Goal: Communication & Community: Answer question/provide support

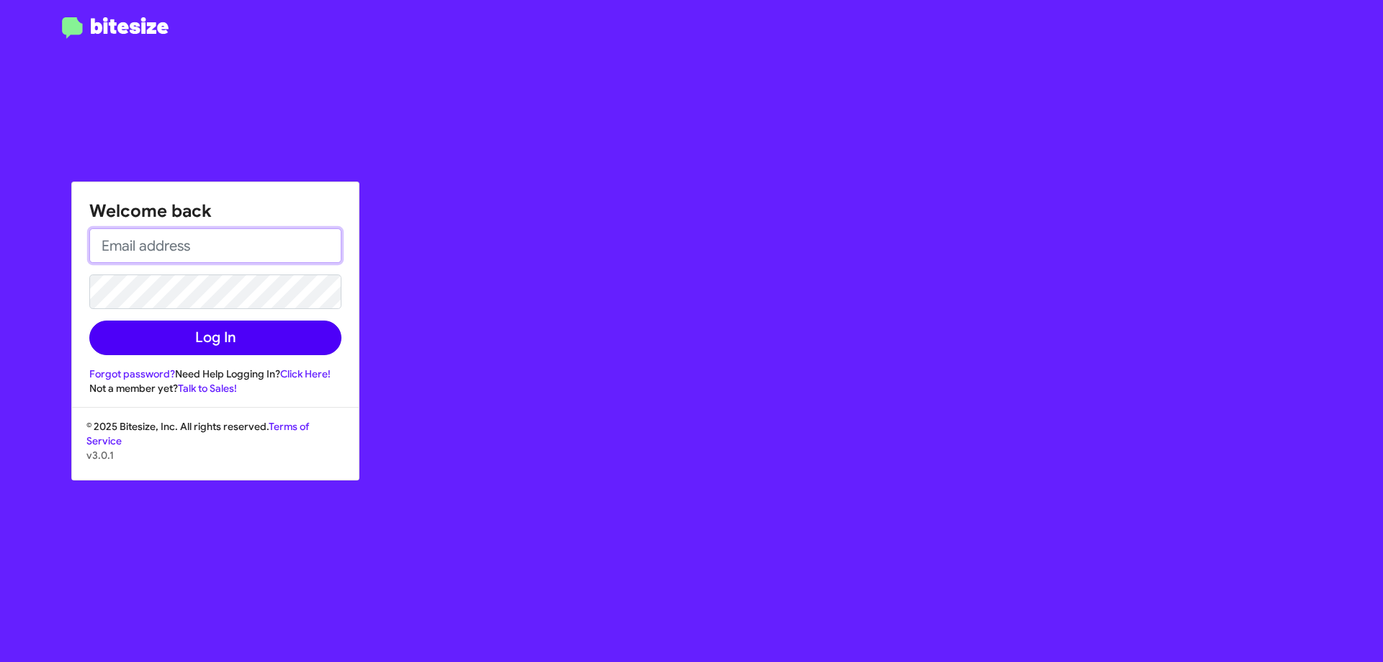
type input "[EMAIL_ADDRESS][DOMAIN_NAME]"
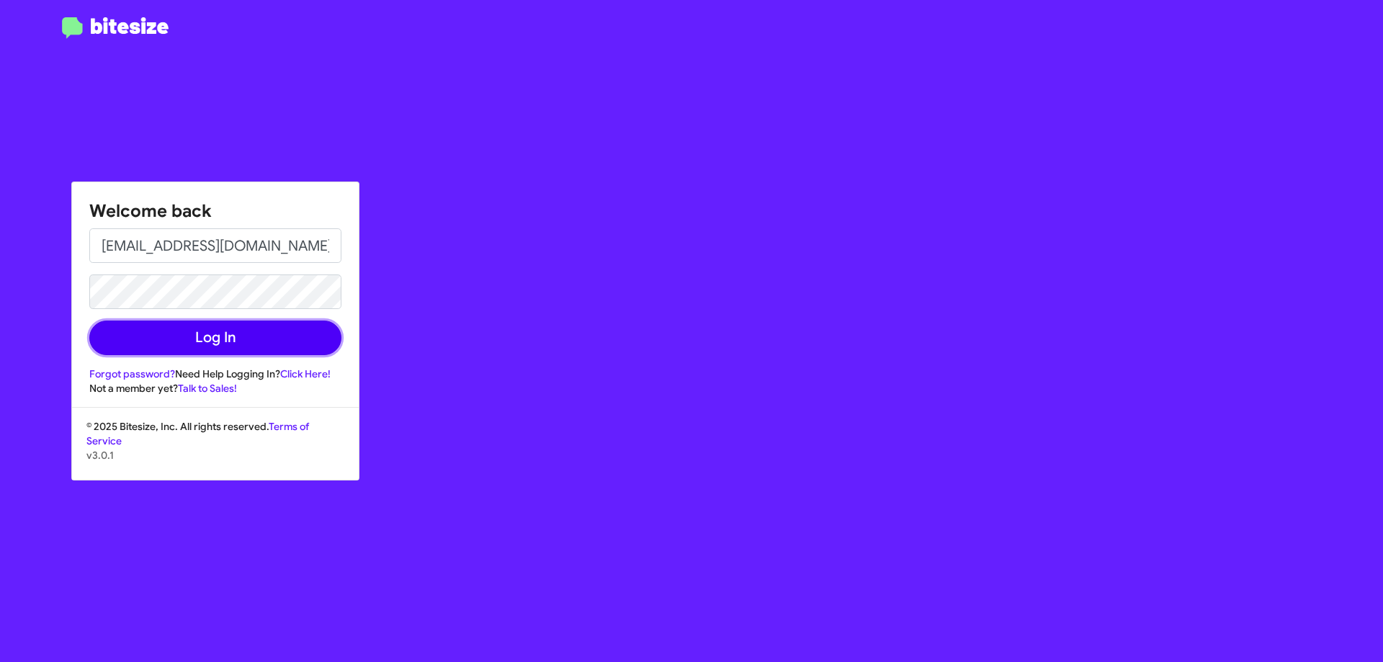
click at [204, 333] on button "Log In" at bounding box center [215, 338] width 252 height 35
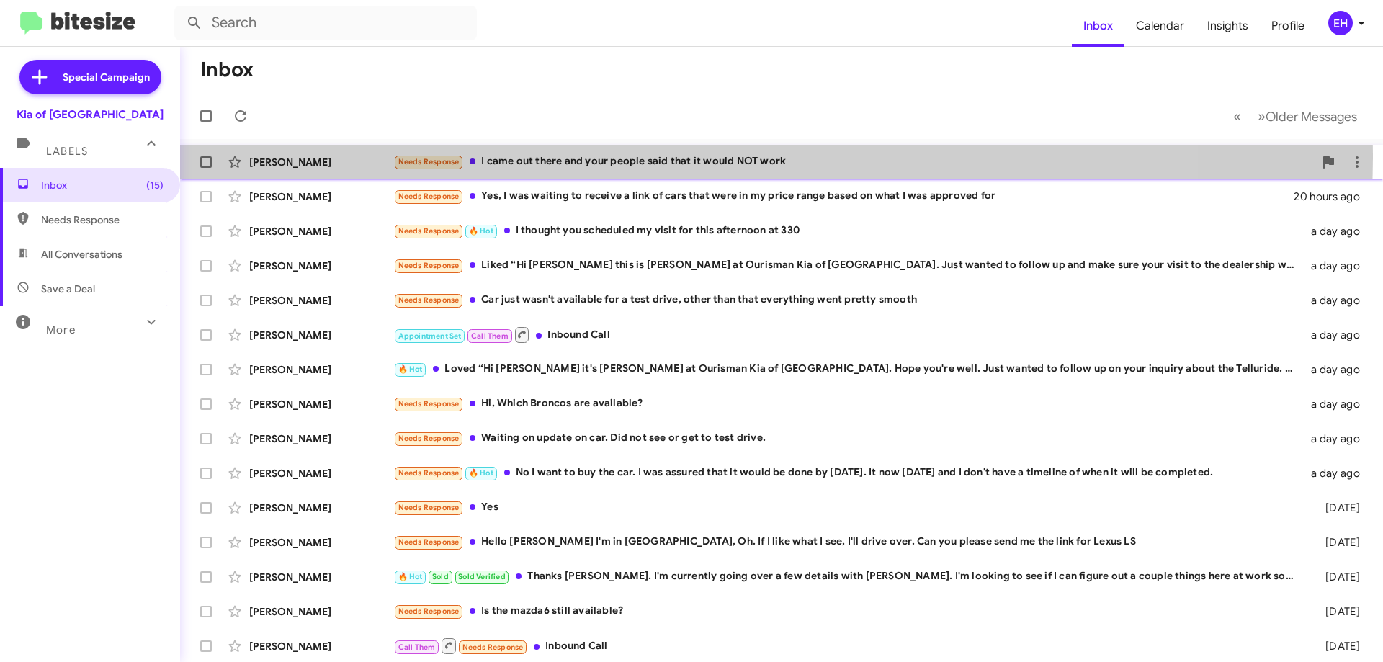
click at [643, 156] on div "Needs Response I came out there and your people said that it would NOT work" at bounding box center [853, 161] width 921 height 17
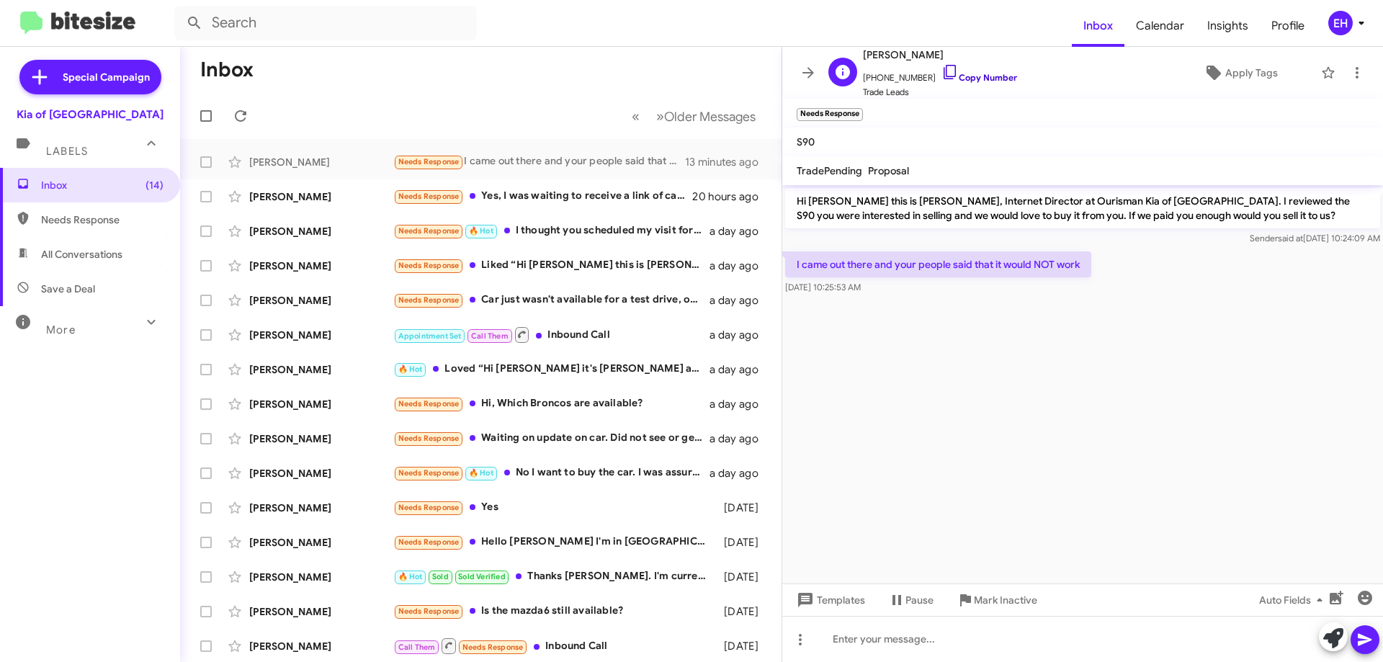
click at [997, 76] on link "Copy Number" at bounding box center [980, 77] width 76 height 11
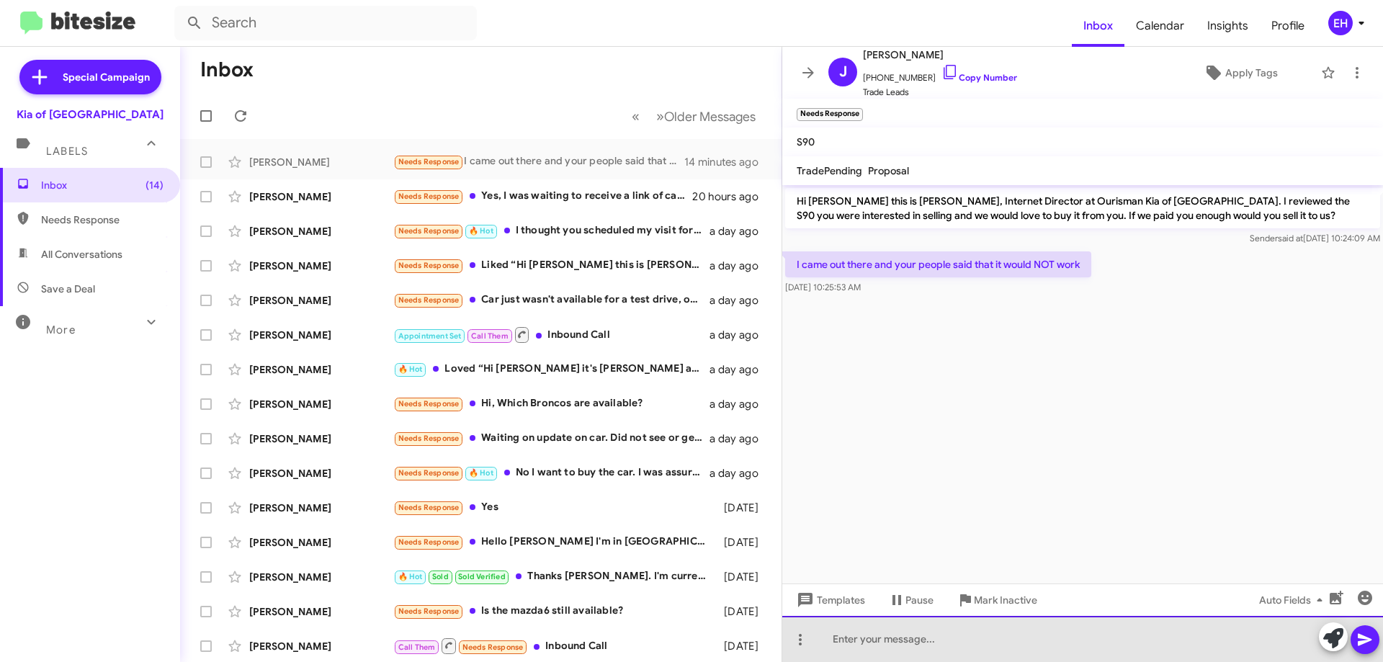
click at [894, 635] on div at bounding box center [1082, 639] width 601 height 46
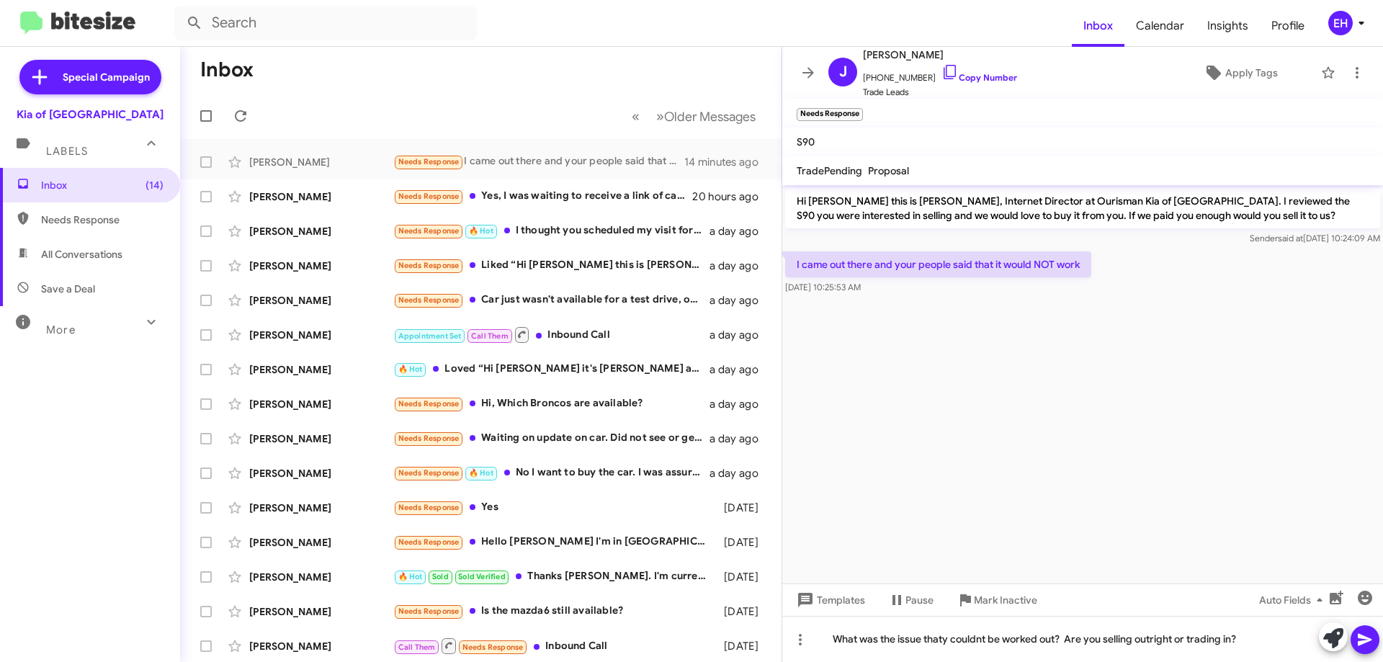
click at [1374, 628] on button at bounding box center [1365, 639] width 29 height 29
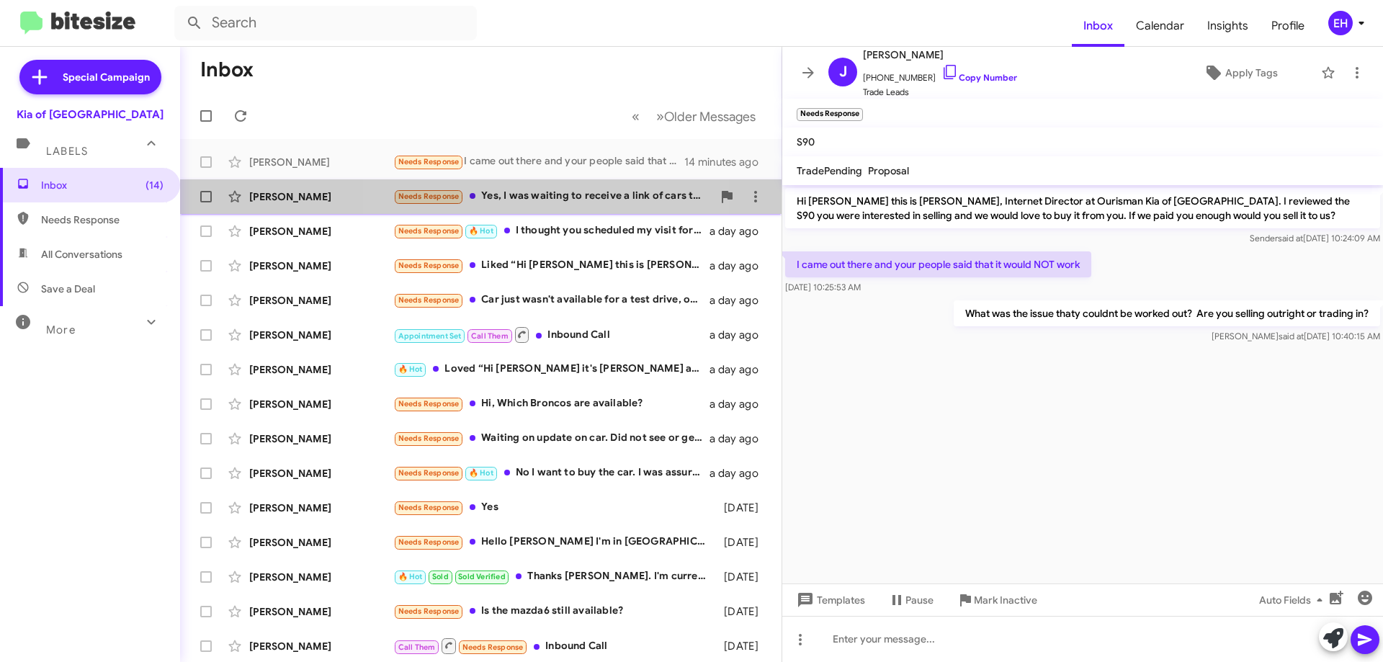
click at [513, 193] on div "Needs Response Yes, I was waiting to receive a link of cars that were in my pri…" at bounding box center [552, 196] width 319 height 17
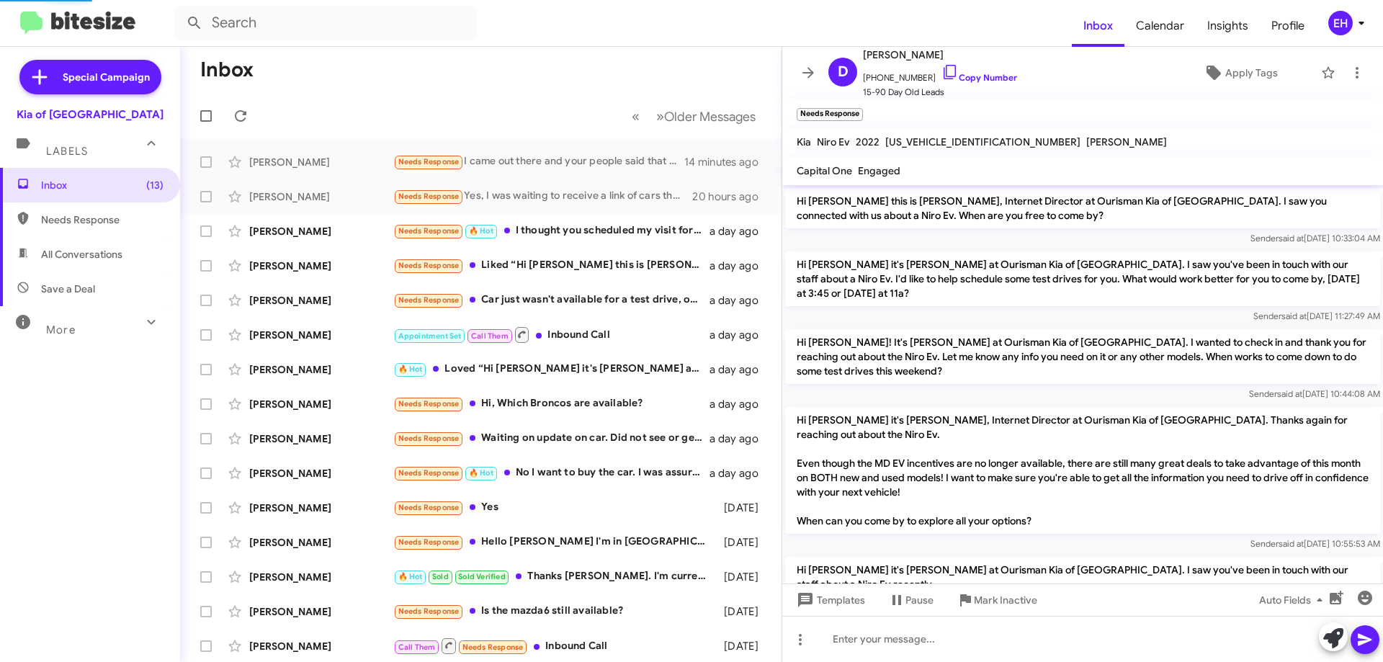
scroll to position [148, 0]
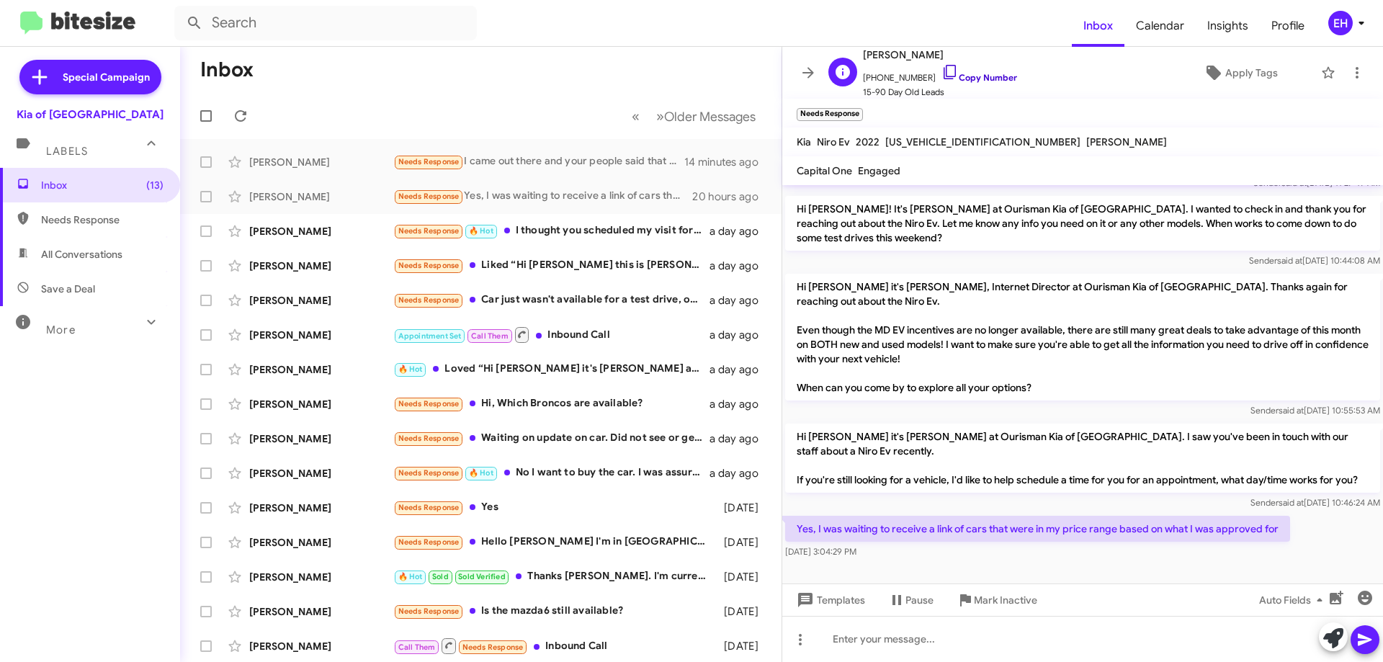
click at [970, 76] on link "Copy Number" at bounding box center [980, 77] width 76 height 11
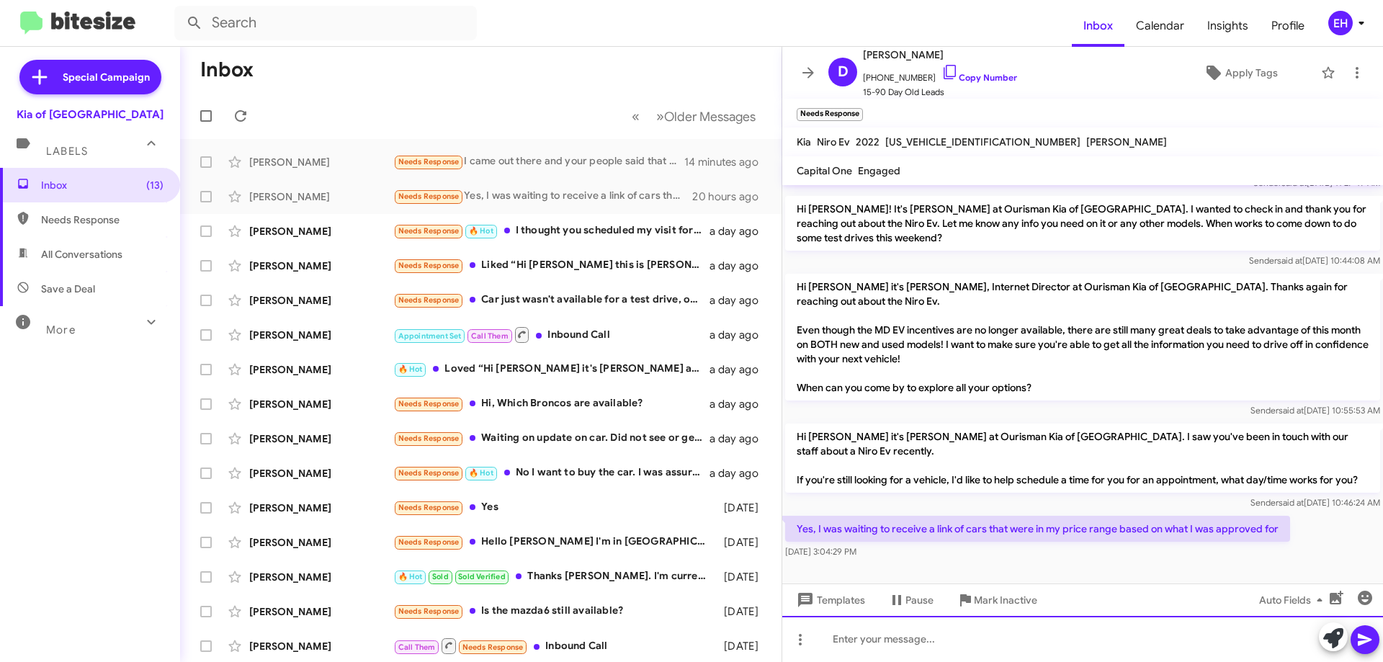
click at [955, 638] on div at bounding box center [1082, 639] width 601 height 46
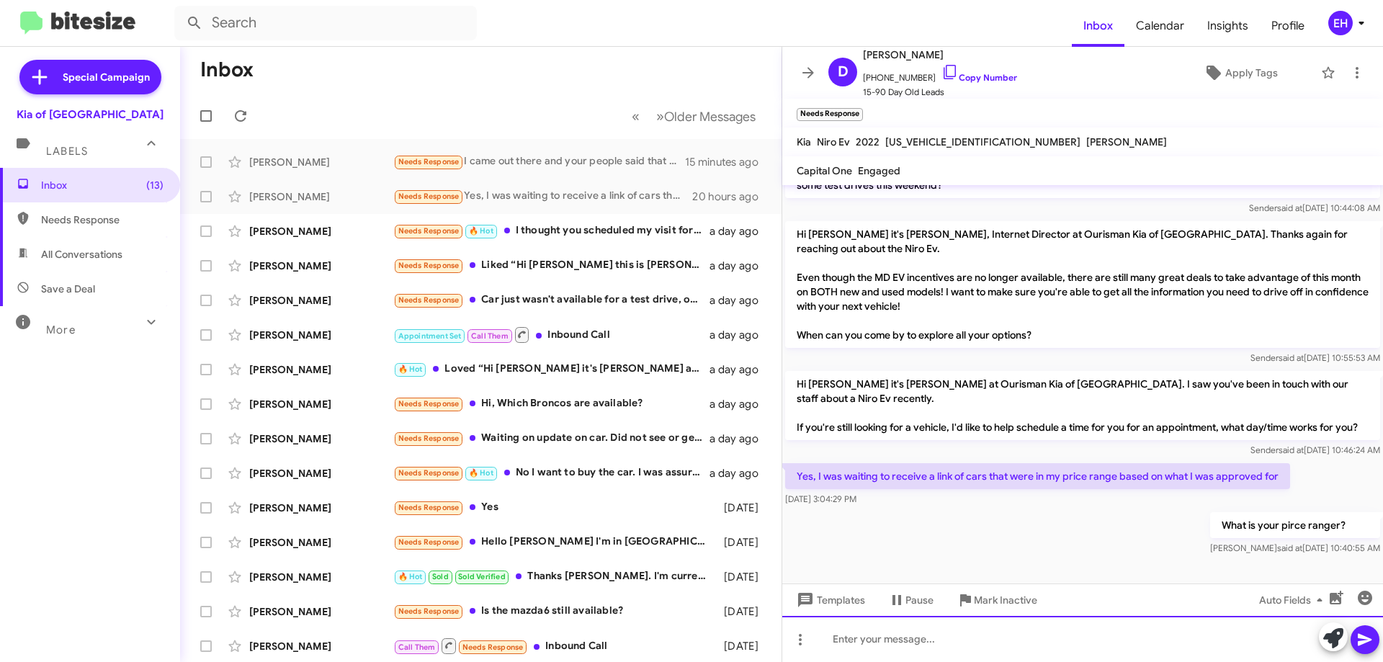
scroll to position [200, 0]
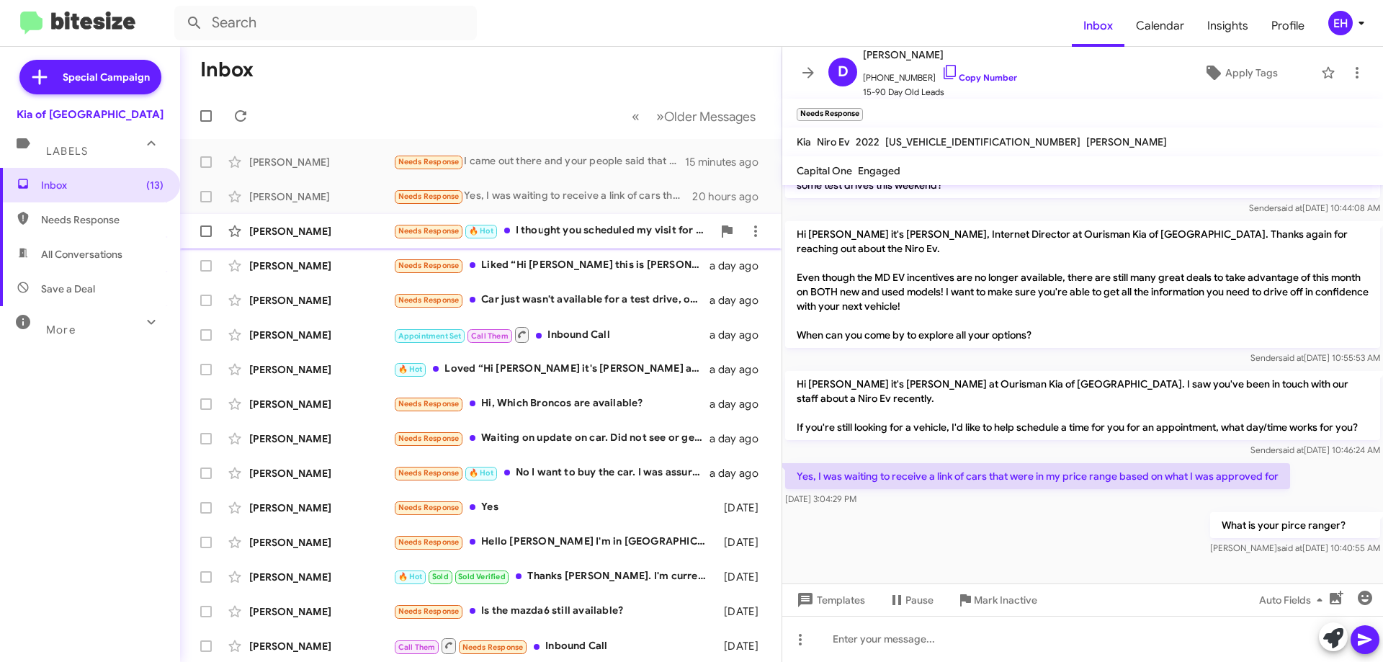
click at [628, 231] on div "Needs Response 🔥 Hot I thought you scheduled my visit for this afternoon at 330" at bounding box center [552, 231] width 319 height 17
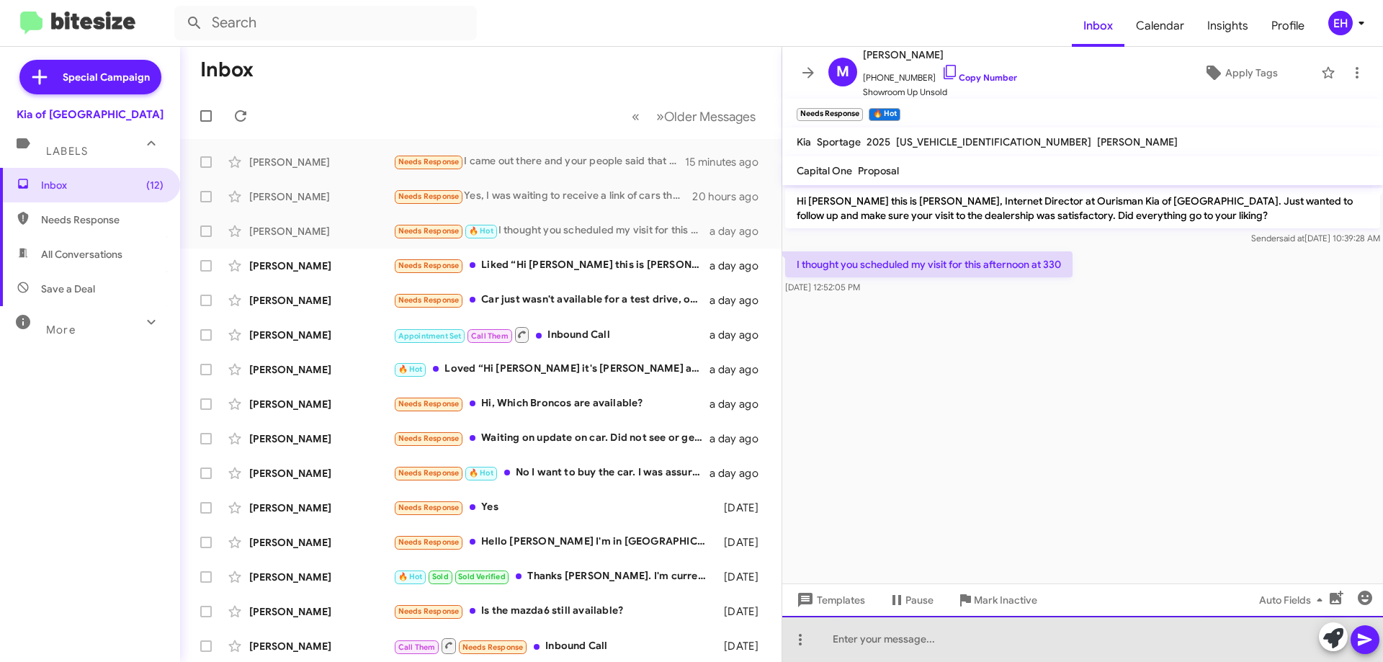
click at [1019, 633] on div at bounding box center [1082, 639] width 601 height 46
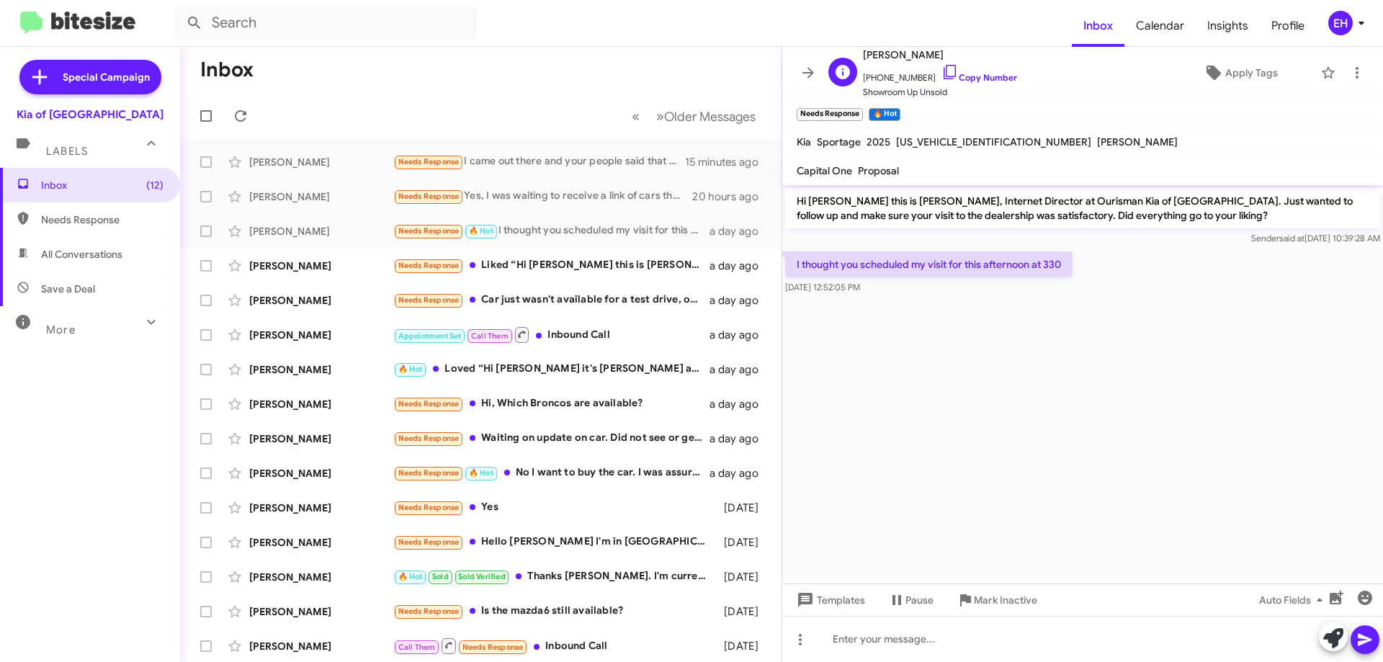
click at [973, 84] on span "+14107363639 Copy Number" at bounding box center [940, 74] width 154 height 22
click at [986, 70] on span "+14107363639 Copy Number" at bounding box center [940, 74] width 154 height 22
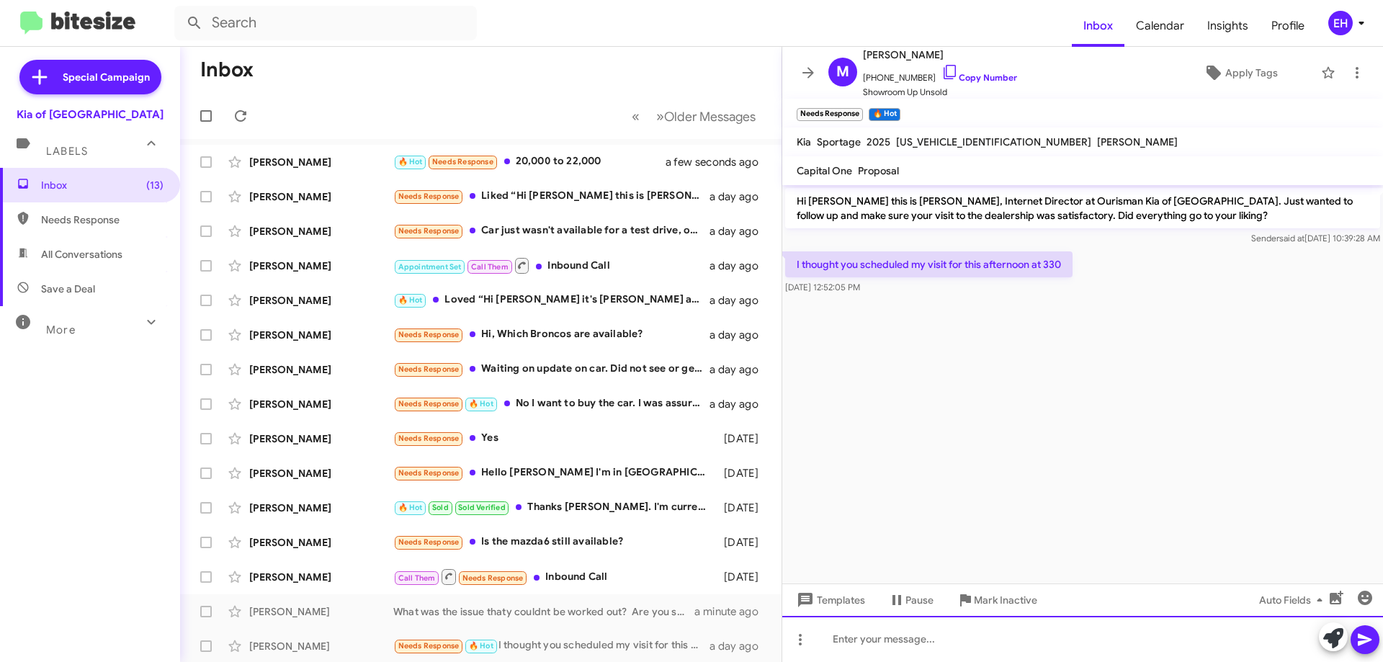
click at [953, 634] on div at bounding box center [1082, 639] width 601 height 46
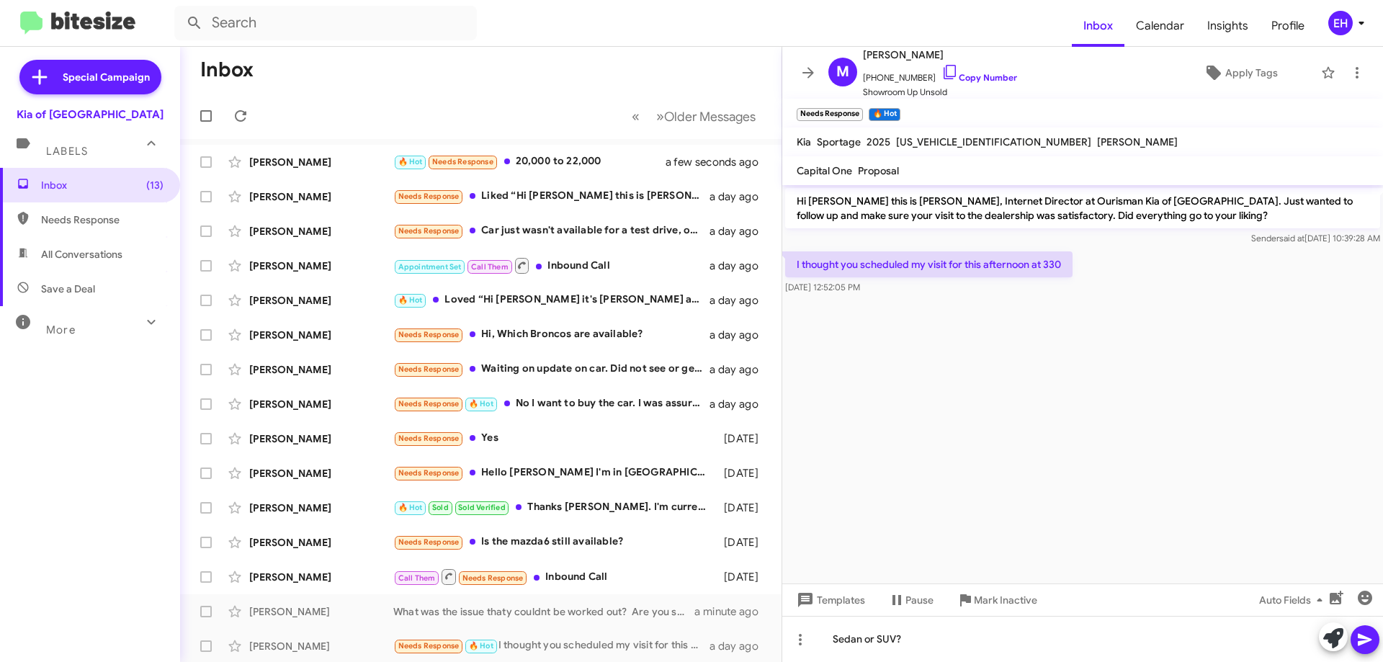
click at [1369, 640] on icon at bounding box center [1365, 640] width 14 height 12
click at [958, 76] on link "Copy Number" at bounding box center [980, 77] width 76 height 11
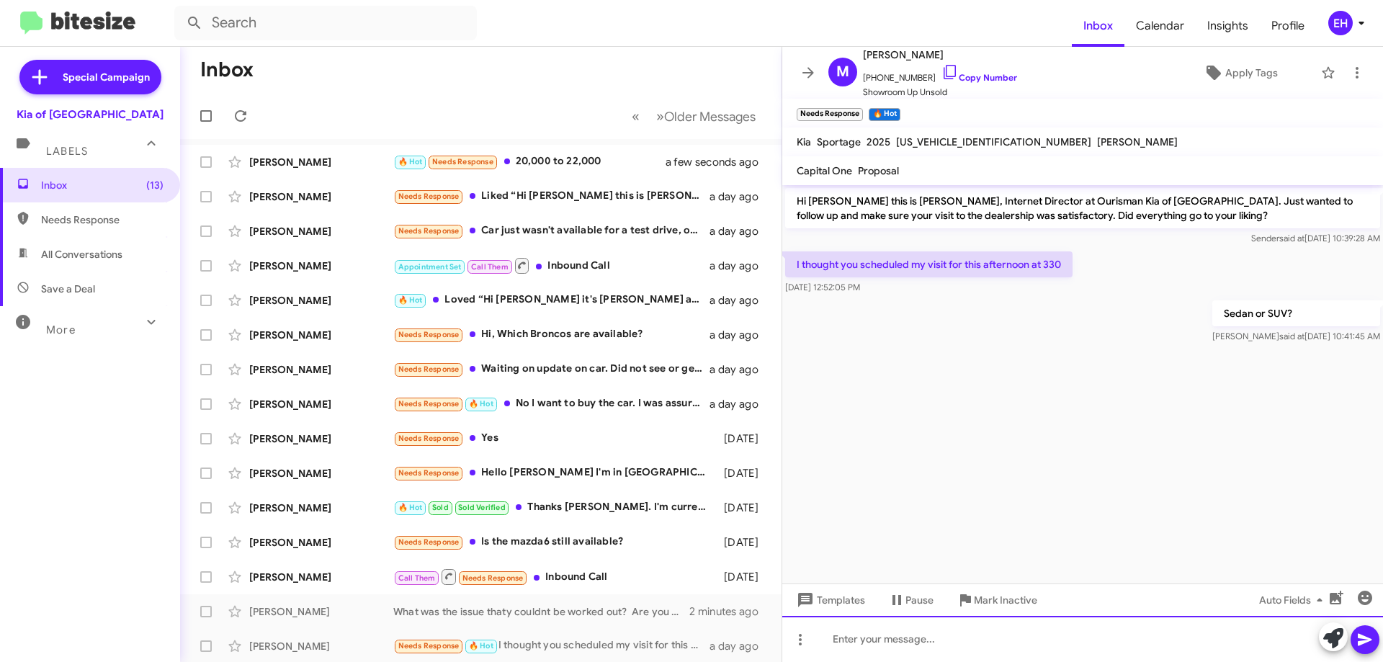
click at [982, 656] on div at bounding box center [1082, 639] width 601 height 46
click at [986, 625] on div at bounding box center [1082, 639] width 601 height 46
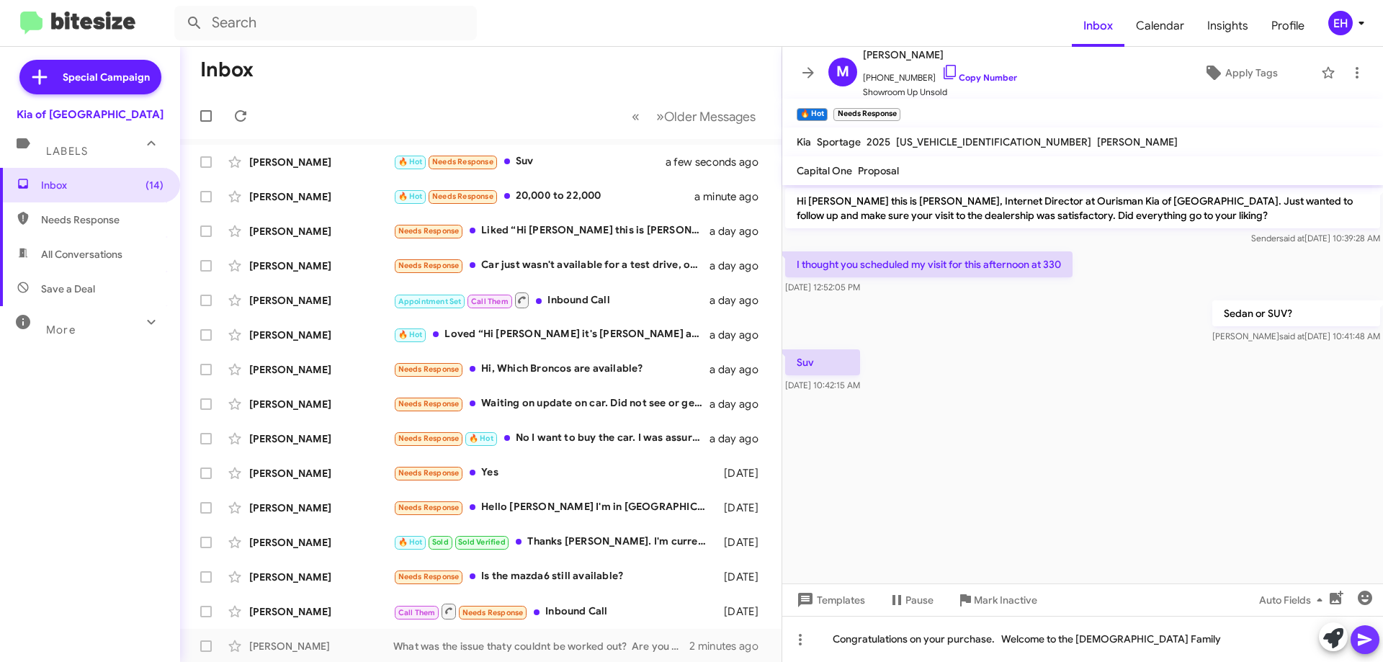
click at [1368, 635] on icon at bounding box center [1365, 639] width 17 height 17
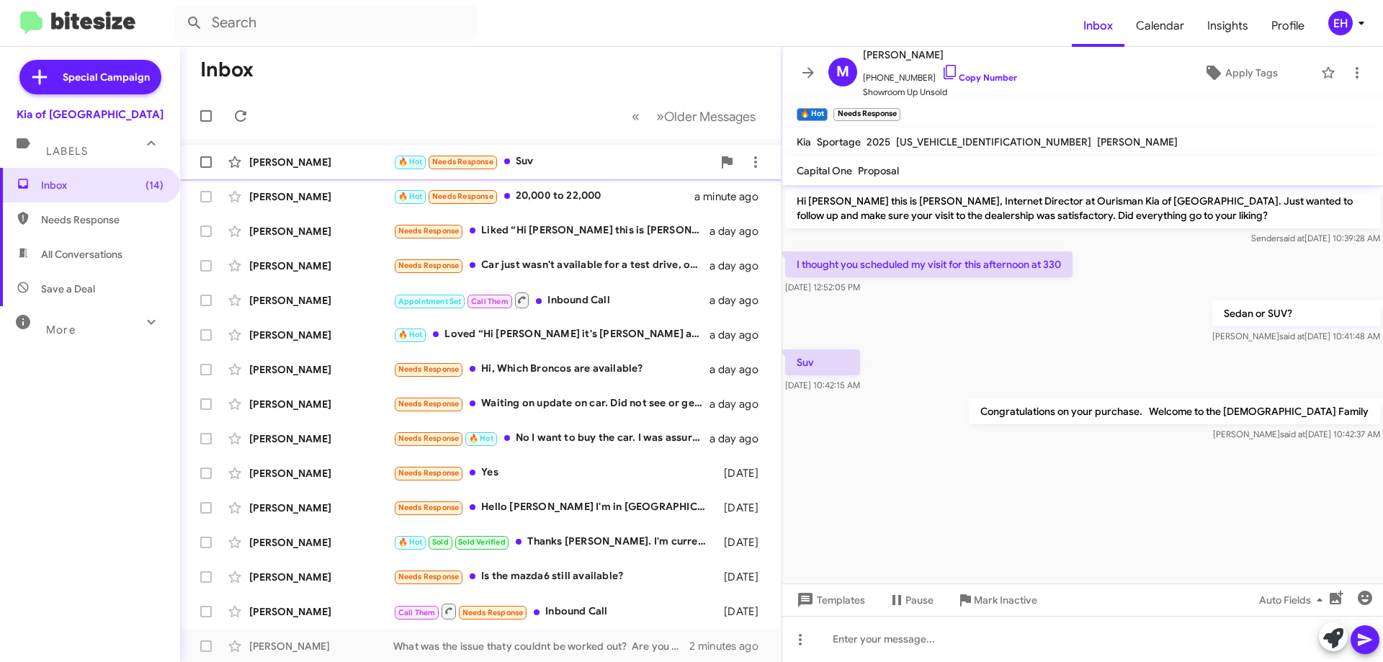
click at [534, 165] on div "🔥 Hot Needs Response Suv" at bounding box center [552, 161] width 319 height 17
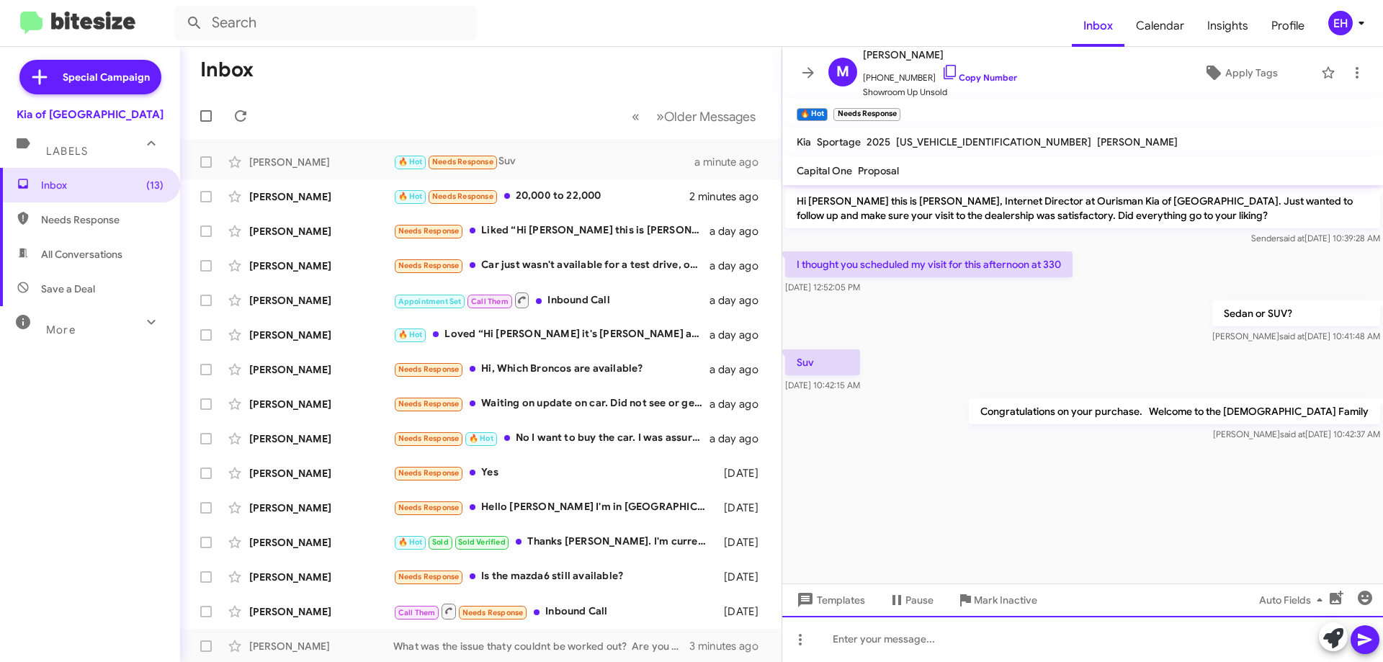
click at [853, 638] on div at bounding box center [1082, 639] width 601 height 46
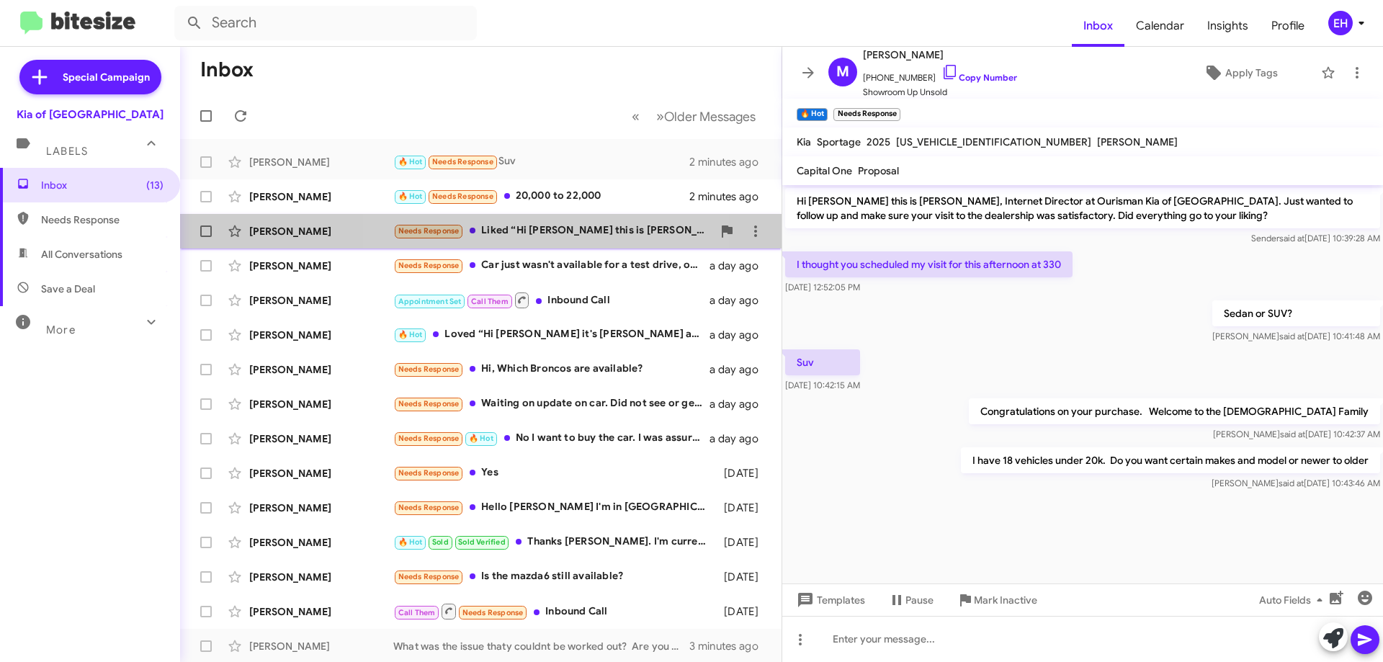
click at [556, 233] on div "Needs Response Liked “Hi Kirk this is Erik Hershan at Ourisman Kia of Catonsvil…" at bounding box center [552, 231] width 319 height 17
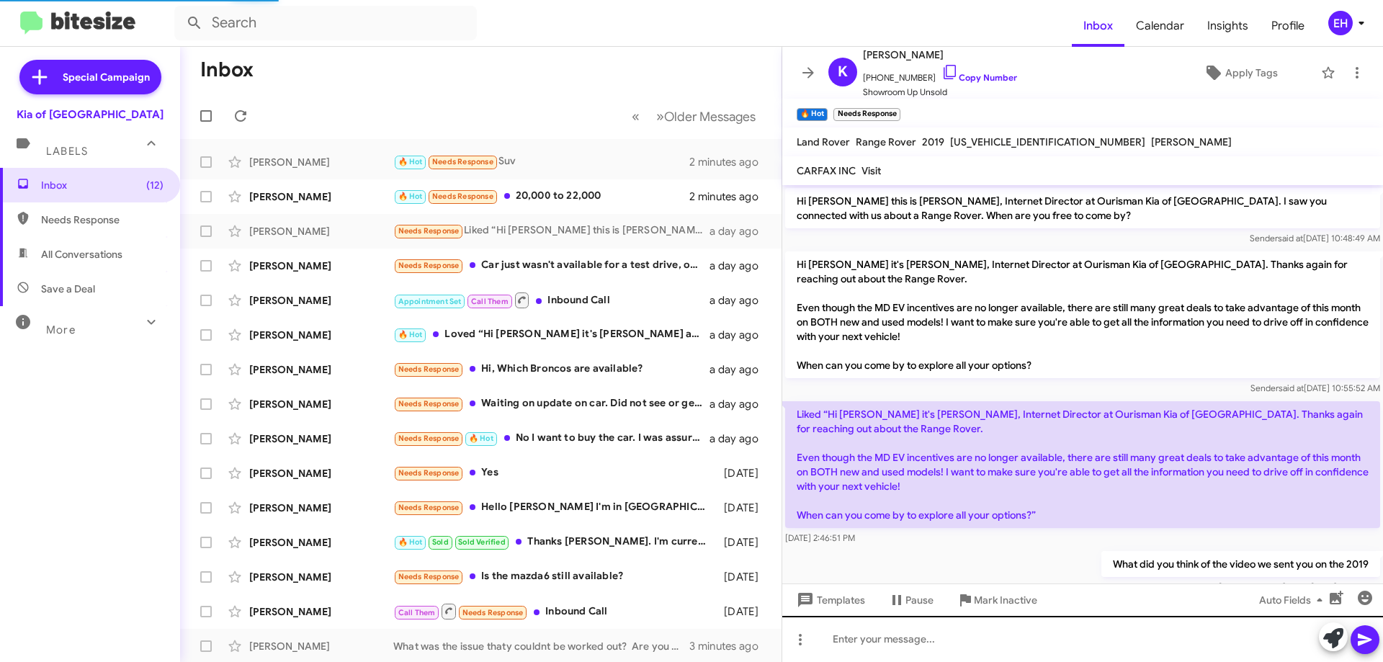
scroll to position [162, 0]
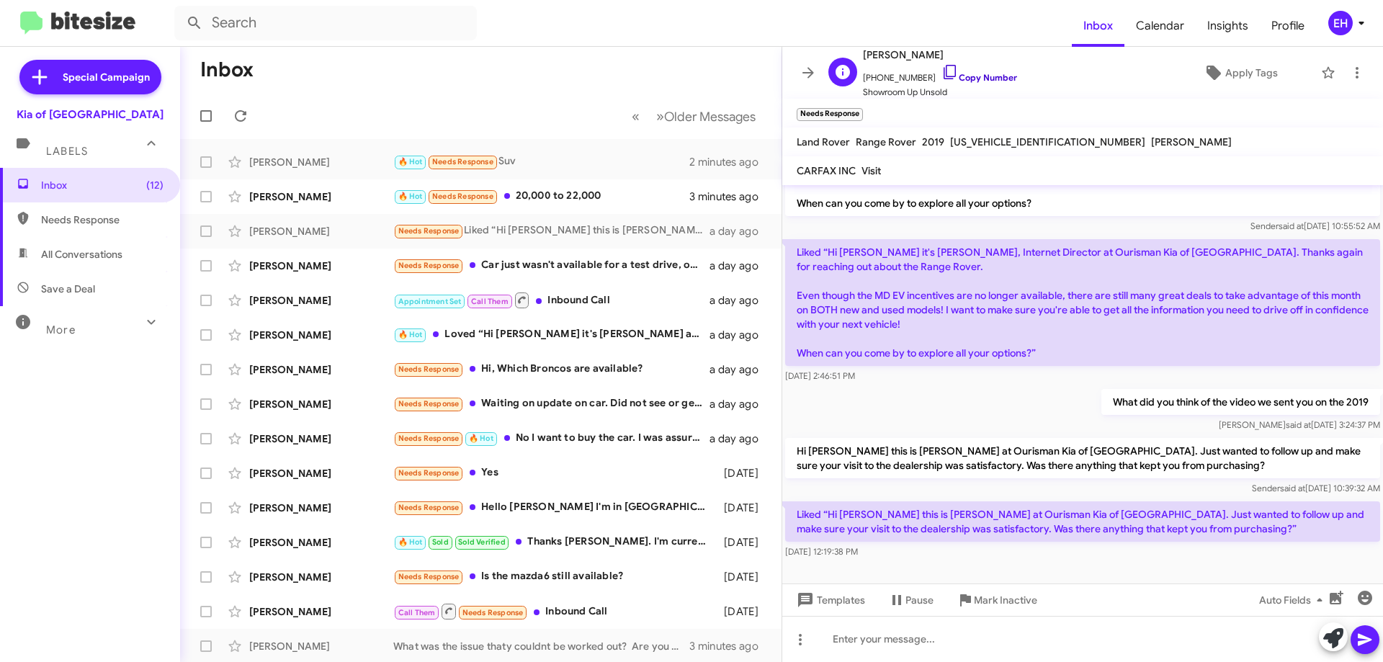
click at [965, 76] on link "Copy Number" at bounding box center [980, 77] width 76 height 11
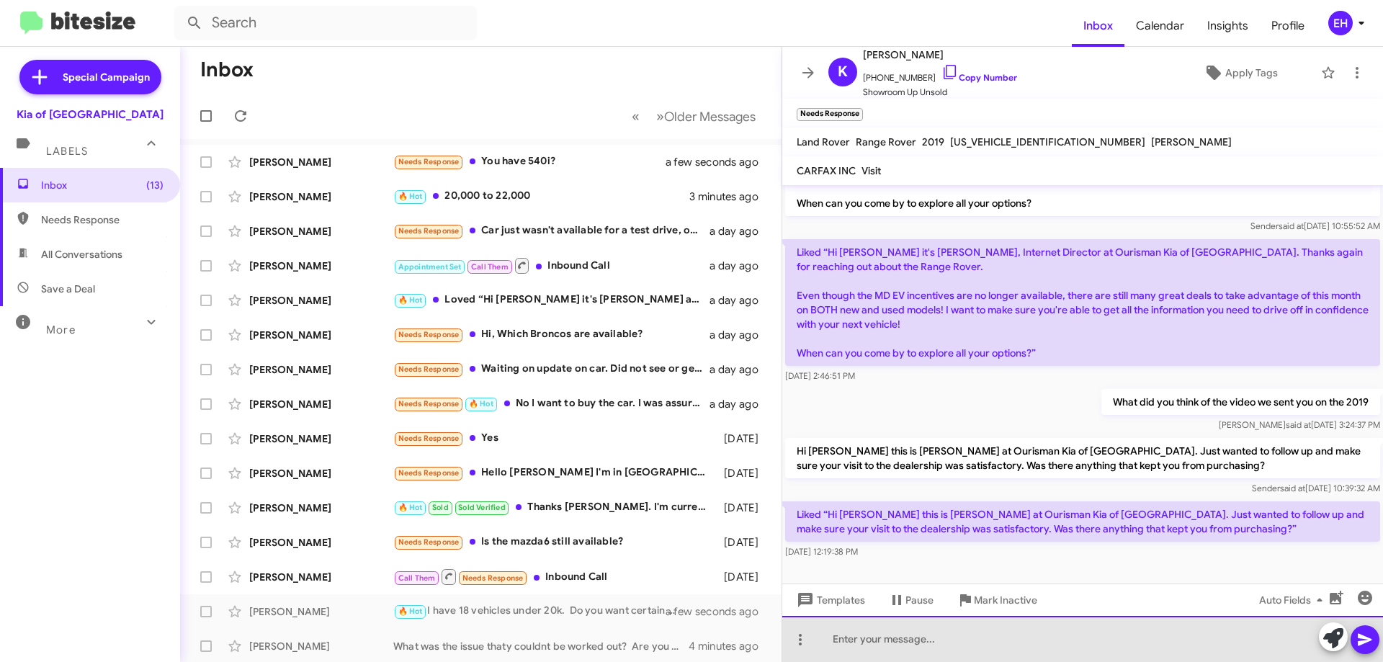
click at [908, 635] on div at bounding box center [1082, 639] width 601 height 46
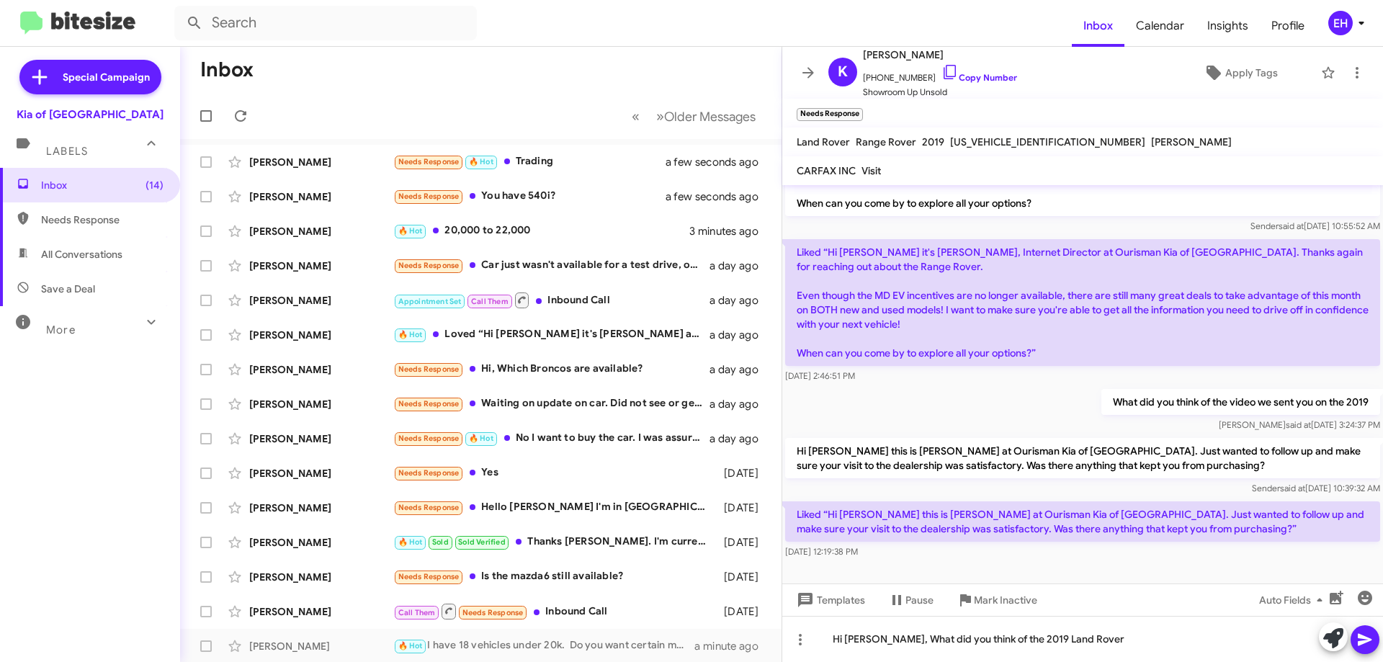
click at [1364, 647] on icon at bounding box center [1365, 639] width 17 height 17
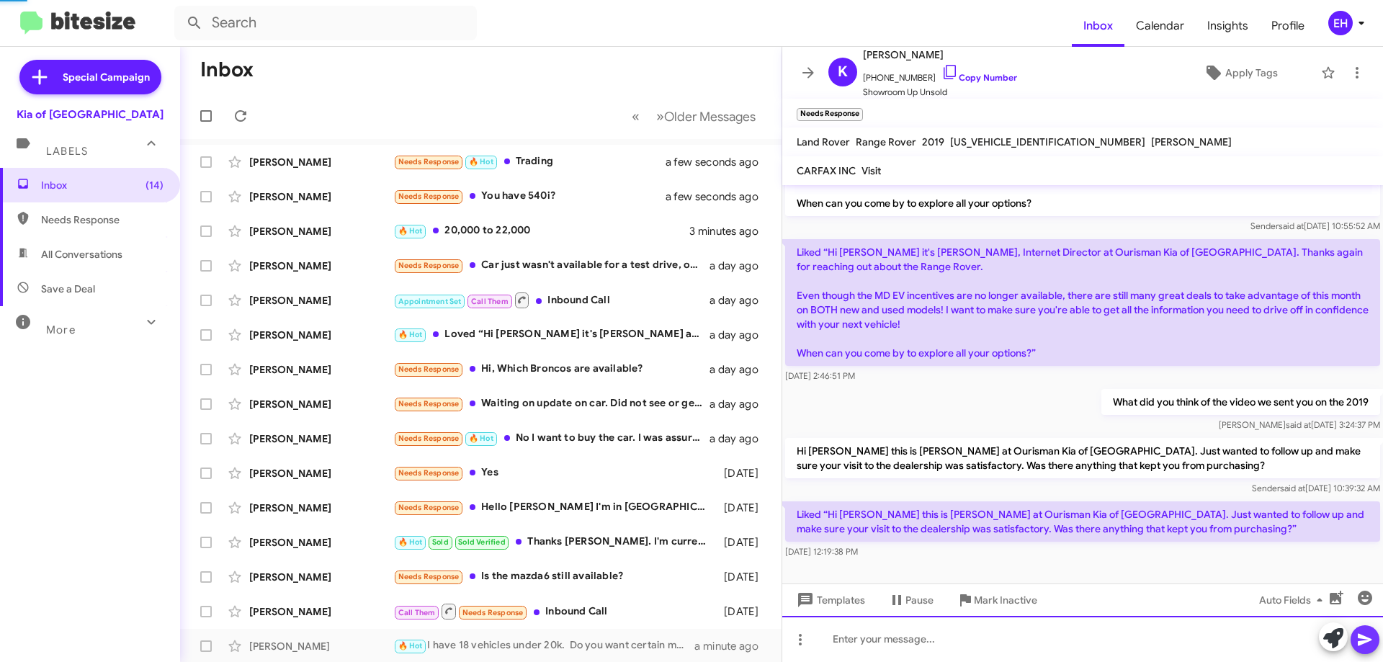
scroll to position [0, 0]
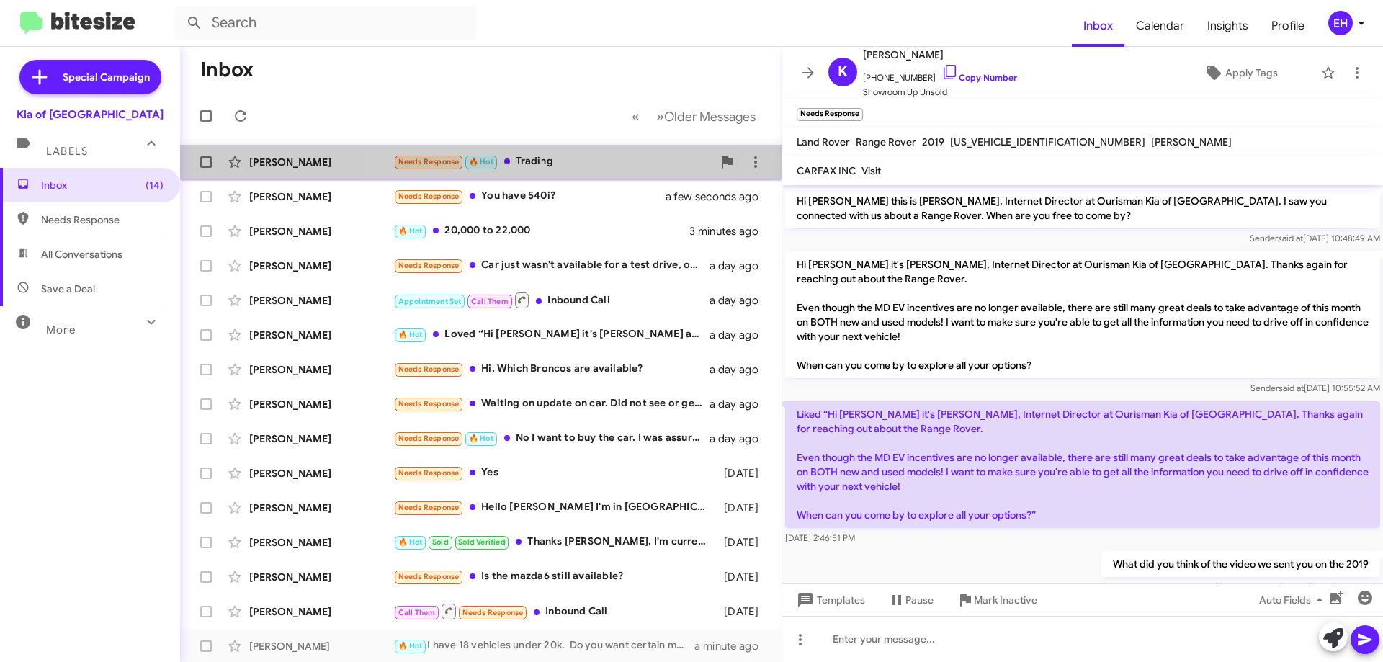
click at [542, 164] on div "Needs Response 🔥 Hot Trading" at bounding box center [552, 161] width 319 height 17
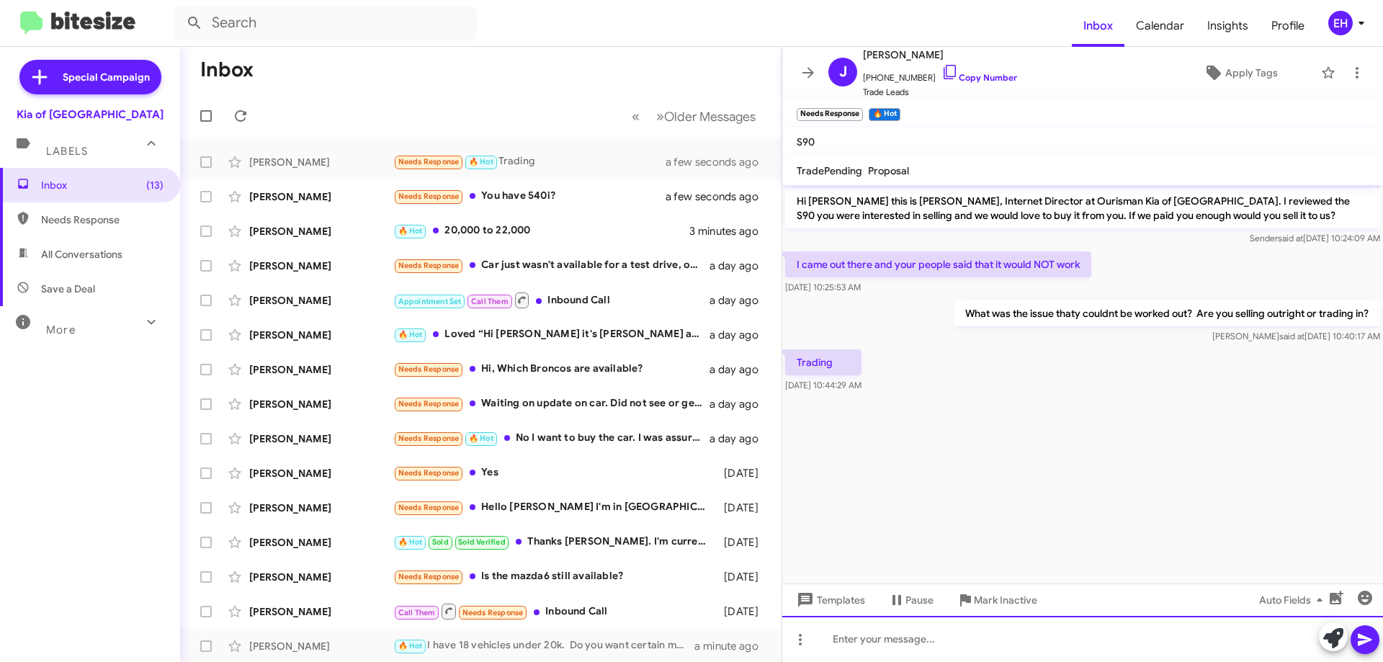
click at [878, 638] on div at bounding box center [1082, 639] width 601 height 46
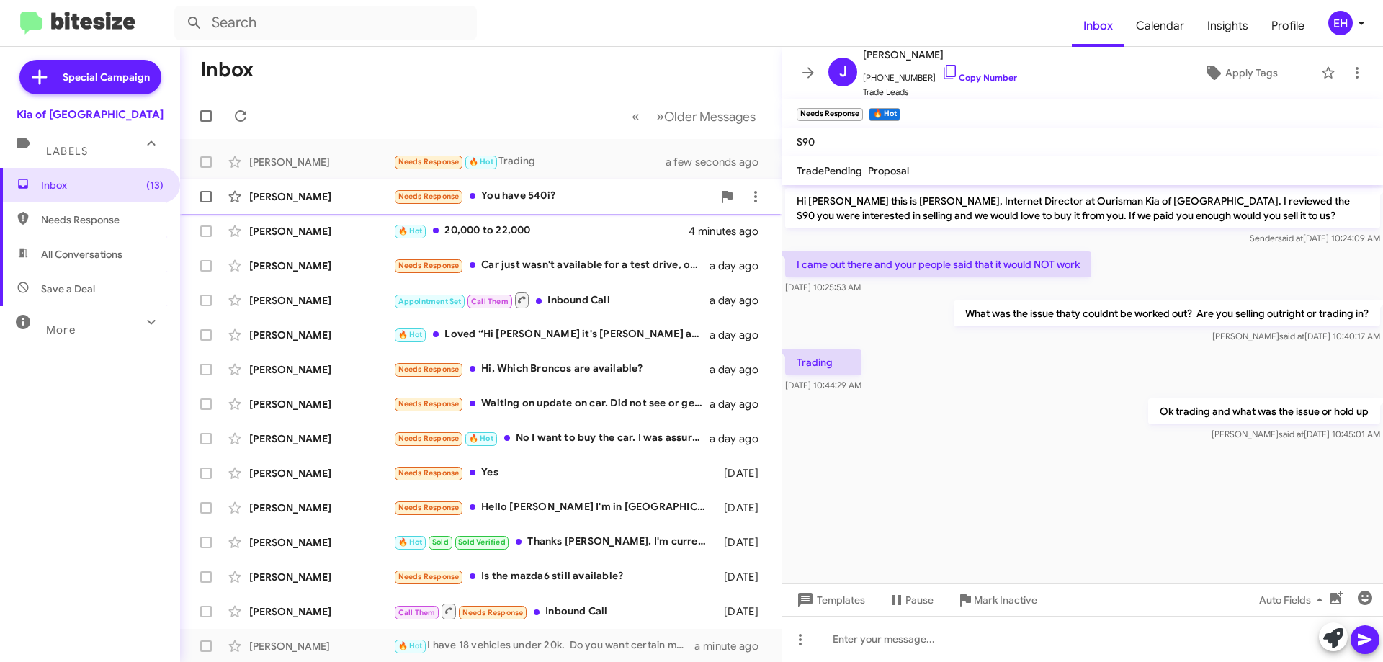
click at [535, 200] on div "Needs Response You have 540i?" at bounding box center [552, 196] width 319 height 17
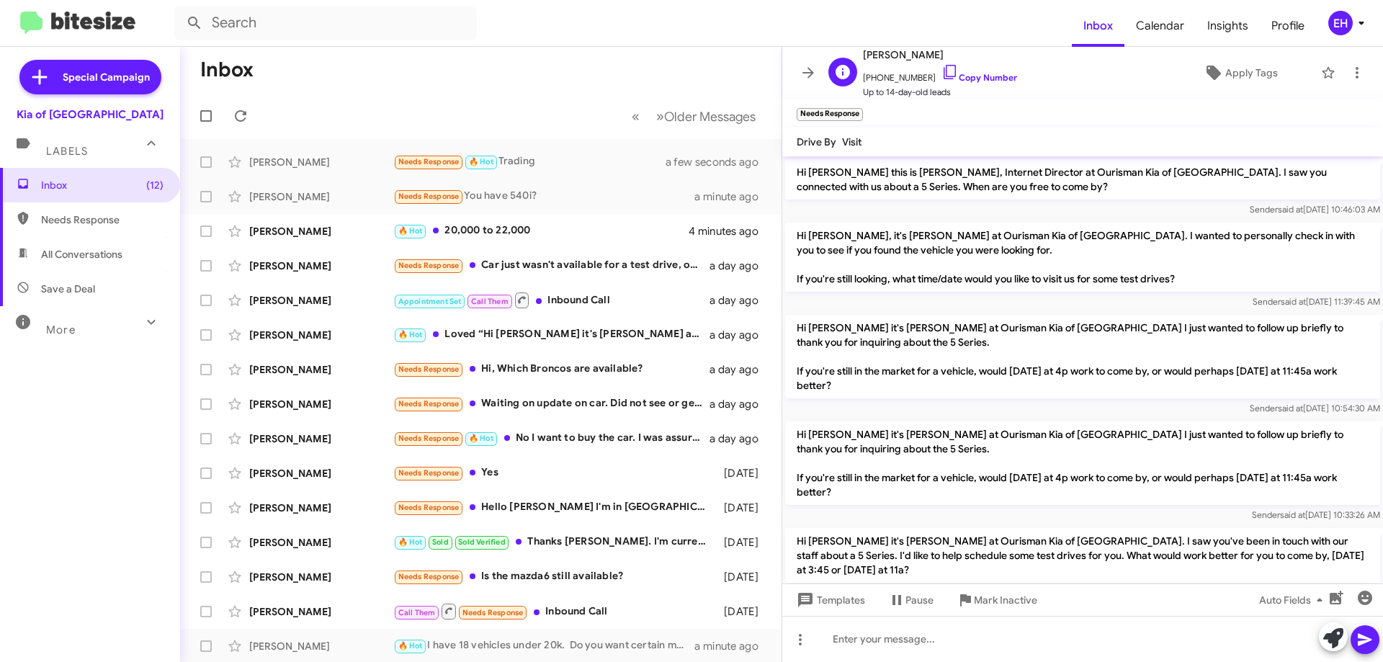
click at [966, 83] on span "+14439865116 Copy Number" at bounding box center [940, 74] width 154 height 22
click at [985, 76] on link "Copy Number" at bounding box center [980, 77] width 76 height 11
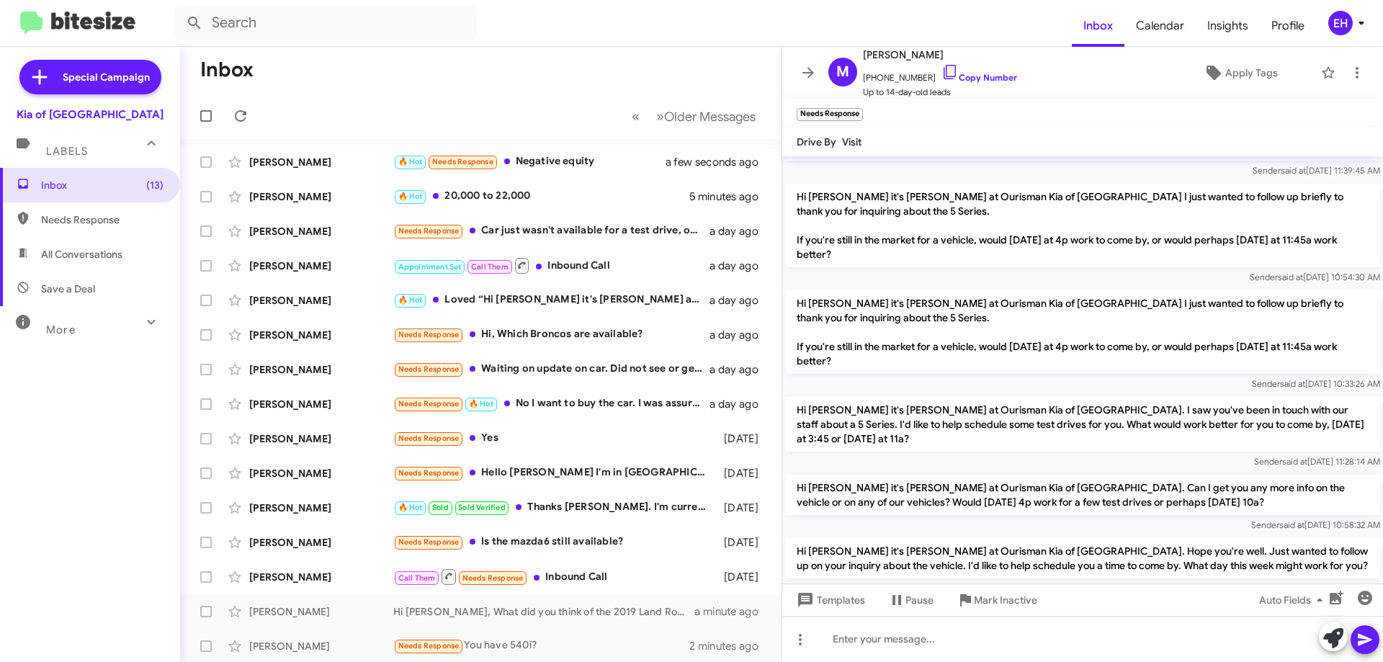
scroll to position [210, 0]
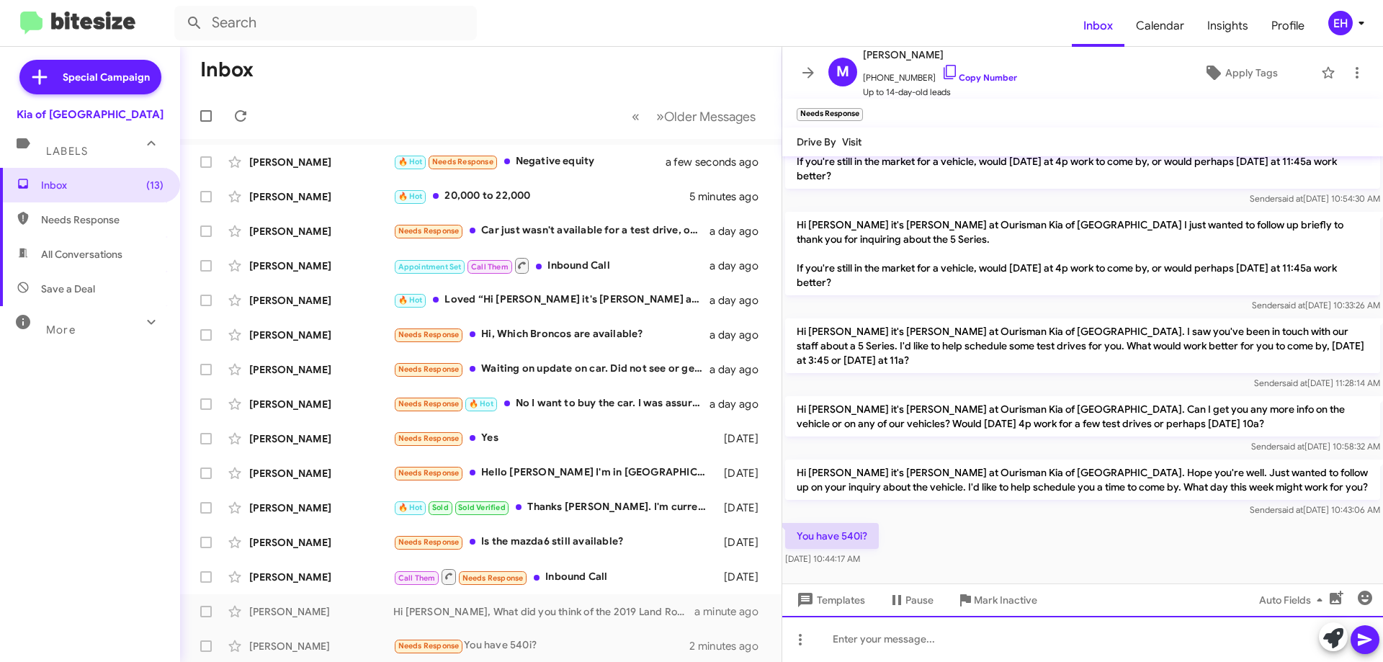
click at [986, 630] on div at bounding box center [1082, 639] width 601 height 46
click at [1020, 638] on div at bounding box center [1082, 639] width 601 height 46
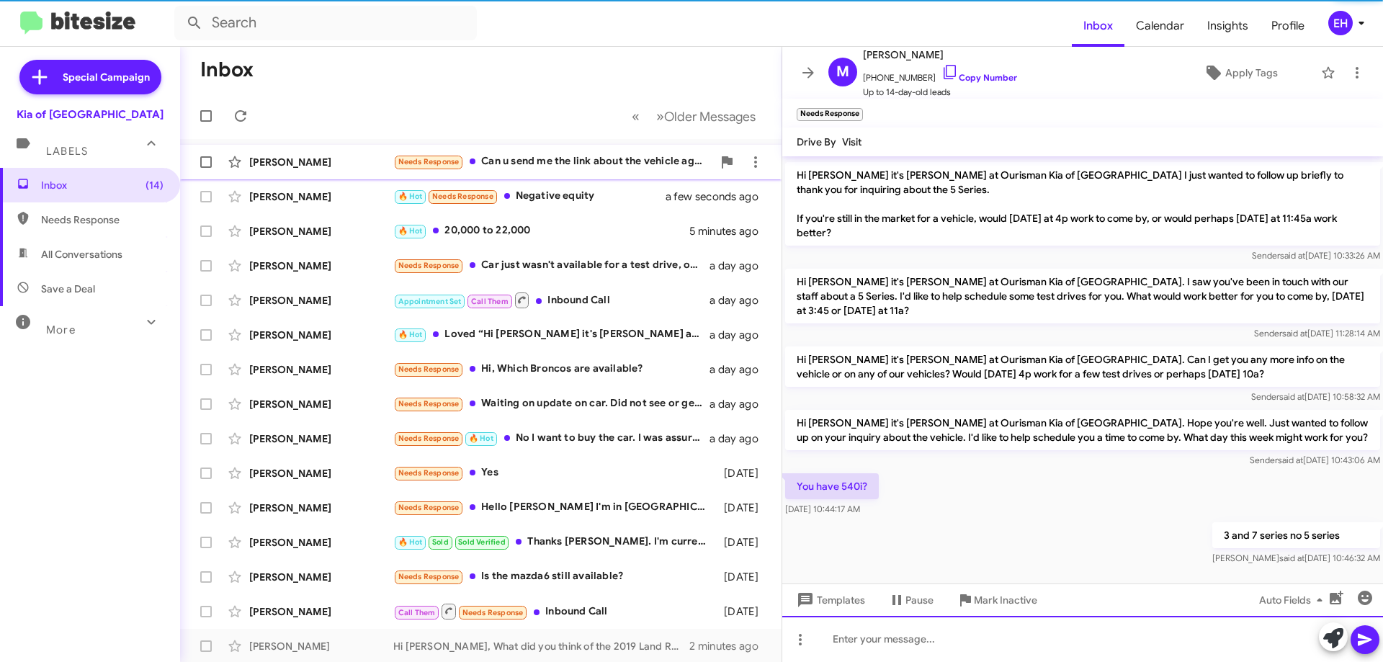
scroll to position [262, 0]
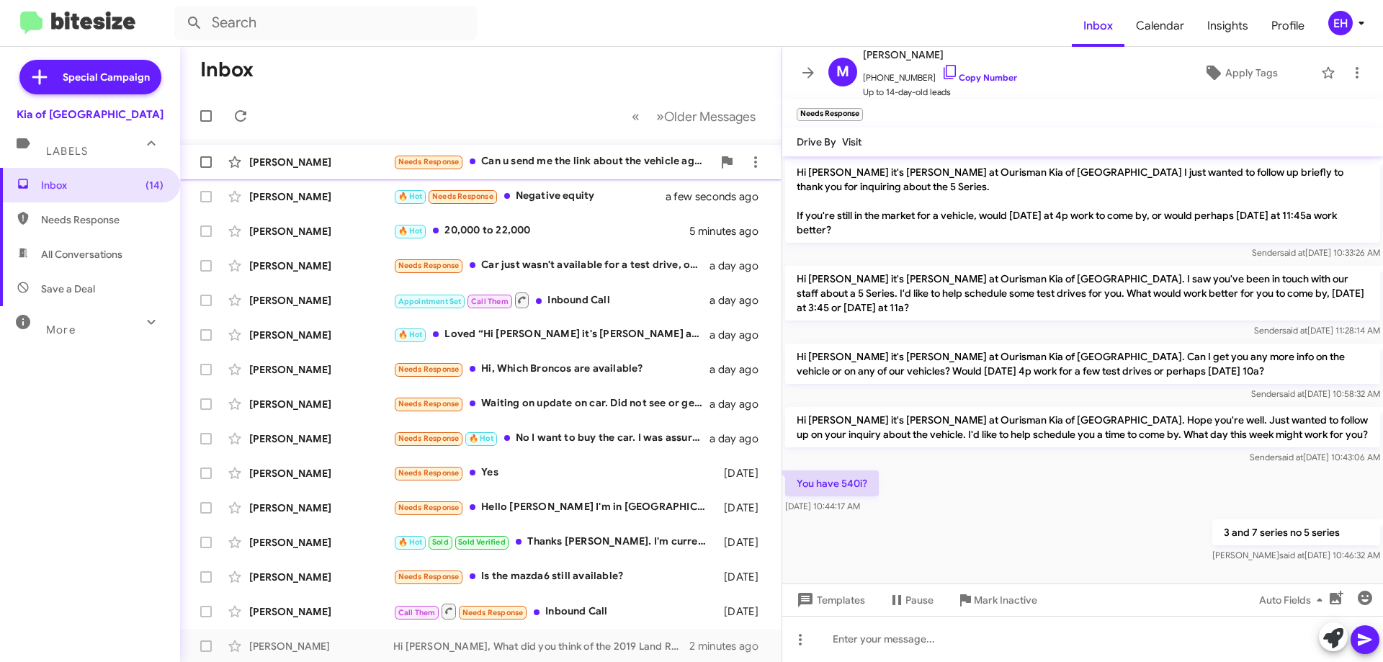
click at [578, 151] on div "Yolanda Powell Needs Response Can u send me the link about the vehicle again, a…" at bounding box center [481, 162] width 579 height 29
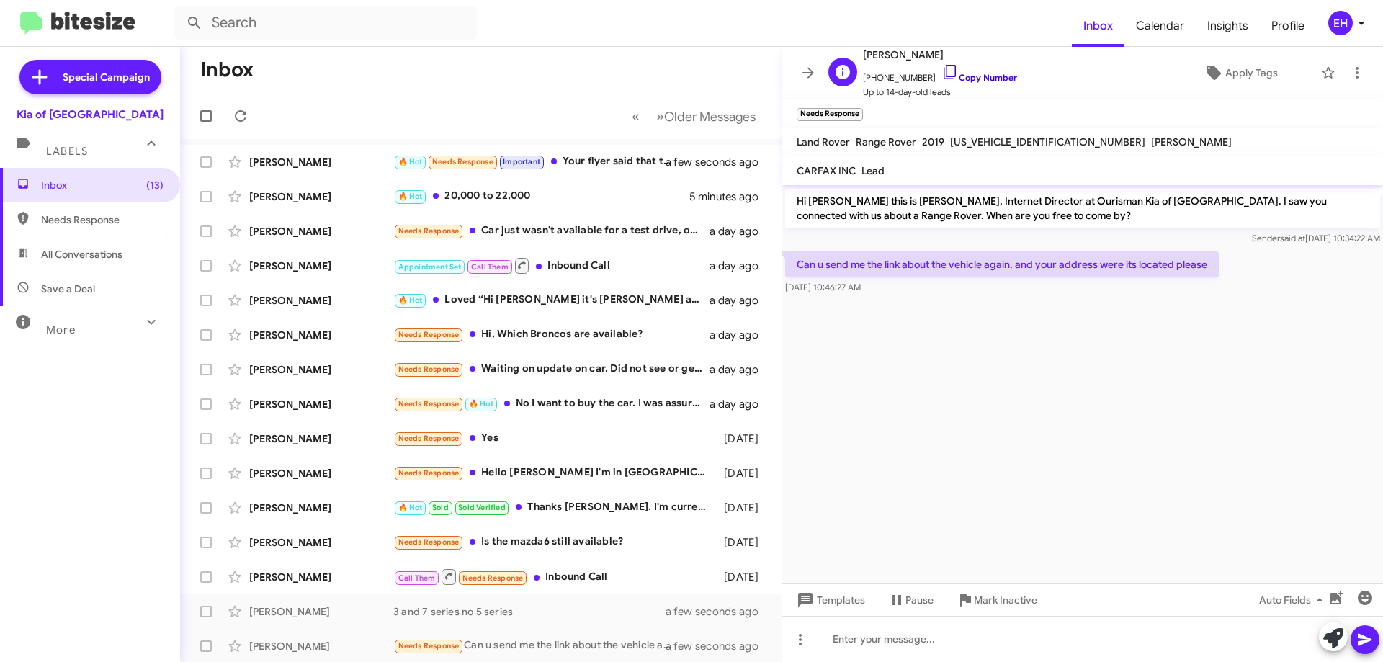
click at [999, 79] on link "Copy Number" at bounding box center [980, 77] width 76 height 11
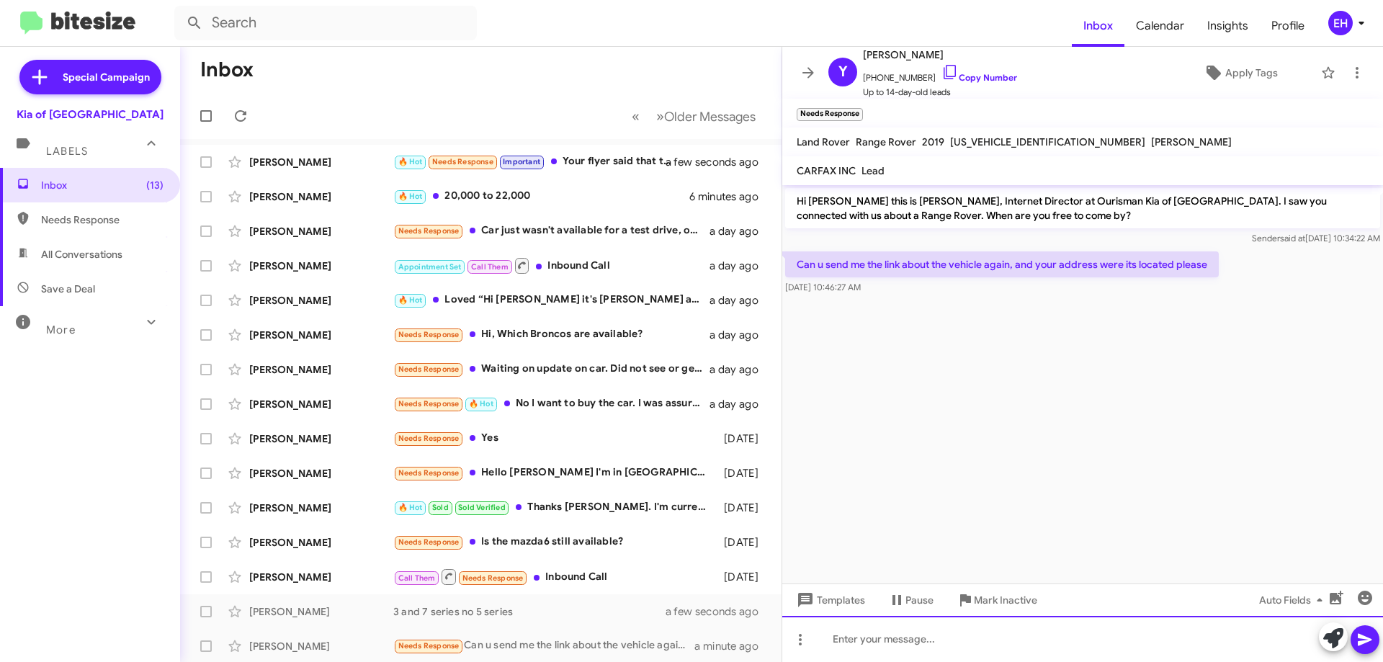
click at [932, 632] on div at bounding box center [1082, 639] width 601 height 46
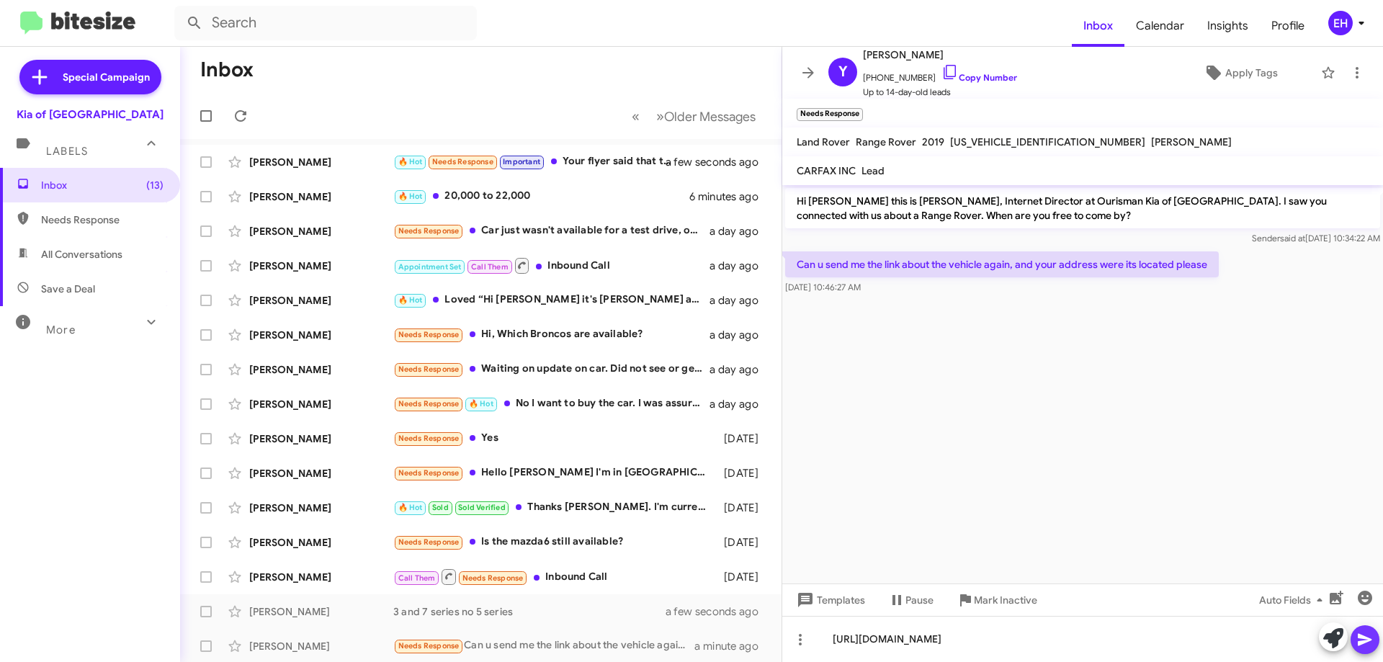
click at [1376, 635] on button at bounding box center [1365, 639] width 29 height 29
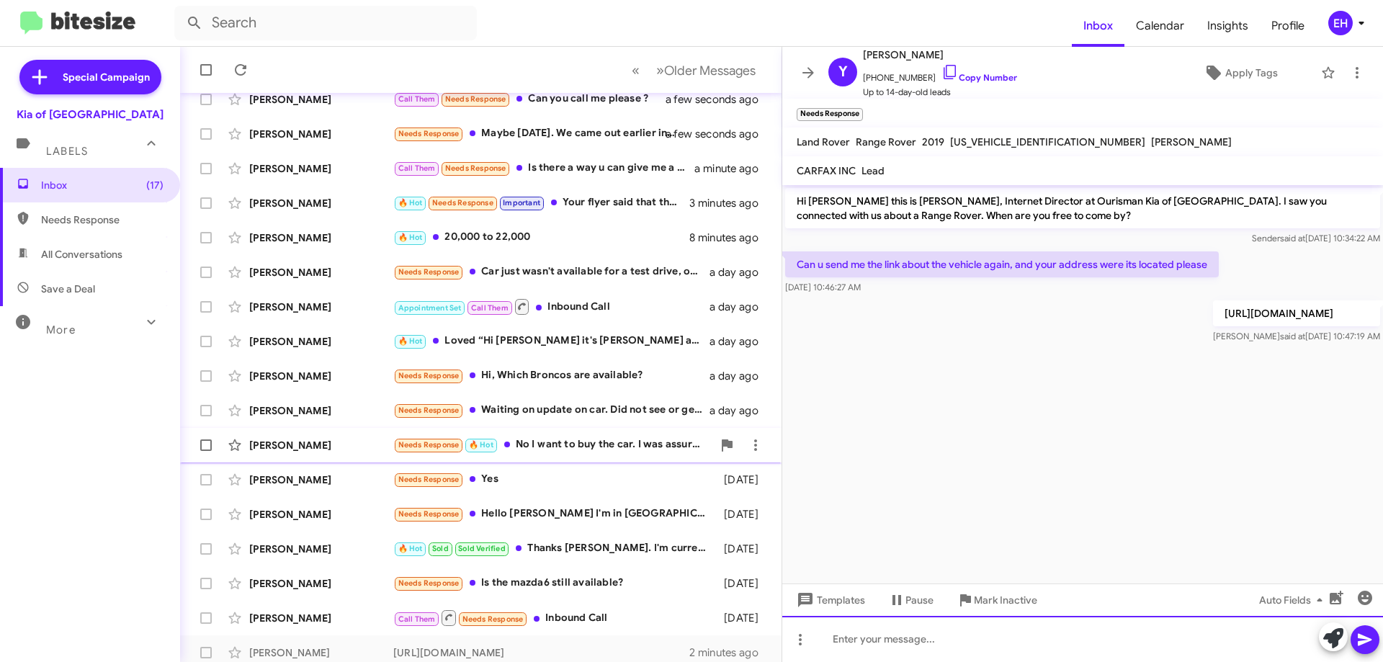
scroll to position [174, 0]
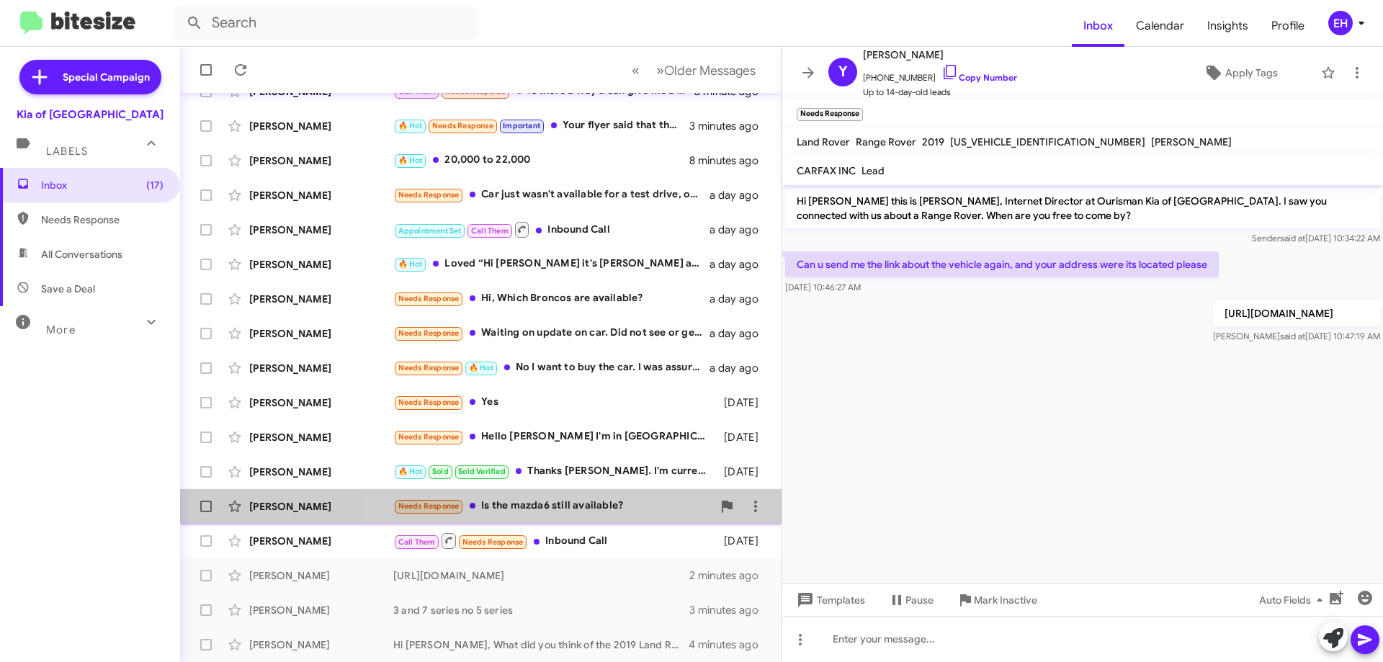
click at [597, 513] on div "Needs Response Is the mazda6 still available?" at bounding box center [552, 506] width 319 height 17
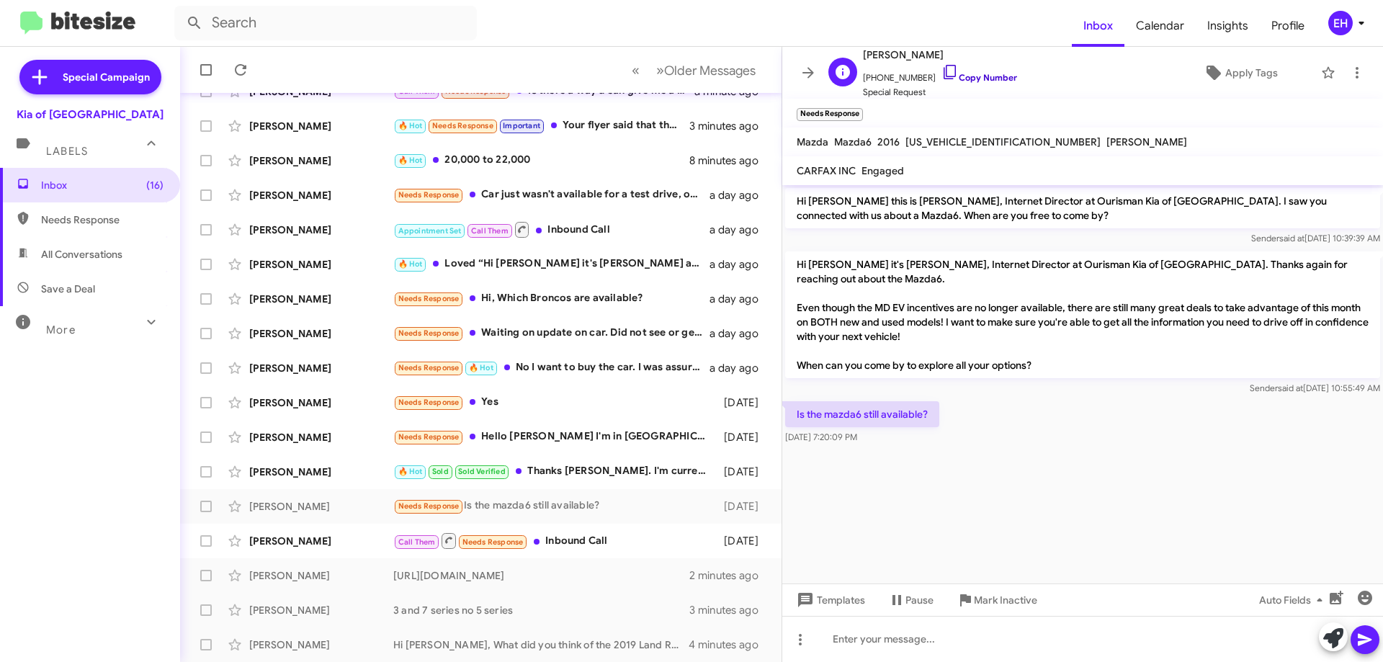
drag, startPoint x: 988, startPoint y: 79, endPoint x: 357, endPoint y: 32, distance: 632.9
click at [987, 79] on link "Copy Number" at bounding box center [980, 77] width 76 height 11
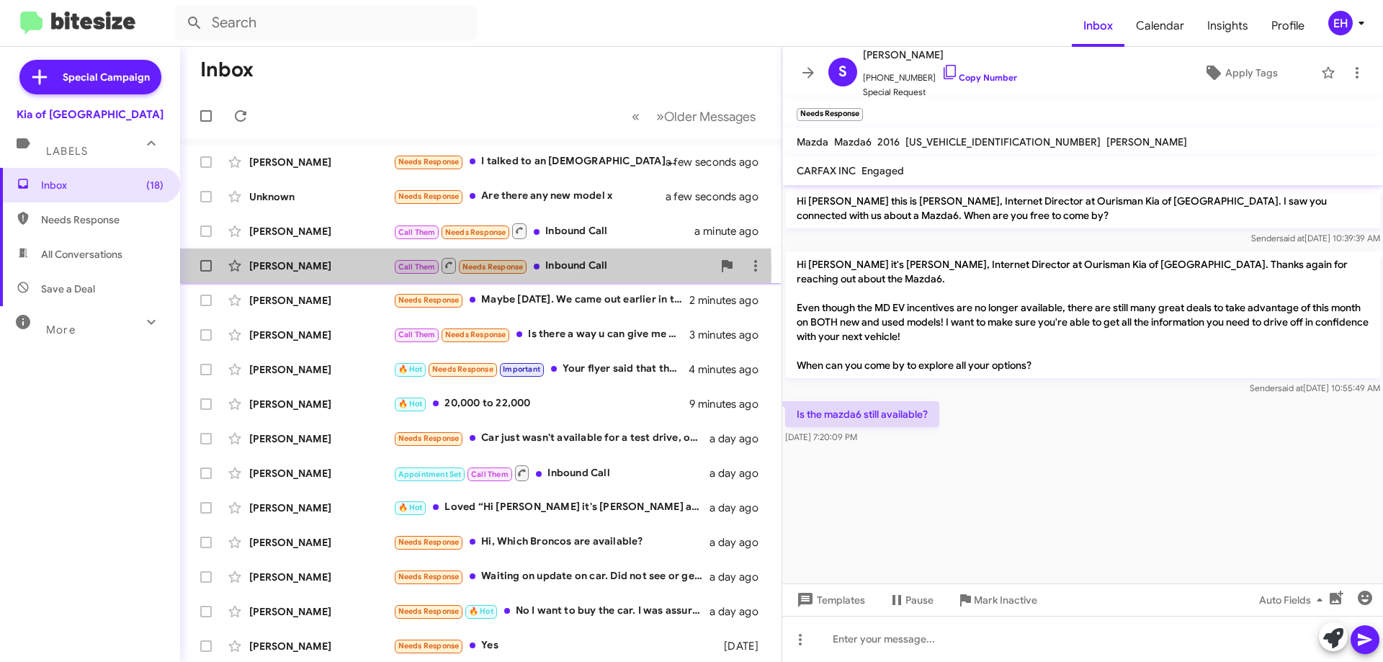
click at [309, 269] on div "[PERSON_NAME]" at bounding box center [321, 266] width 144 height 14
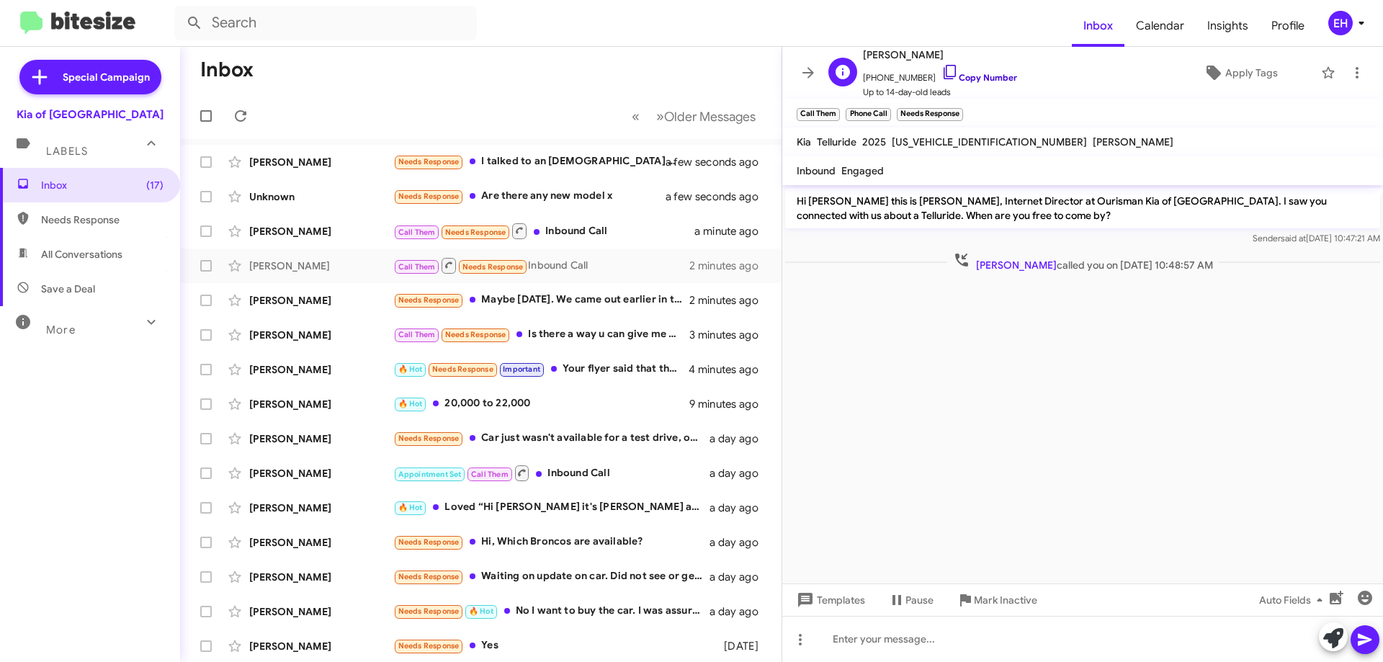
click at [988, 73] on link "Copy Number" at bounding box center [980, 77] width 76 height 11
click at [968, 72] on link "Copy Number" at bounding box center [980, 77] width 76 height 11
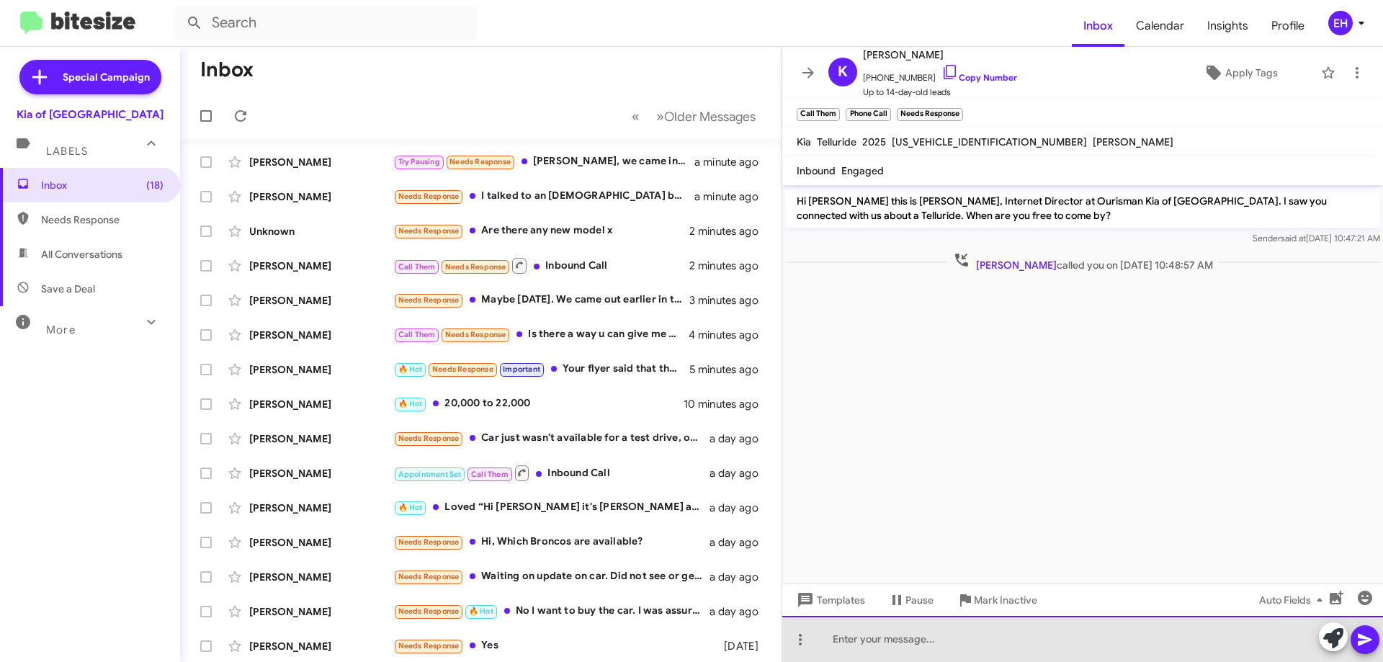
click at [965, 630] on div at bounding box center [1082, 639] width 601 height 46
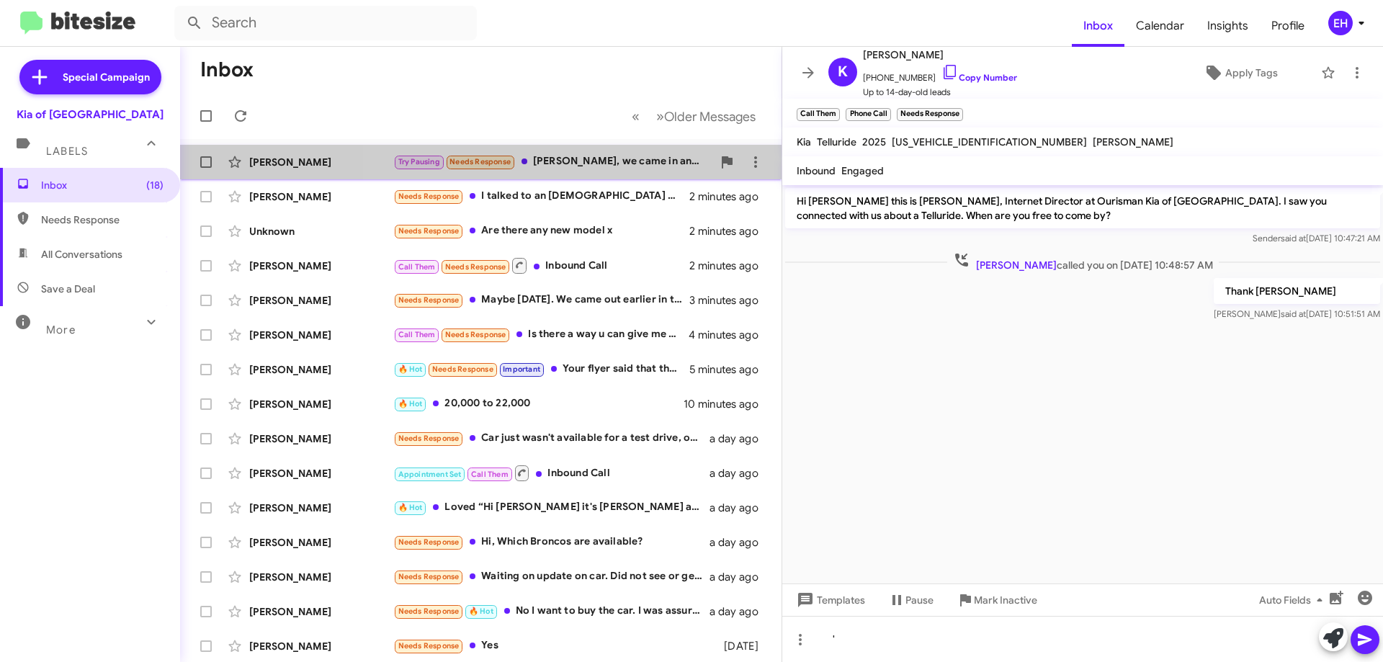
click at [632, 160] on div "Try Pausing Needs Response Erik, we came in and test drove a couple of cars wit…" at bounding box center [552, 161] width 319 height 17
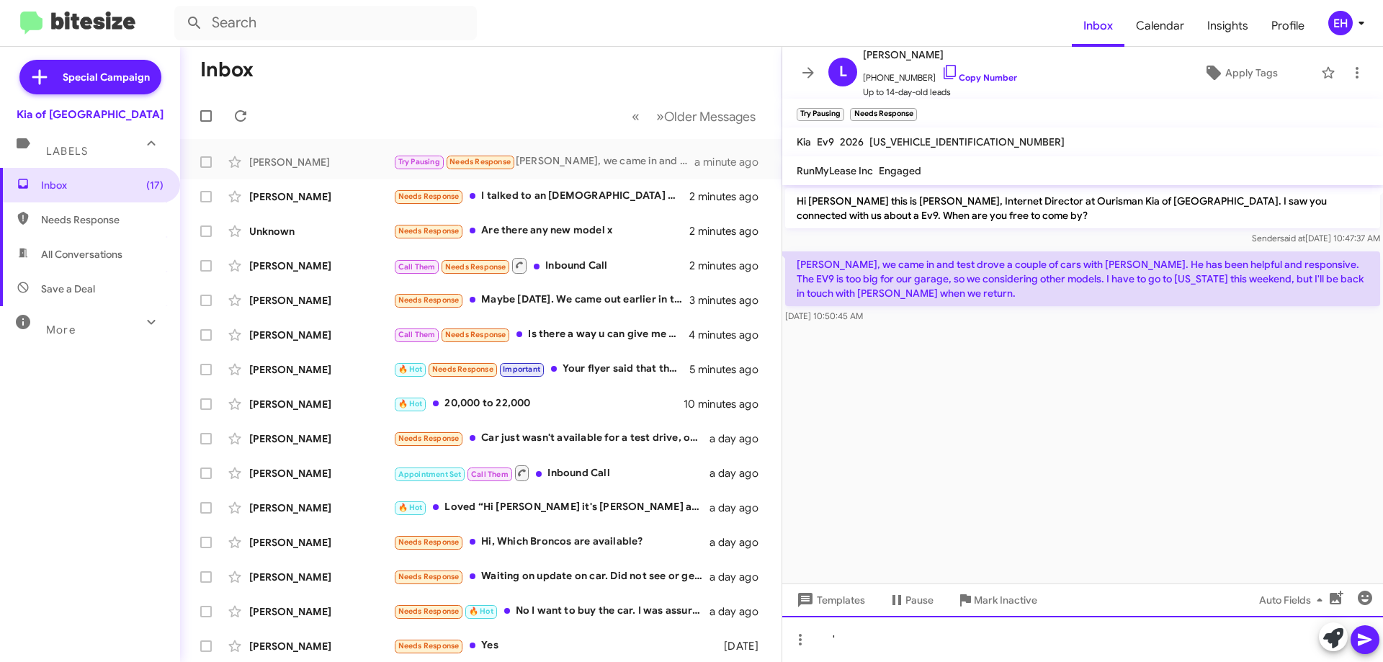
click at [860, 651] on div "'" at bounding box center [1082, 639] width 601 height 46
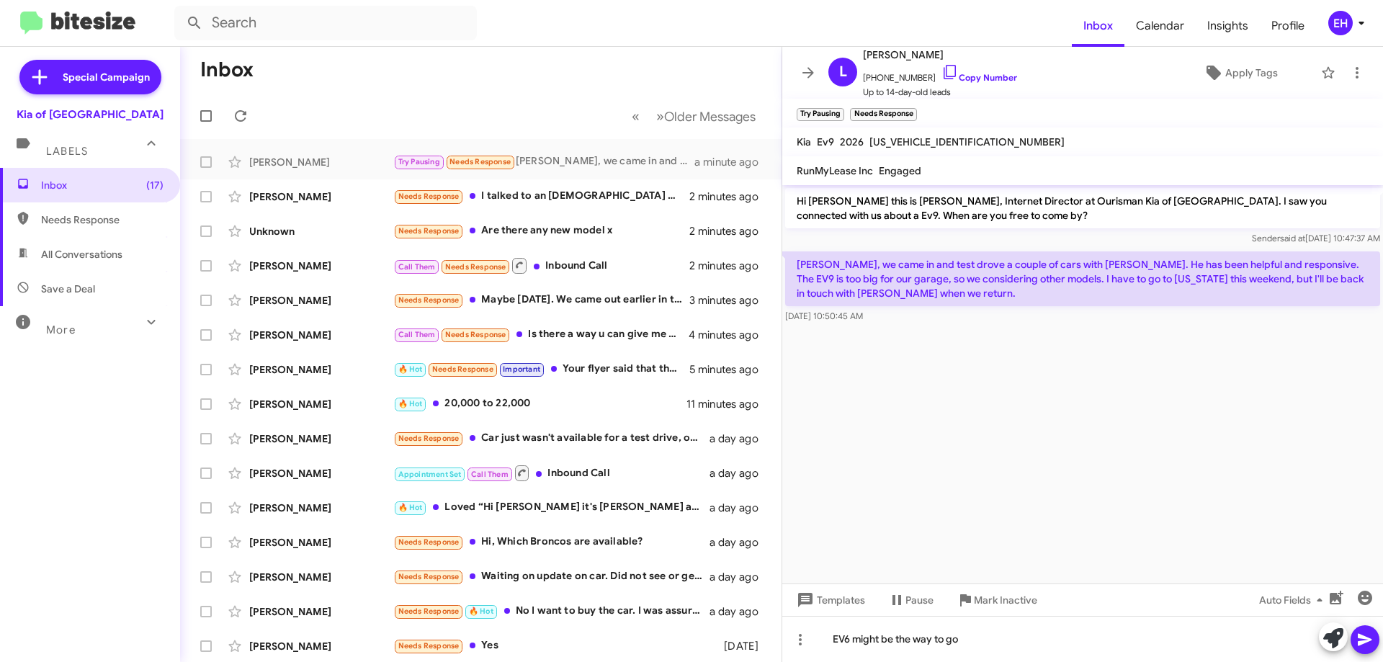
click at [1368, 646] on icon at bounding box center [1365, 639] width 17 height 17
click at [989, 76] on link "Copy Number" at bounding box center [980, 77] width 76 height 11
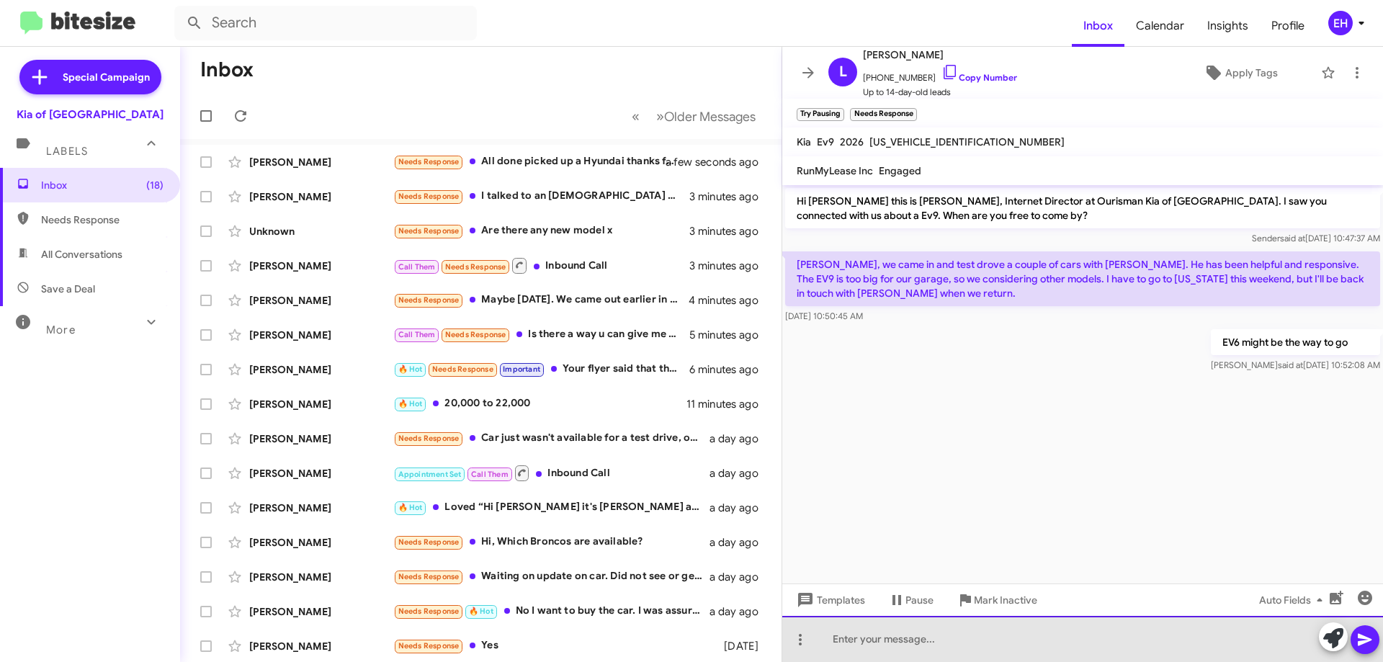
click at [927, 649] on div at bounding box center [1082, 639] width 601 height 46
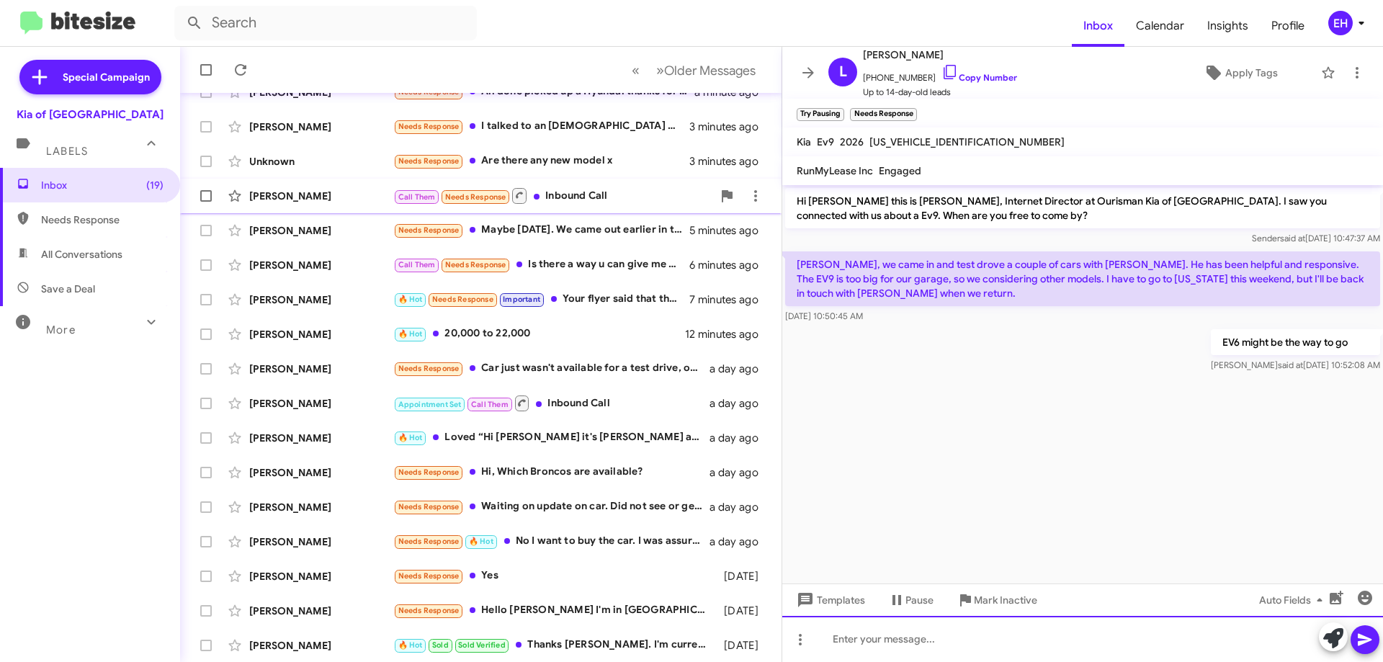
scroll to position [174, 0]
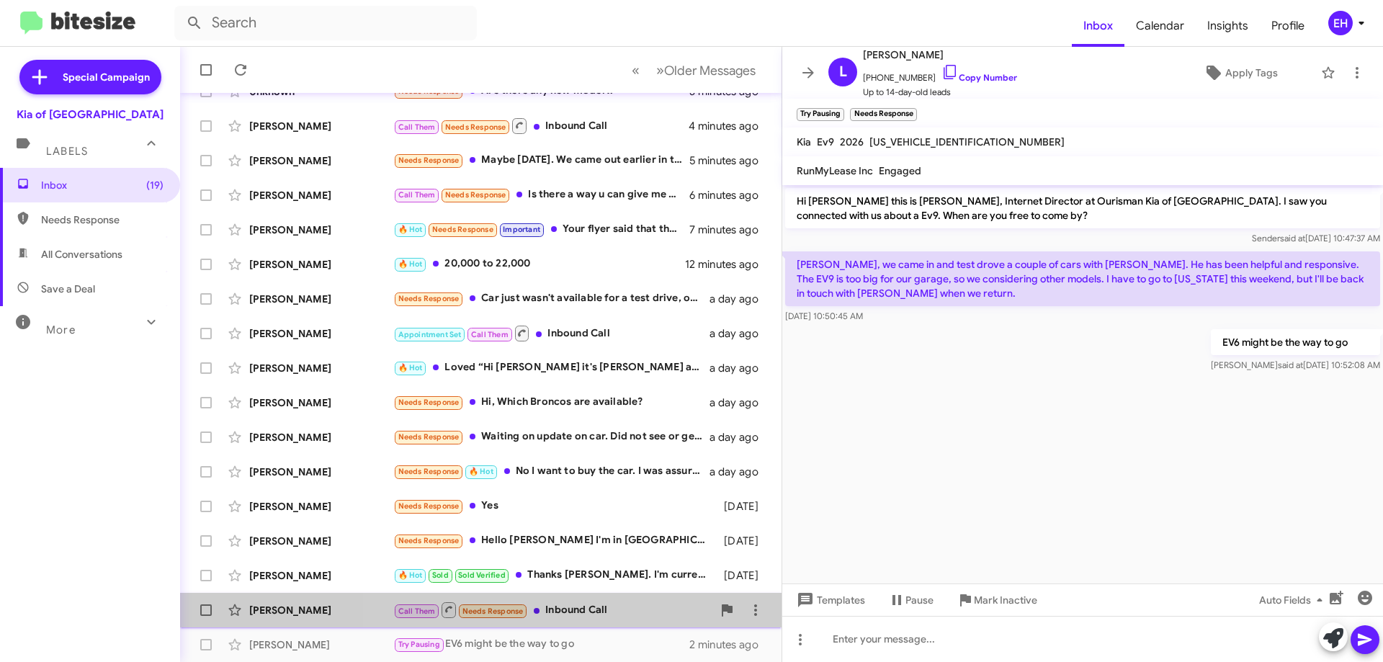
click at [594, 616] on div "Call Them Needs Response Inbound Call" at bounding box center [552, 610] width 319 height 18
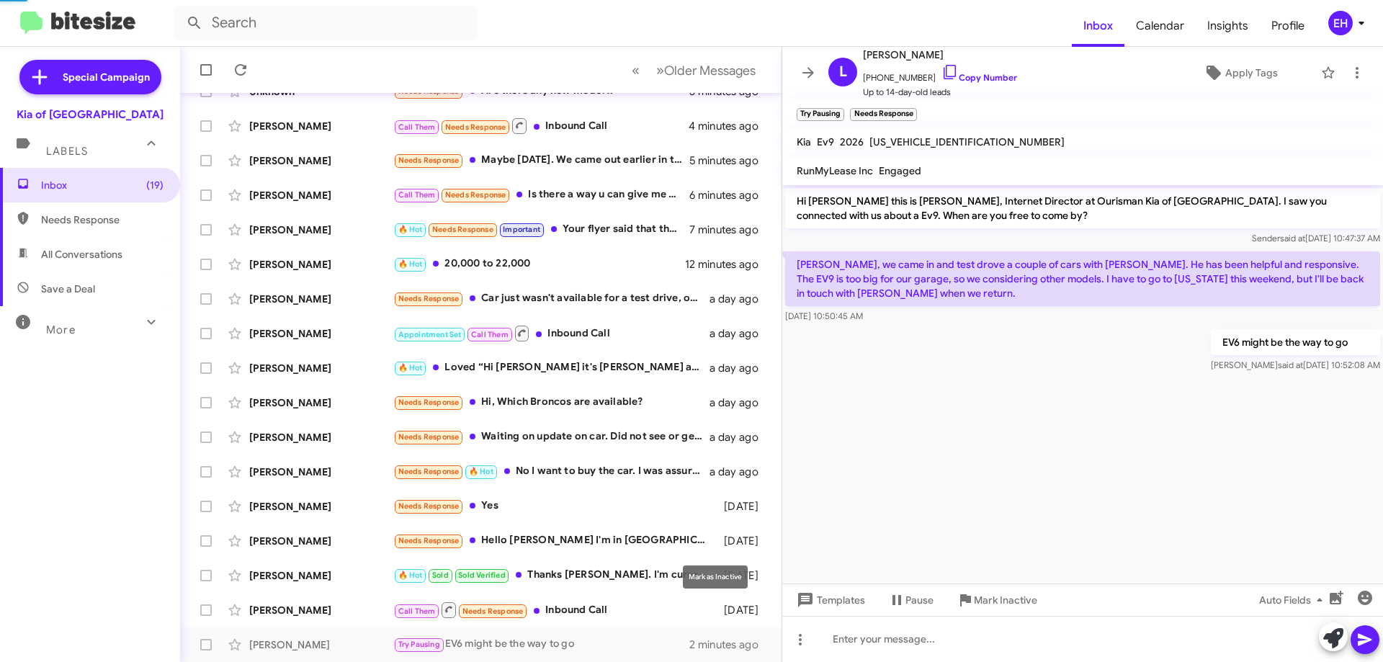
scroll to position [7, 0]
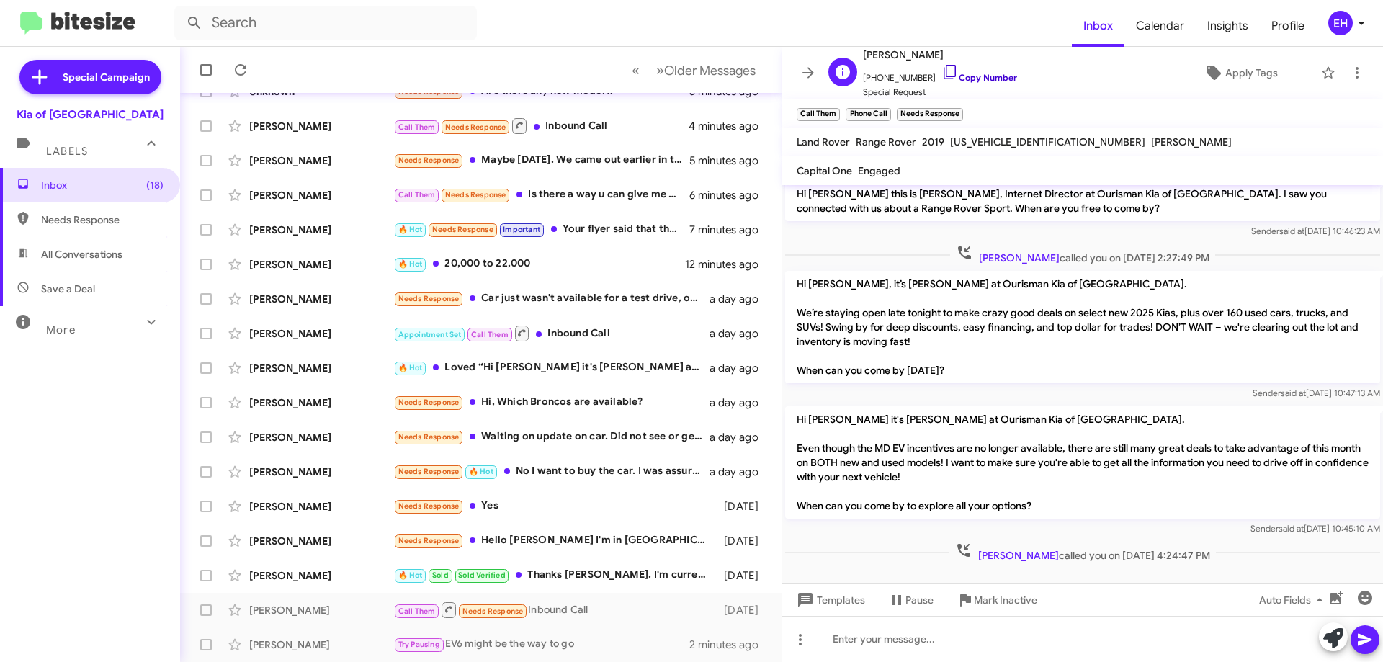
click at [960, 73] on link "Copy Number" at bounding box center [980, 77] width 76 height 11
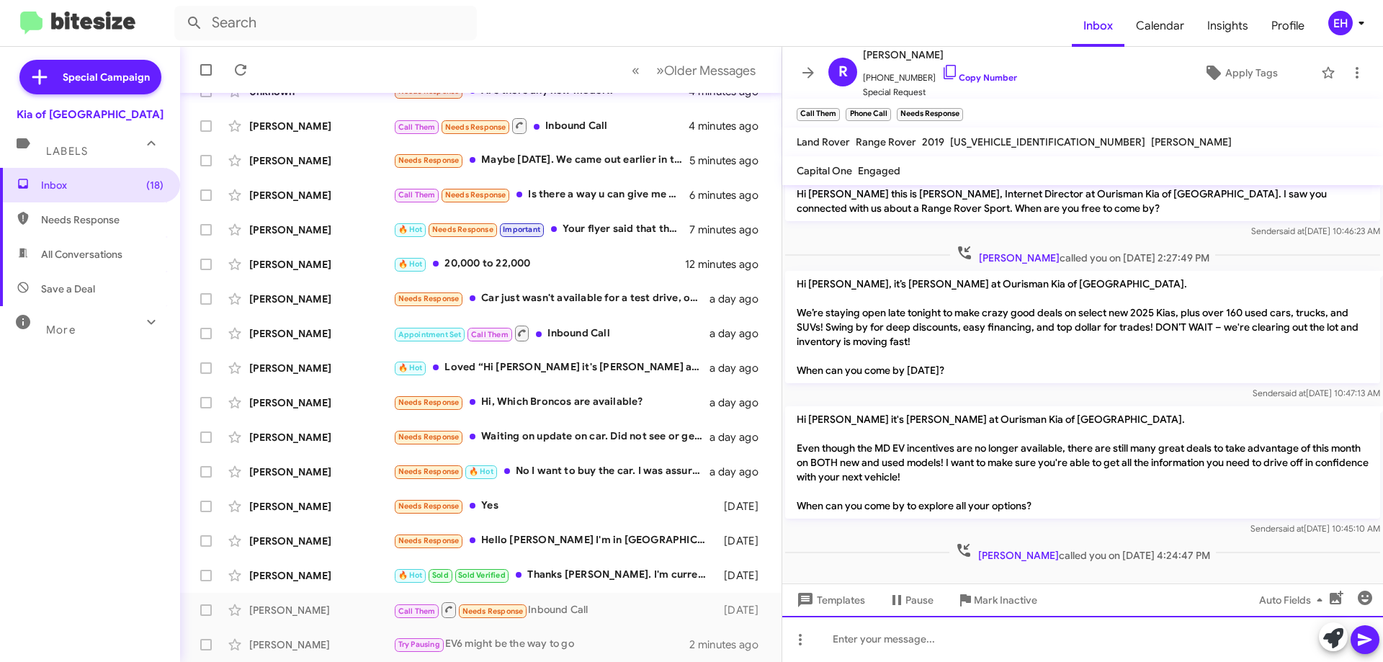
click at [952, 638] on div at bounding box center [1082, 639] width 601 height 46
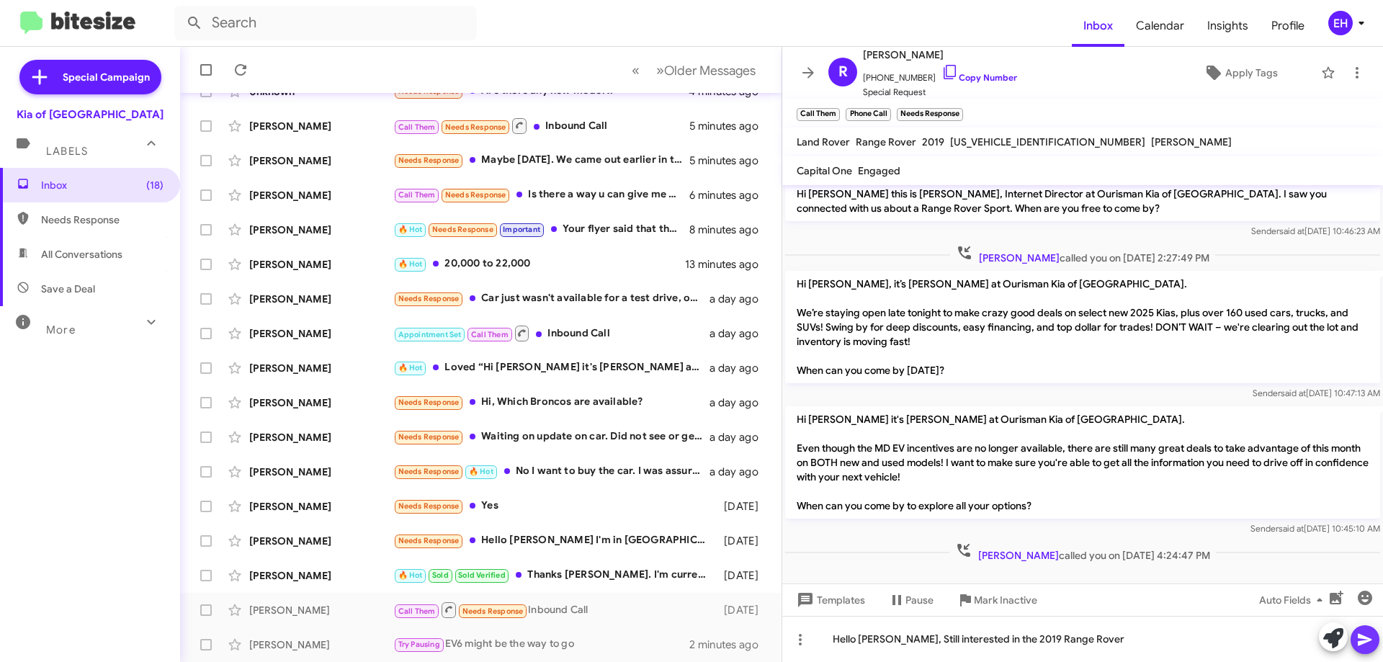
click at [1367, 636] on icon at bounding box center [1365, 639] width 17 height 17
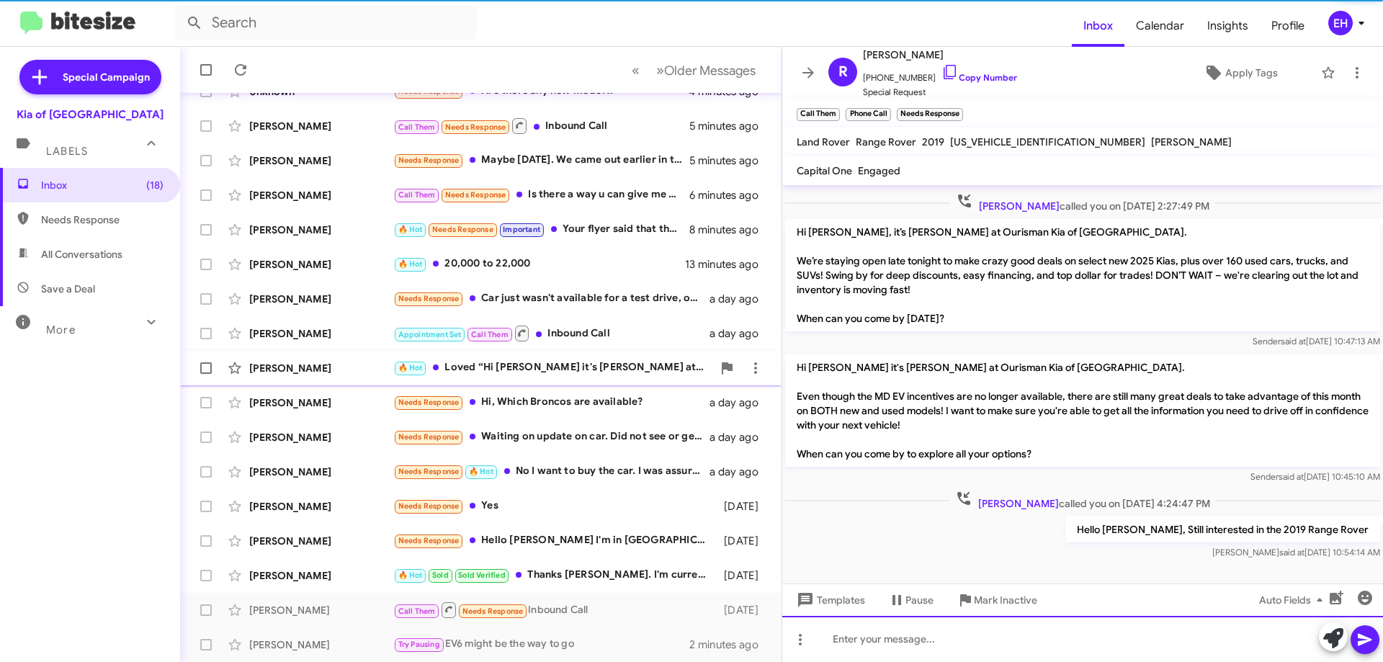
scroll to position [60, 0]
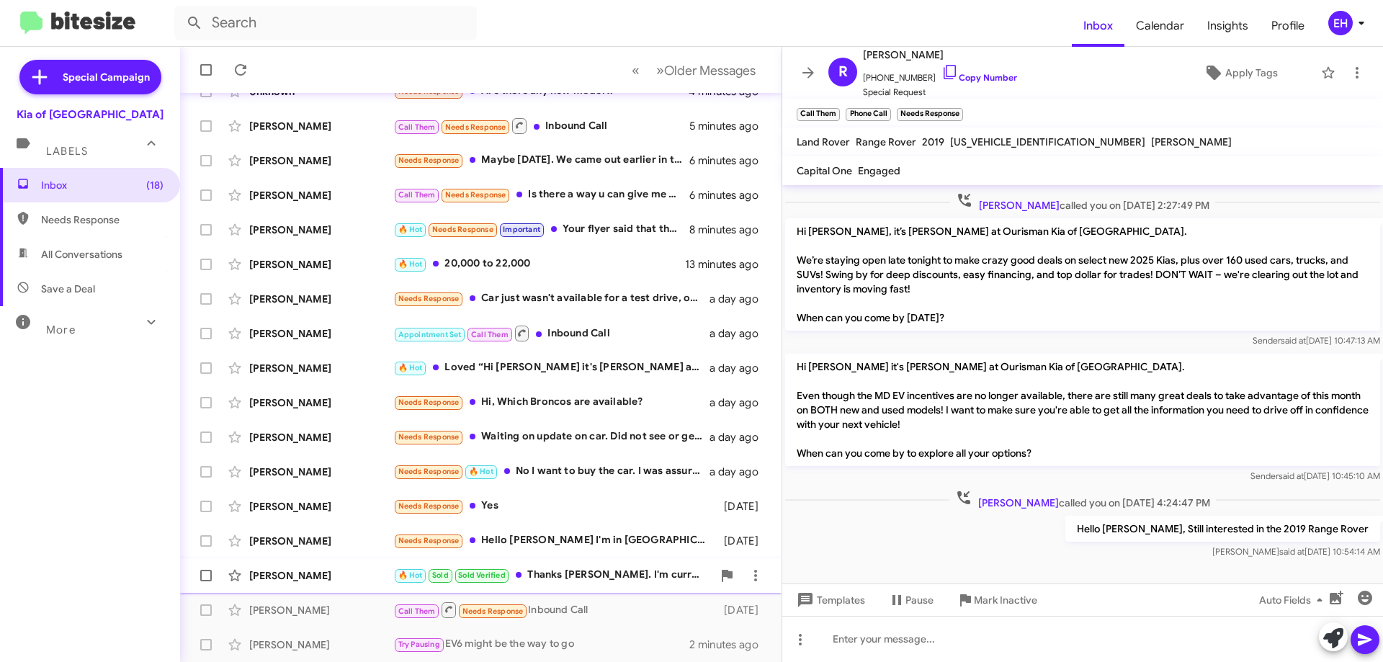
click at [583, 575] on div "🔥 Hot Sold Sold Verified Thanks Erik. I'm currently going over a few details wi…" at bounding box center [552, 575] width 319 height 17
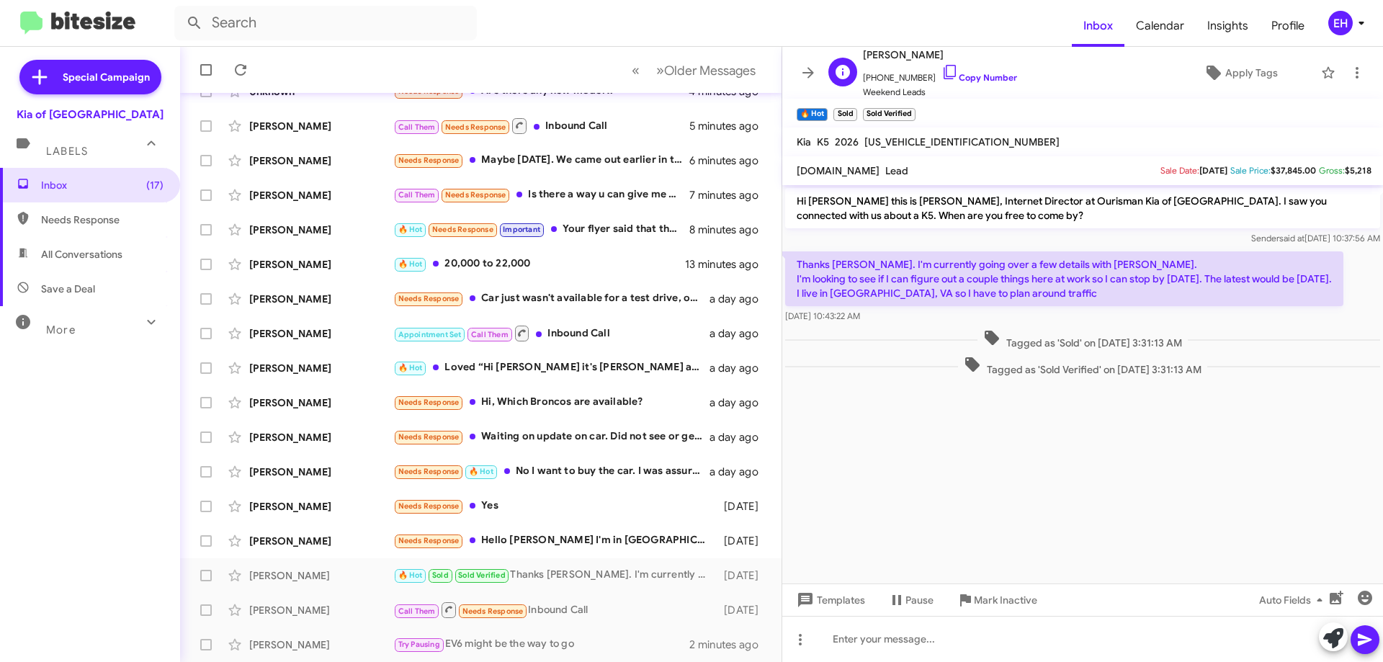
click at [968, 84] on span "+18134462257 Copy Number" at bounding box center [940, 74] width 154 height 22
click at [973, 76] on link "Copy Number" at bounding box center [980, 77] width 76 height 11
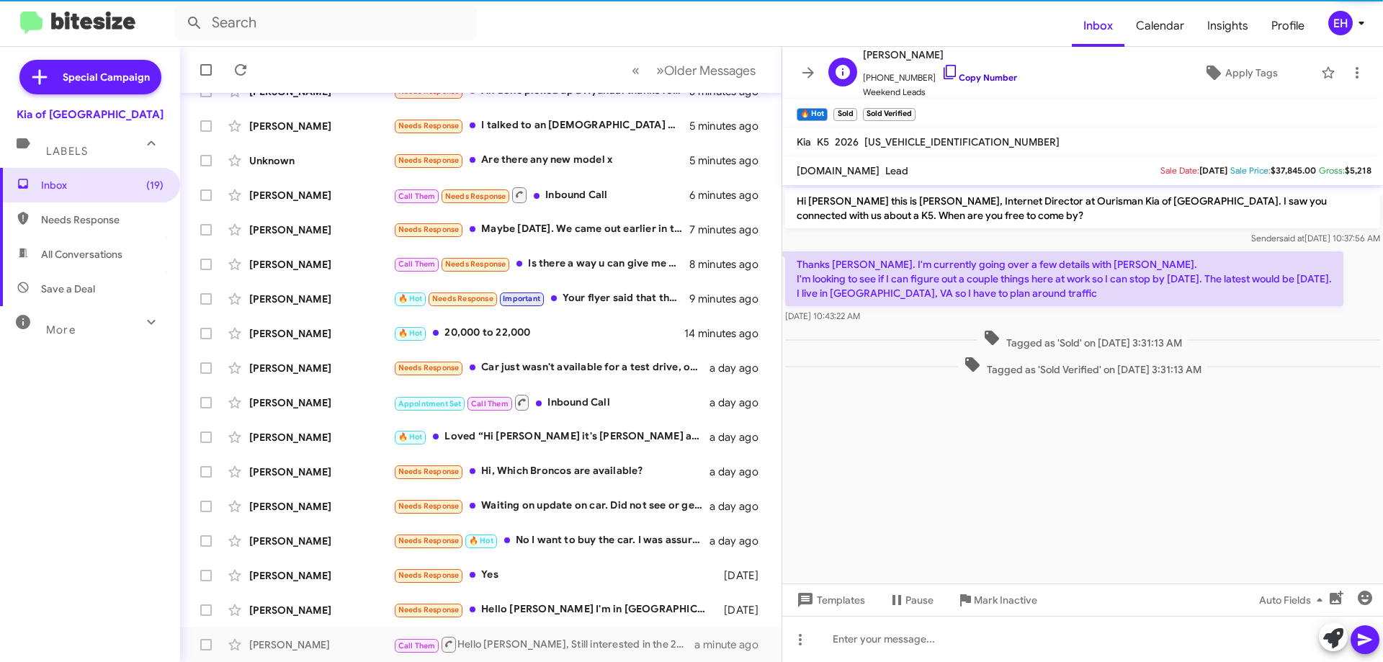
click at [981, 81] on link "Copy Number" at bounding box center [980, 77] width 76 height 11
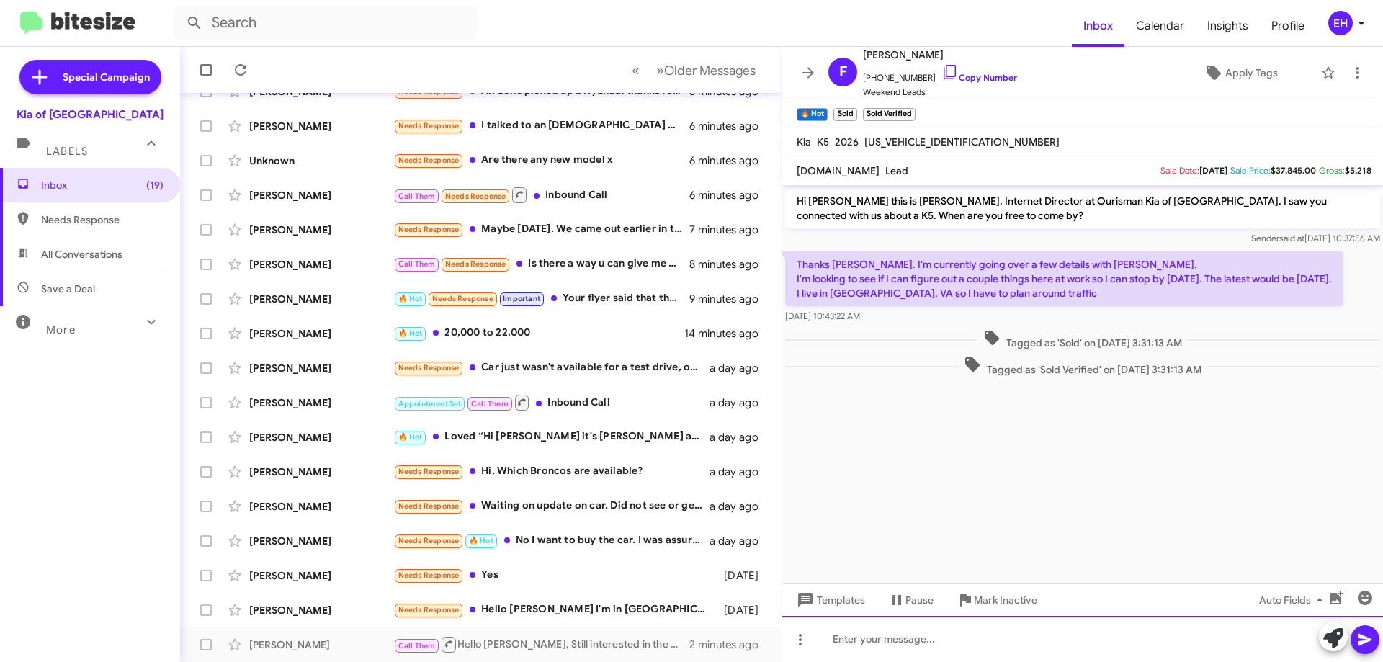
click at [1023, 628] on div at bounding box center [1082, 639] width 601 height 46
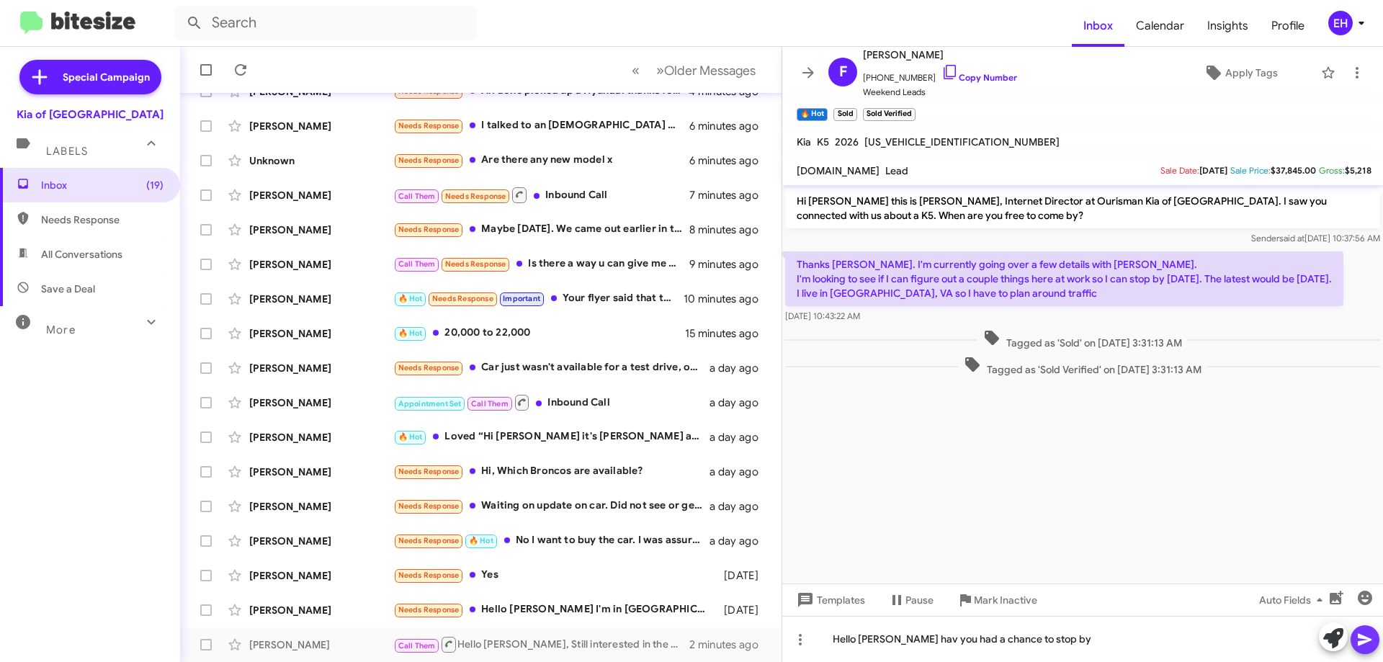
click at [1378, 638] on button at bounding box center [1365, 639] width 29 height 29
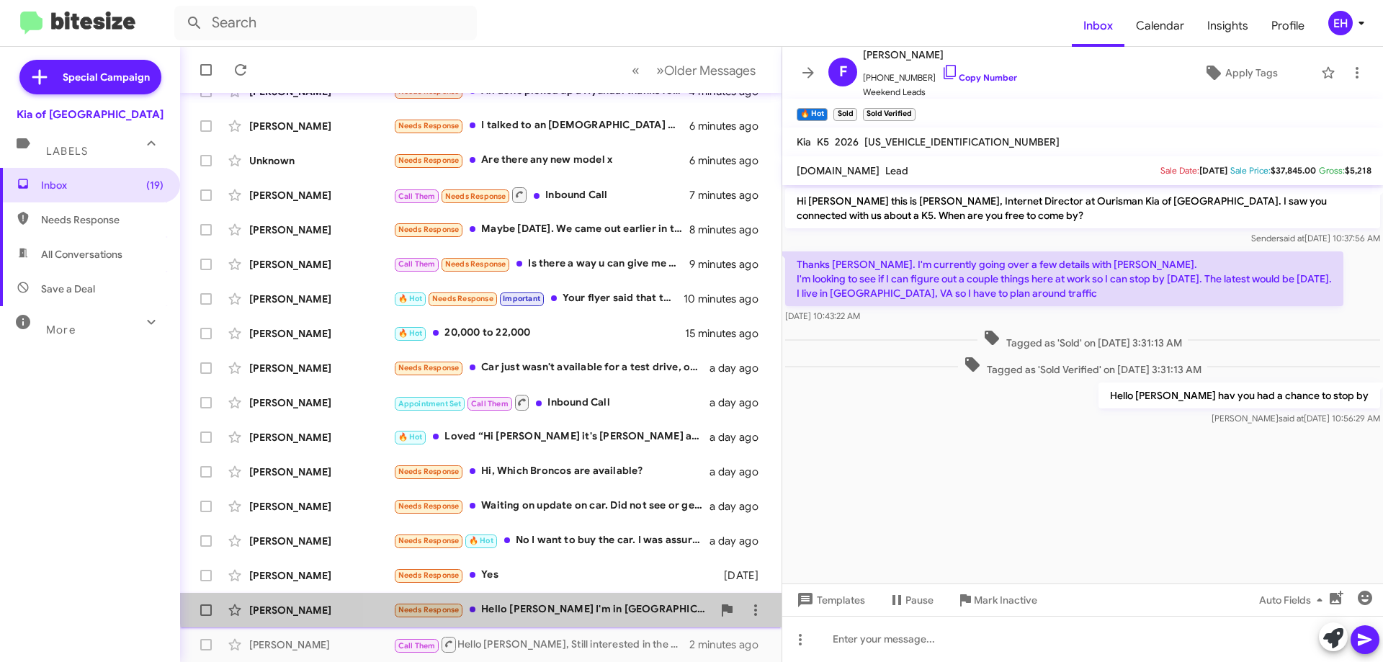
click at [588, 601] on div "Faizan Hafeez Needs Response Hello Erik I'm in Toledo, Oh. If I like what I see…" at bounding box center [481, 610] width 579 height 29
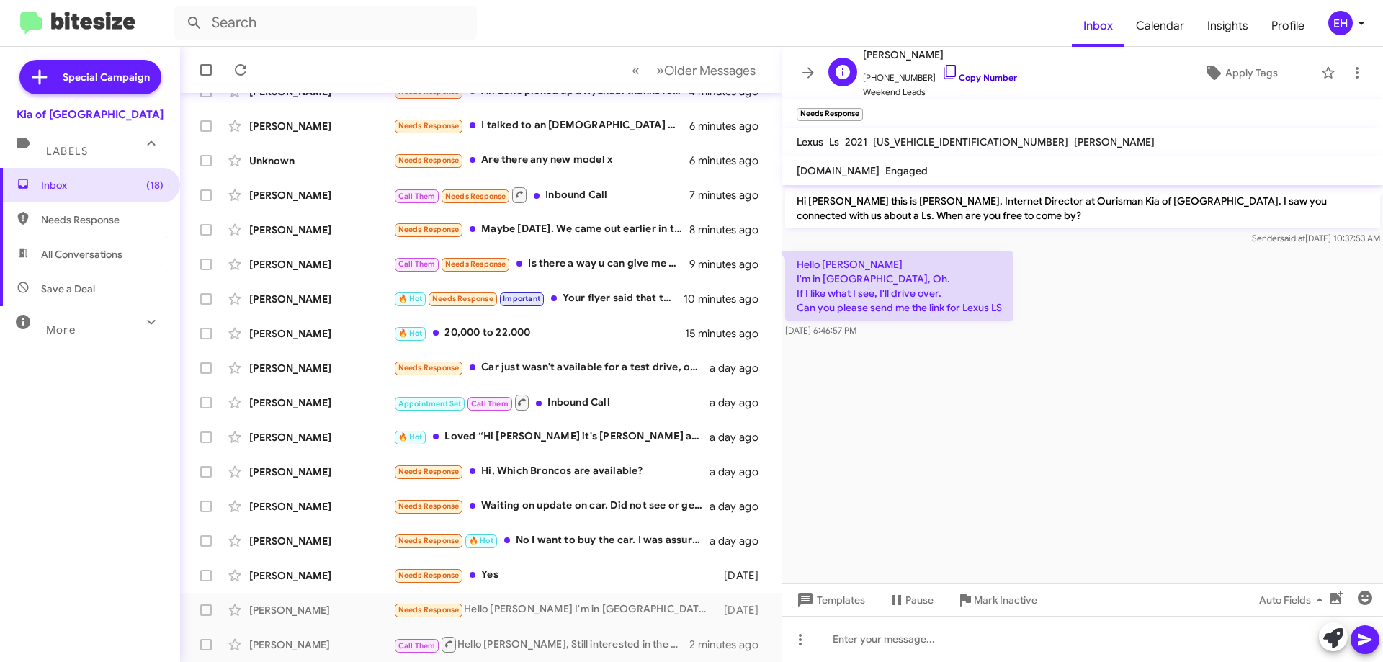
click at [968, 77] on link "Copy Number" at bounding box center [980, 77] width 76 height 11
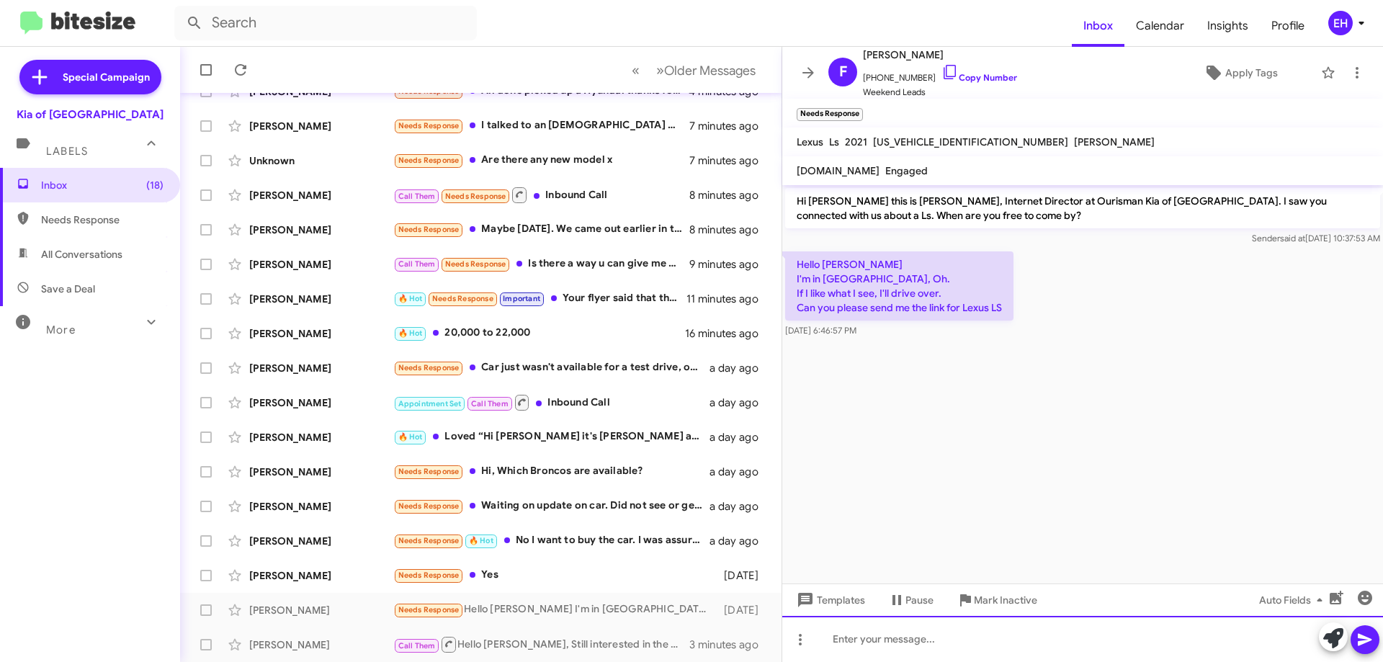
drag, startPoint x: 854, startPoint y: 626, endPoint x: 850, endPoint y: 635, distance: 9.7
click at [854, 627] on div at bounding box center [1082, 639] width 601 height 46
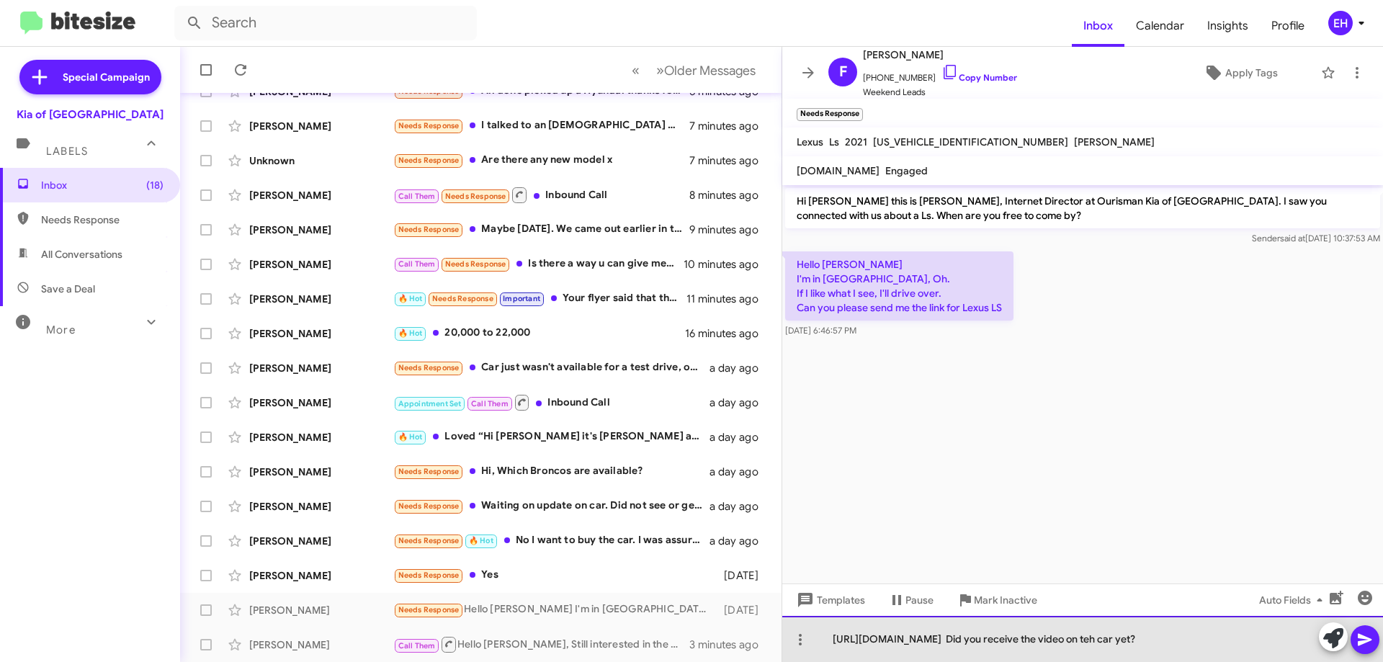
click at [1305, 633] on div "https://www.ipacket.info/4907A3F8-841F-11F0-B57B425062CB3CB6 Did you receive th…" at bounding box center [1082, 639] width 601 height 46
click at [1303, 623] on div "https://www.ipacket.info/4907A3F8-841F-11F0-B57B425062CB3CB6 Did you receive th…" at bounding box center [1082, 639] width 601 height 46
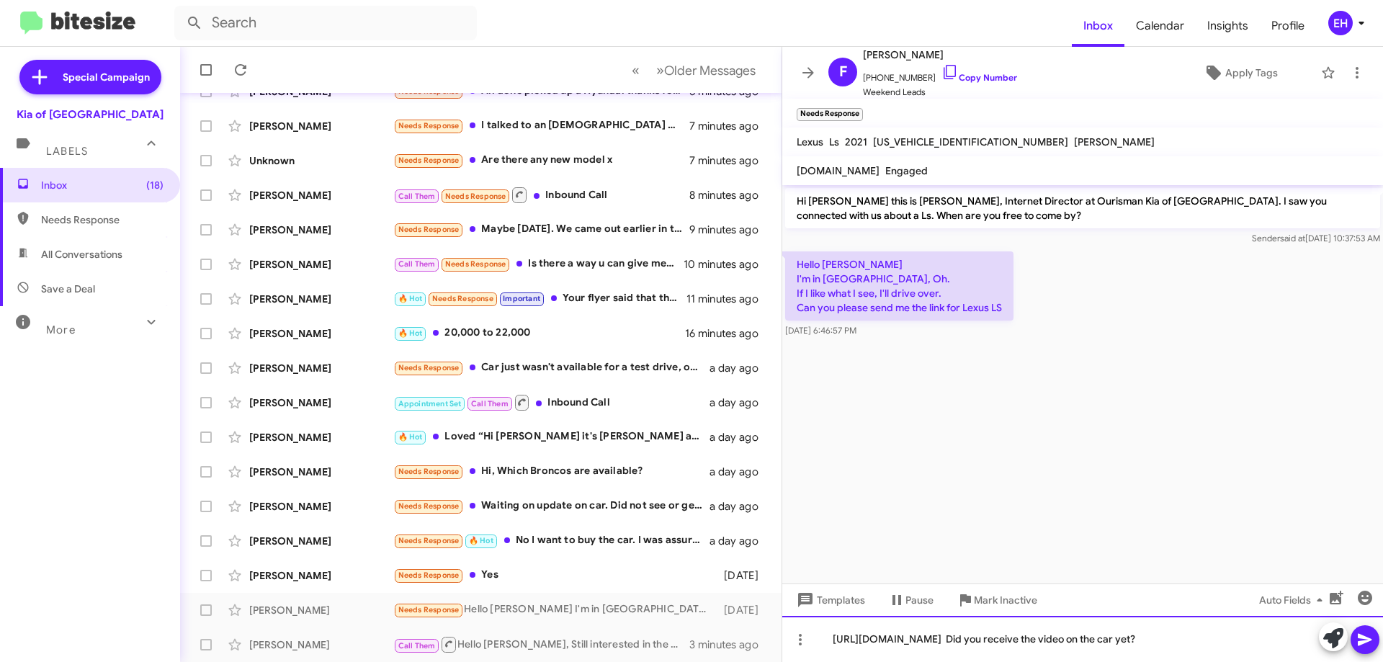
click at [1383, 637] on div "[URL][DOMAIN_NAME] Did you receive the video on the car yet?" at bounding box center [1082, 639] width 601 height 46
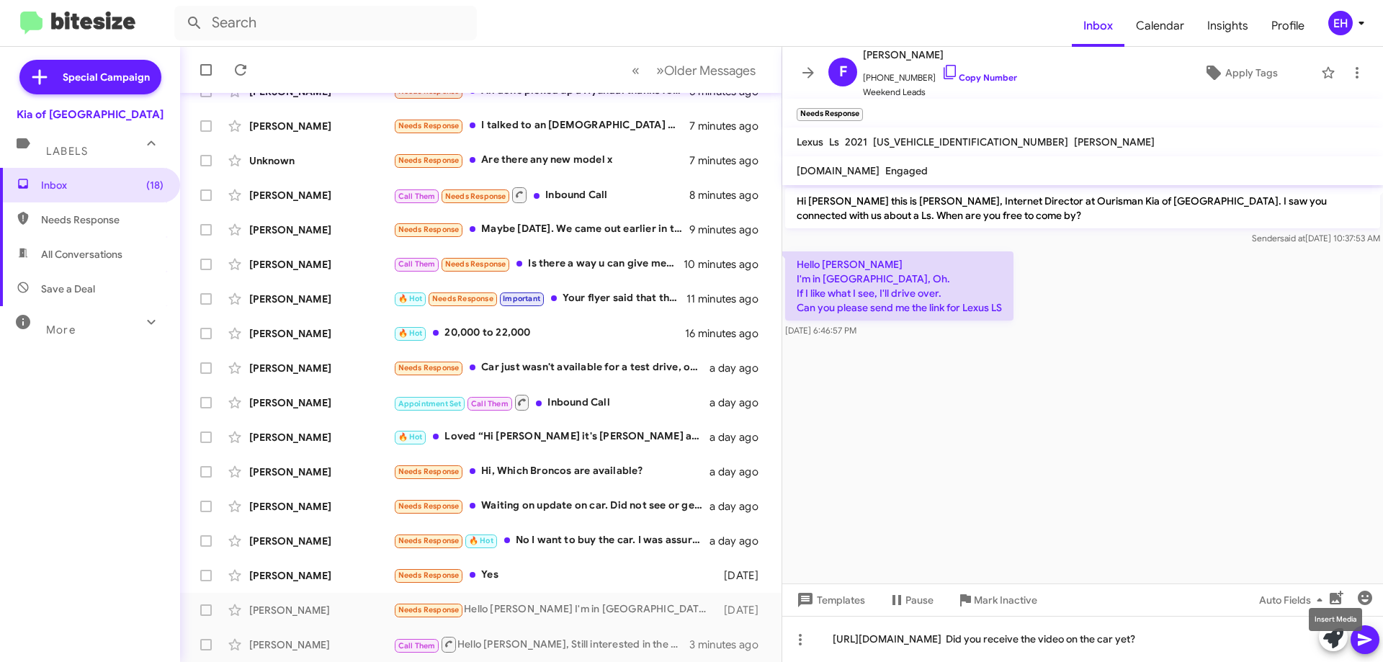
drag, startPoint x: 1362, startPoint y: 638, endPoint x: 1363, endPoint y: 630, distance: 8.0
click at [1363, 639] on mat-tooltip-component "Insert Media" at bounding box center [1335, 619] width 73 height 43
click at [1373, 638] on icon at bounding box center [1365, 639] width 17 height 17
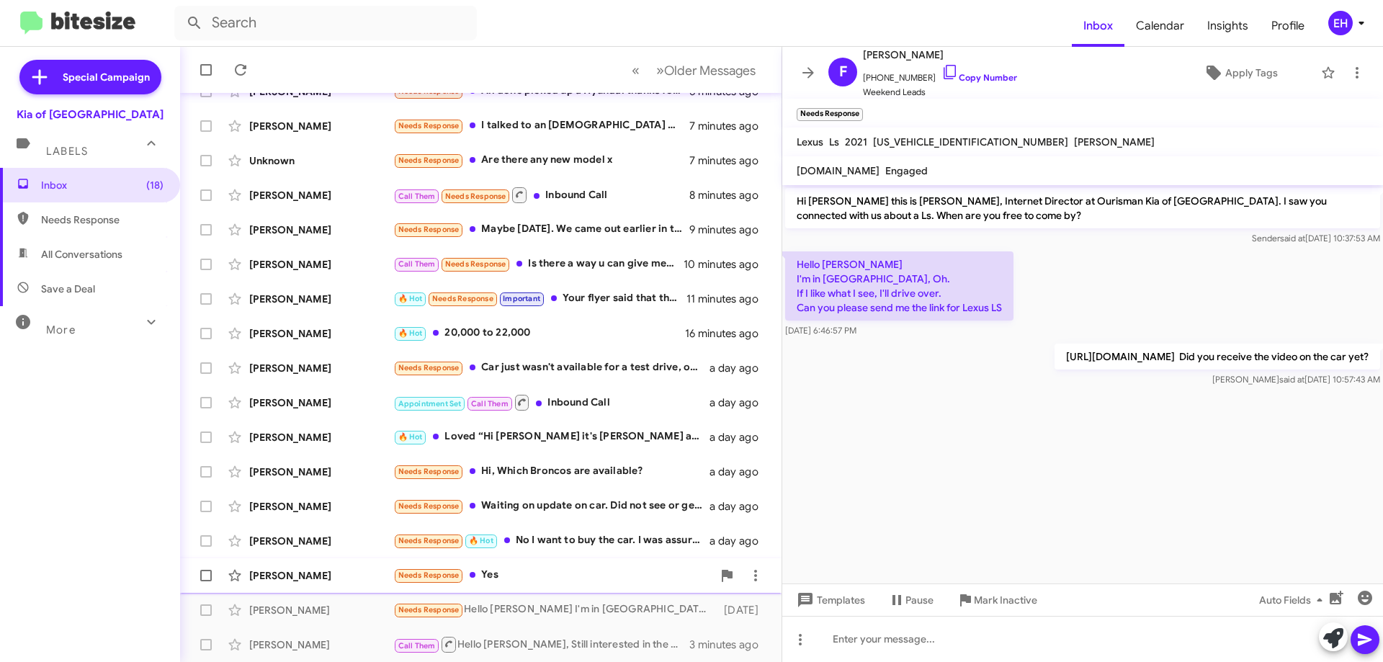
click at [496, 571] on div "Needs Response Yes" at bounding box center [552, 575] width 319 height 17
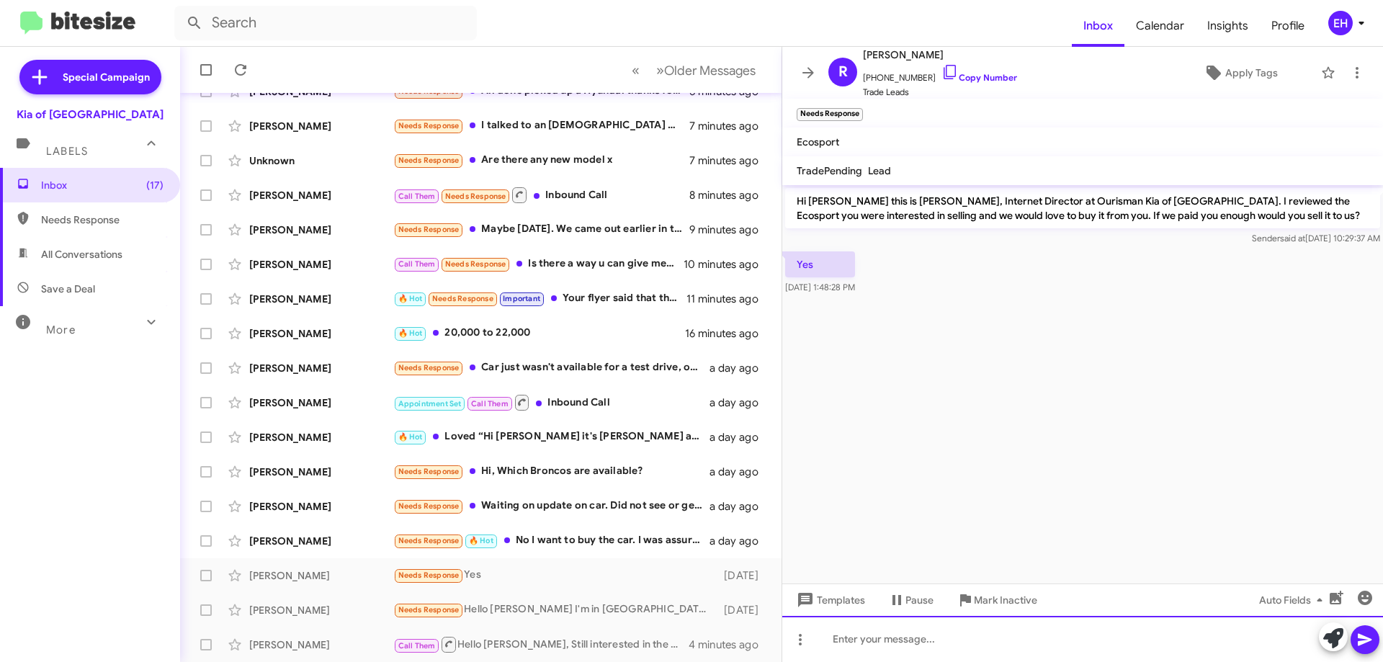
click at [868, 622] on div at bounding box center [1082, 639] width 601 height 46
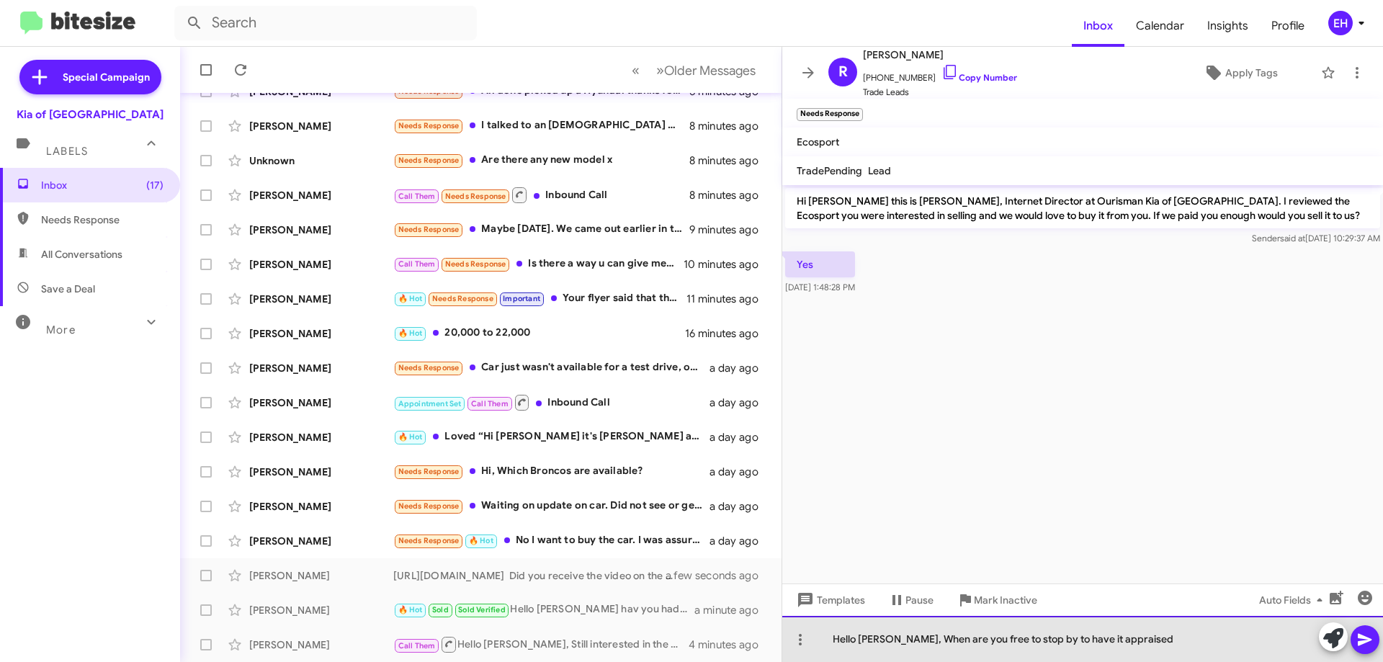
click at [1378, 658] on div "Hello [PERSON_NAME], When are you free to stop by to have it appraised" at bounding box center [1082, 639] width 601 height 46
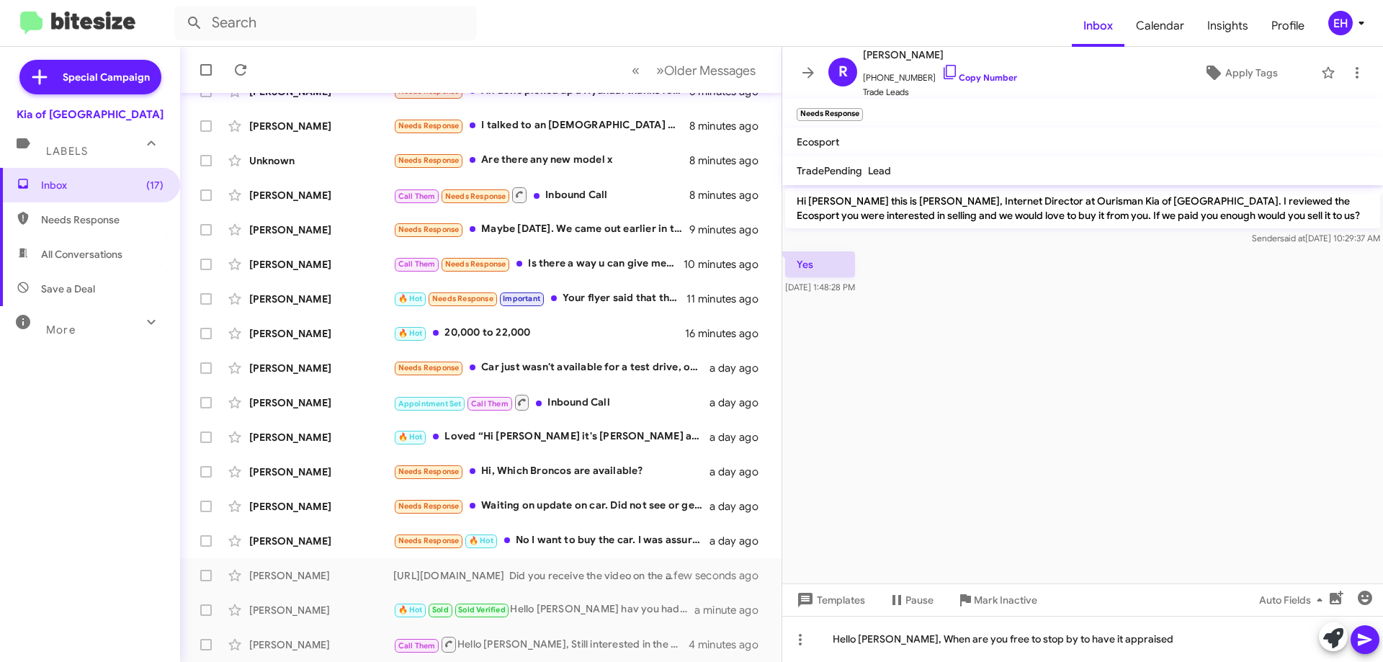
click at [1364, 651] on span at bounding box center [1365, 639] width 17 height 29
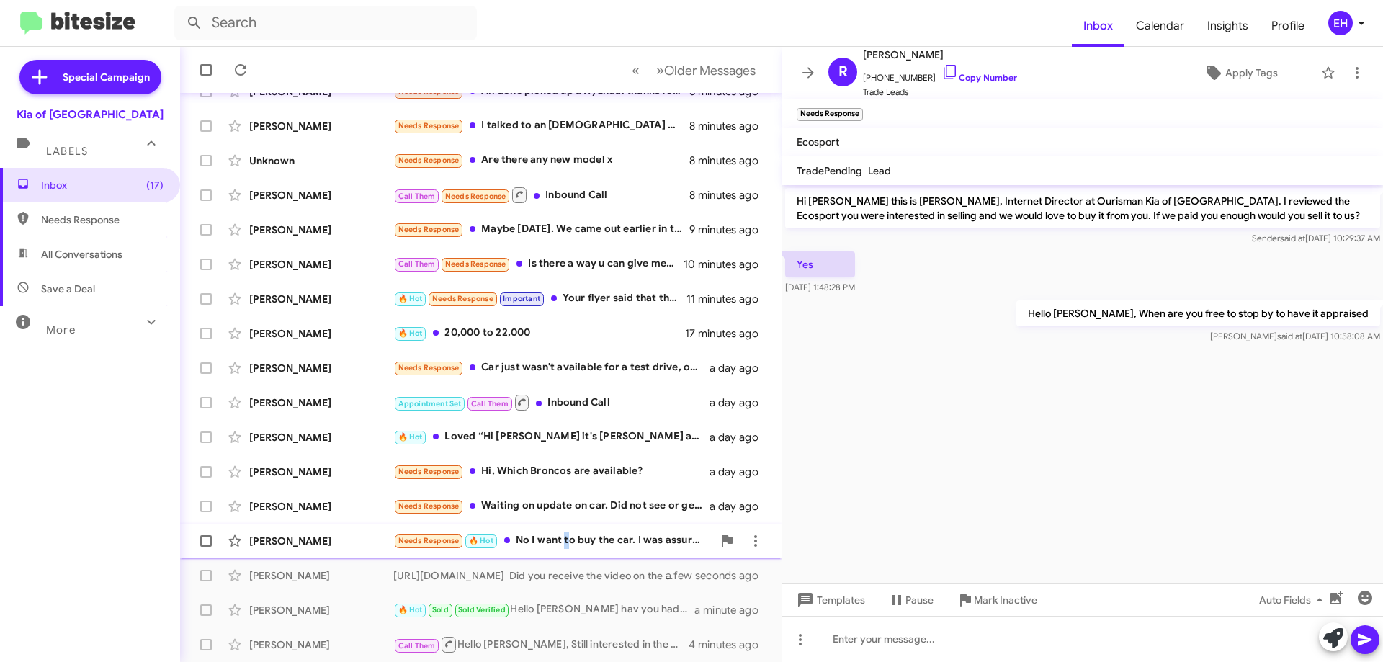
click at [565, 541] on div "Needs Response 🔥 Hot No I want to buy the car. I was assured that it would be d…" at bounding box center [552, 540] width 319 height 17
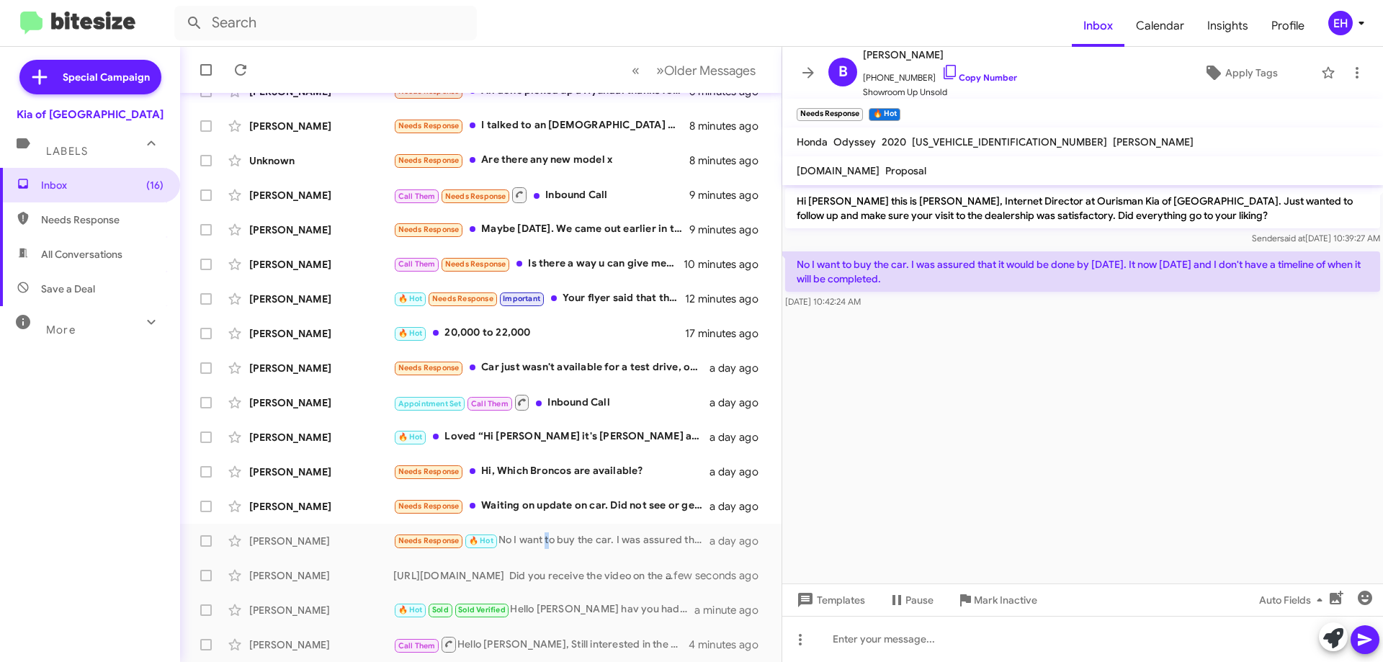
drag, startPoint x: 989, startPoint y: 81, endPoint x: 879, endPoint y: 3, distance: 134.9
click at [988, 81] on link "Copy Number" at bounding box center [980, 77] width 76 height 11
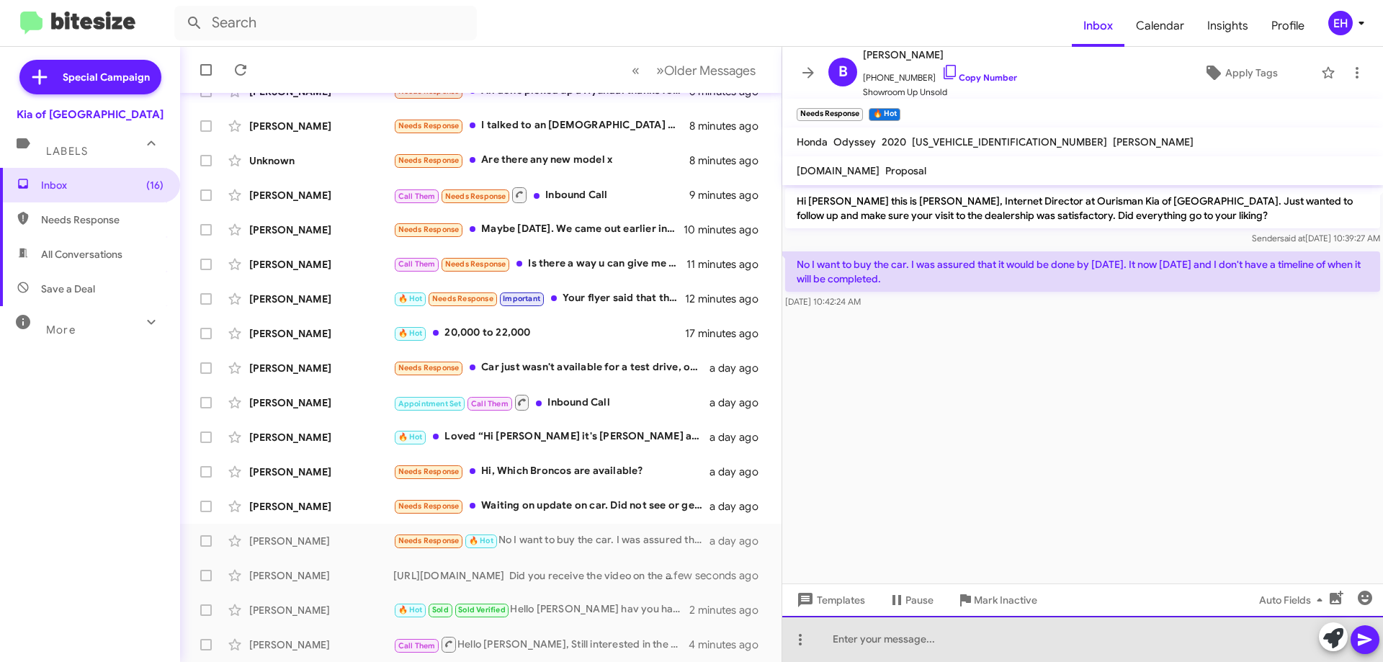
click at [1128, 644] on div at bounding box center [1082, 639] width 601 height 46
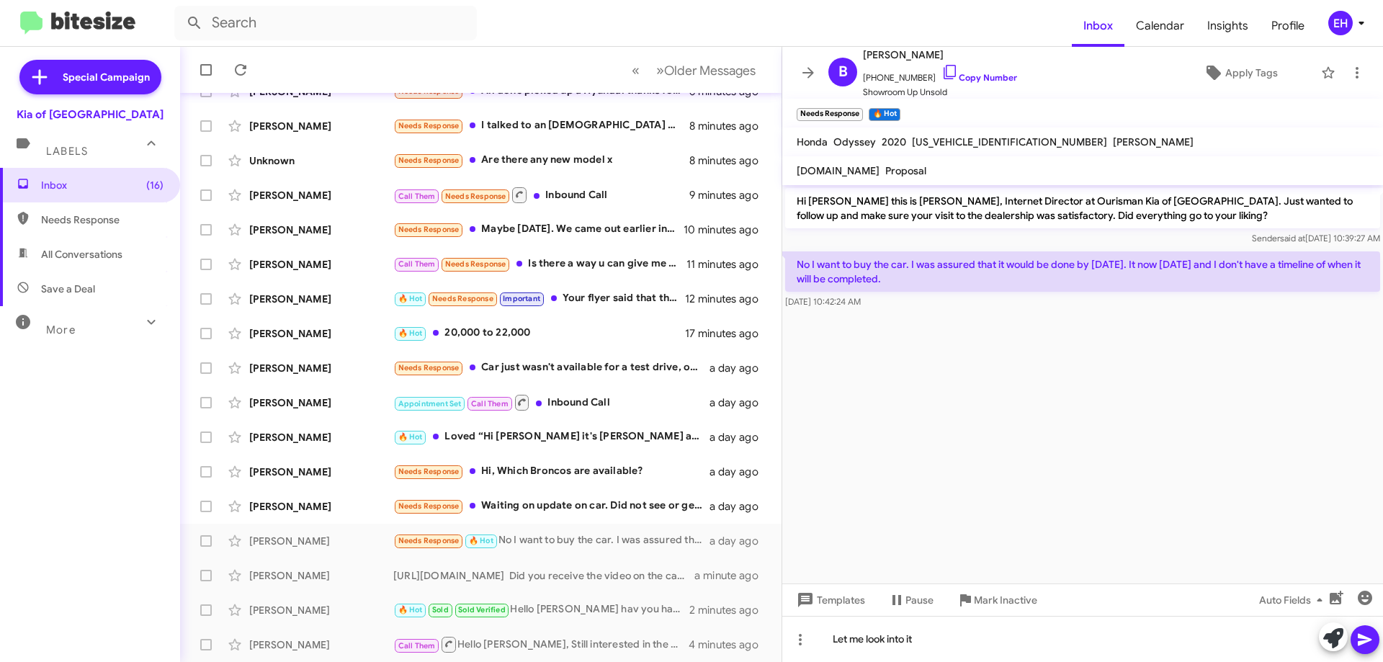
click at [1357, 632] on icon at bounding box center [1365, 639] width 17 height 17
click at [646, 506] on div "Needs Response Waiting on update on car. Did not see or get to test drive." at bounding box center [552, 506] width 319 height 17
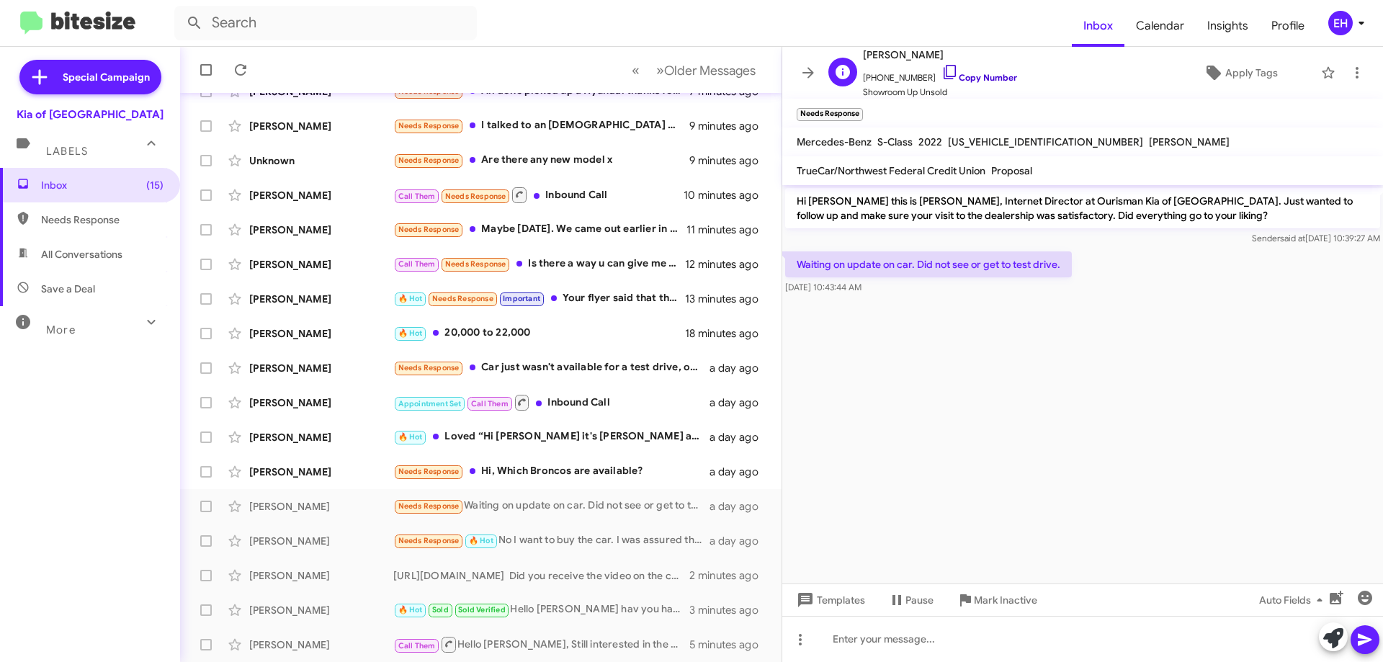
click at [981, 75] on link "Copy Number" at bounding box center [980, 77] width 76 height 11
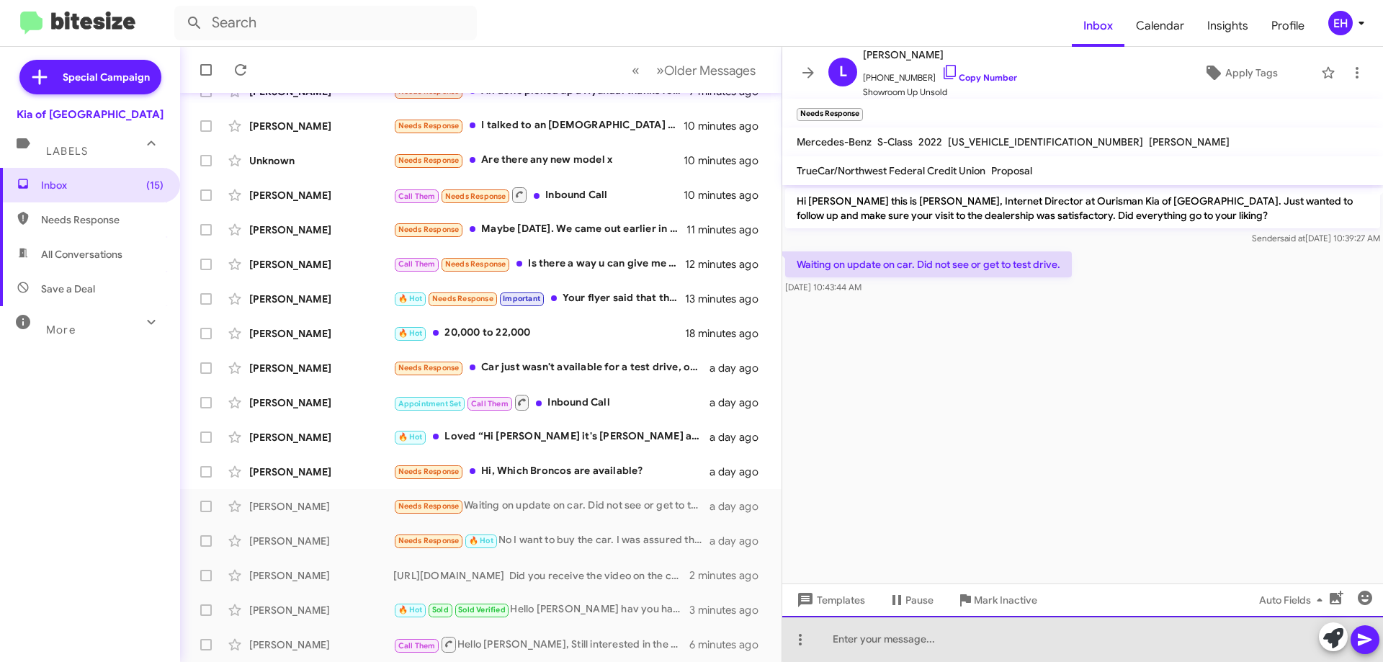
click at [1086, 632] on div at bounding box center [1082, 639] width 601 height 46
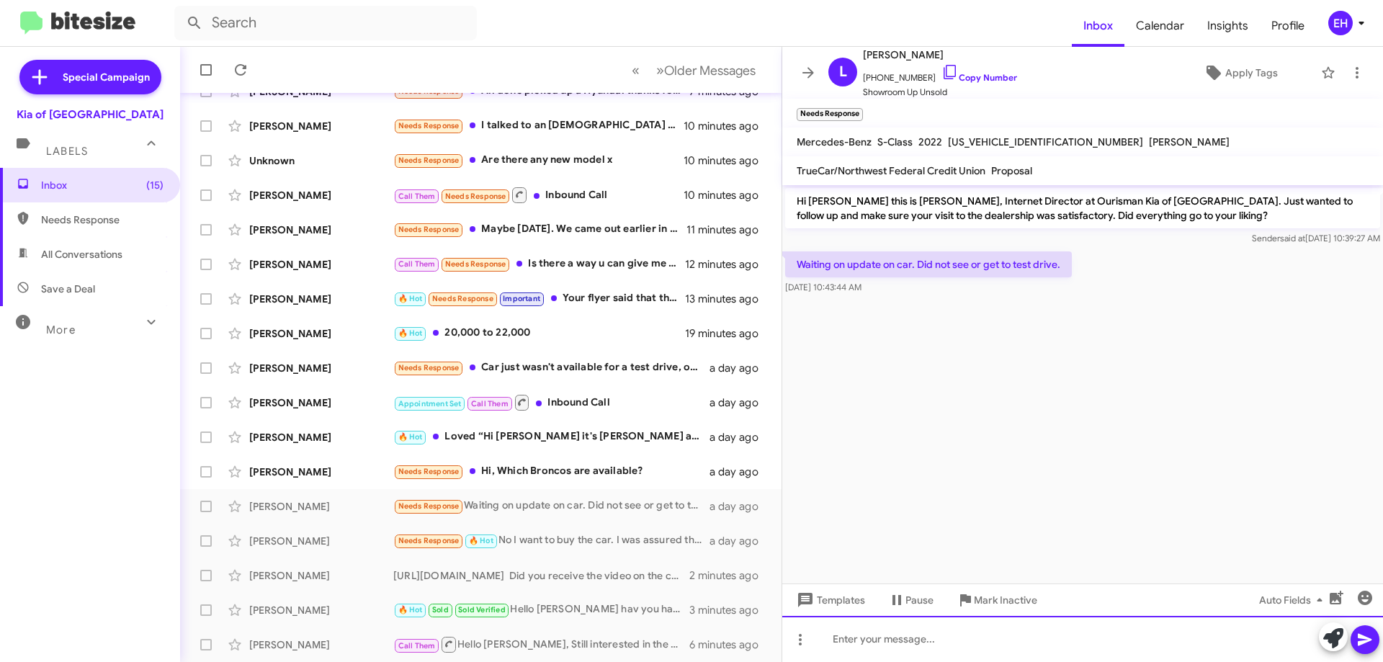
click at [1091, 645] on div at bounding box center [1082, 639] width 601 height 46
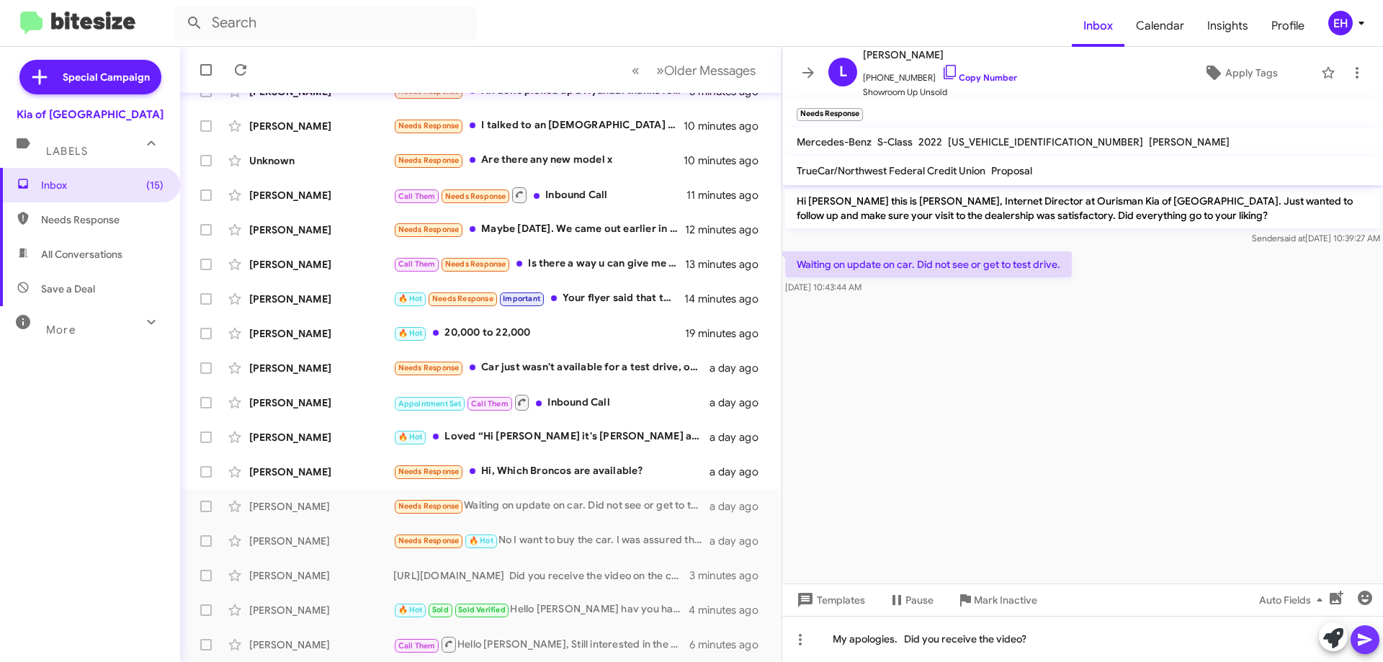
click at [1366, 641] on icon at bounding box center [1365, 640] width 14 height 12
click at [548, 477] on div "Needs Response Hi, Which Broncos are available?" at bounding box center [552, 471] width 319 height 17
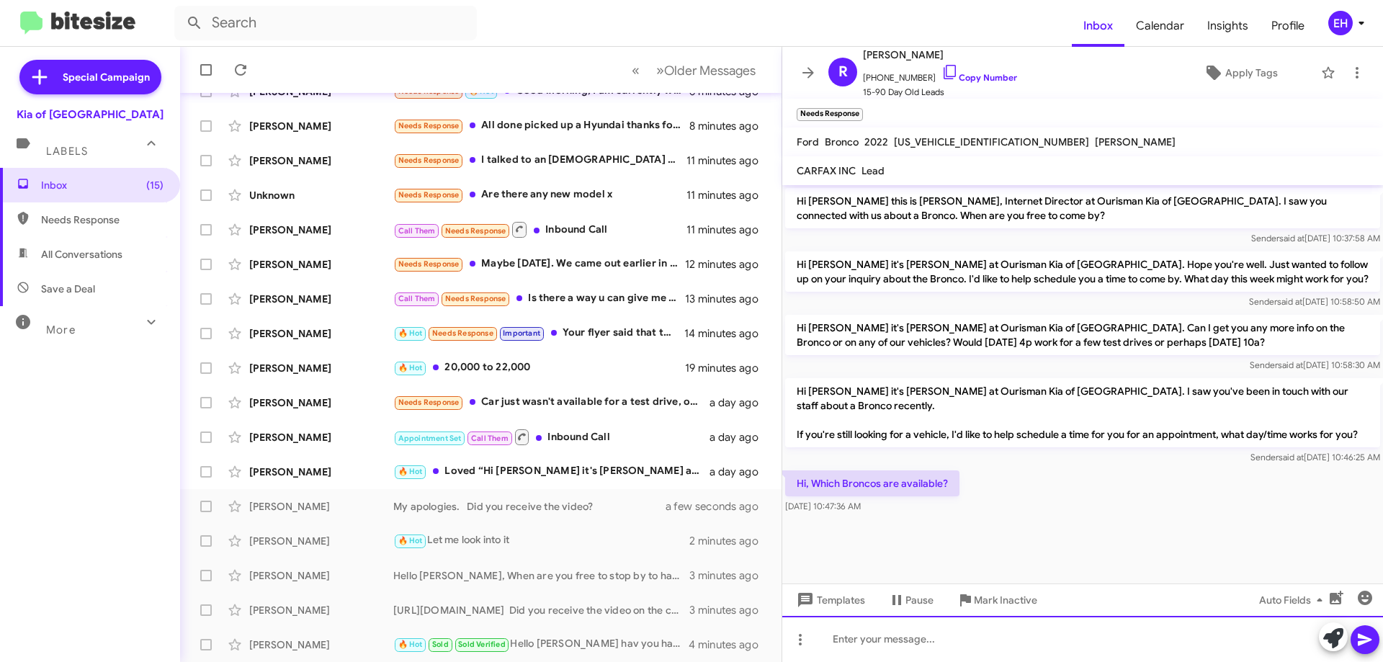
click at [927, 641] on div at bounding box center [1082, 639] width 601 height 46
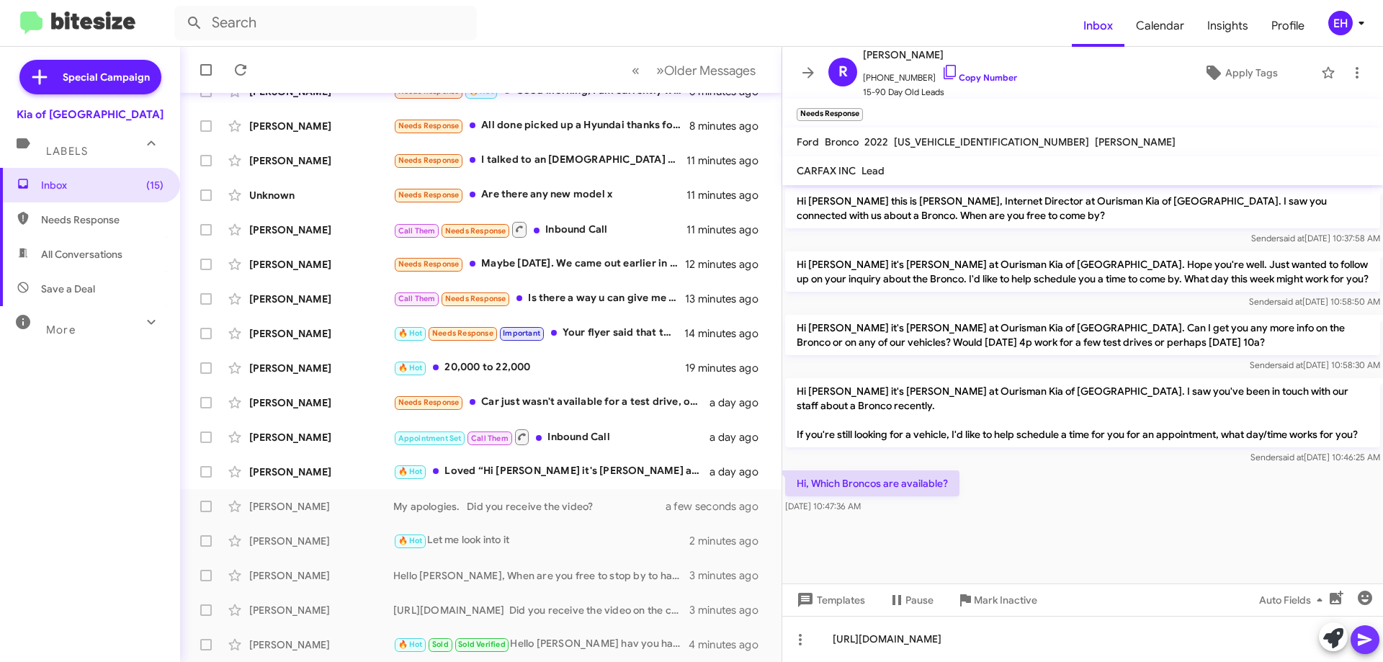
click at [1365, 635] on icon at bounding box center [1365, 639] width 17 height 17
click at [543, 470] on div "🔥 Hot Loved “Hi Grace it's Erik Hershan at Ourisman Kia of Catonsville. Hope yo…" at bounding box center [552, 471] width 319 height 17
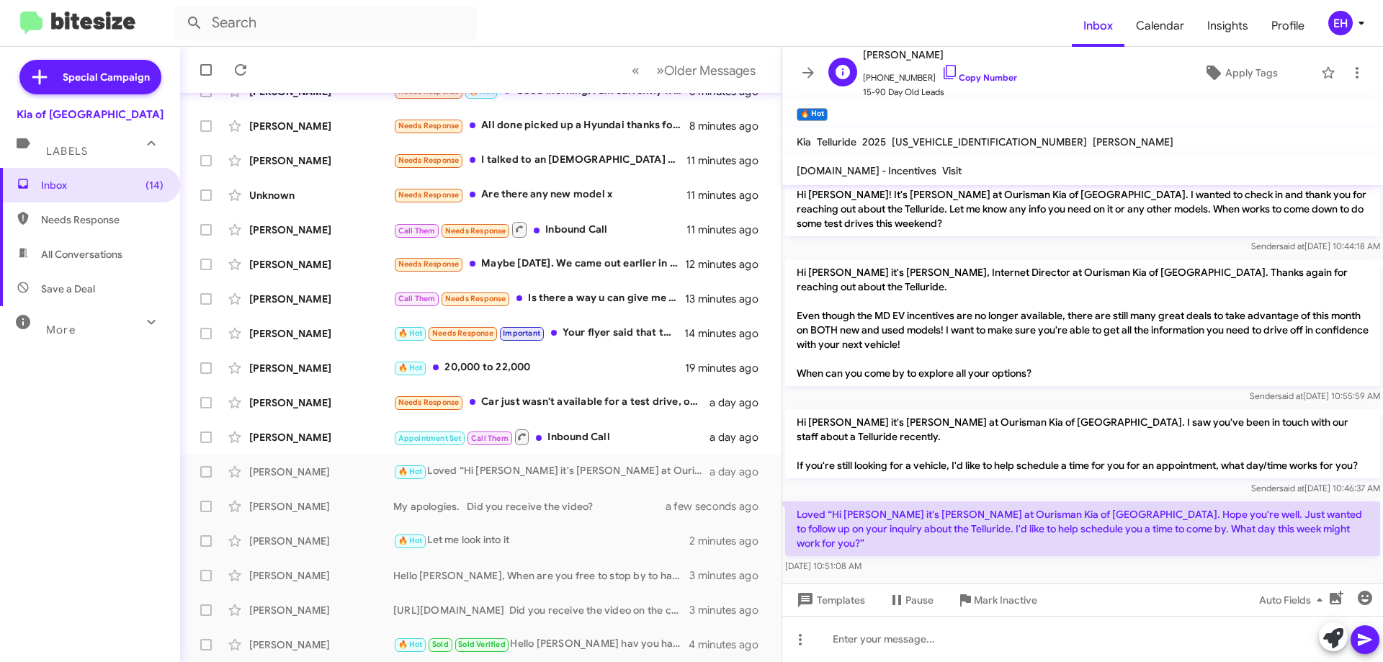
click at [973, 83] on span "+14438275875 Copy Number" at bounding box center [940, 74] width 154 height 22
click at [956, 72] on link "Copy Number" at bounding box center [980, 77] width 76 height 11
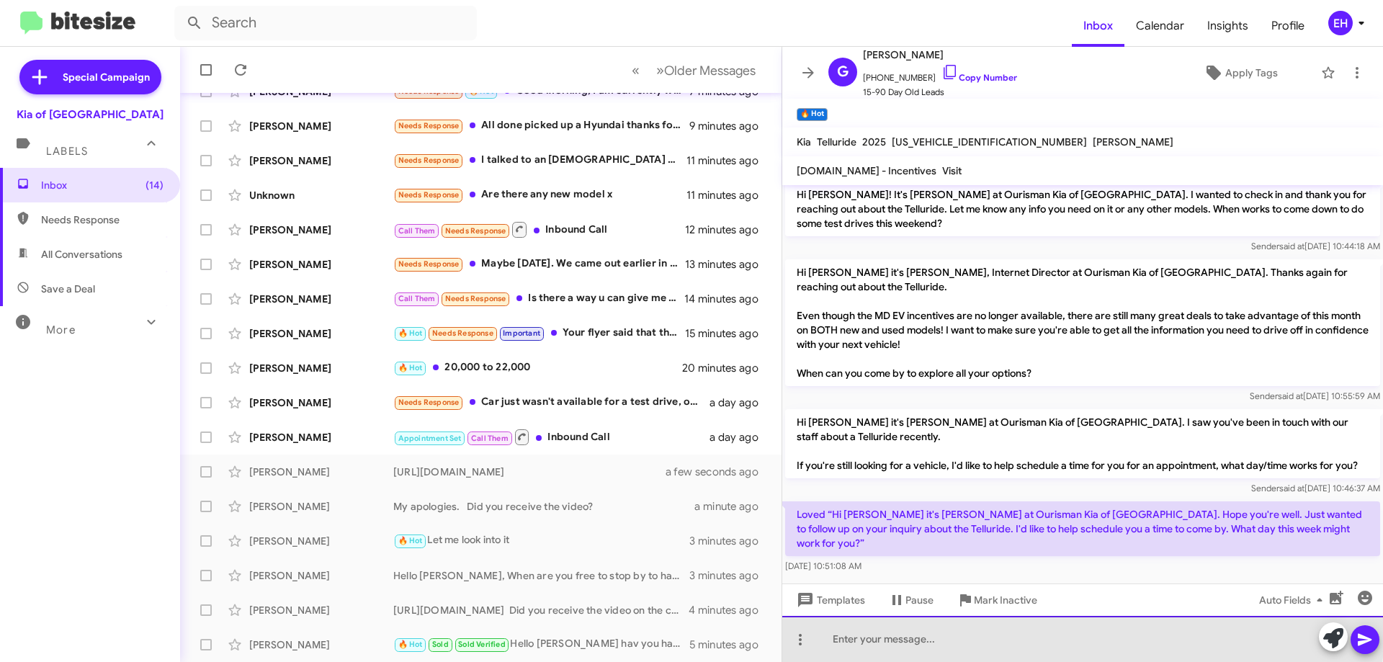
drag, startPoint x: 975, startPoint y: 633, endPoint x: 981, endPoint y: 639, distance: 8.7
click at [976, 633] on div at bounding box center [1082, 639] width 601 height 46
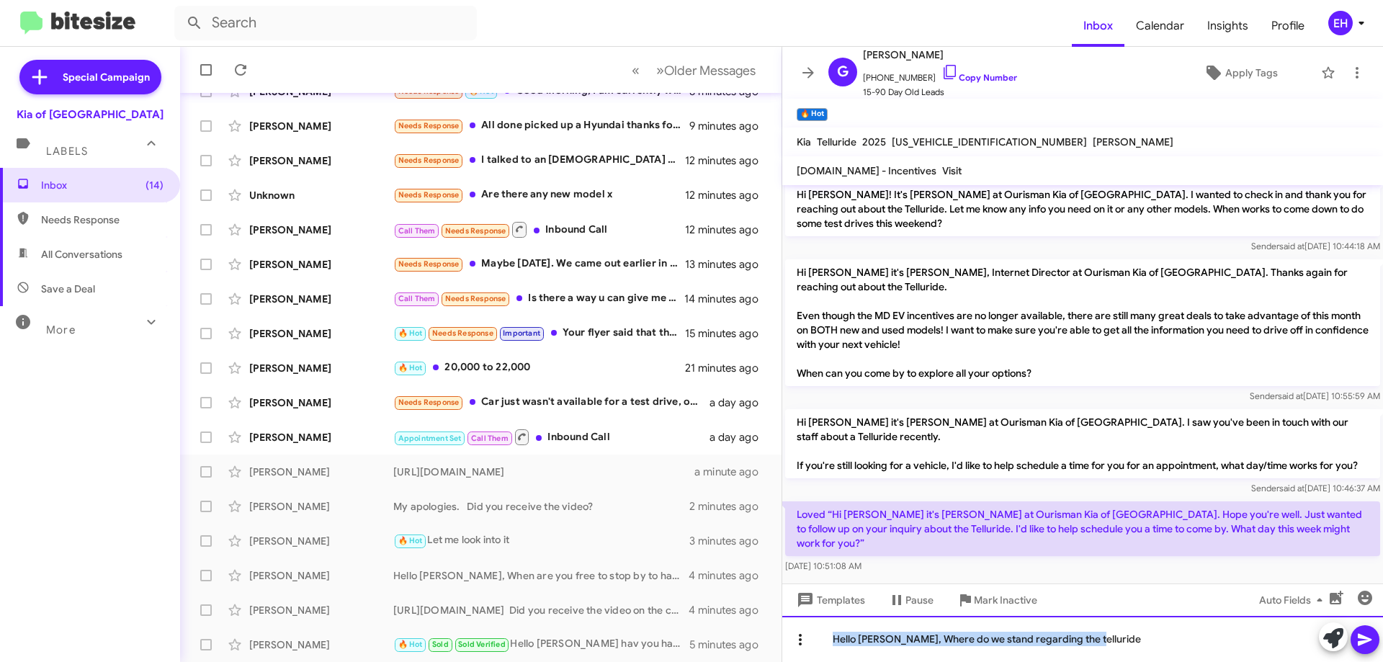
drag, startPoint x: 1125, startPoint y: 628, endPoint x: 804, endPoint y: 641, distance: 321.6
click at [804, 641] on div "Hello Grace, Where do we stand regarding the telluride" at bounding box center [1082, 639] width 601 height 46
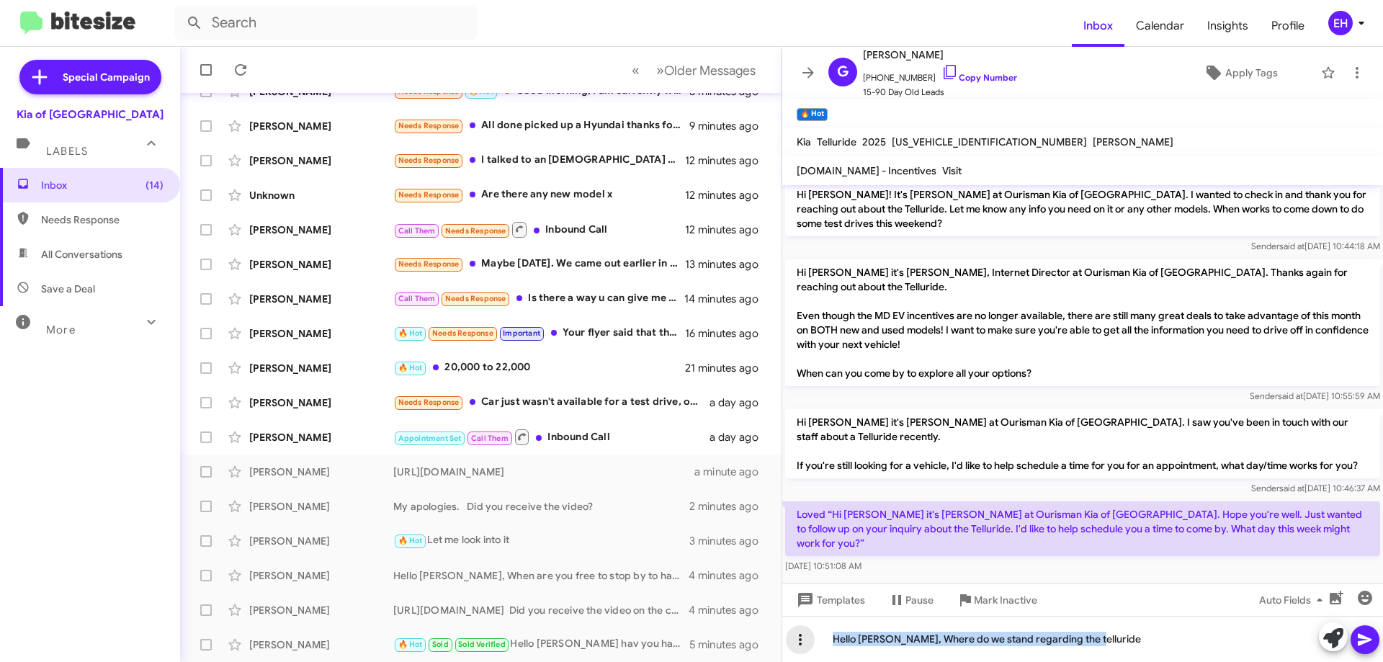
click at [808, 642] on icon at bounding box center [800, 639] width 17 height 17
click at [1171, 655] on div at bounding box center [691, 331] width 1383 height 662
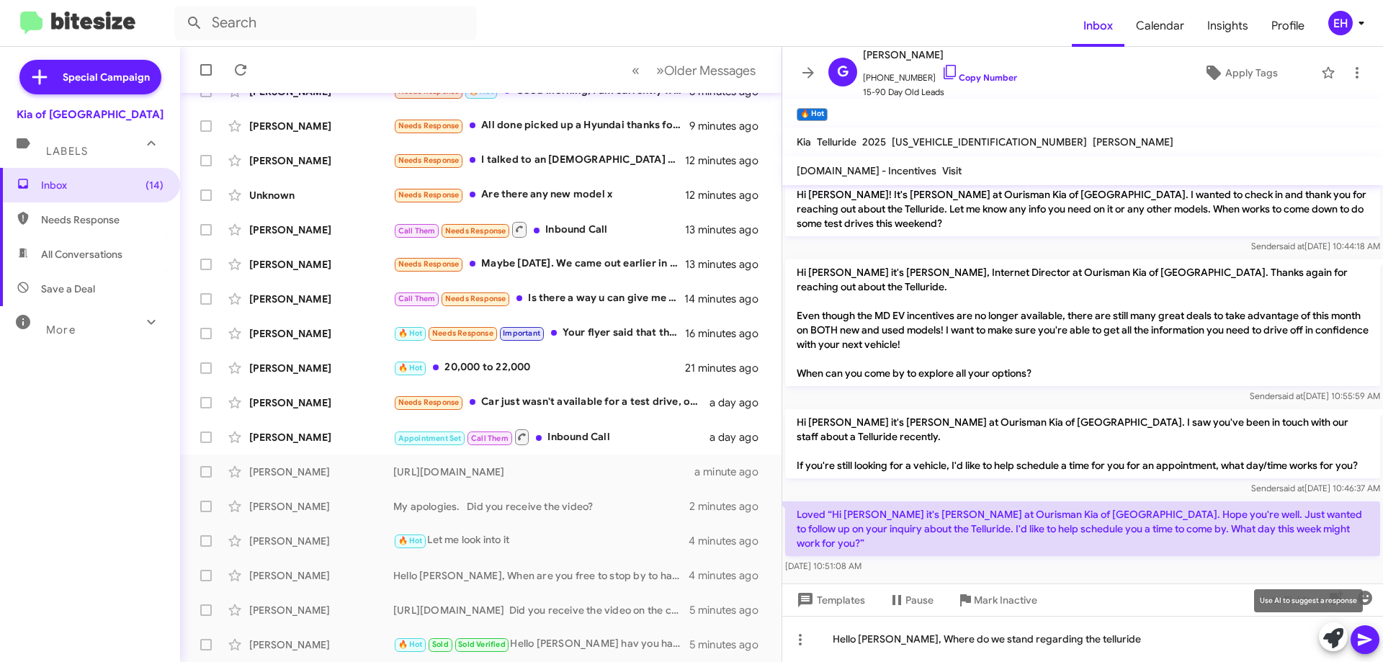
click at [1341, 640] on icon at bounding box center [1333, 638] width 20 height 20
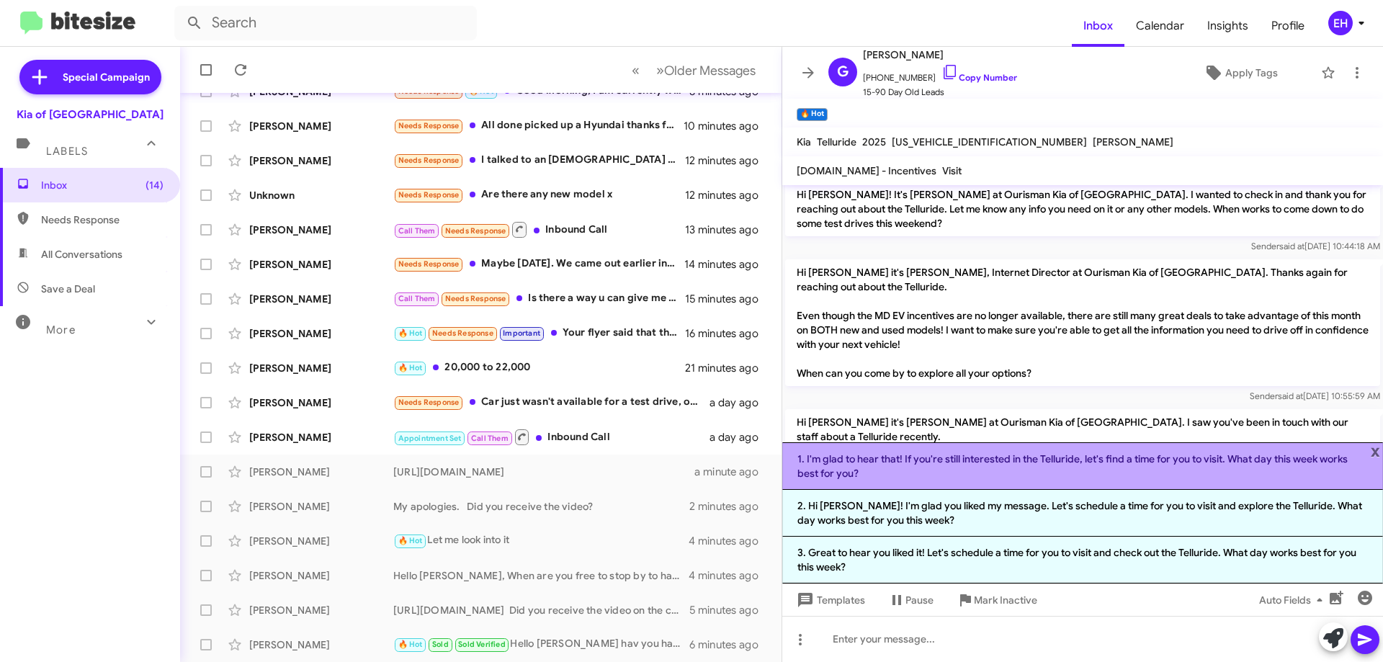
click at [1030, 470] on li "1. I'm glad to hear that! If you're still interested in the Telluride, let's fi…" at bounding box center [1082, 466] width 601 height 48
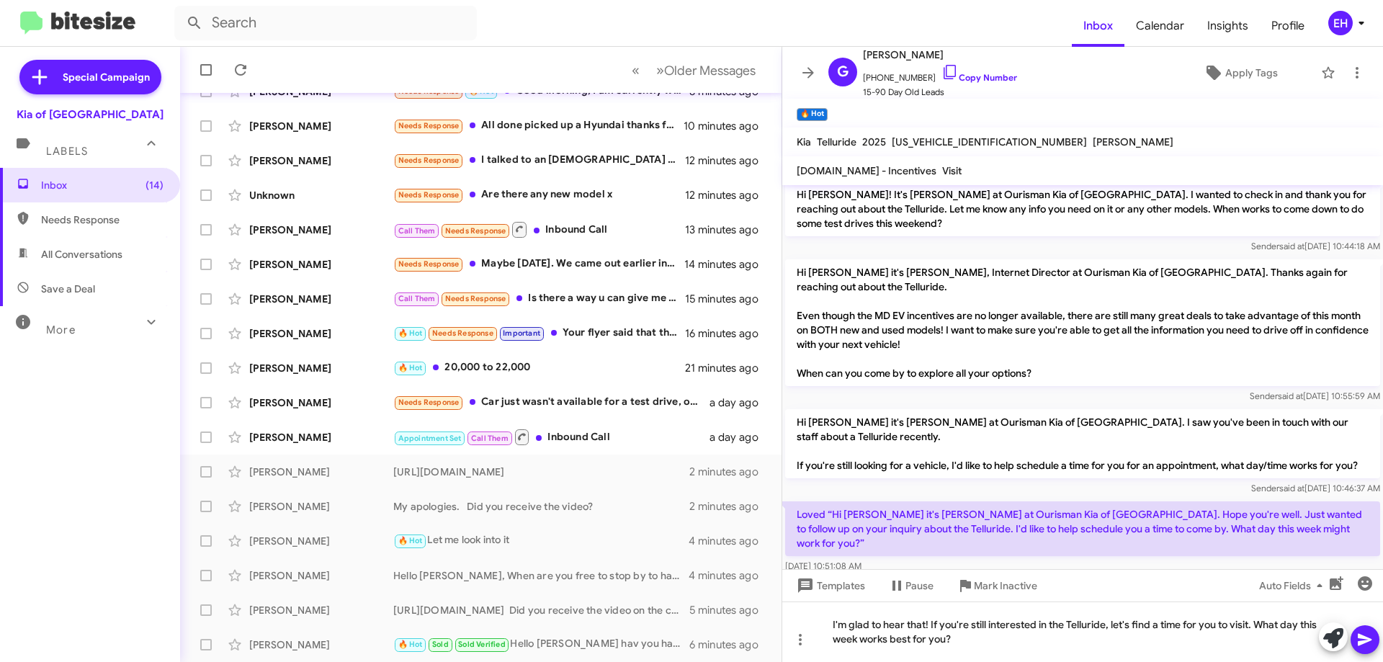
click at [1360, 645] on icon at bounding box center [1365, 640] width 14 height 12
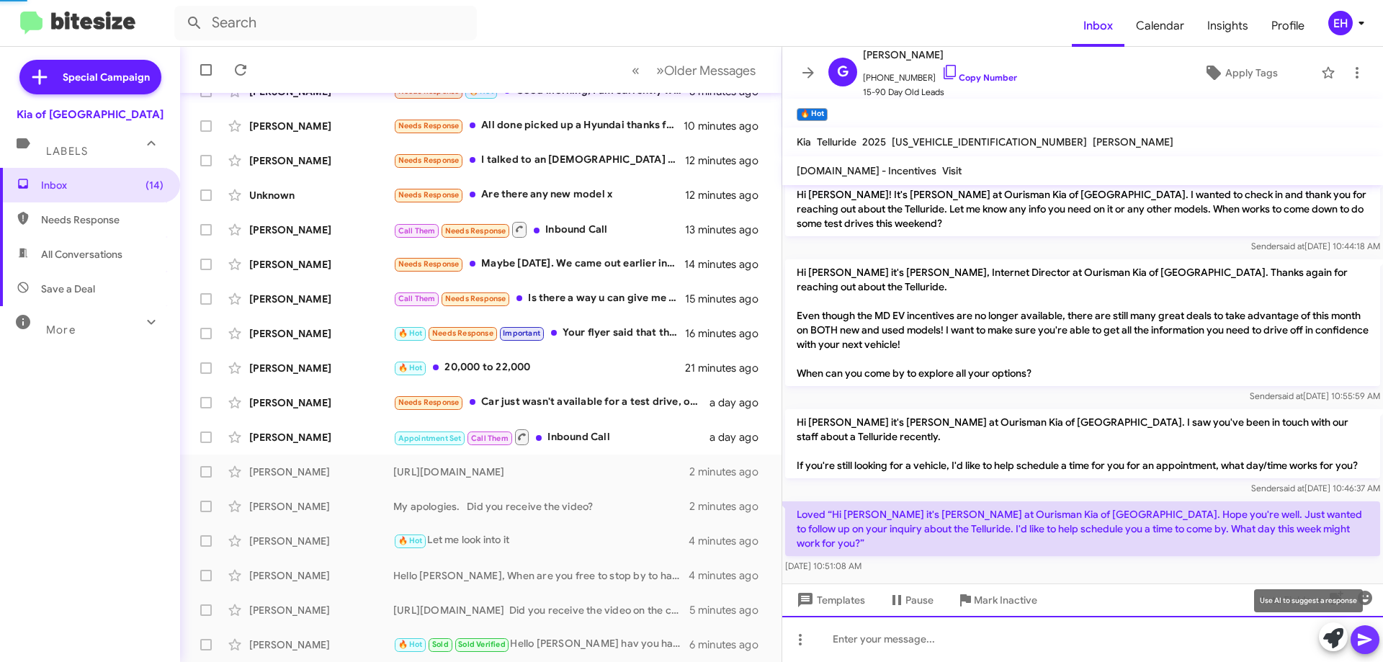
scroll to position [0, 0]
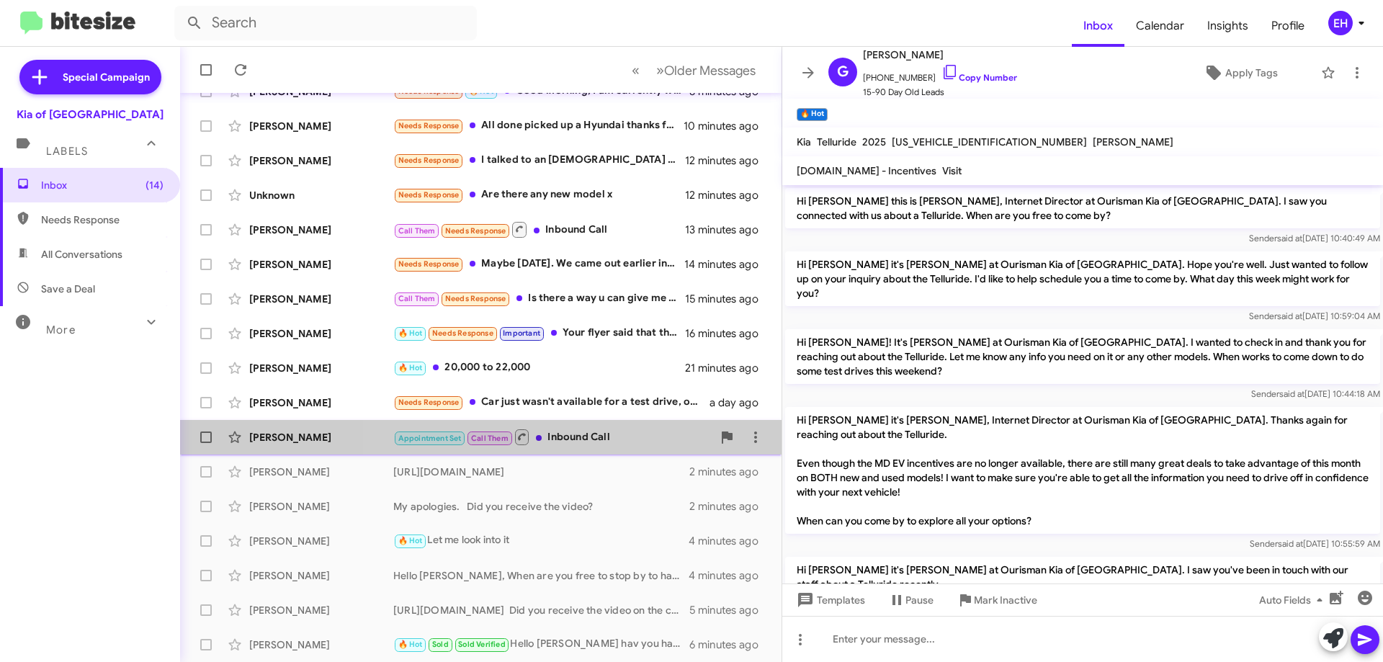
click at [607, 430] on div "Appointment Set Call Them Inbound Call" at bounding box center [552, 437] width 319 height 18
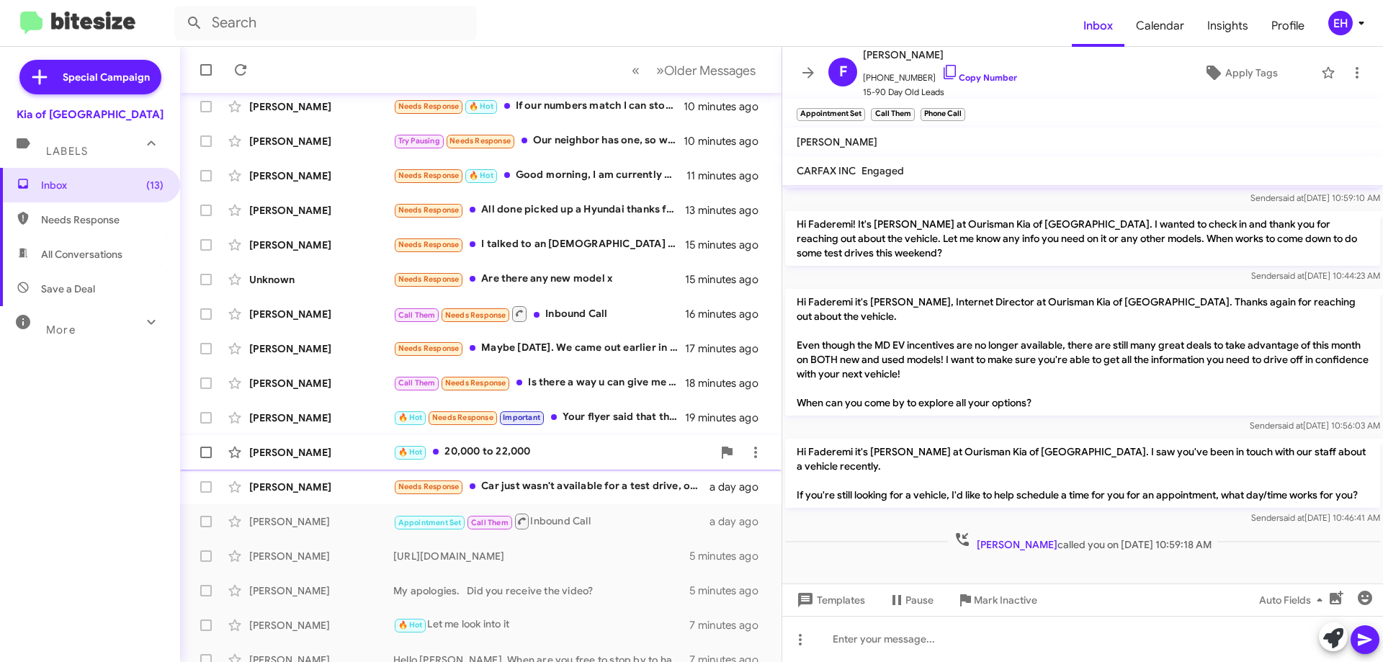
scroll to position [174, 0]
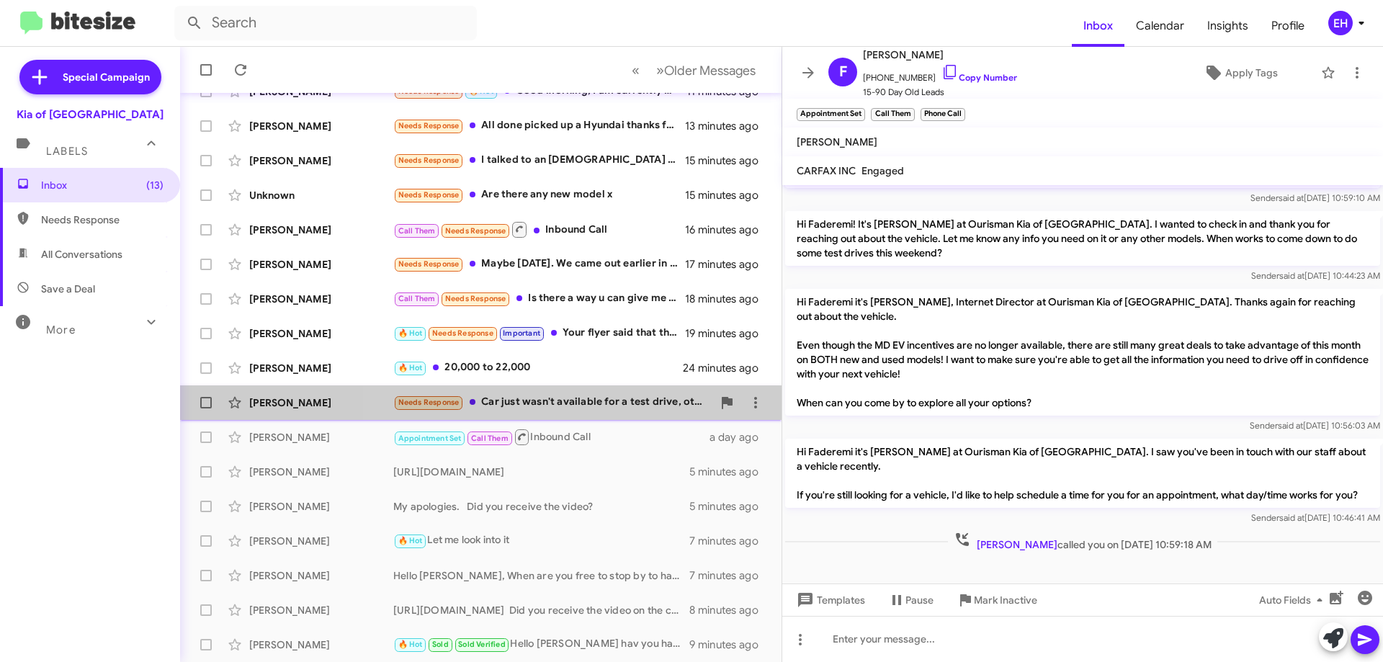
click at [603, 409] on div "Needs Response Car just wasn't available for a test drive, other than that ever…" at bounding box center [552, 402] width 319 height 17
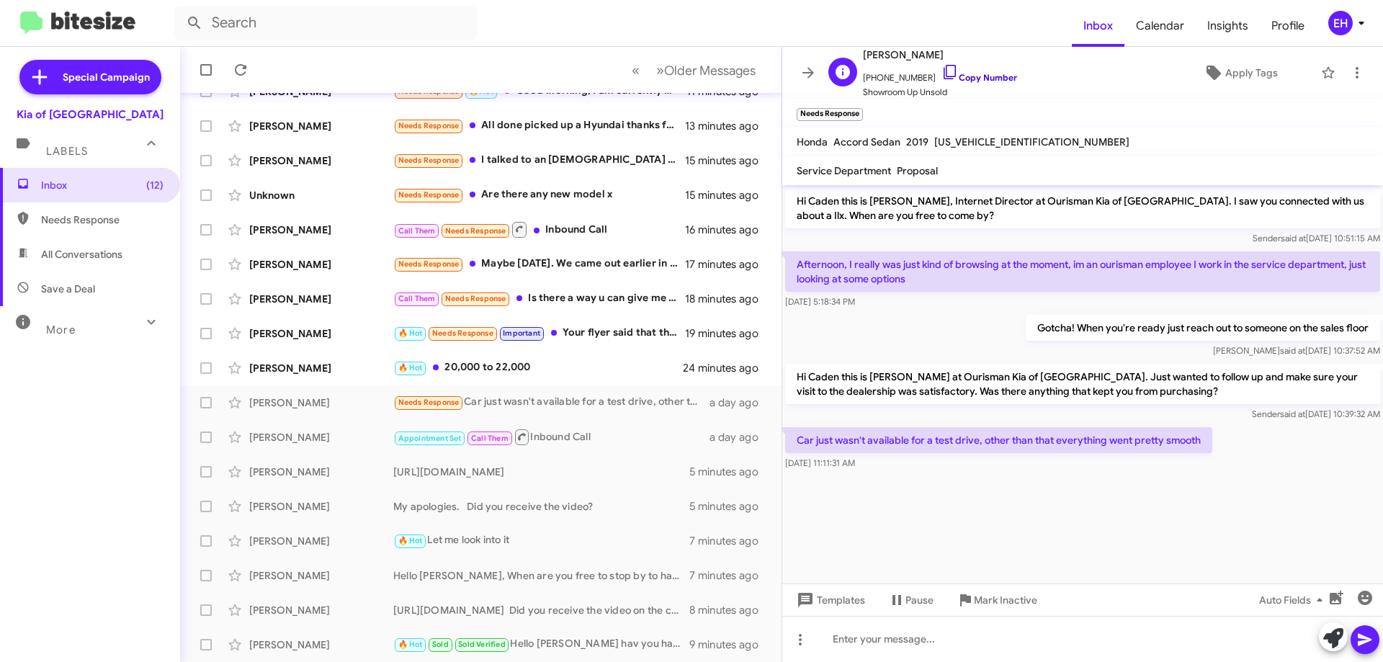
click at [995, 77] on link "Copy Number" at bounding box center [980, 77] width 76 height 11
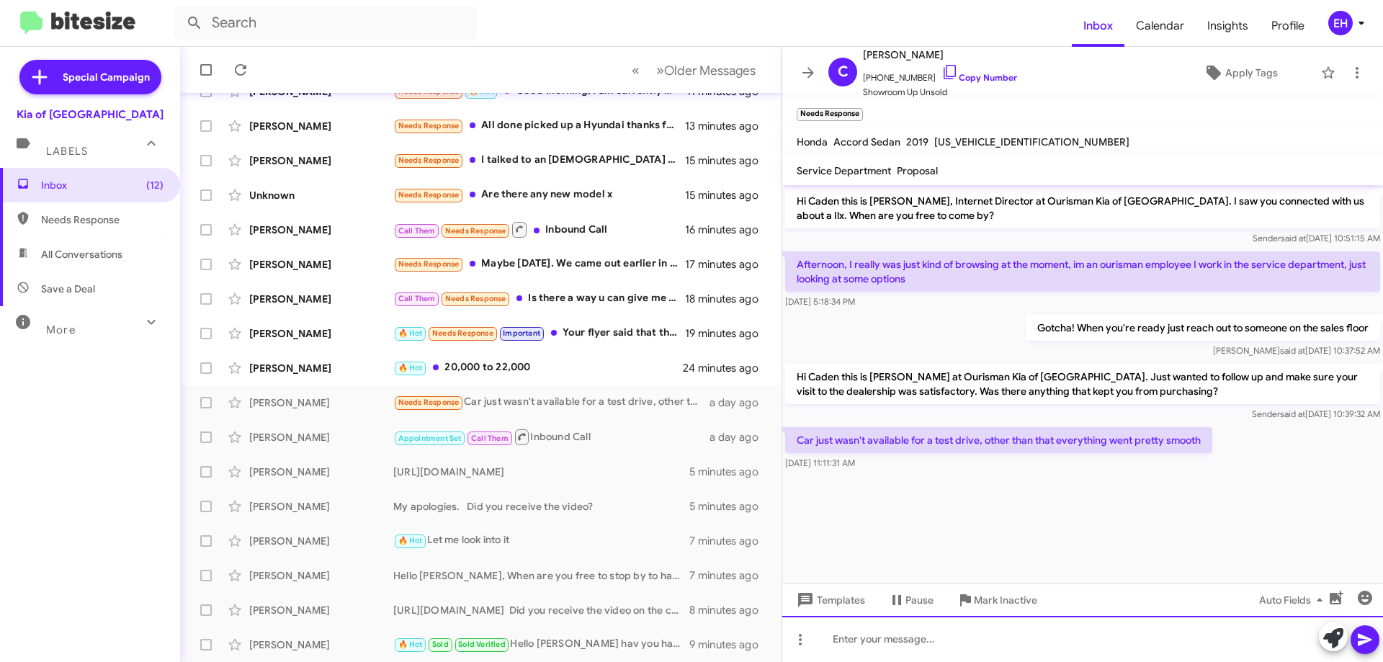
click at [1032, 643] on div at bounding box center [1082, 639] width 601 height 46
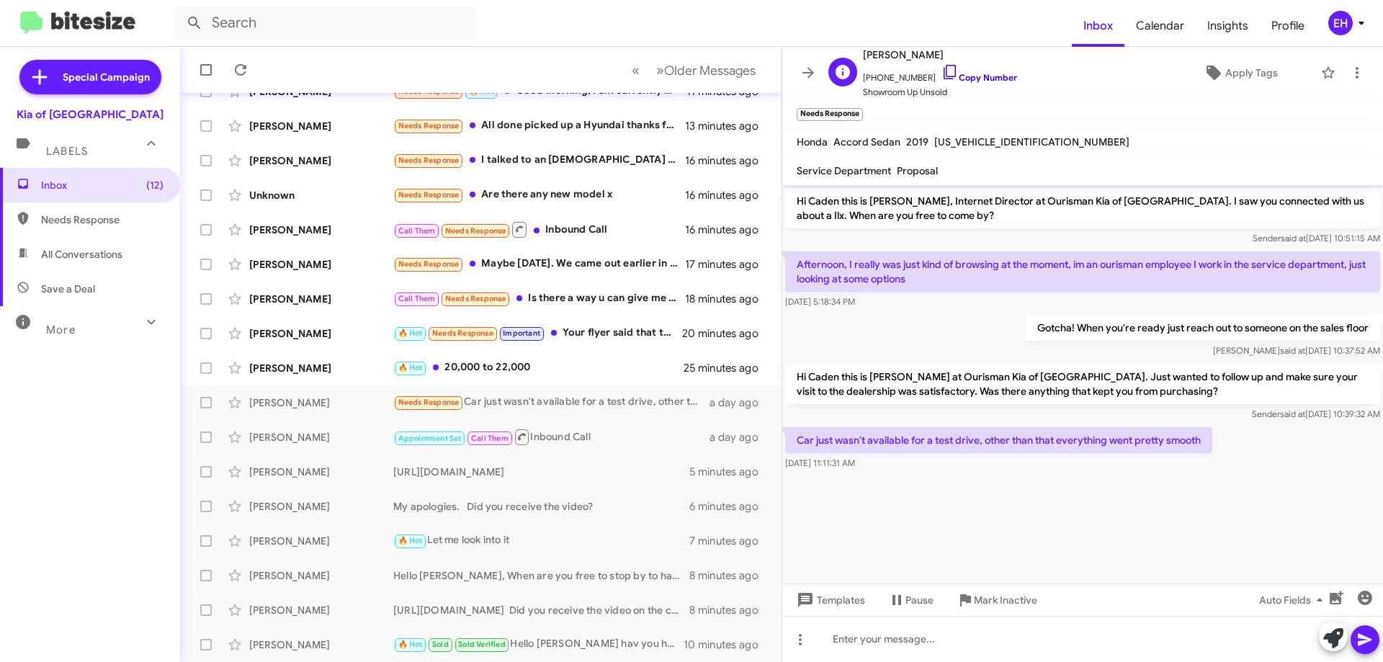
click at [972, 73] on link "Copy Number" at bounding box center [980, 77] width 76 height 11
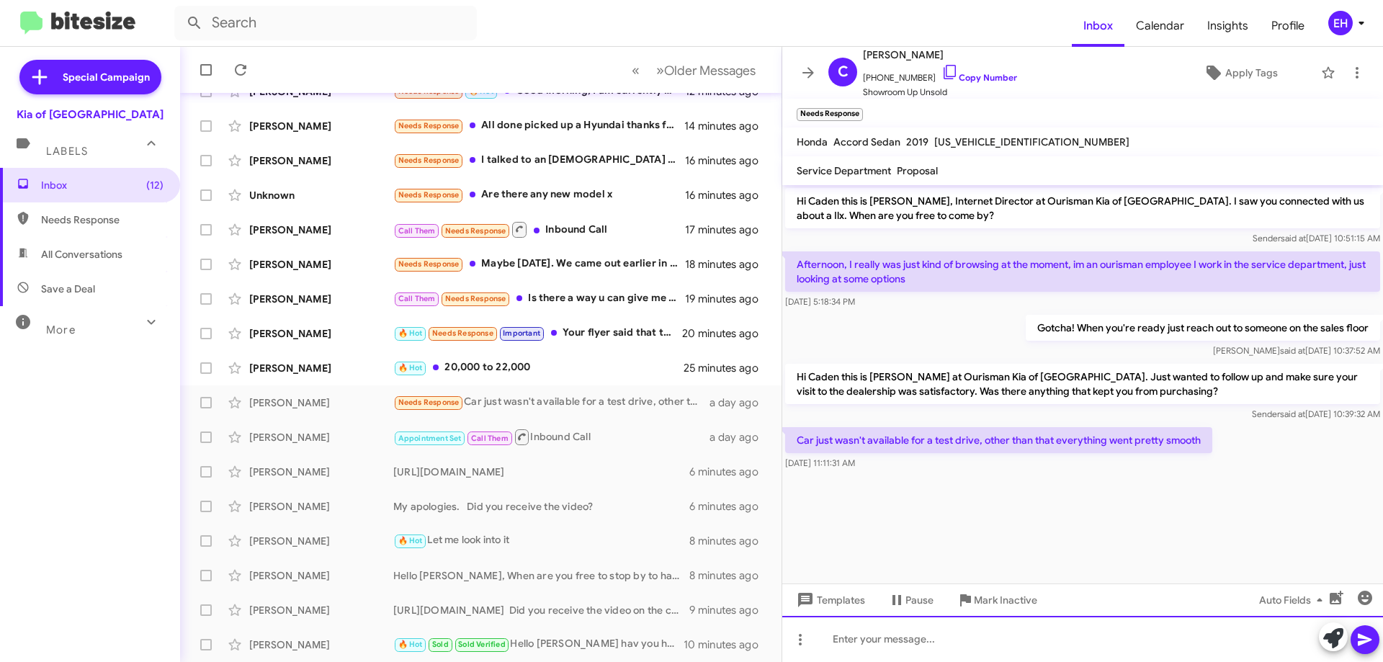
click at [1011, 645] on div at bounding box center [1082, 639] width 601 height 46
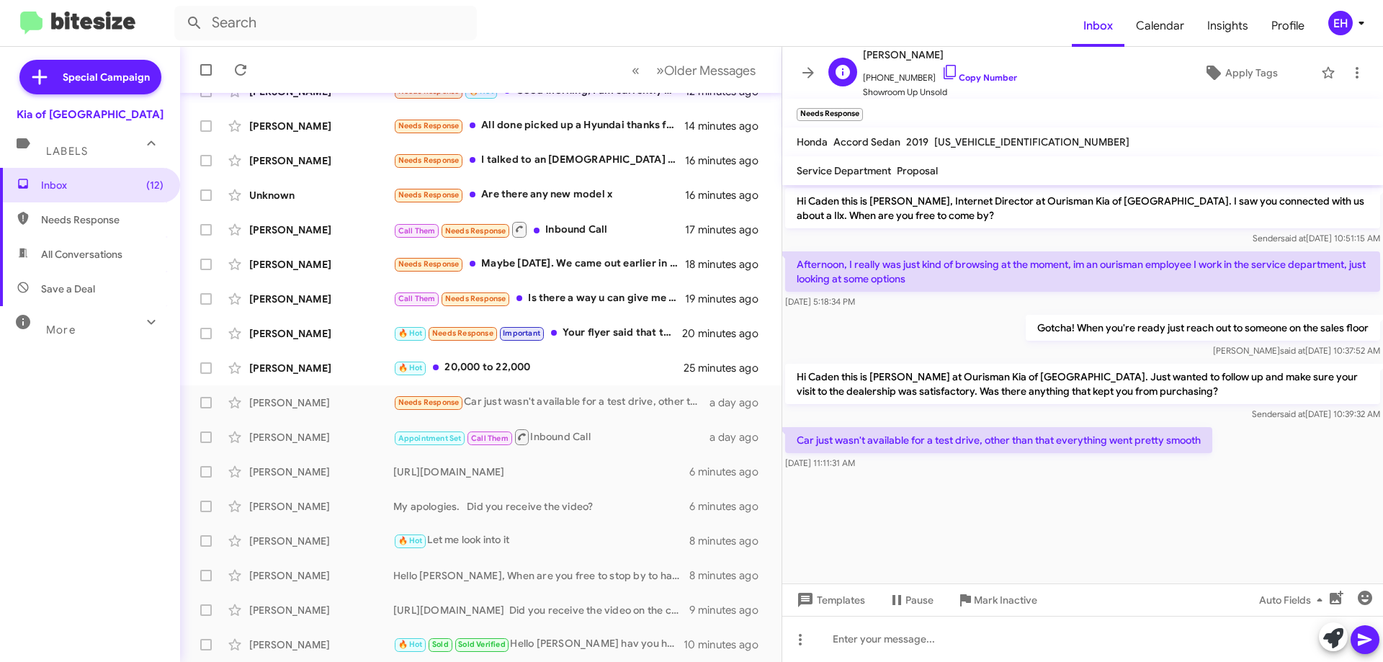
click at [994, 86] on span "Showroom Up Unsold" at bounding box center [940, 92] width 154 height 14
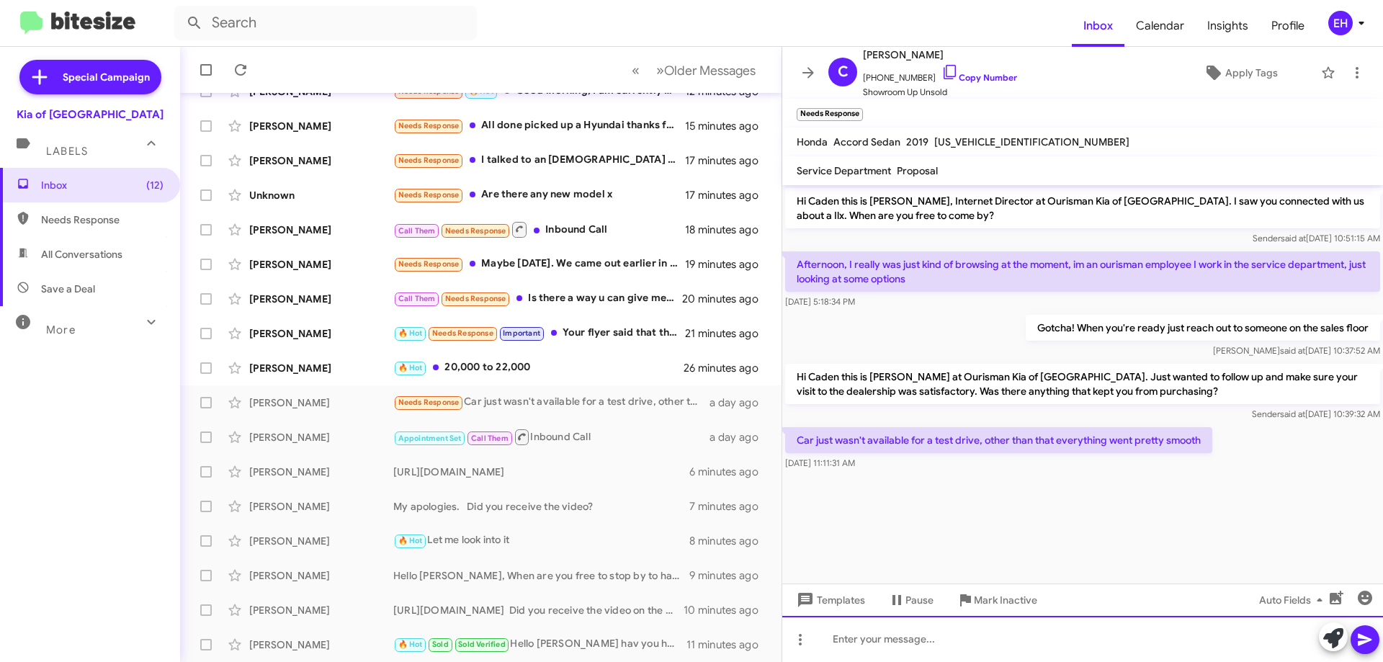
click at [971, 635] on div at bounding box center [1082, 639] width 601 height 46
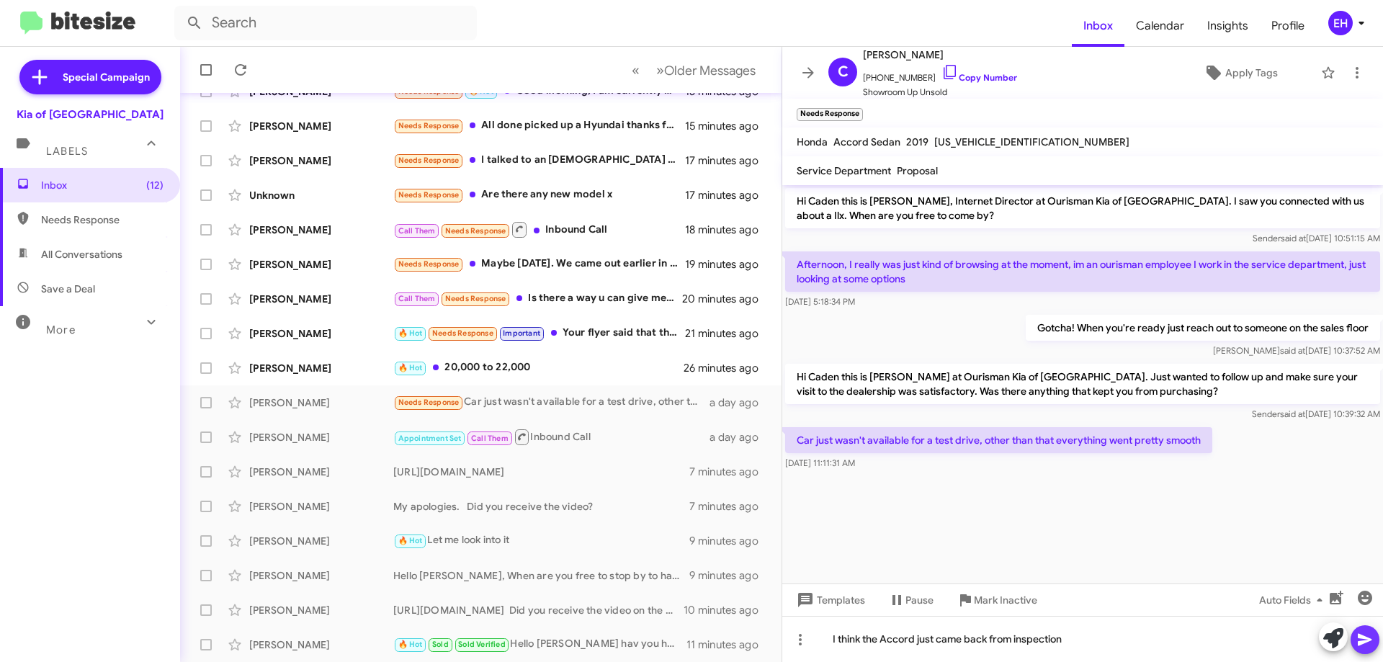
click at [1372, 643] on icon at bounding box center [1365, 639] width 17 height 17
click at [527, 366] on div "🔥 Hot 20,000 to 22,000" at bounding box center [552, 368] width 319 height 17
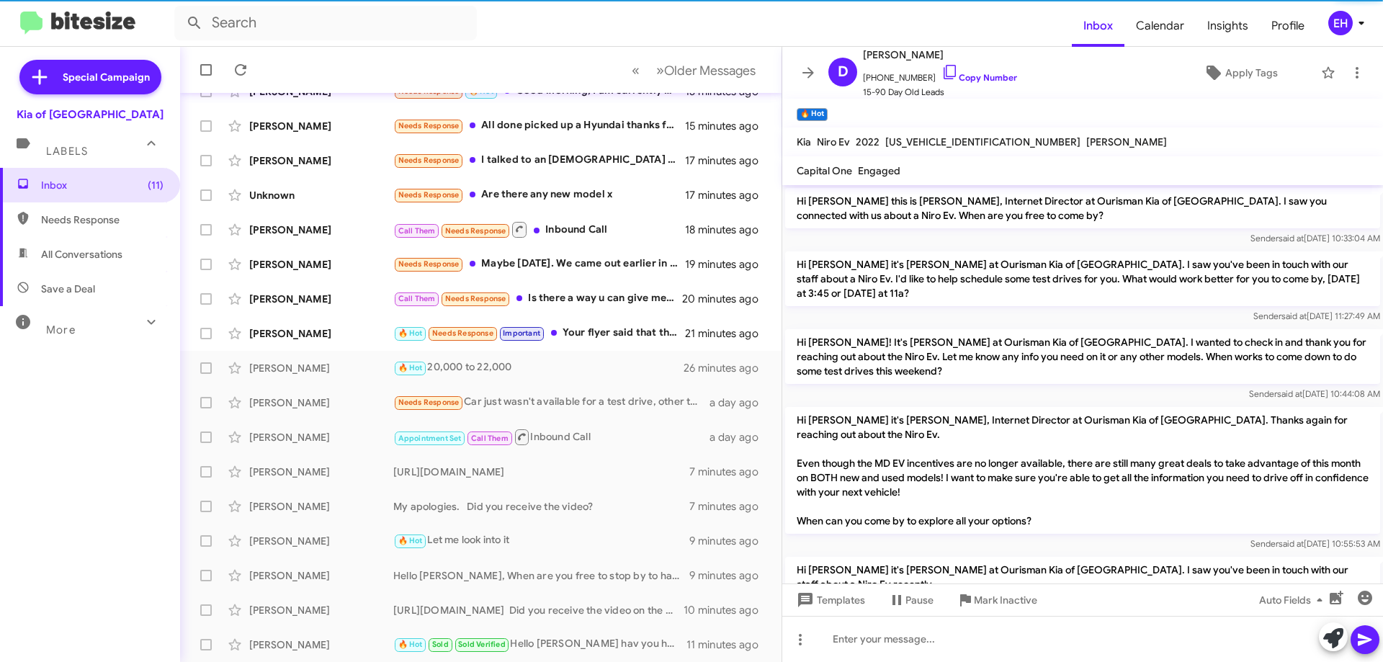
scroll to position [253, 0]
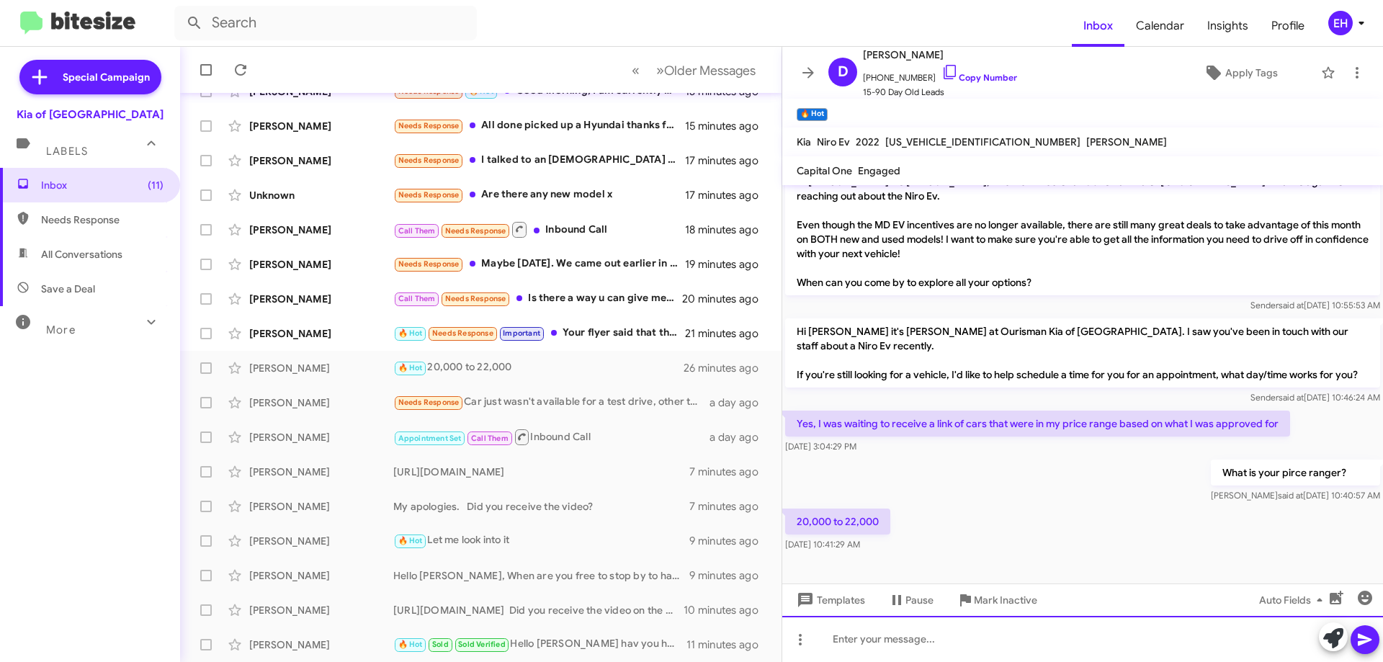
click at [945, 657] on div at bounding box center [1082, 639] width 601 height 46
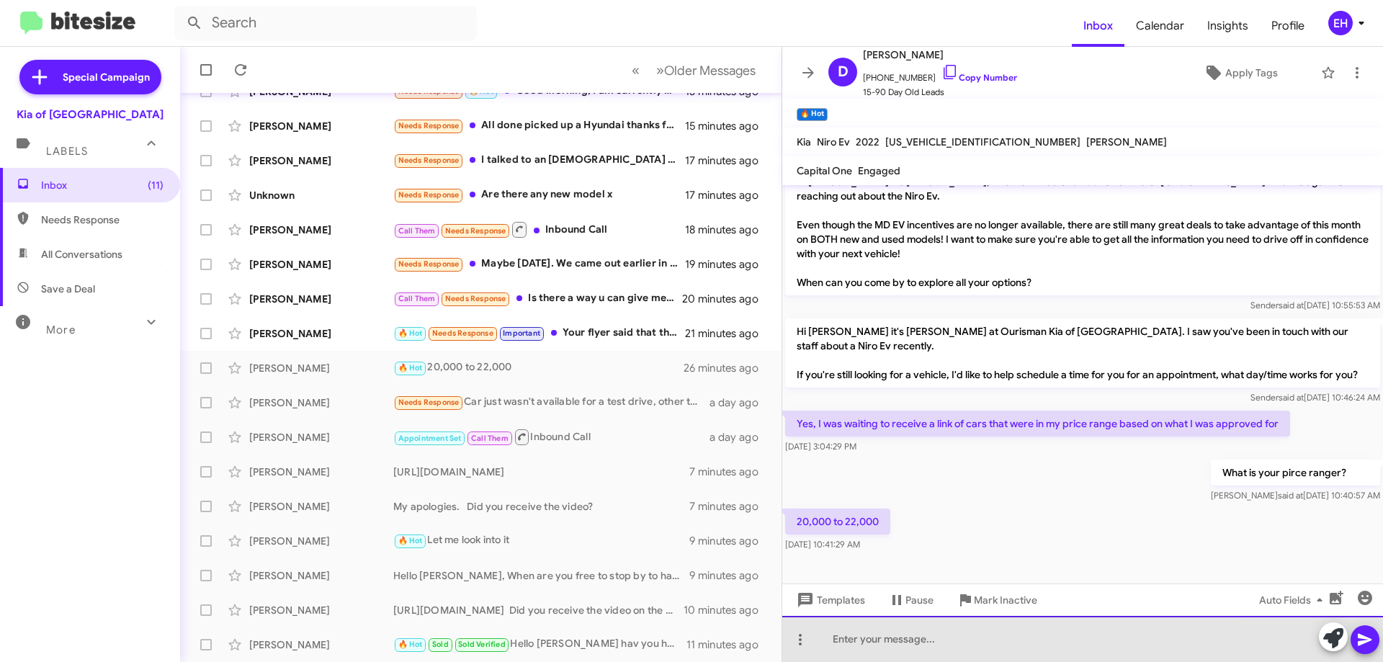
click at [948, 636] on div at bounding box center [1082, 639] width 601 height 46
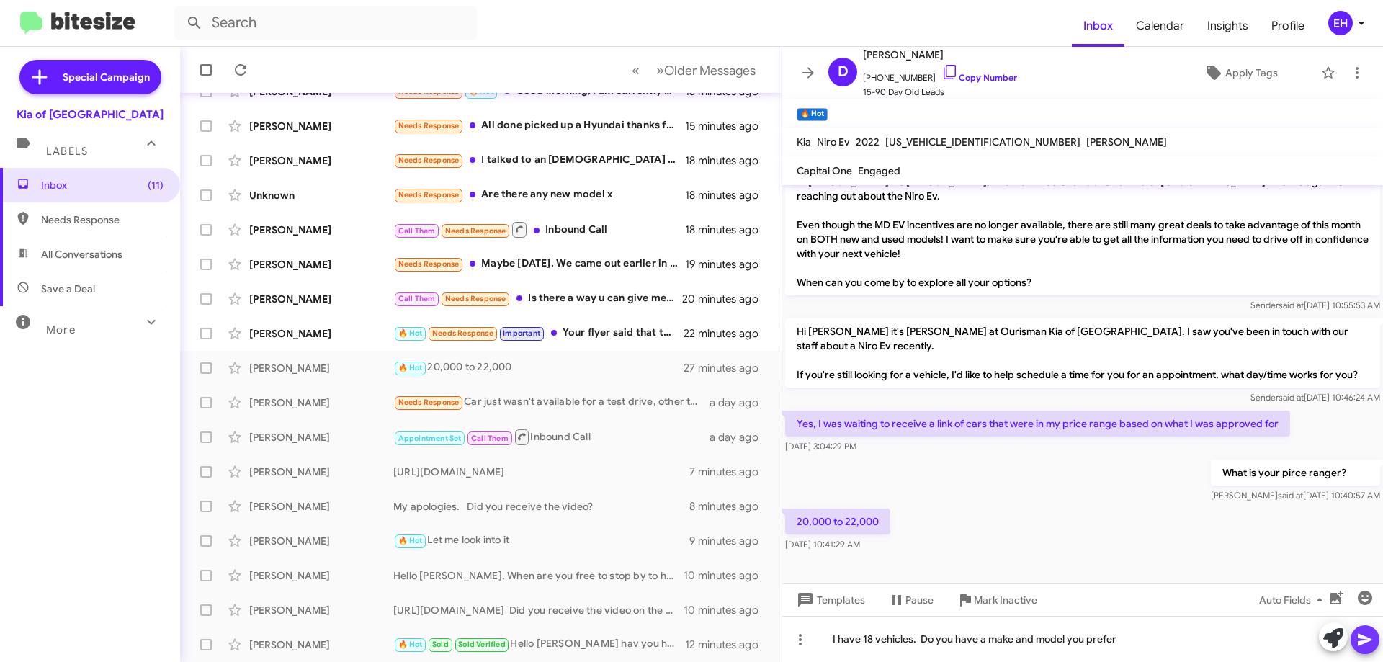
click at [1359, 639] on button at bounding box center [1365, 639] width 29 height 29
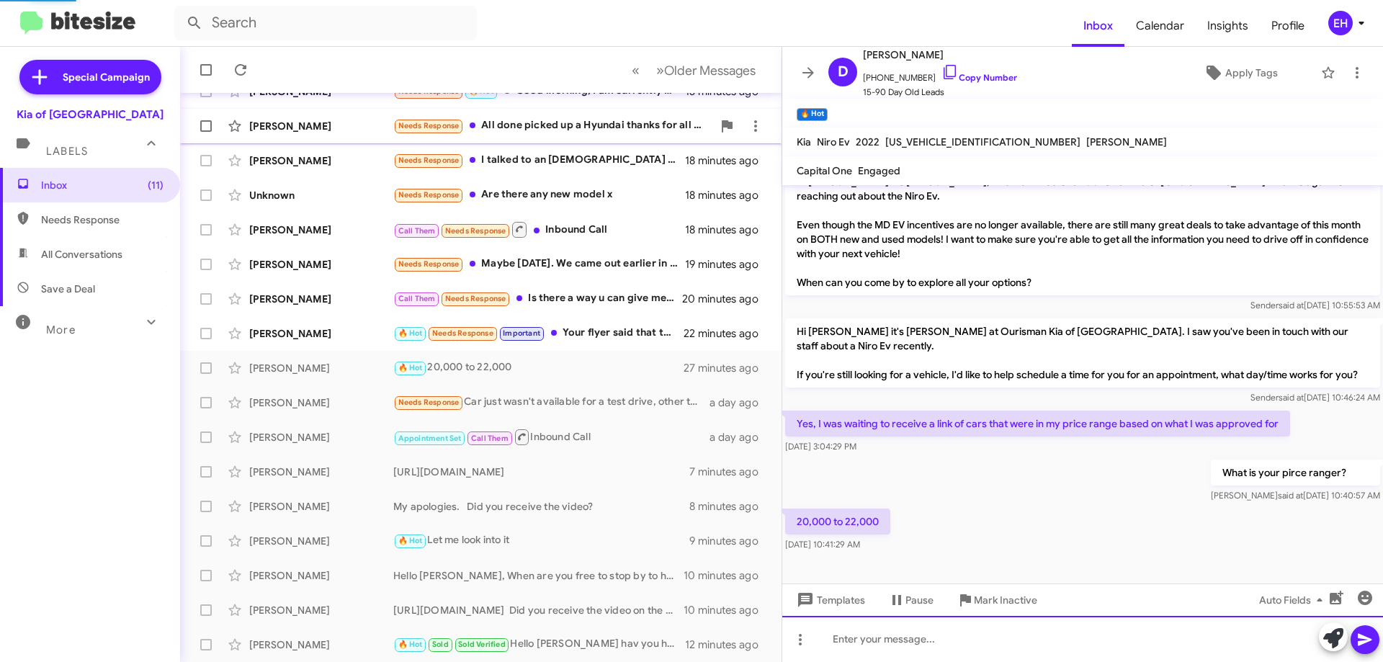
scroll to position [0, 0]
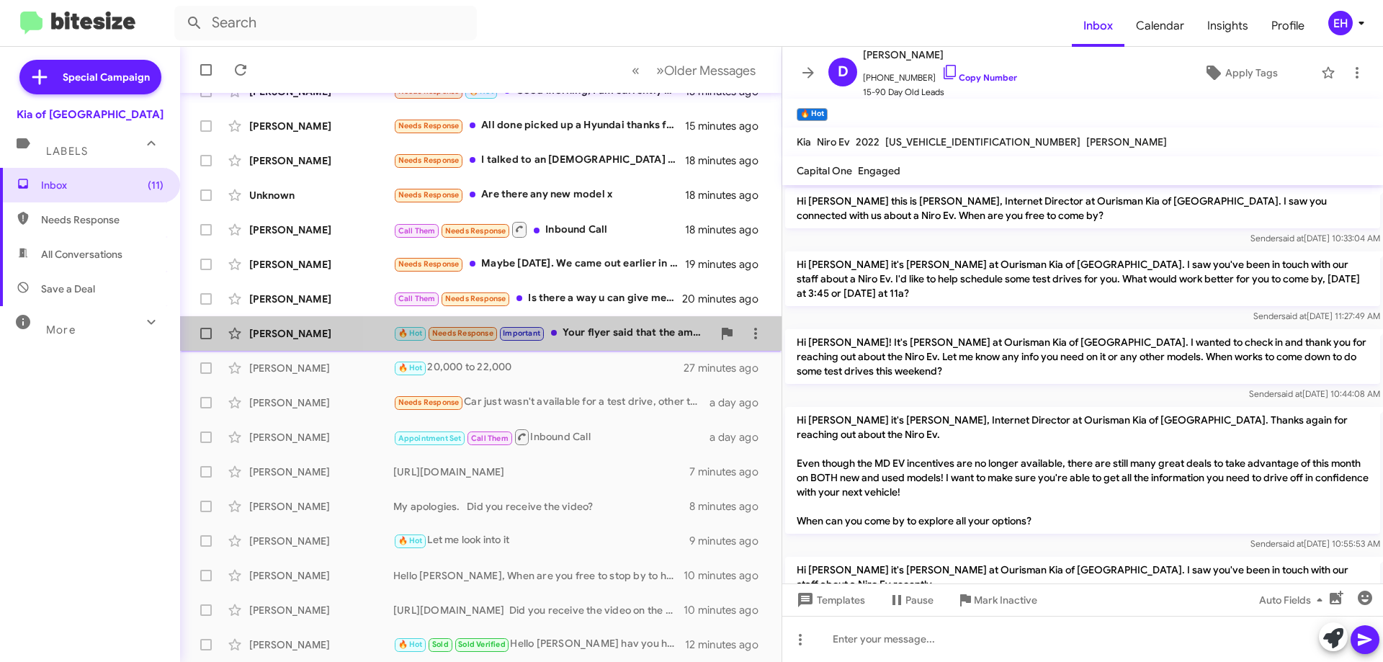
click at [625, 340] on div "🔥 Hot Needs Response Important Your flyer said that the amount of negative equi…" at bounding box center [552, 333] width 319 height 17
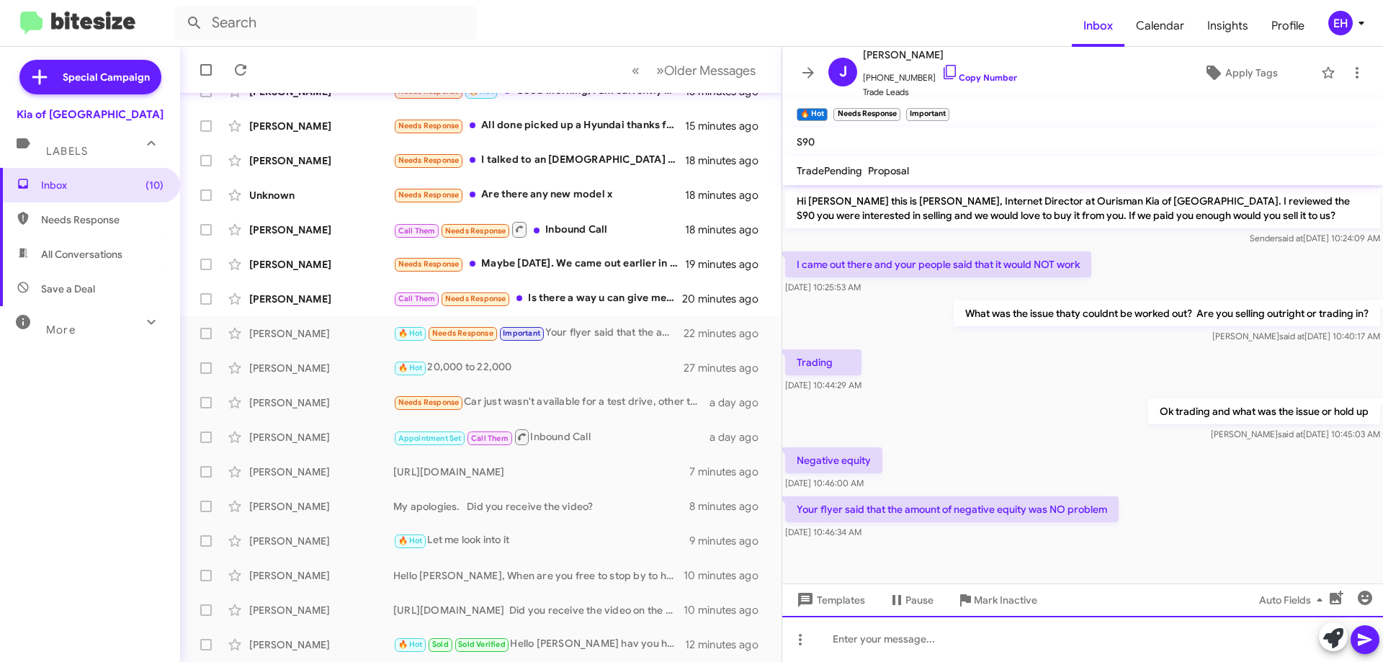
click at [978, 628] on div at bounding box center [1082, 639] width 601 height 46
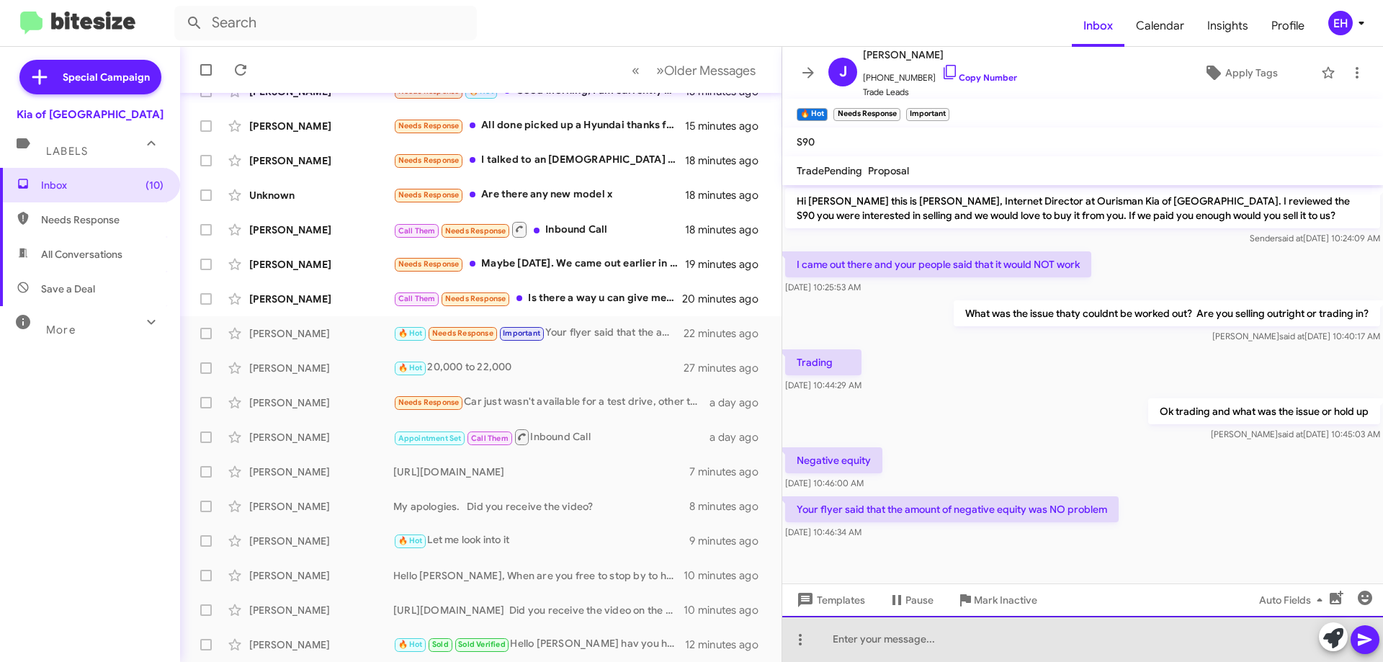
click at [955, 638] on div at bounding box center [1082, 639] width 601 height 46
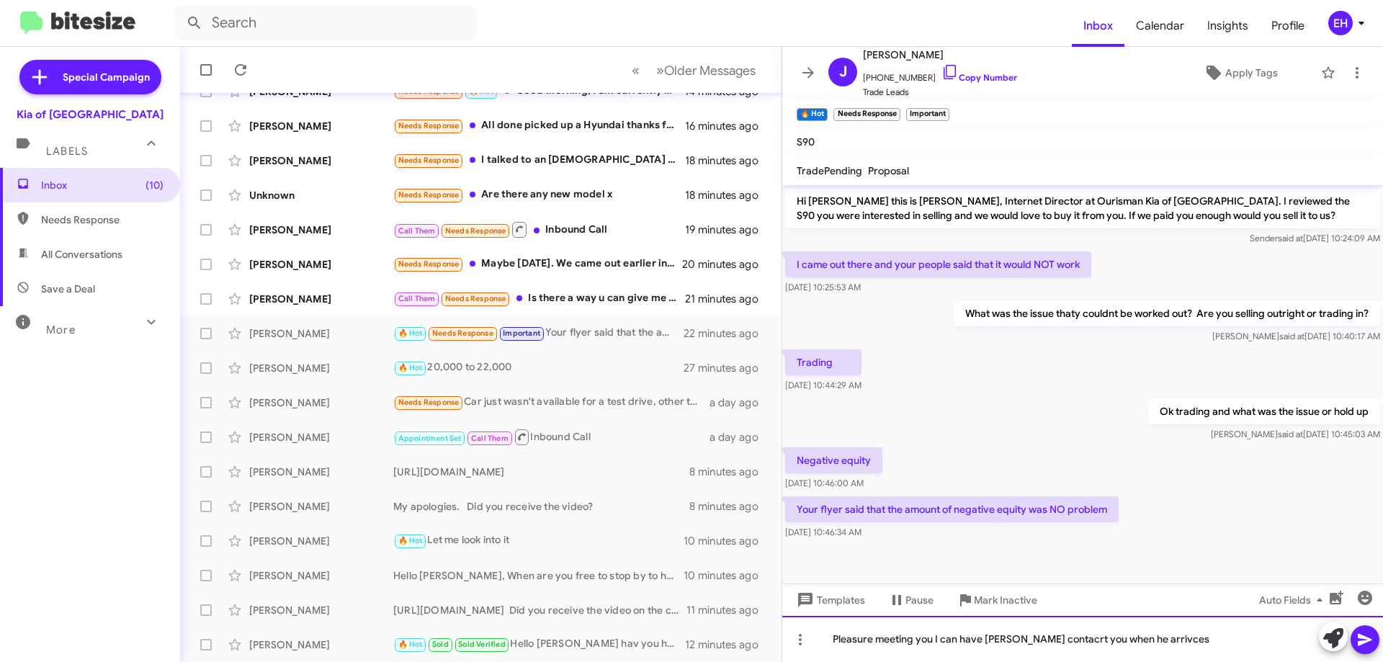
click at [1179, 637] on div "Pleasure meeting you I can have Mohammed contacrt you when he arrivces" at bounding box center [1082, 639] width 601 height 46
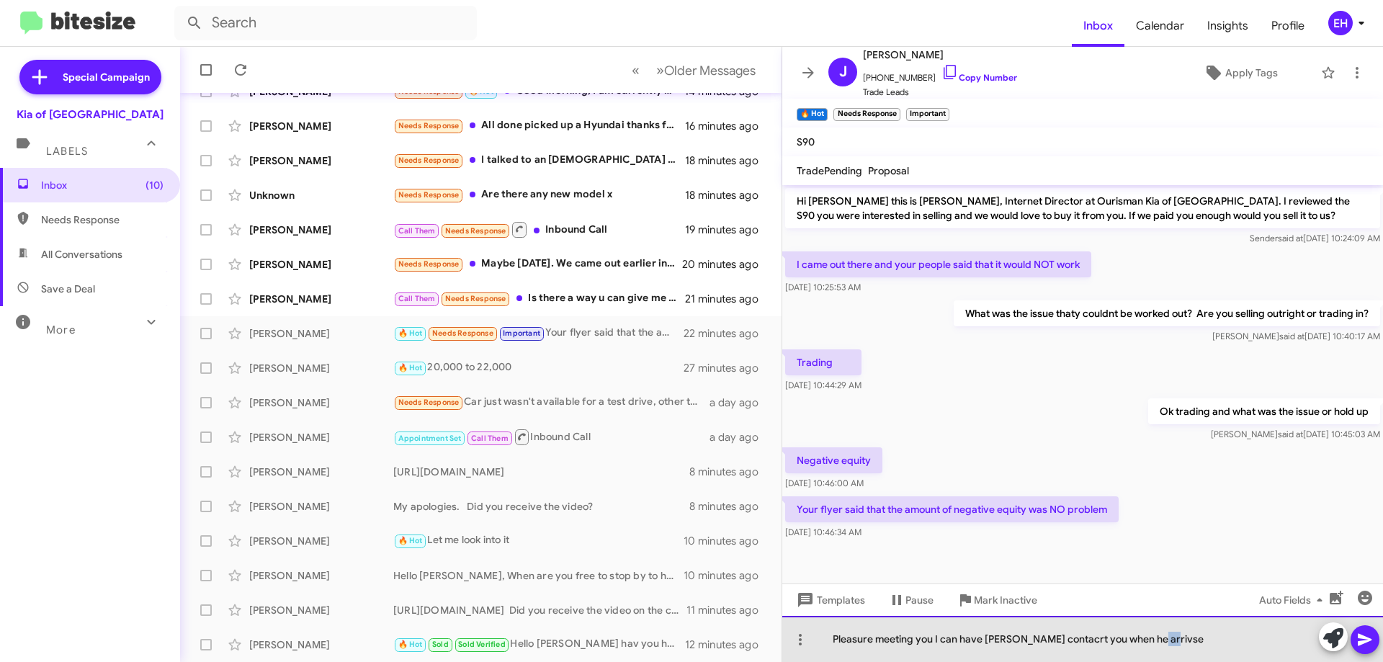
drag, startPoint x: 1200, startPoint y: 648, endPoint x: 1166, endPoint y: 647, distance: 33.1
click at [1166, 647] on div "Pleasure meeting you I can have Mohammed contacrt you when he arrivse" at bounding box center [1082, 639] width 601 height 46
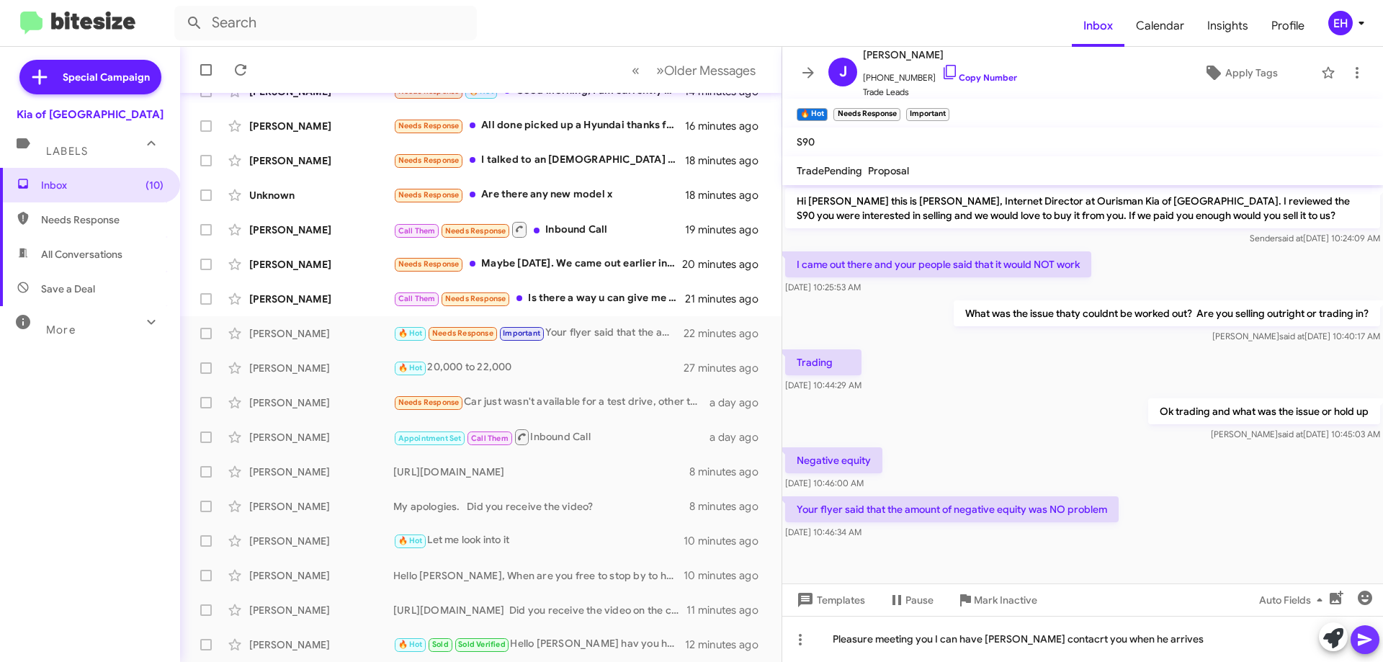
click at [1365, 633] on icon at bounding box center [1365, 639] width 17 height 17
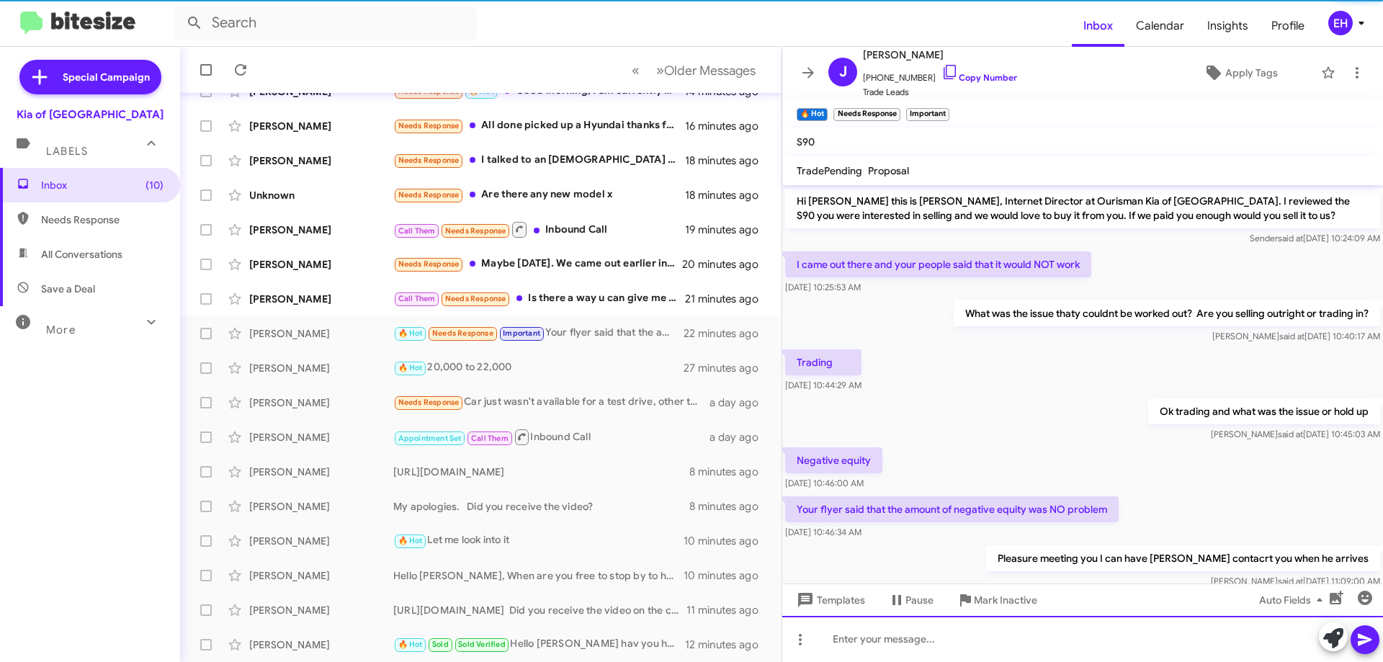
scroll to position [37, 0]
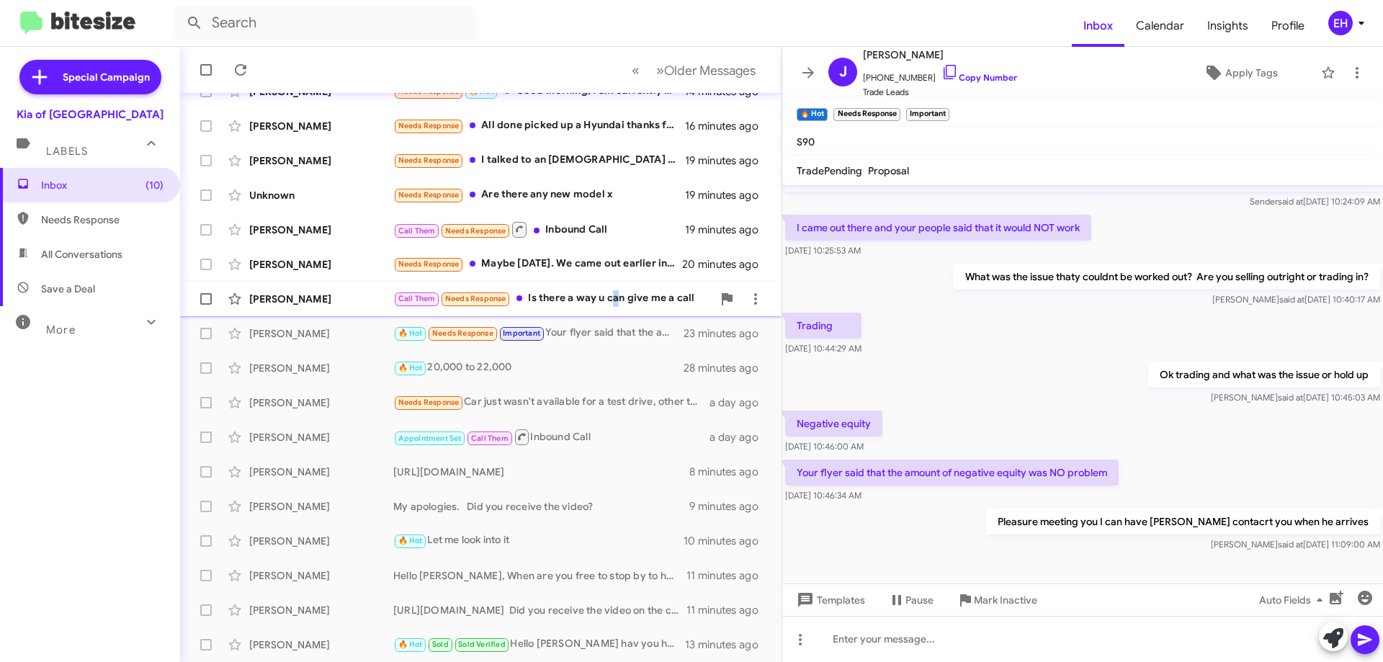
click at [613, 296] on div "Call Them Needs Response Is there a way u can give me a call" at bounding box center [552, 298] width 319 height 17
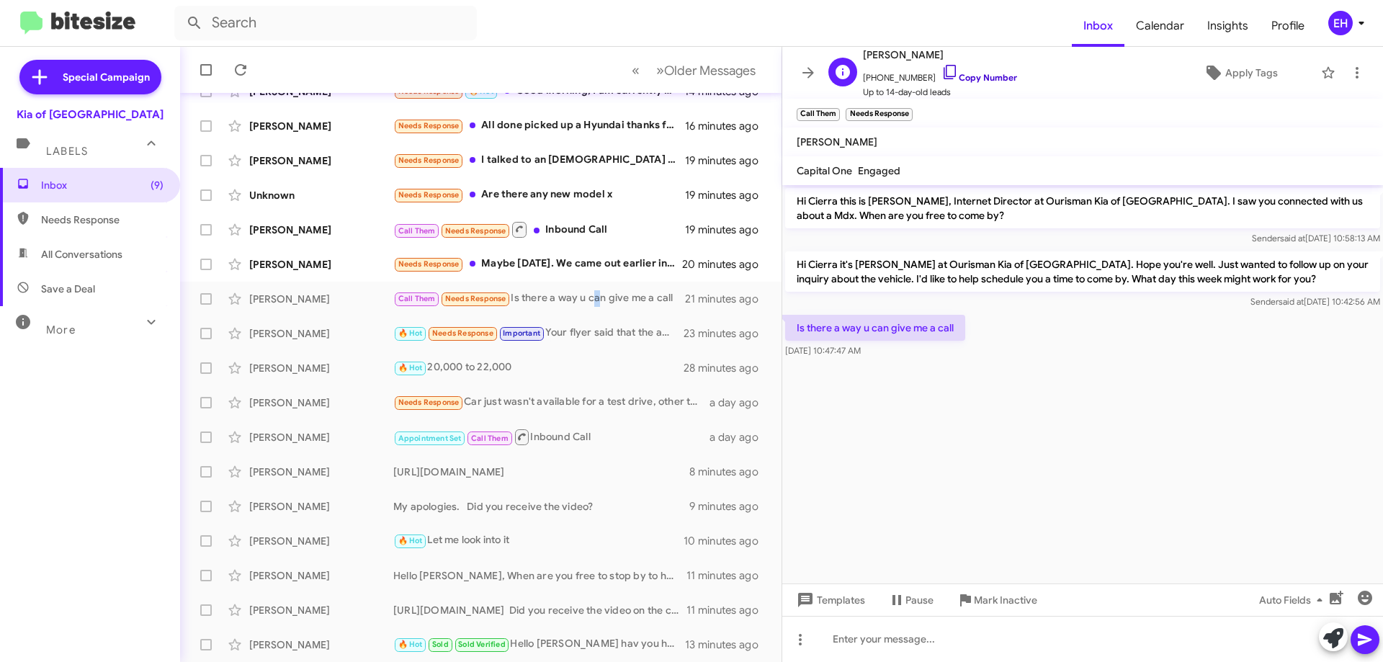
click at [974, 80] on link "Copy Number" at bounding box center [980, 77] width 76 height 11
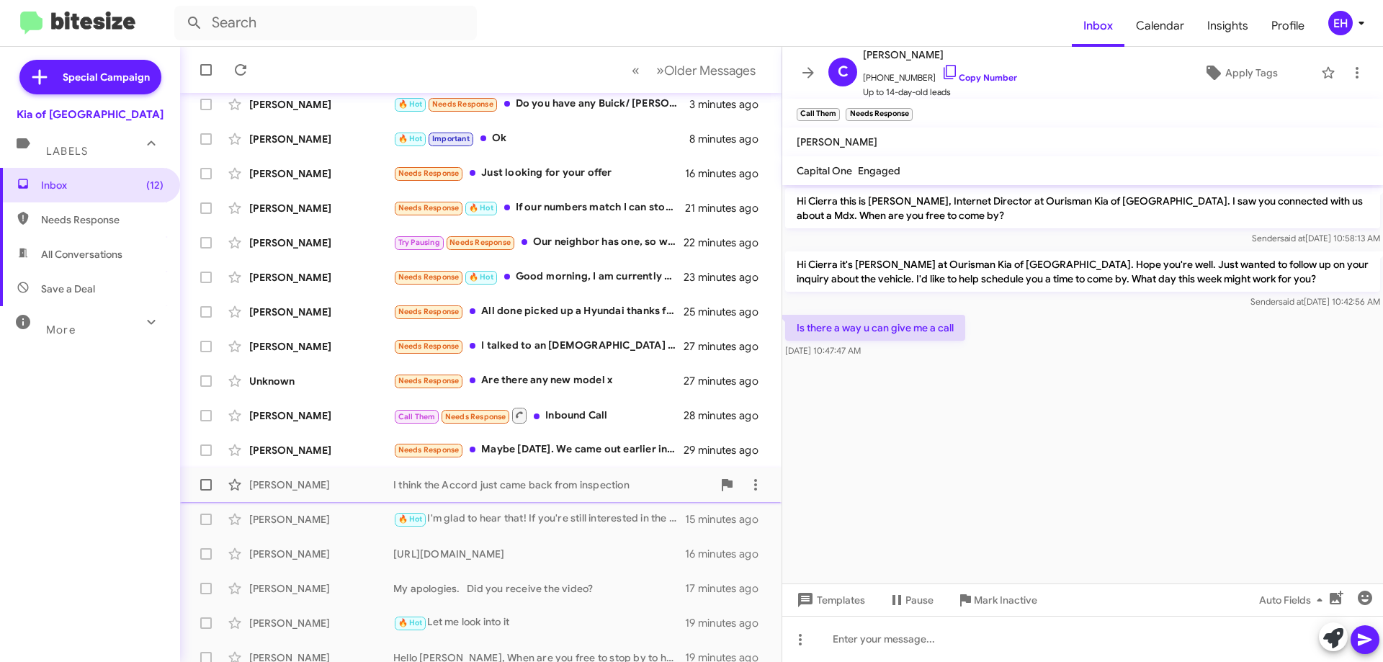
scroll to position [174, 0]
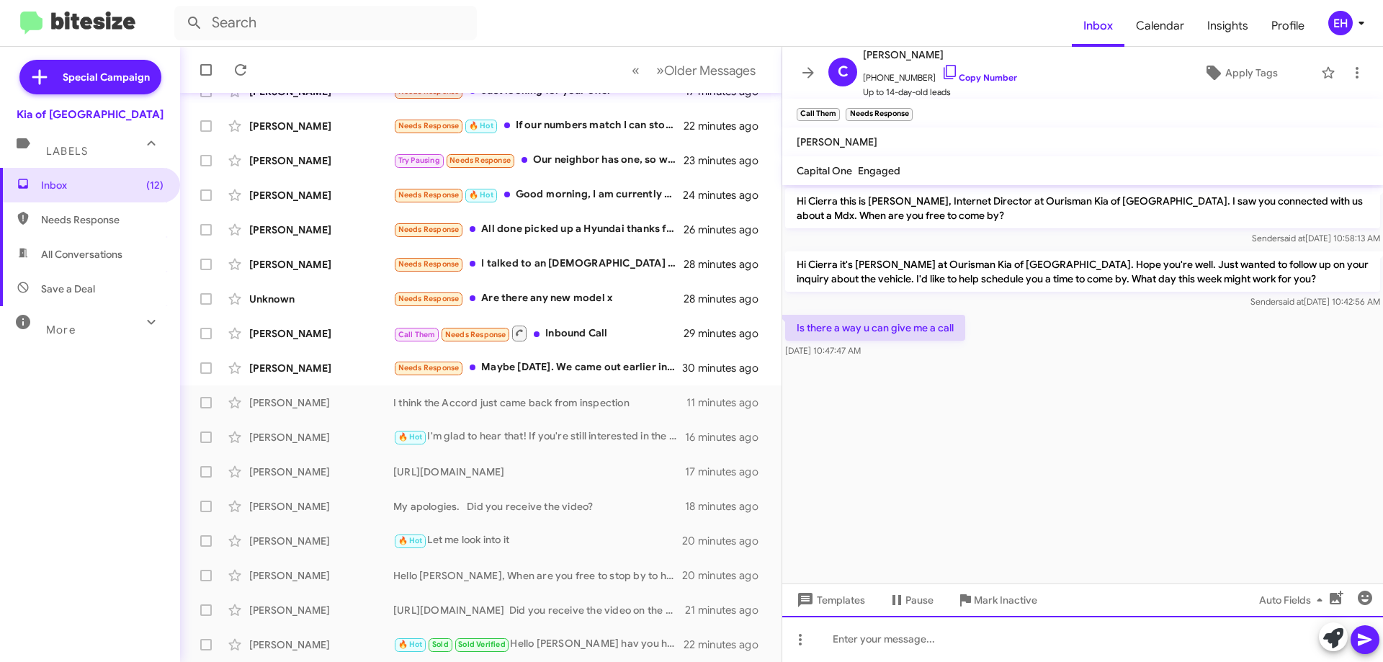
click at [942, 648] on div at bounding box center [1082, 639] width 601 height 46
click at [942, 617] on div at bounding box center [1082, 639] width 601 height 46
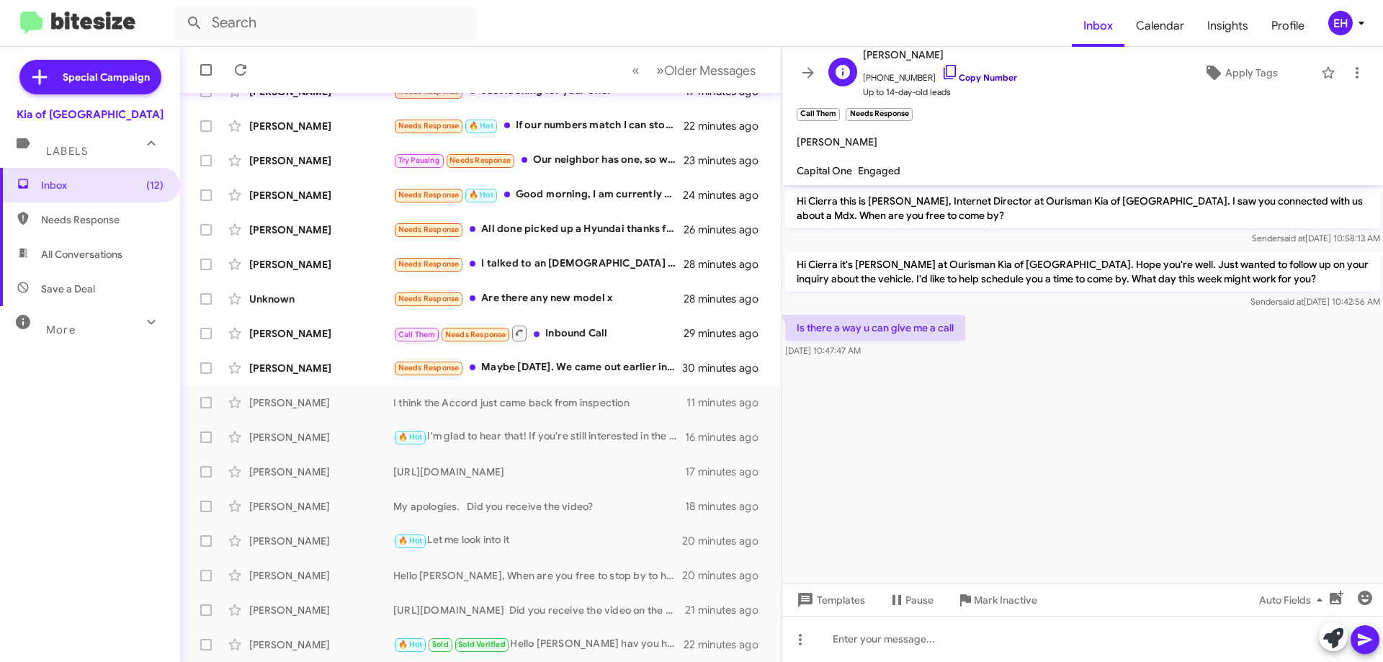
click at [978, 73] on link "Copy Number" at bounding box center [980, 77] width 76 height 11
click at [970, 80] on link "Copy Number" at bounding box center [980, 77] width 76 height 11
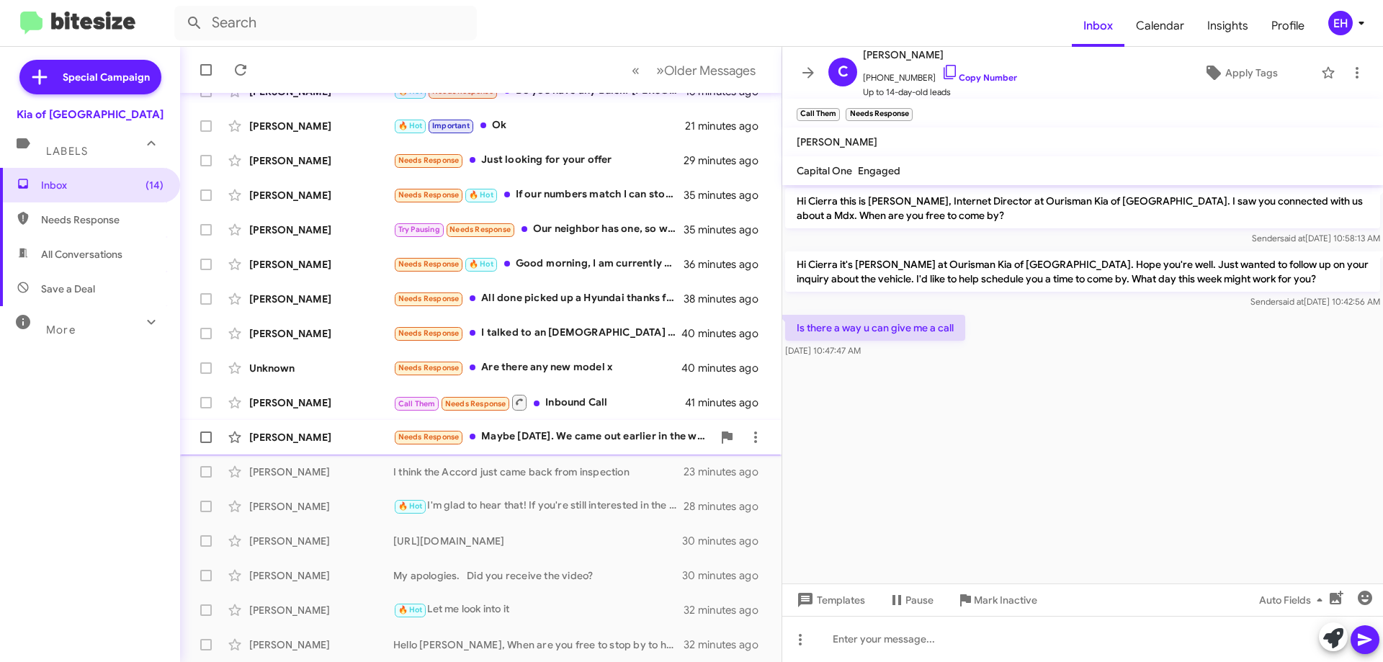
click at [555, 435] on div "Needs Response Maybe Saturday. We came out earlier in the week and spoke to Pau…" at bounding box center [552, 437] width 319 height 17
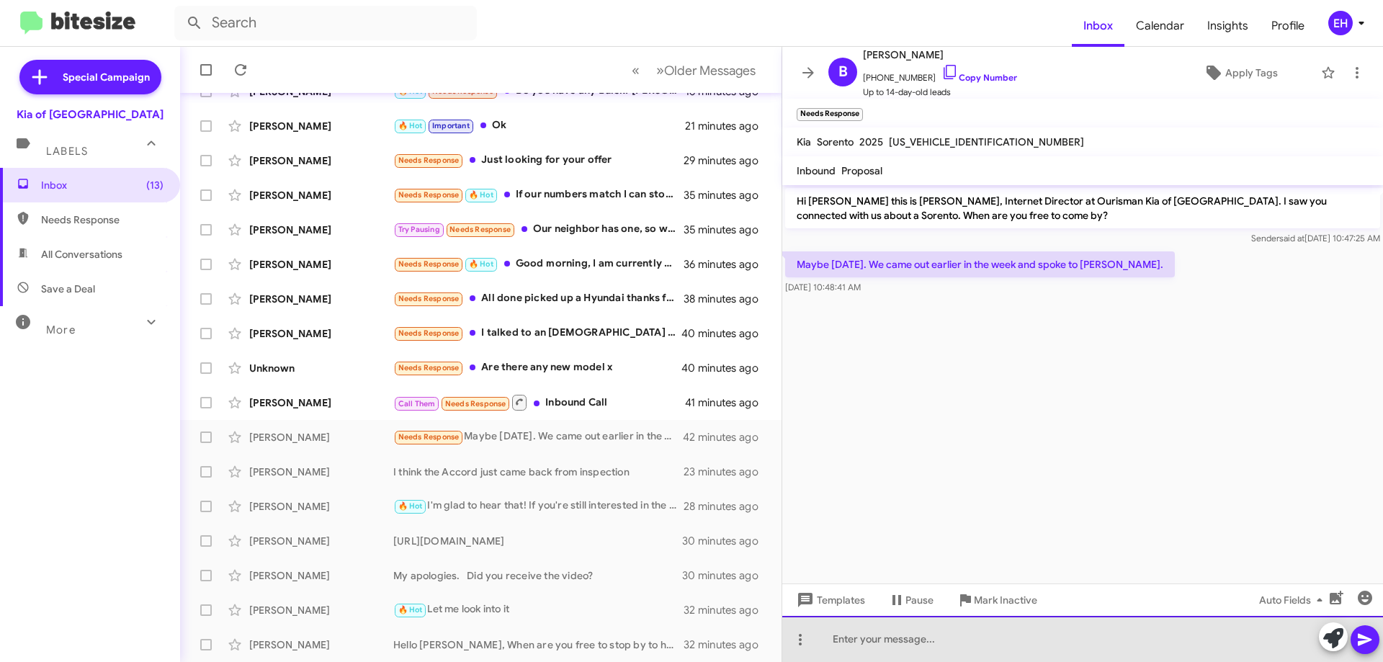
click at [983, 640] on div at bounding box center [1082, 639] width 601 height 46
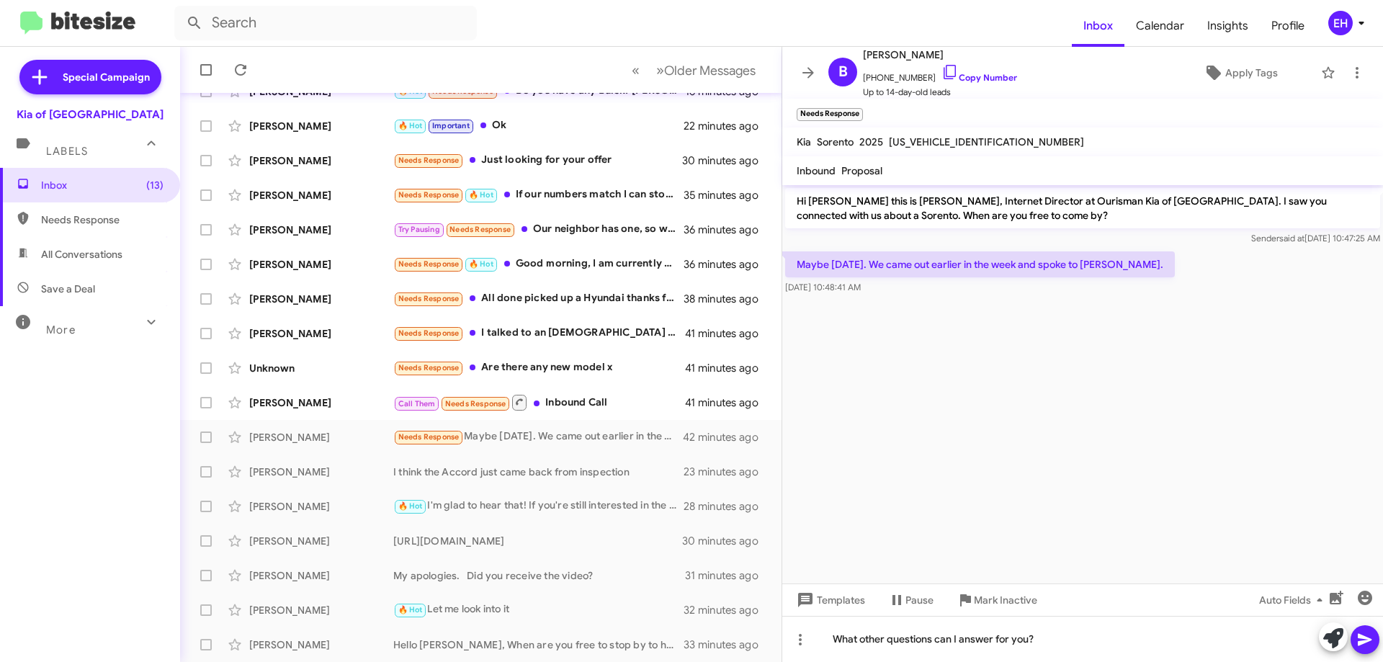
click at [1370, 646] on icon at bounding box center [1365, 639] width 17 height 17
click at [994, 82] on link "Copy Number" at bounding box center [980, 77] width 76 height 11
click at [973, 78] on link "Copy Number" at bounding box center [980, 77] width 76 height 11
click at [575, 406] on div "Call Them Needs Response Inbound Call" at bounding box center [552, 402] width 319 height 18
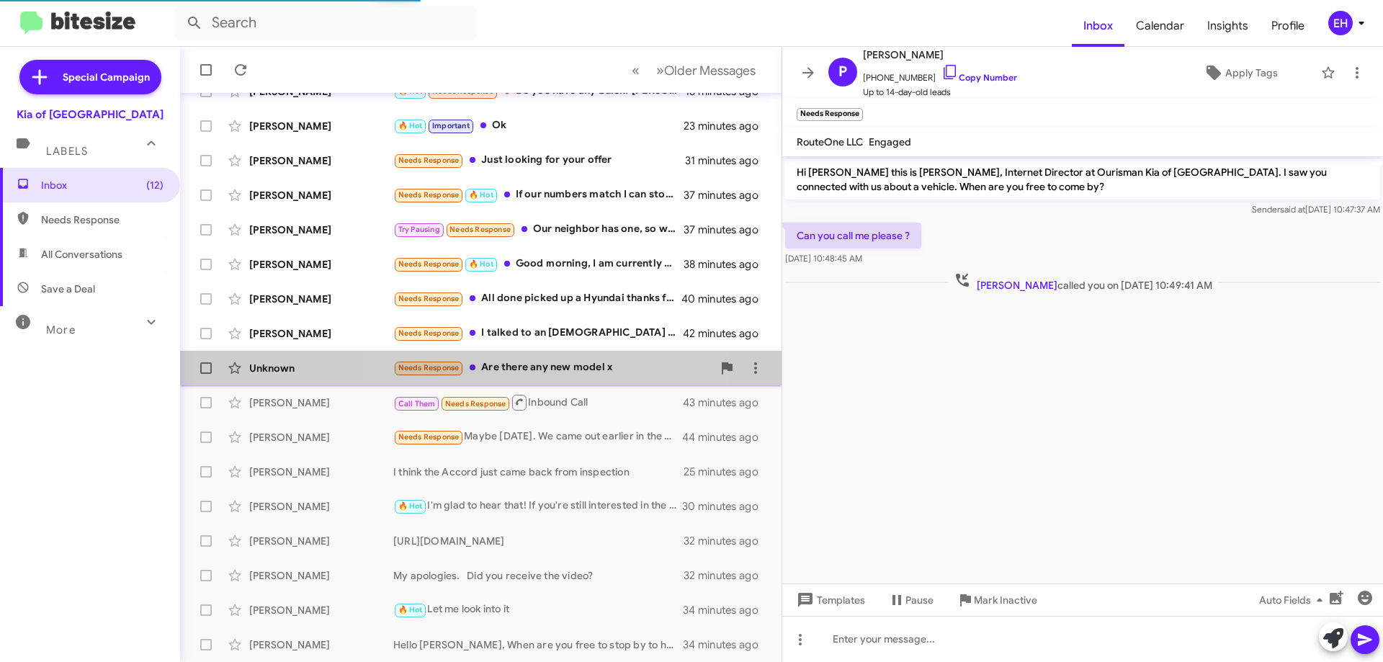
click at [558, 370] on div "Needs Response Are there any new model x" at bounding box center [552, 368] width 319 height 17
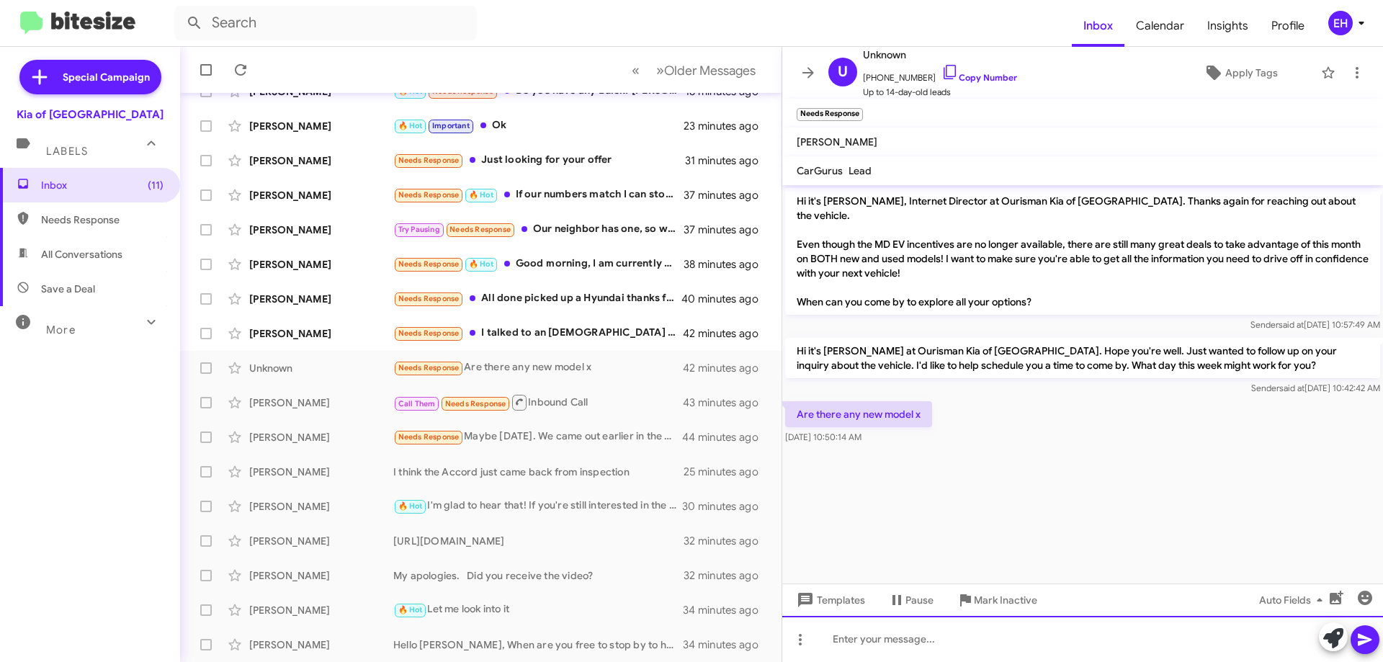
click at [1042, 644] on div at bounding box center [1082, 639] width 601 height 46
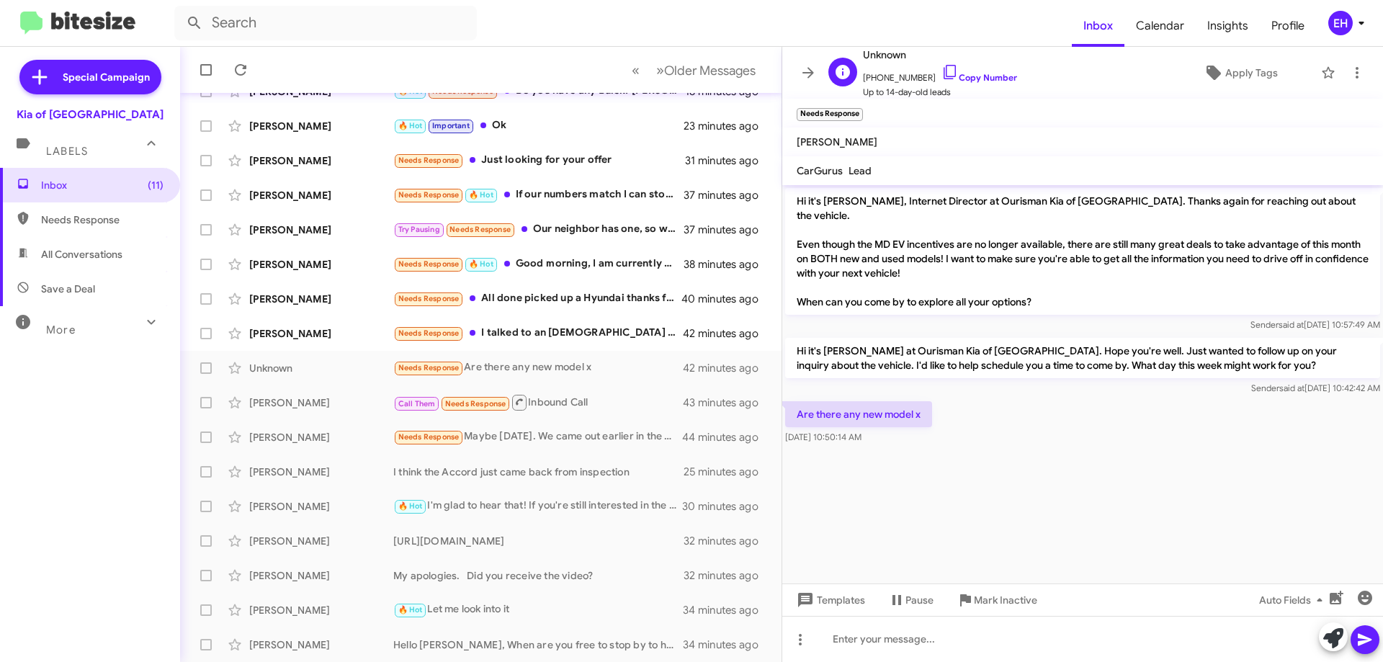
click at [972, 84] on span "+13018521298 Copy Number" at bounding box center [940, 74] width 154 height 22
click at [975, 81] on link "Copy Number" at bounding box center [980, 77] width 76 height 11
click at [975, 76] on link "Copy Number" at bounding box center [980, 77] width 76 height 11
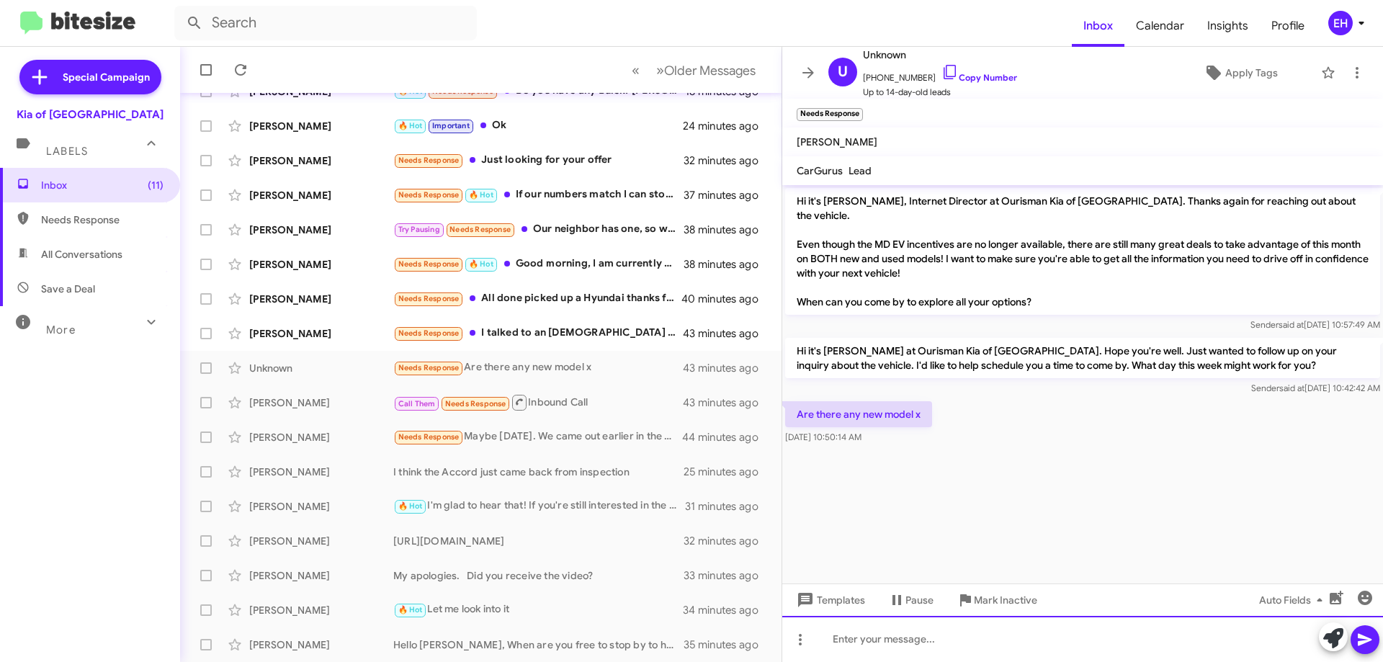
click at [1022, 632] on div at bounding box center [1082, 639] width 601 height 46
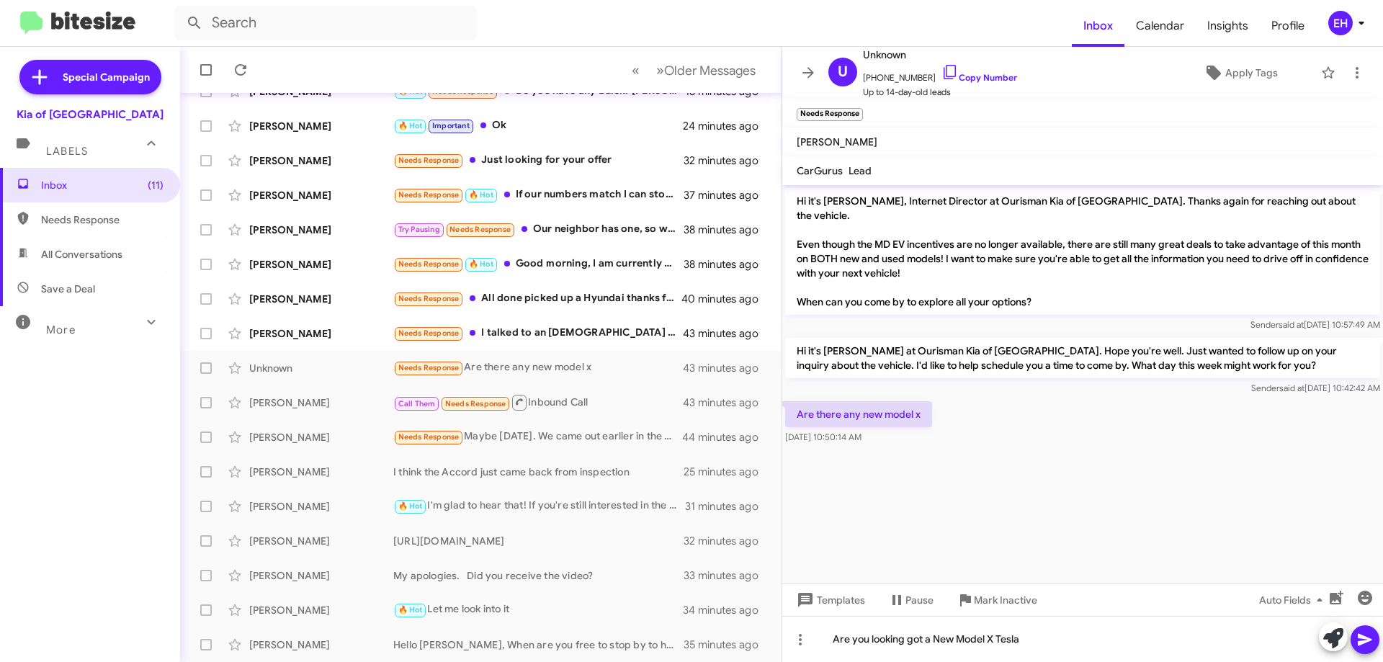
click at [1358, 646] on icon at bounding box center [1365, 639] width 17 height 17
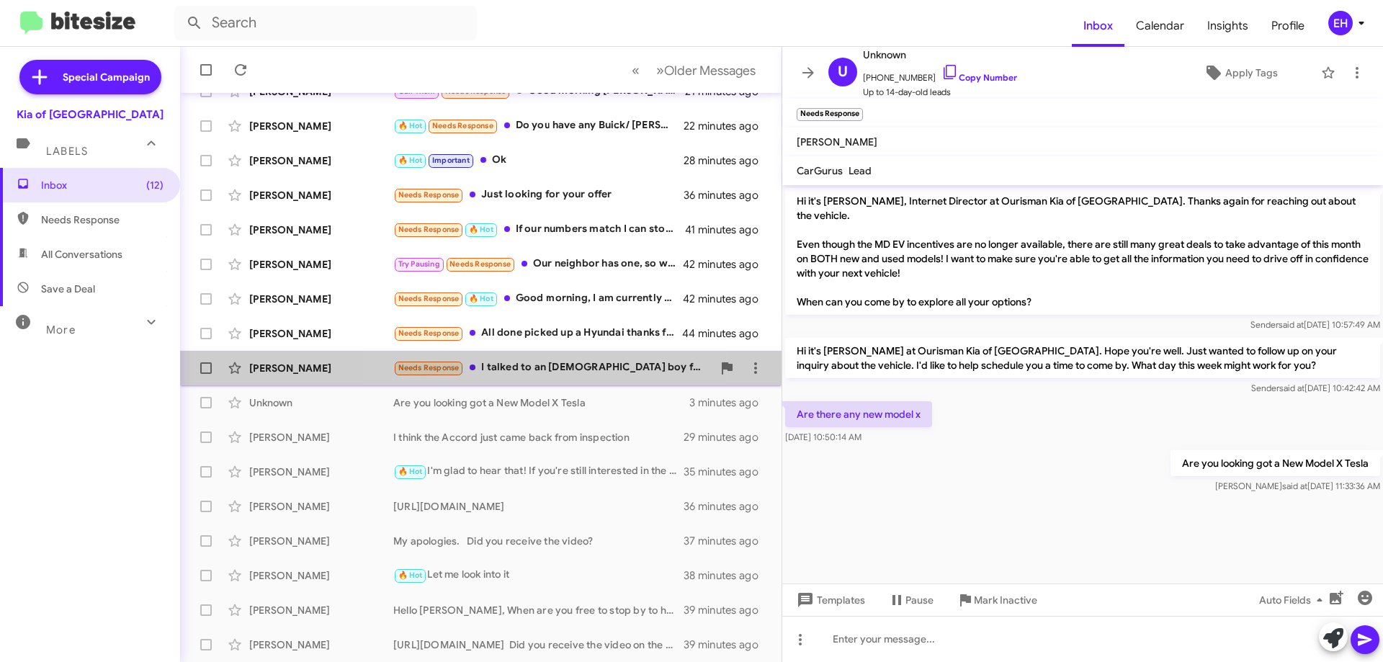
click at [537, 362] on div "Needs Response I talked to an Afghan boy from your Mazda dealership that said h…" at bounding box center [552, 368] width 319 height 17
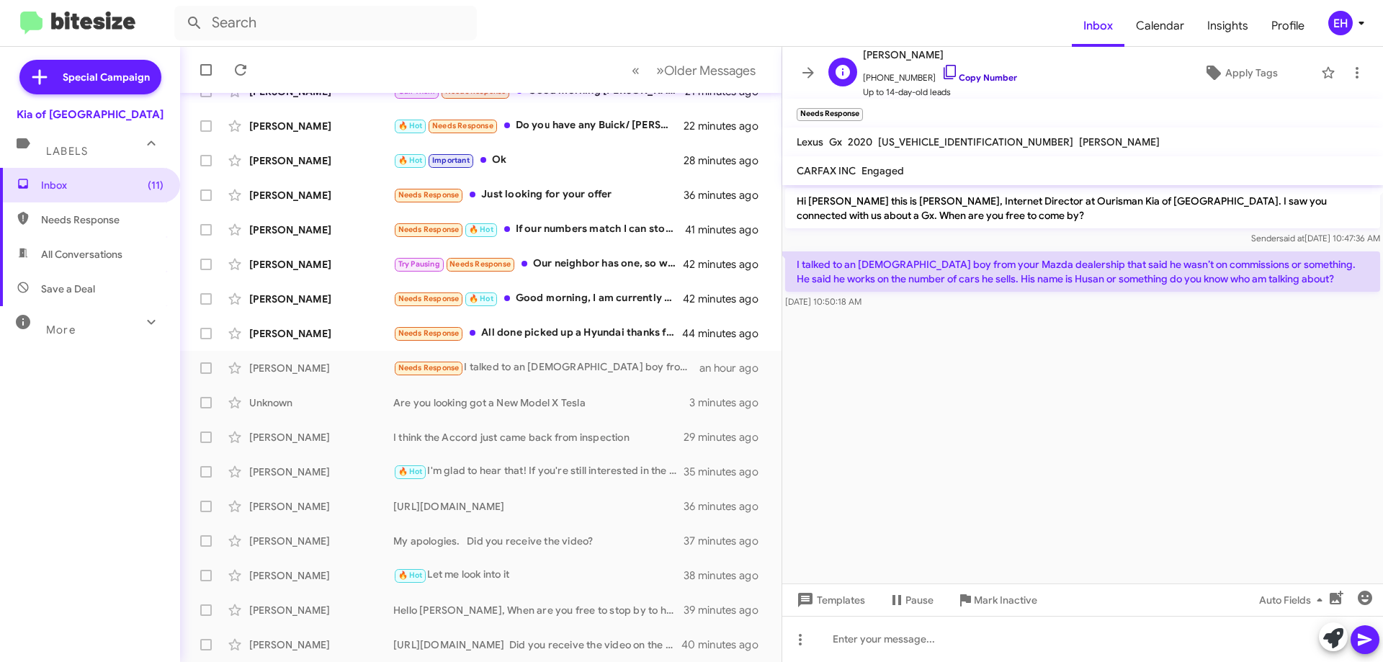
click at [987, 76] on link "Copy Number" at bounding box center [980, 77] width 76 height 11
click at [978, 72] on link "Copy Number" at bounding box center [980, 77] width 76 height 11
click at [1043, 608] on button "Mark Inactive" at bounding box center [997, 600] width 104 height 26
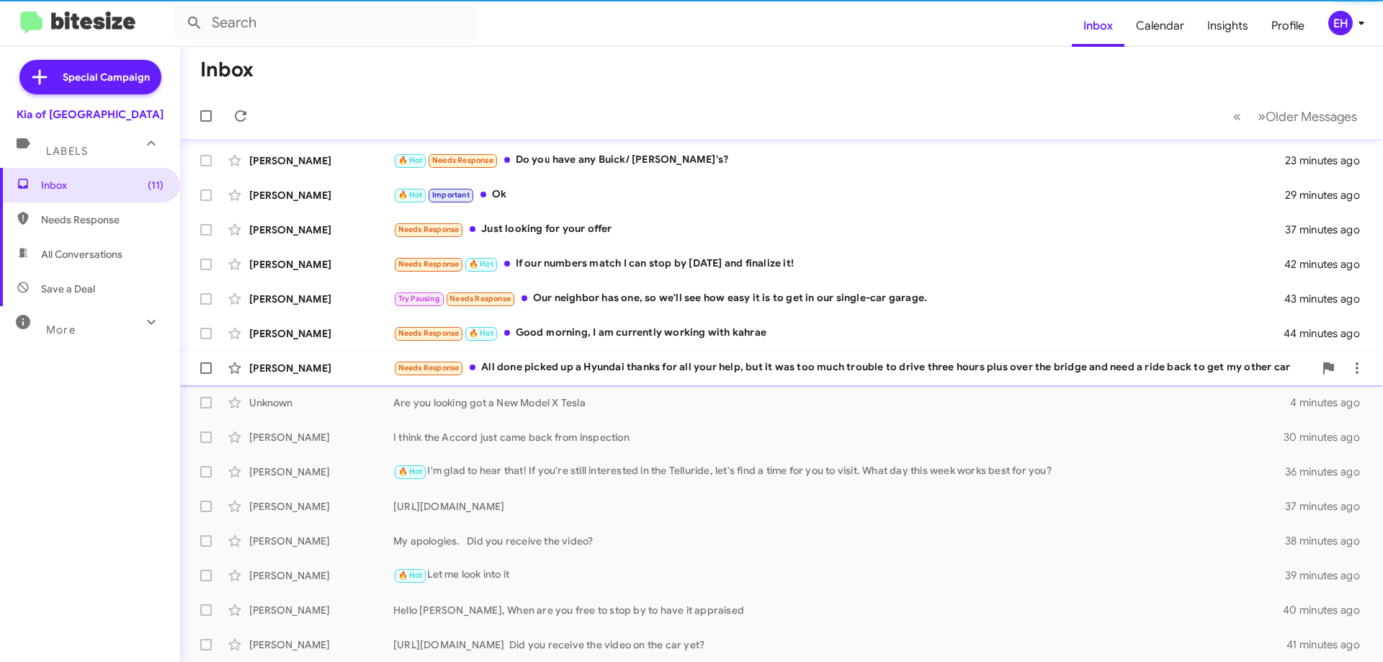
scroll to position [140, 0]
click at [519, 375] on div "Needs Response All done picked up a Hyundai thanks for all your help, but it wa…" at bounding box center [853, 368] width 921 height 17
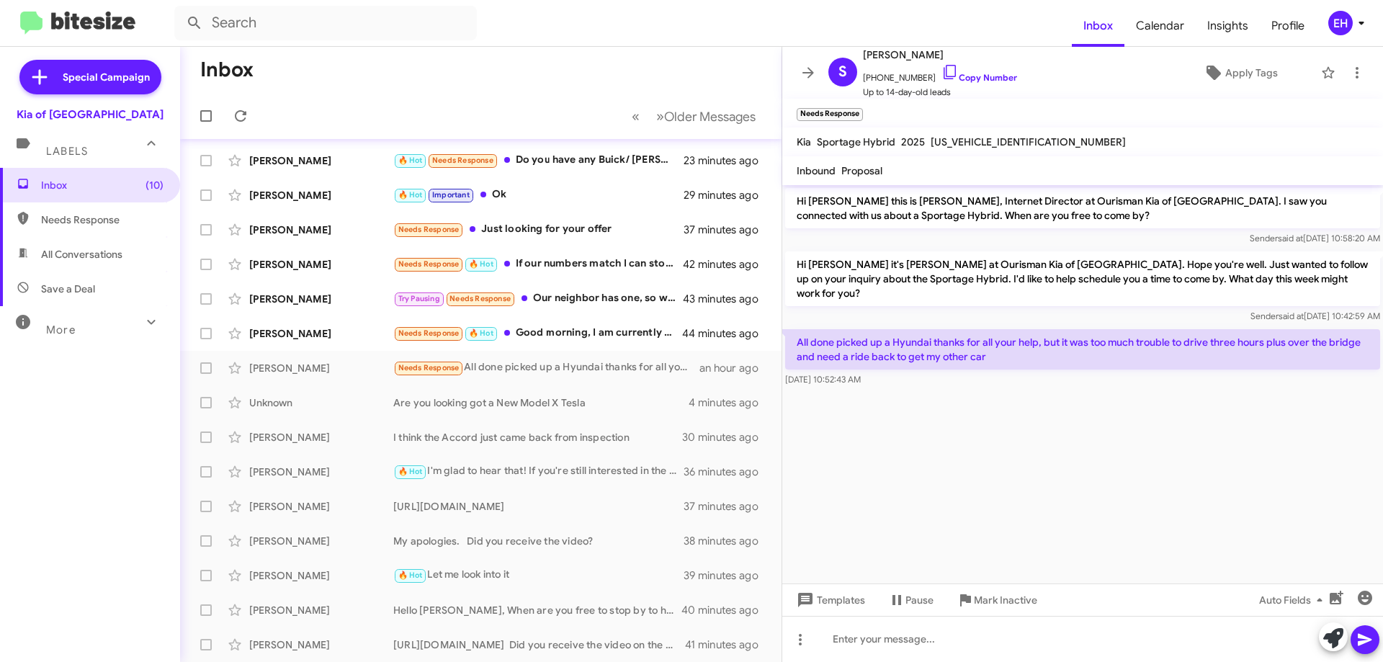
click at [76, 163] on mat-expansion-panel-header "Labels" at bounding box center [90, 145] width 180 height 46
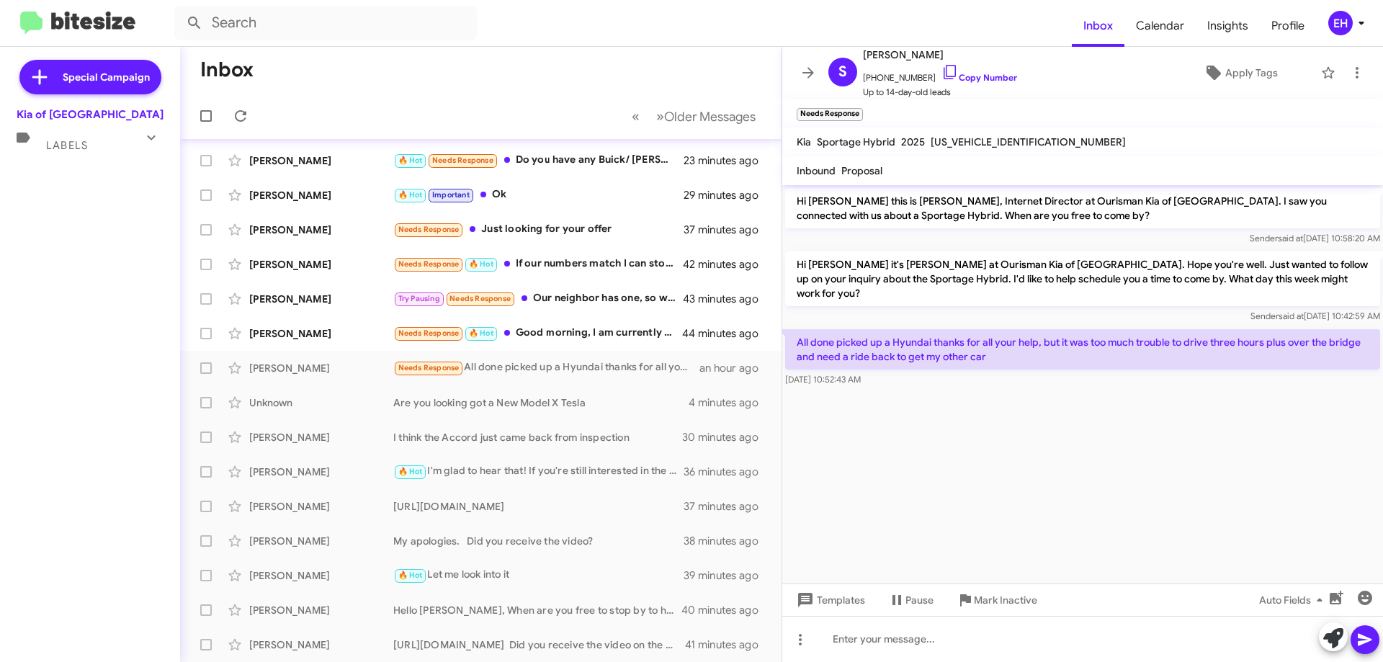
click at [99, 151] on div "Labels" at bounding box center [76, 139] width 128 height 27
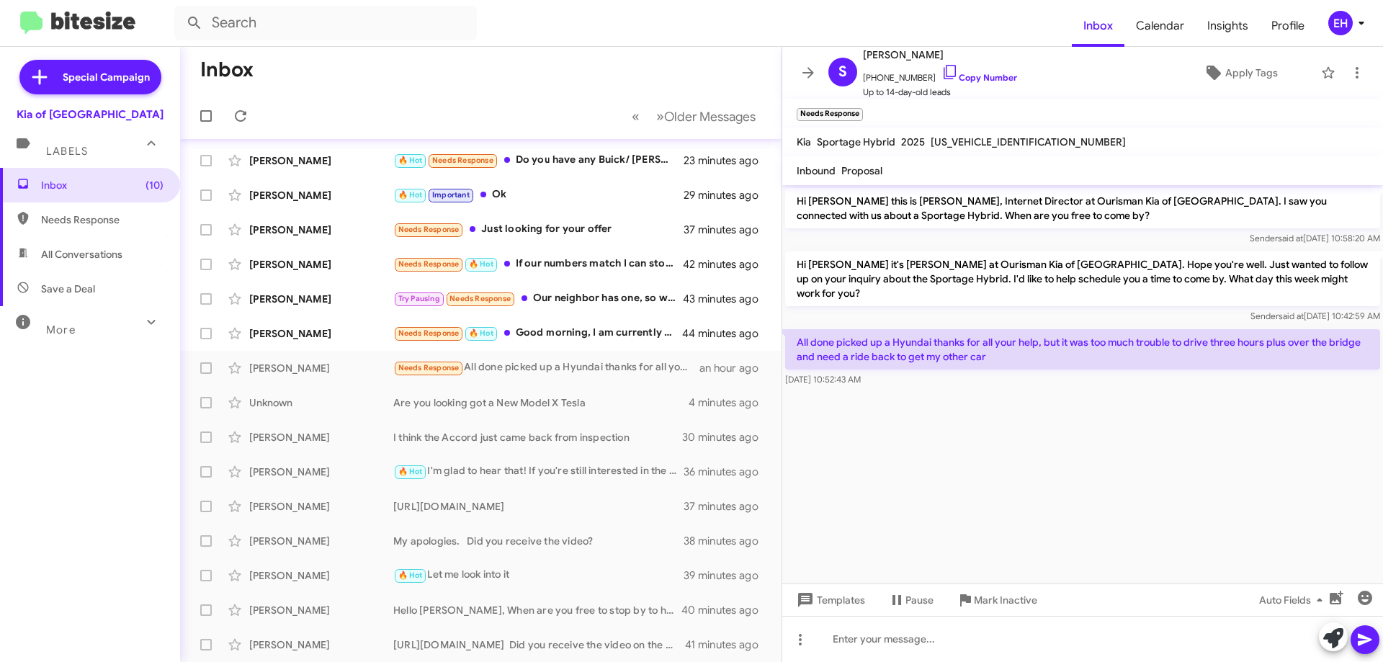
click at [104, 256] on span "All Conversations" at bounding box center [81, 254] width 81 height 14
type input "in:all-conversations"
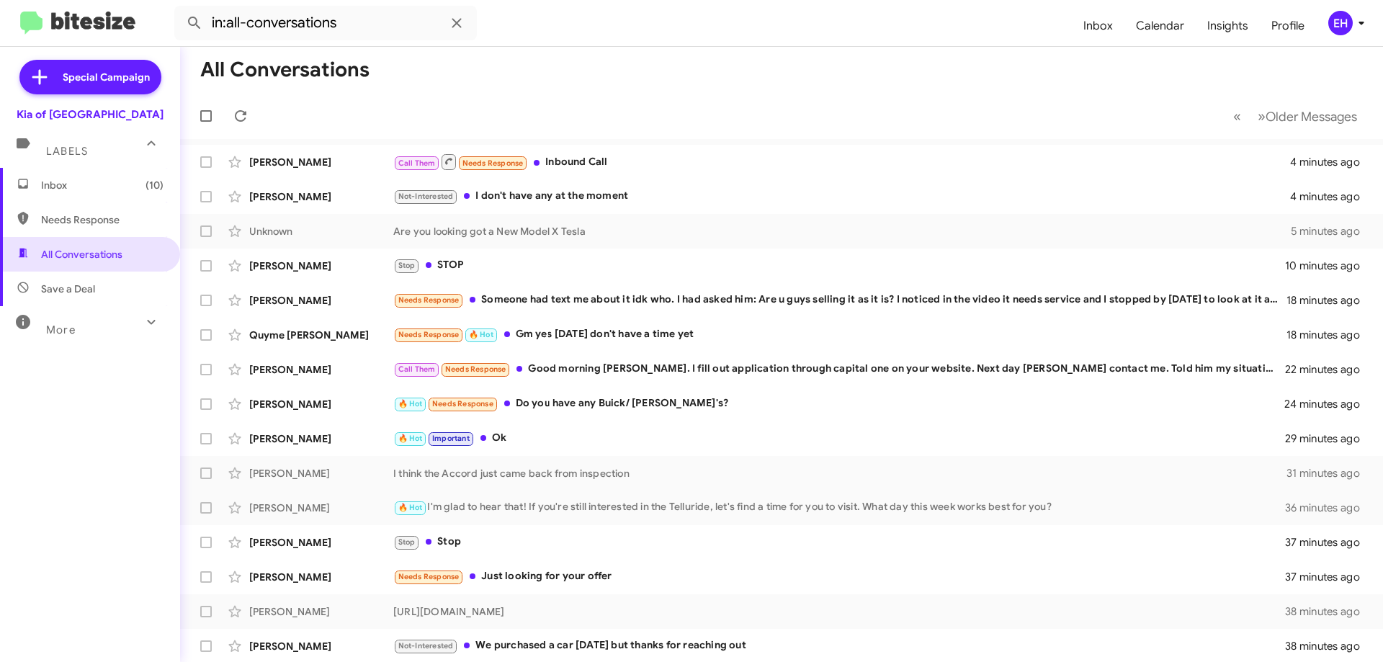
click at [81, 340] on mat-expansion-panel-header "More" at bounding box center [90, 323] width 180 height 35
click at [1082, 24] on span "Inbox" at bounding box center [1098, 26] width 53 height 42
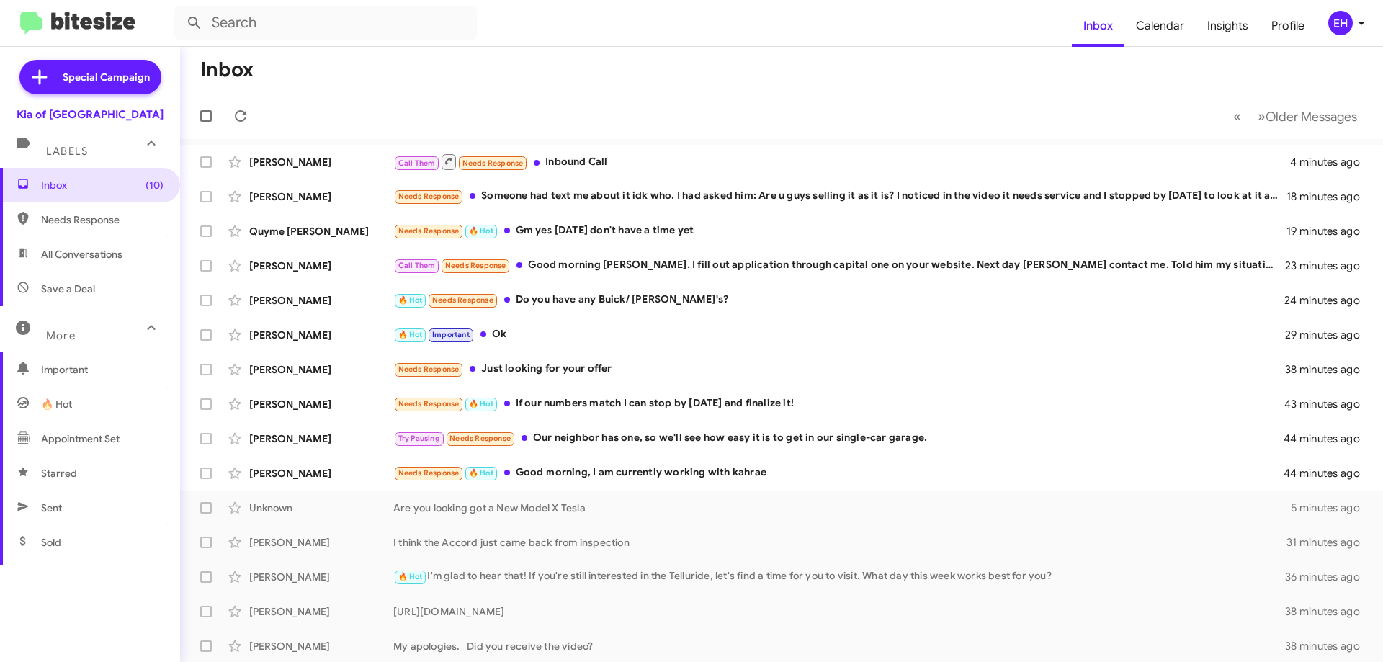
click at [84, 143] on div "Labels" at bounding box center [76, 145] width 128 height 27
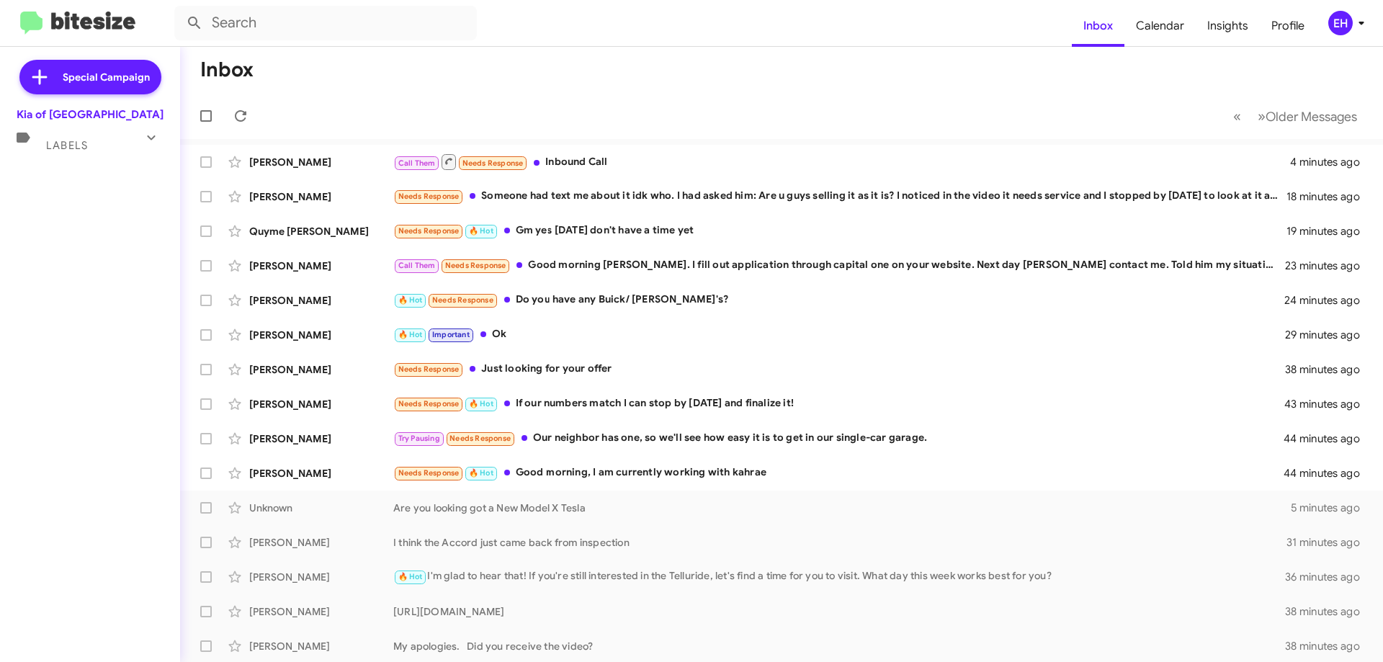
click at [71, 149] on span "Labels" at bounding box center [67, 145] width 42 height 13
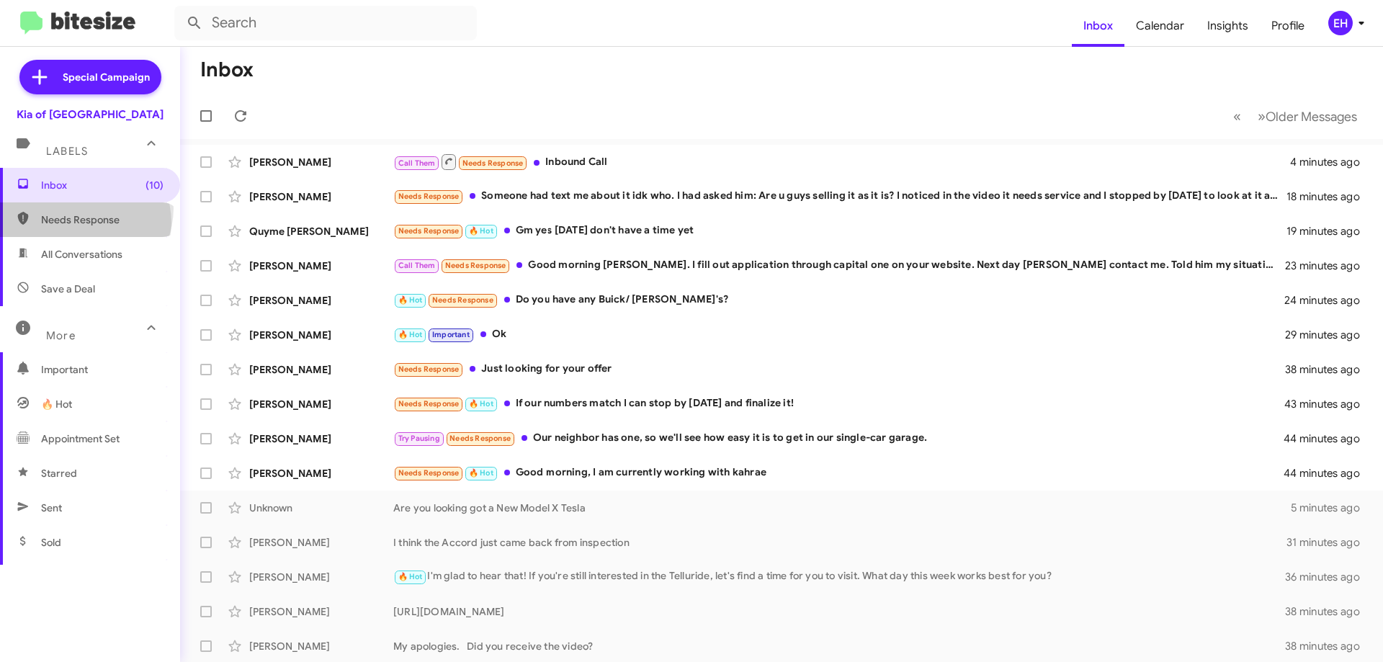
click at [83, 223] on span "Needs Response" at bounding box center [102, 220] width 122 height 14
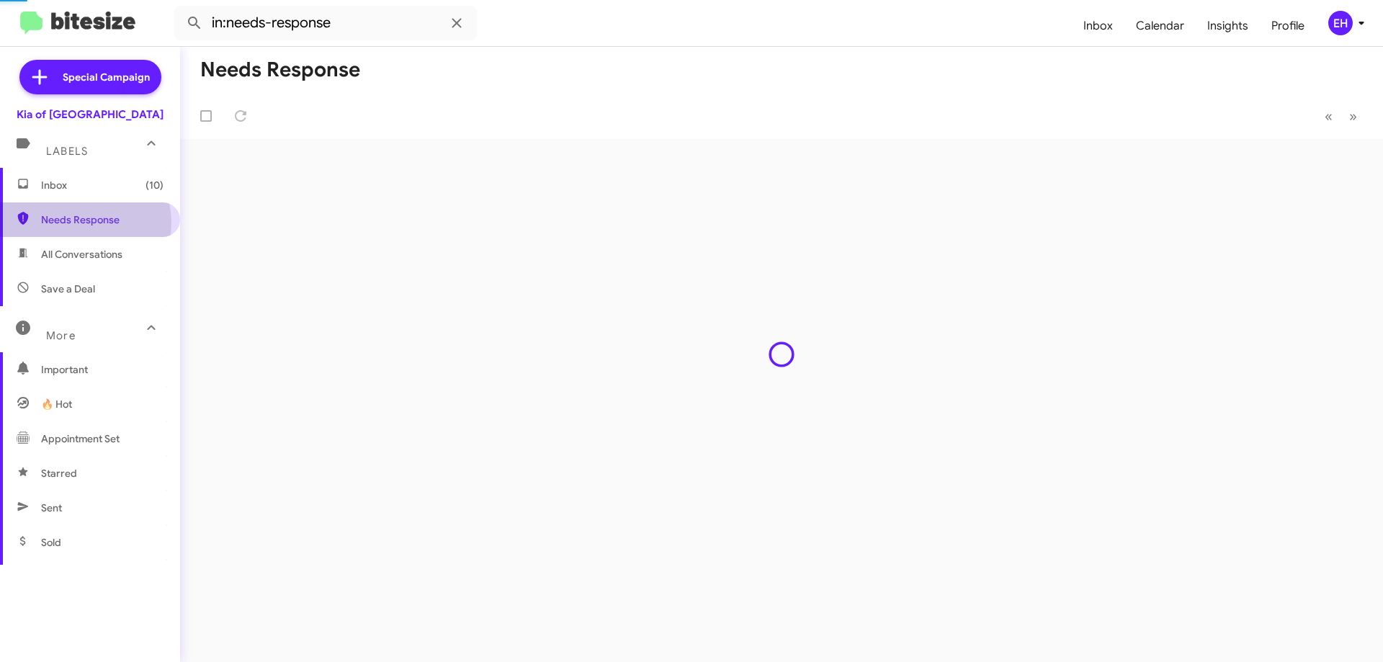
click at [83, 223] on span "Needs Response" at bounding box center [102, 220] width 122 height 14
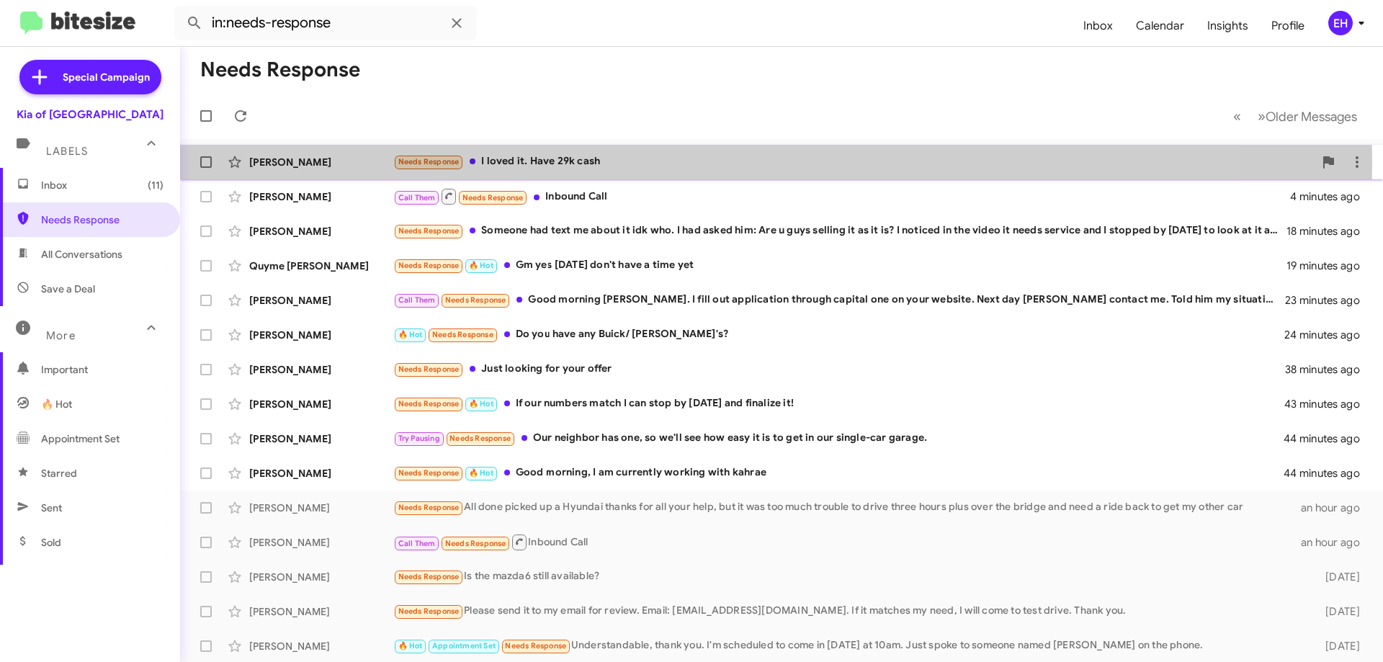
click at [574, 162] on div "Needs Response I loved it. Have 29k cash" at bounding box center [853, 161] width 921 height 17
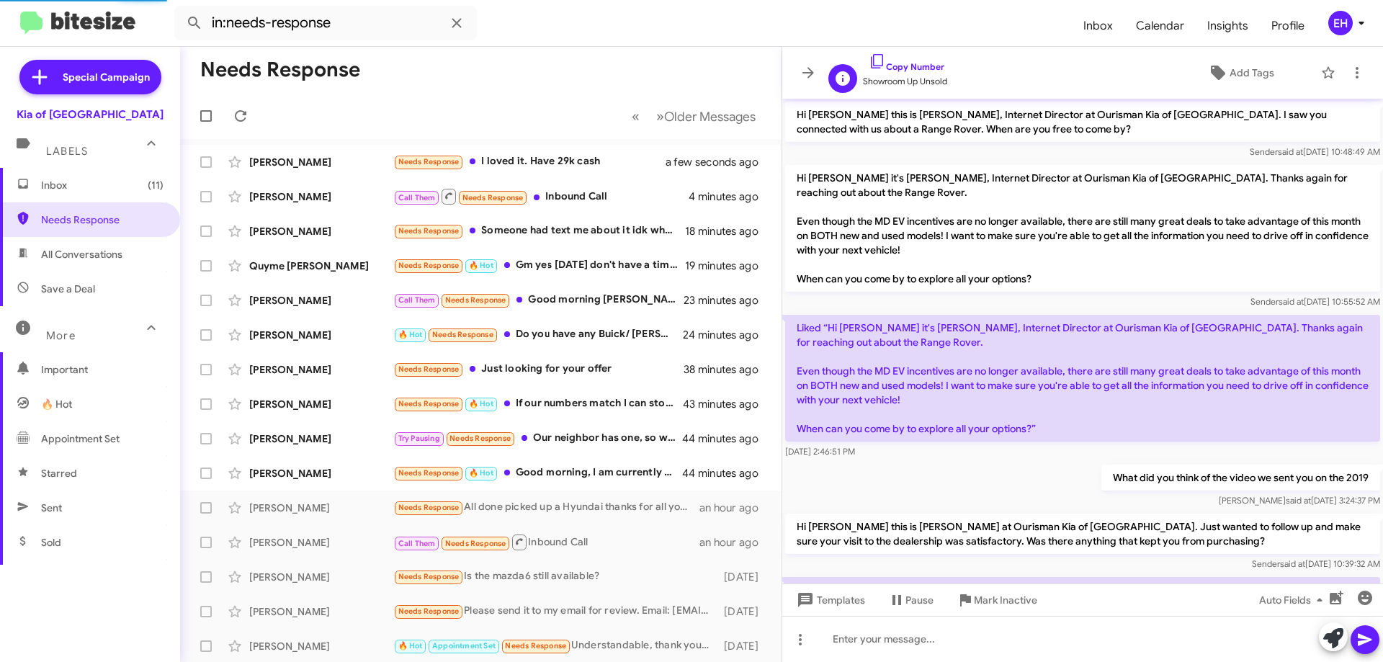
scroll to position [181, 0]
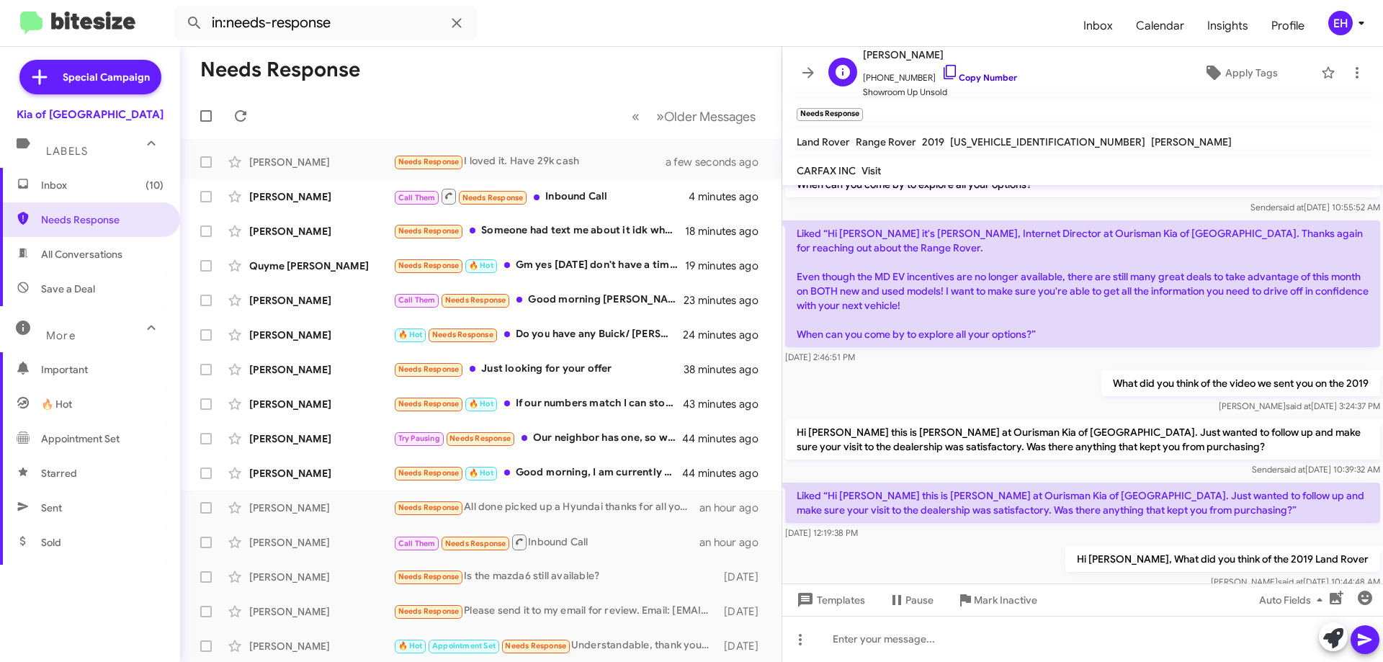
click at [988, 79] on link "Copy Number" at bounding box center [980, 77] width 76 height 11
click at [89, 267] on span "All Conversations" at bounding box center [90, 254] width 180 height 35
type input "in:all-conversations"
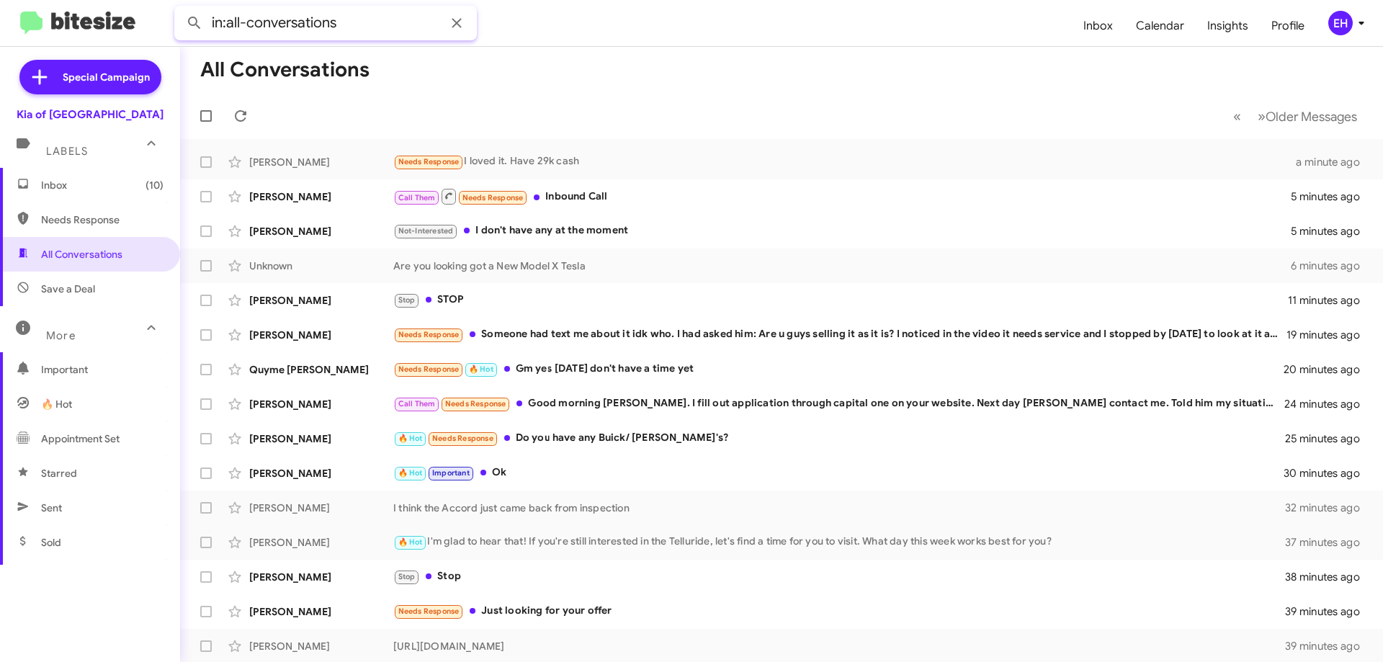
click at [358, 33] on input "in:all-conversations" at bounding box center [325, 23] width 303 height 35
click at [1117, 19] on span "Inbox" at bounding box center [1098, 26] width 53 height 42
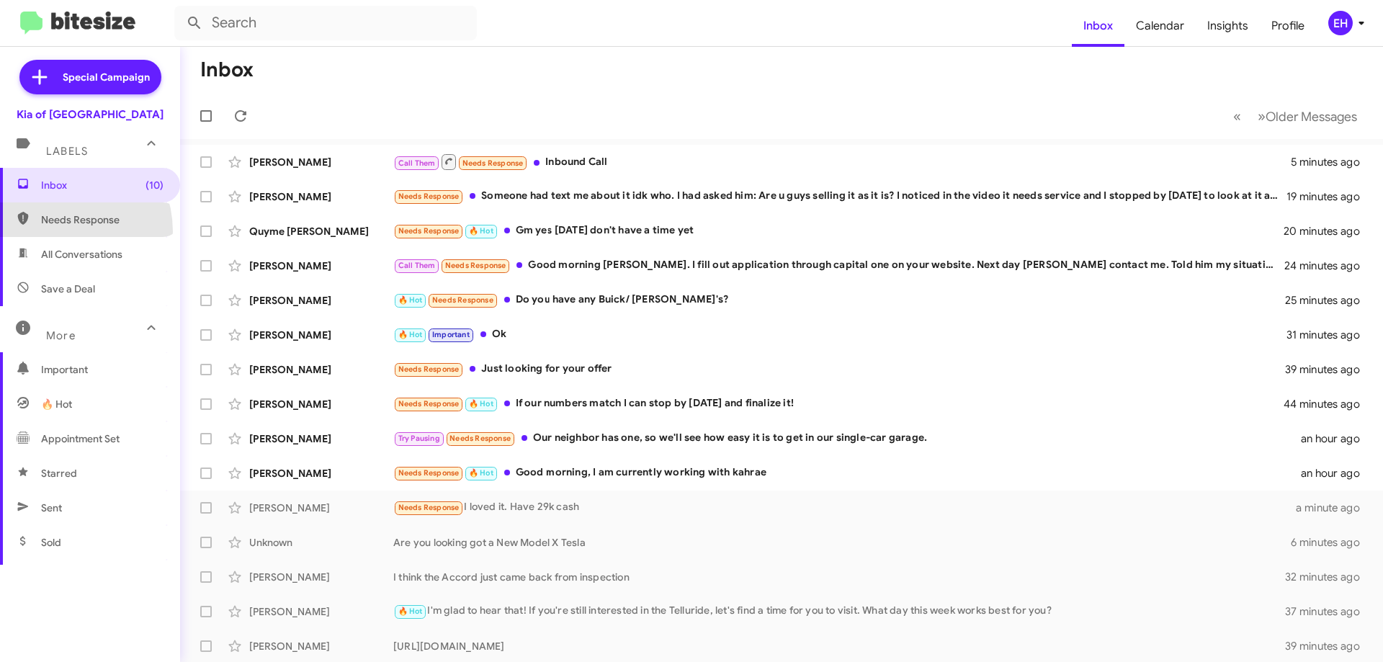
click at [56, 231] on span "Needs Response" at bounding box center [90, 219] width 180 height 35
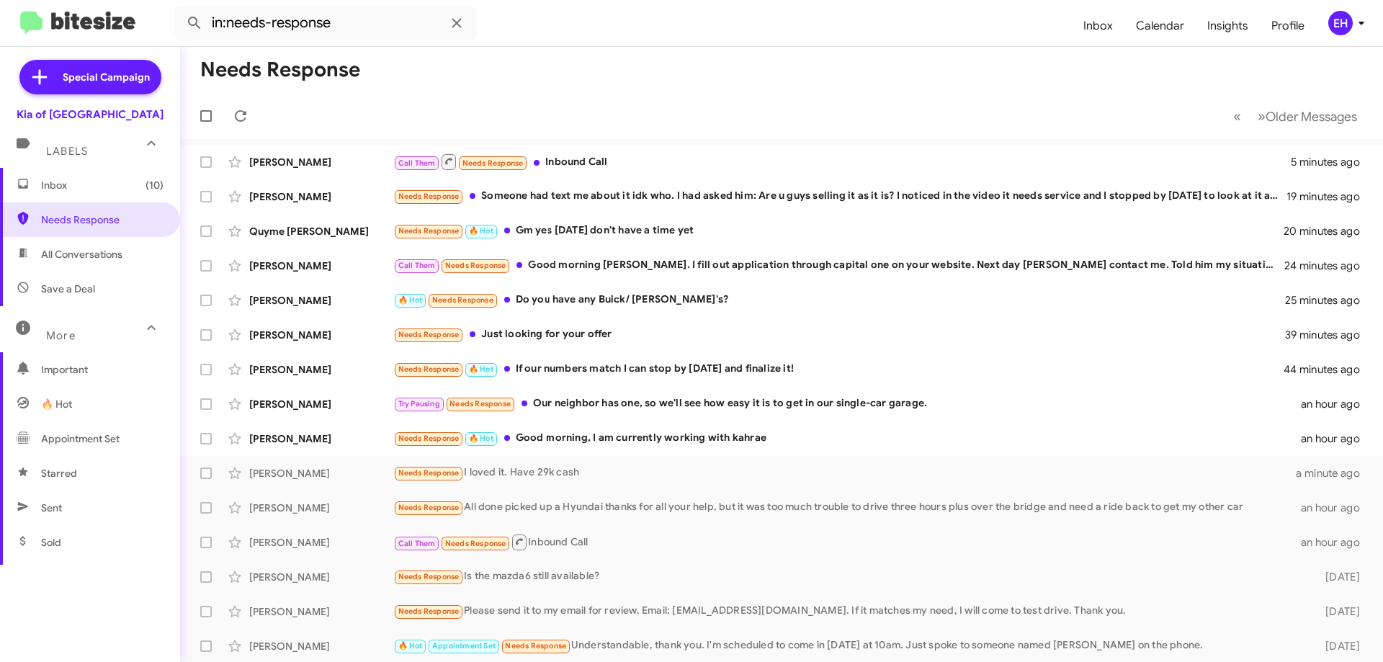
click at [75, 340] on div "More" at bounding box center [76, 329] width 128 height 27
click at [72, 323] on span "More" at bounding box center [61, 329] width 30 height 13
click at [73, 292] on span "Save a Deal" at bounding box center [68, 289] width 54 height 14
type input "in:not-interested"
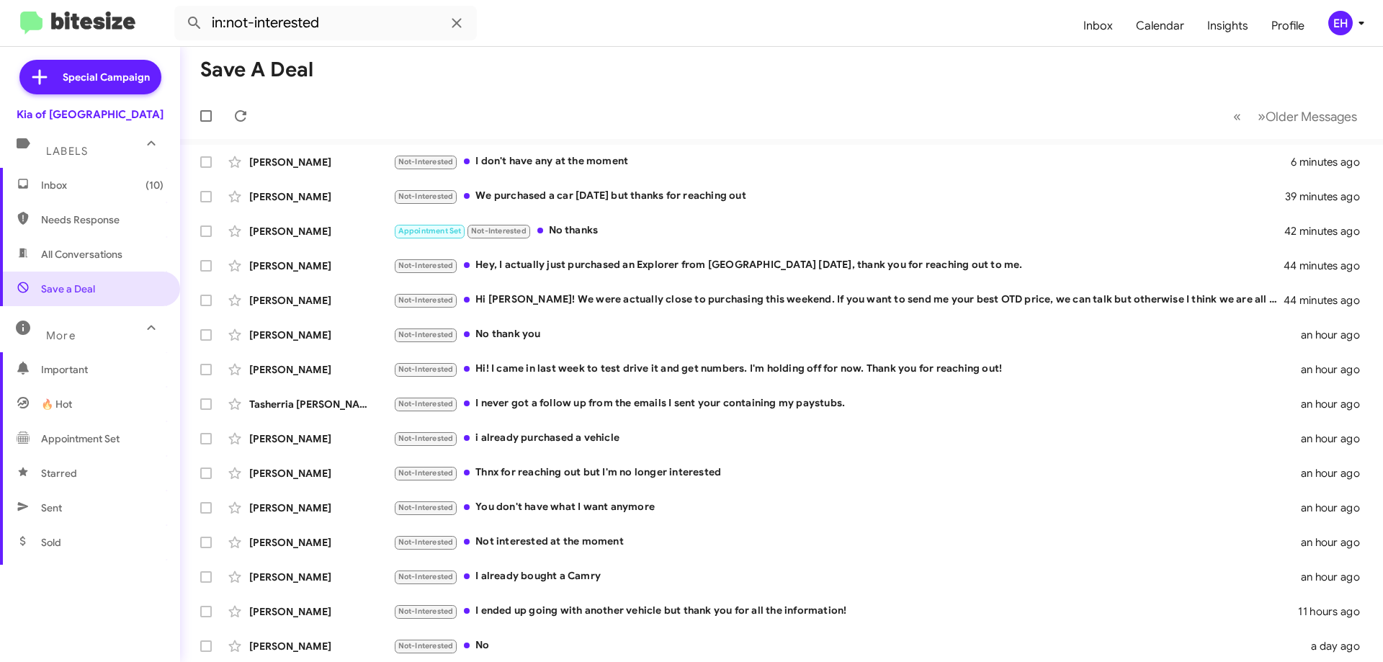
click at [1359, 26] on icon at bounding box center [1361, 22] width 17 height 17
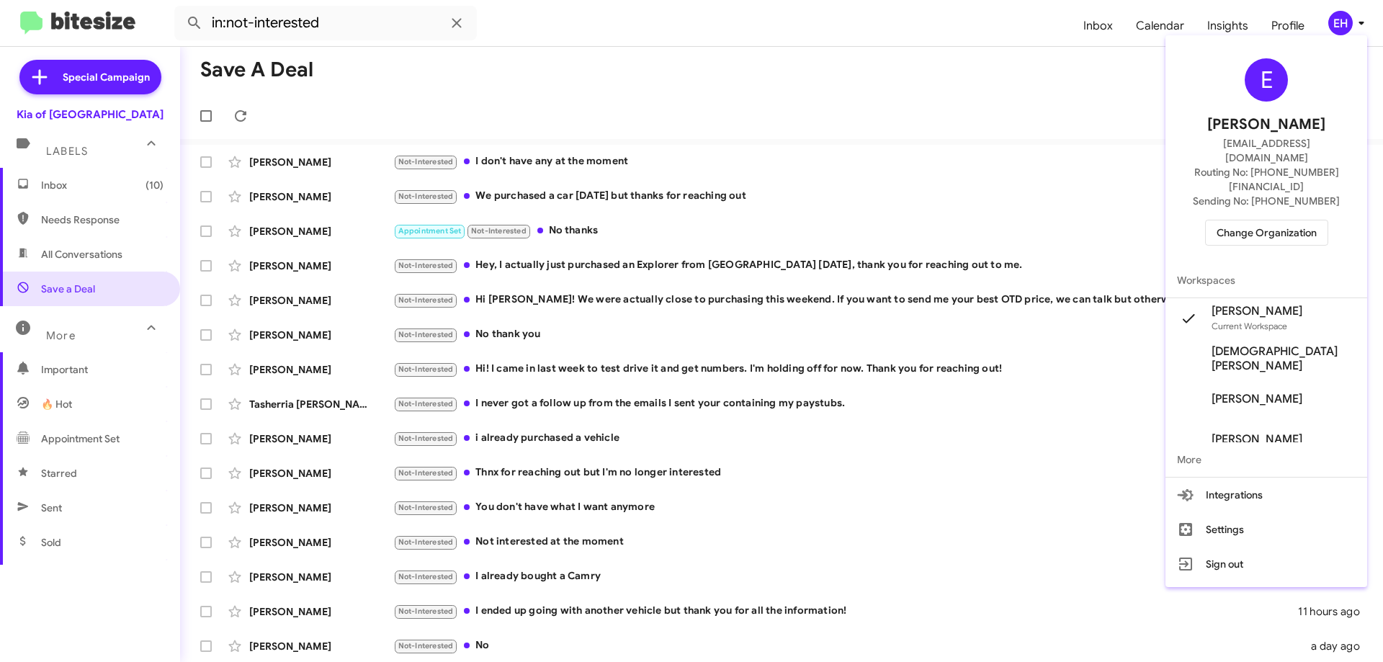
click at [455, 27] on div at bounding box center [691, 331] width 1383 height 662
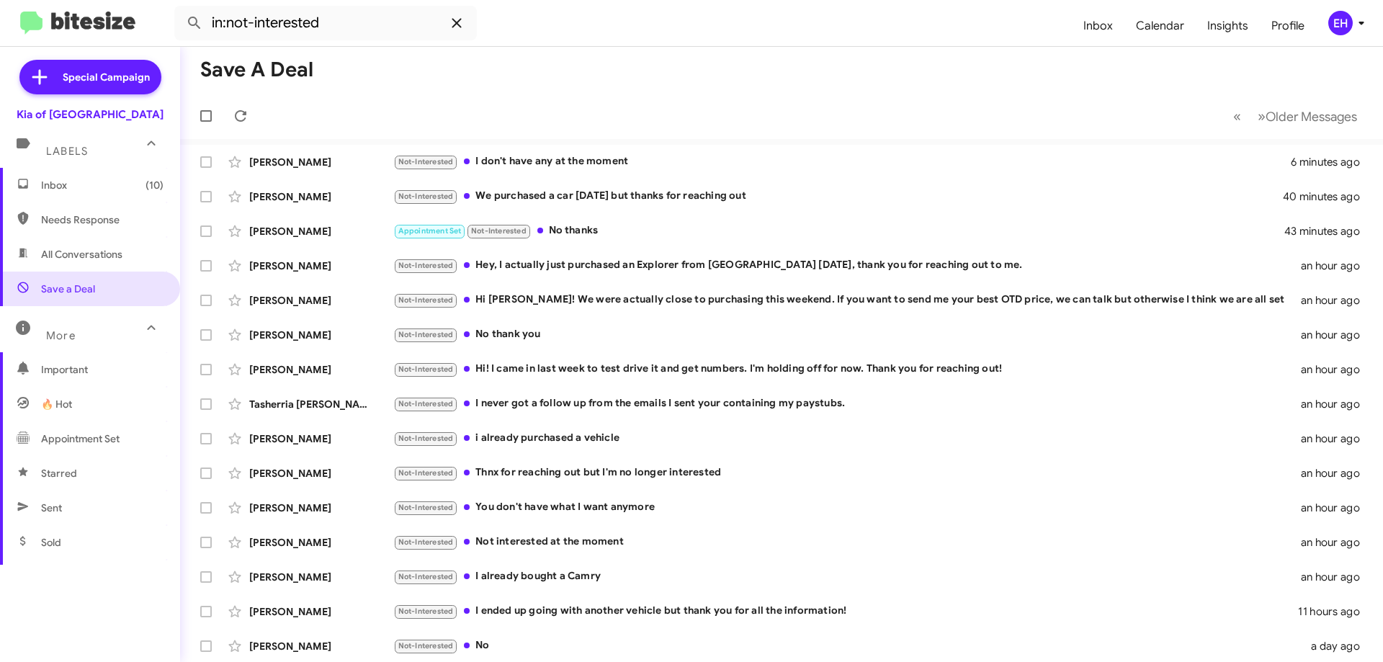
drag, startPoint x: 284, startPoint y: 37, endPoint x: 456, endPoint y: 17, distance: 173.5
click at [452, 14] on button at bounding box center [456, 23] width 29 height 29
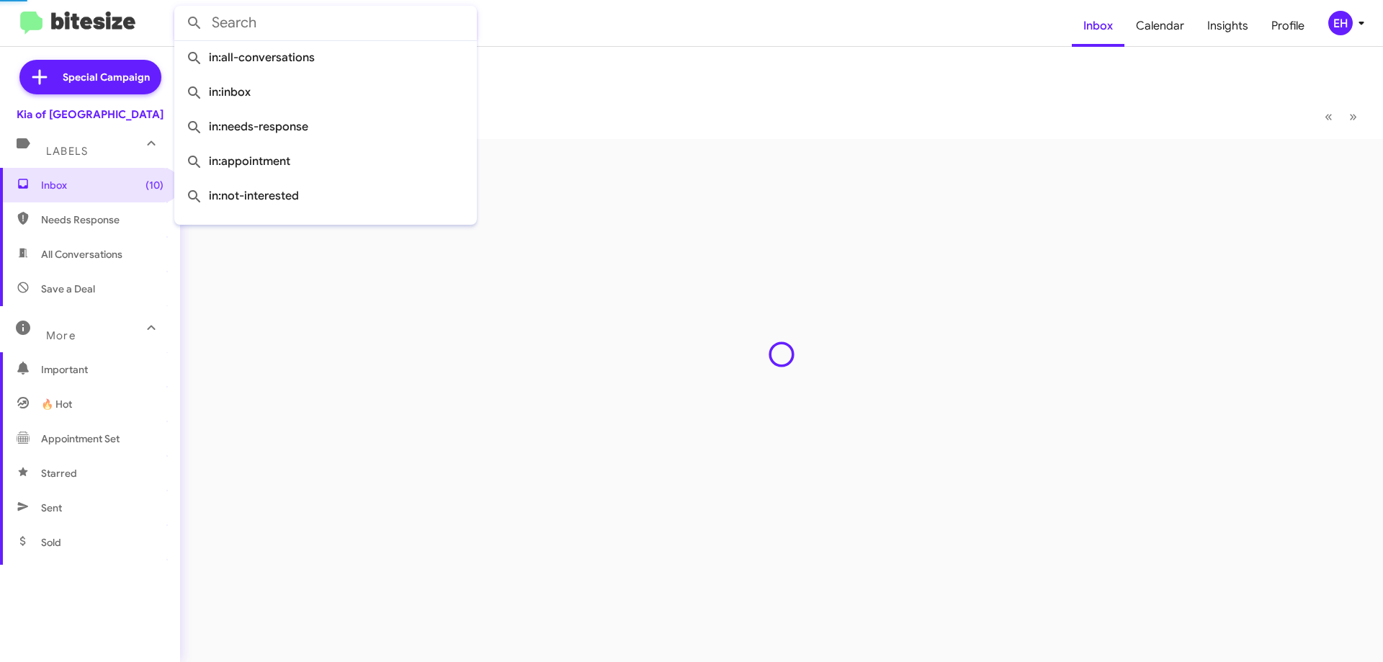
click at [462, 23] on input "text" at bounding box center [325, 23] width 303 height 35
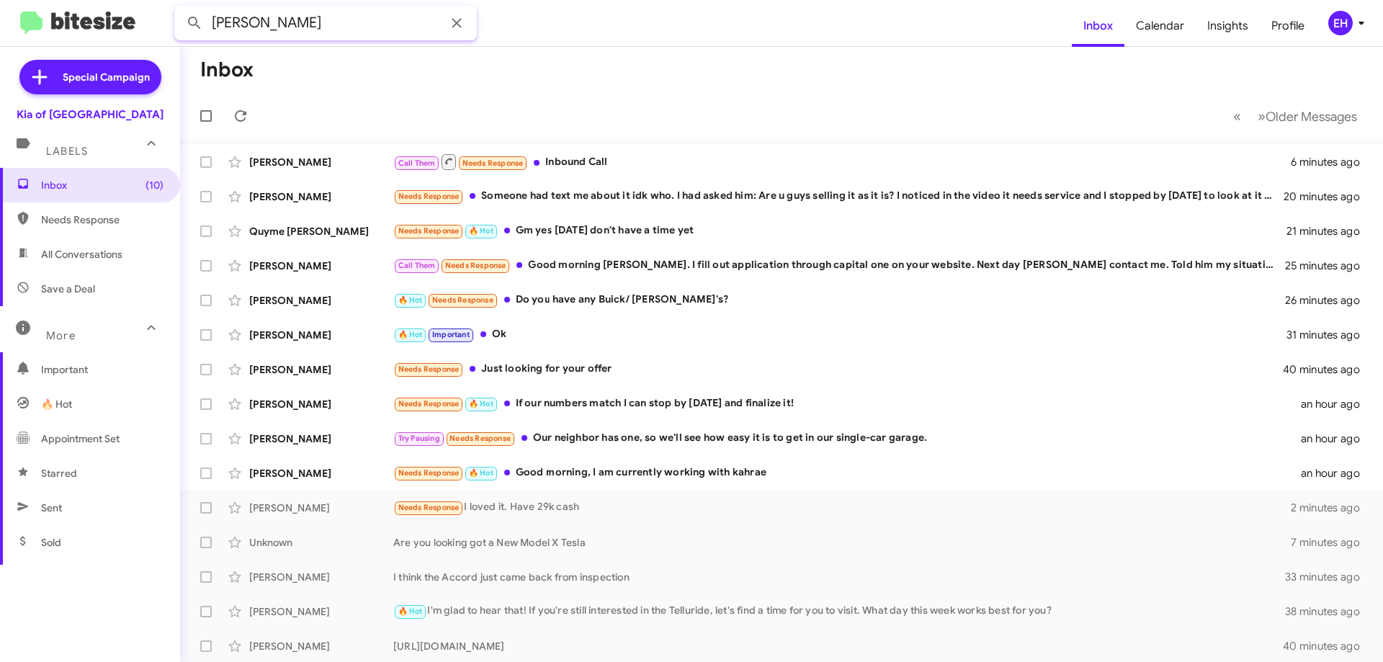
click at [180, 9] on button at bounding box center [194, 23] width 29 height 29
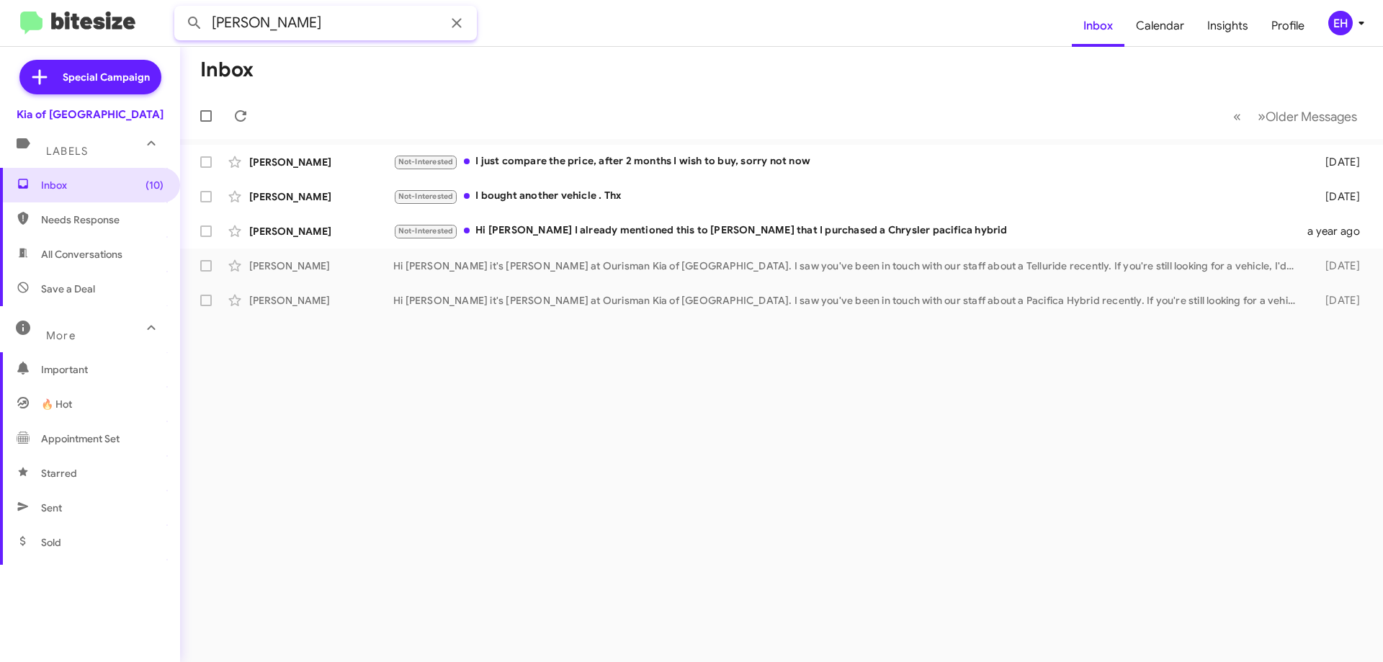
drag, startPoint x: 290, startPoint y: 20, endPoint x: 403, endPoint y: 12, distance: 113.4
click at [403, 12] on input "[PERSON_NAME]" at bounding box center [325, 23] width 303 height 35
type input "Mohammed"
click at [180, 9] on button at bounding box center [194, 23] width 29 height 29
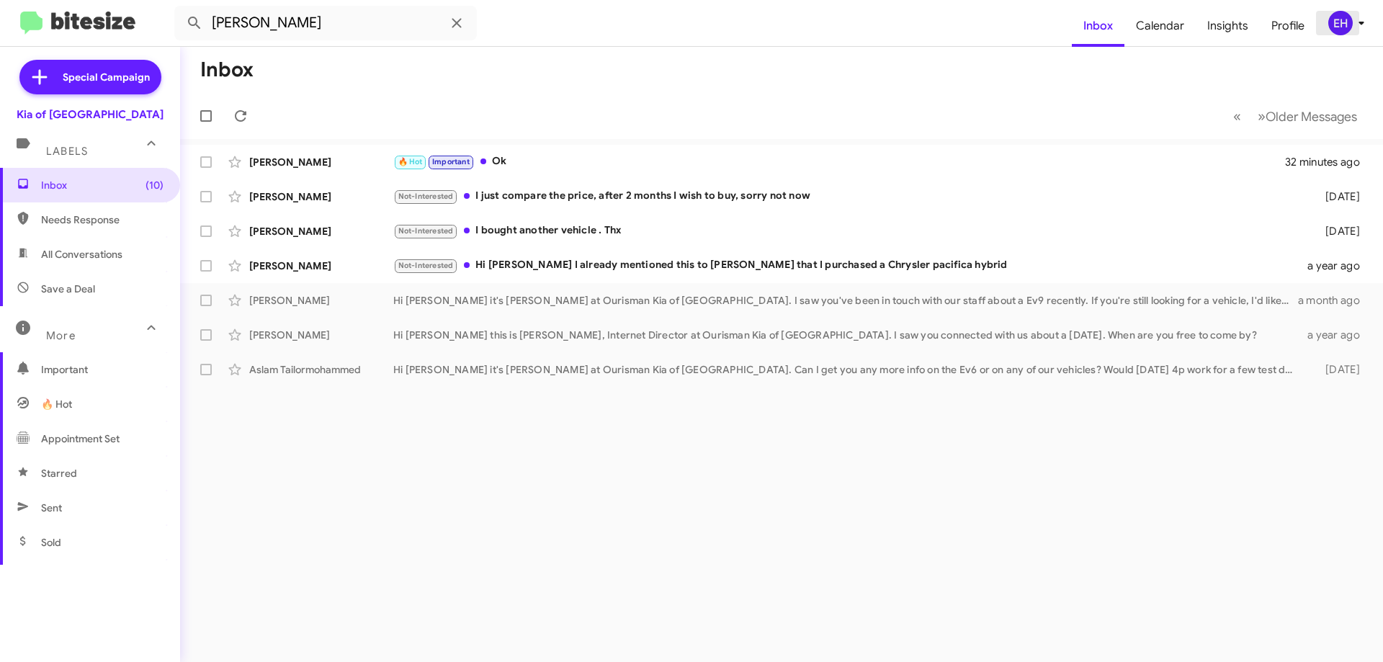
click at [1362, 26] on icon at bounding box center [1361, 22] width 17 height 17
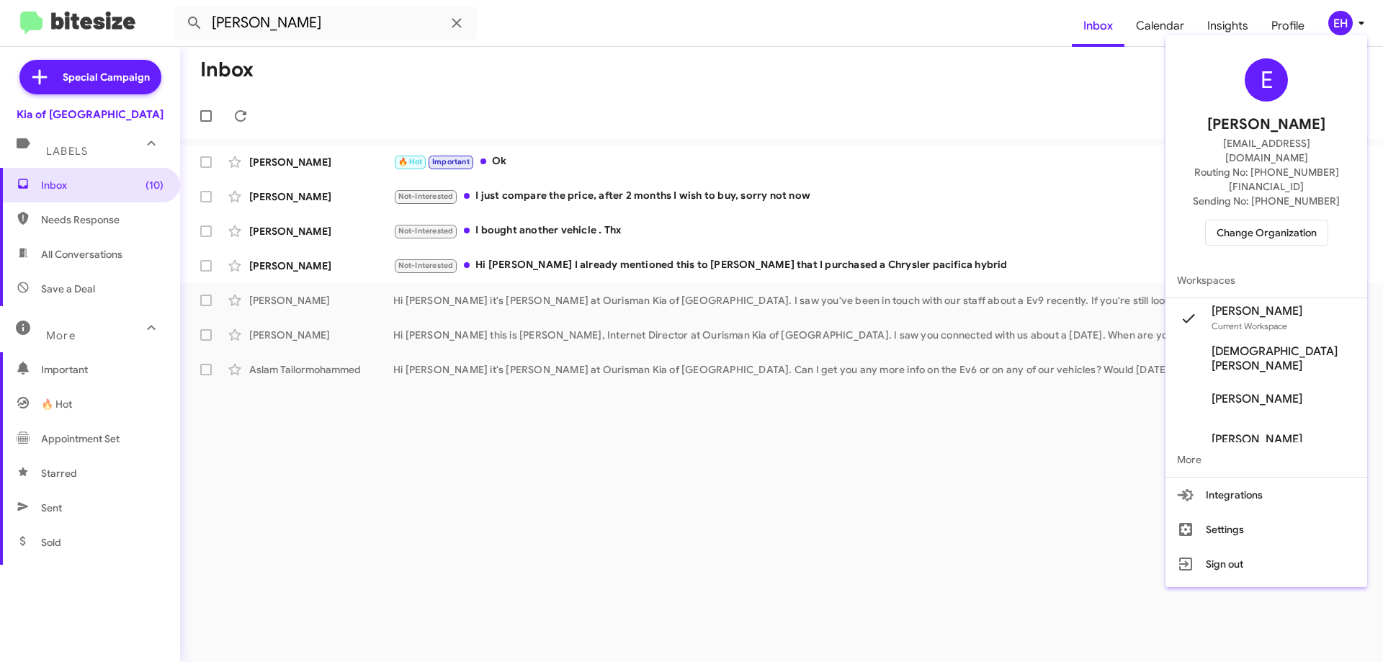
click at [1362, 26] on div at bounding box center [691, 331] width 1383 height 662
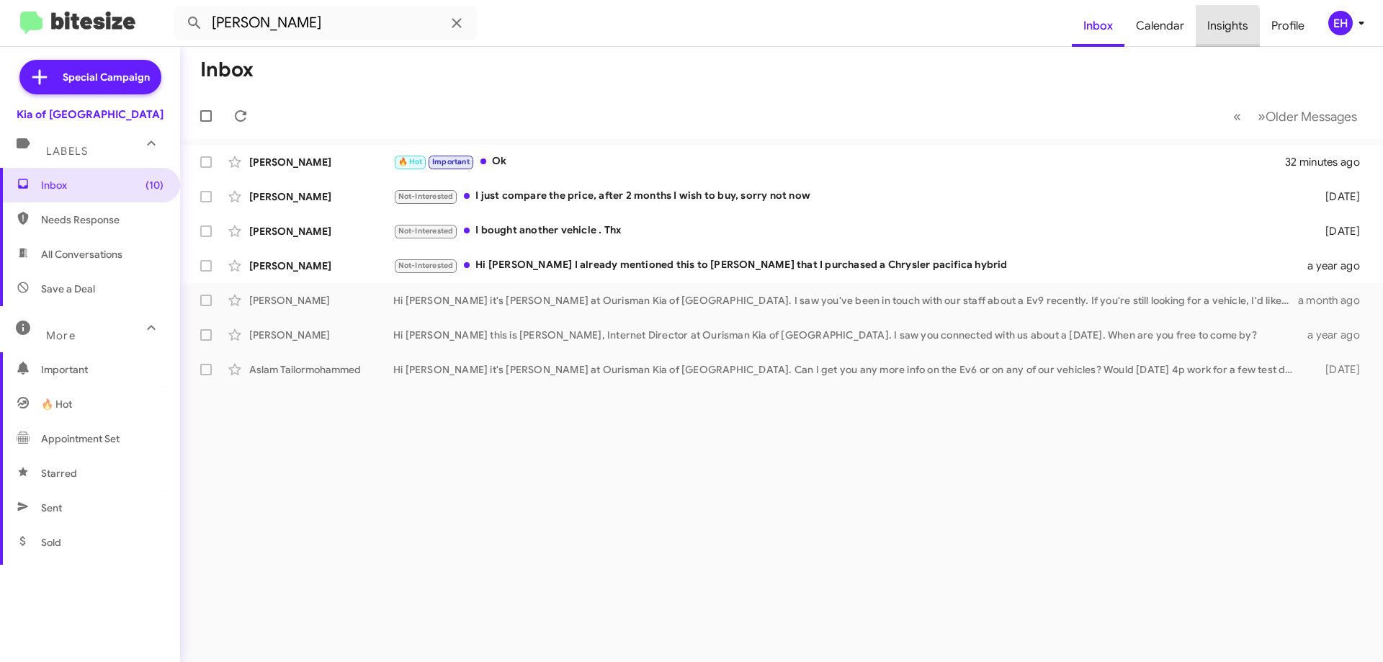
click at [1200, 35] on span "Insights" at bounding box center [1228, 26] width 64 height 42
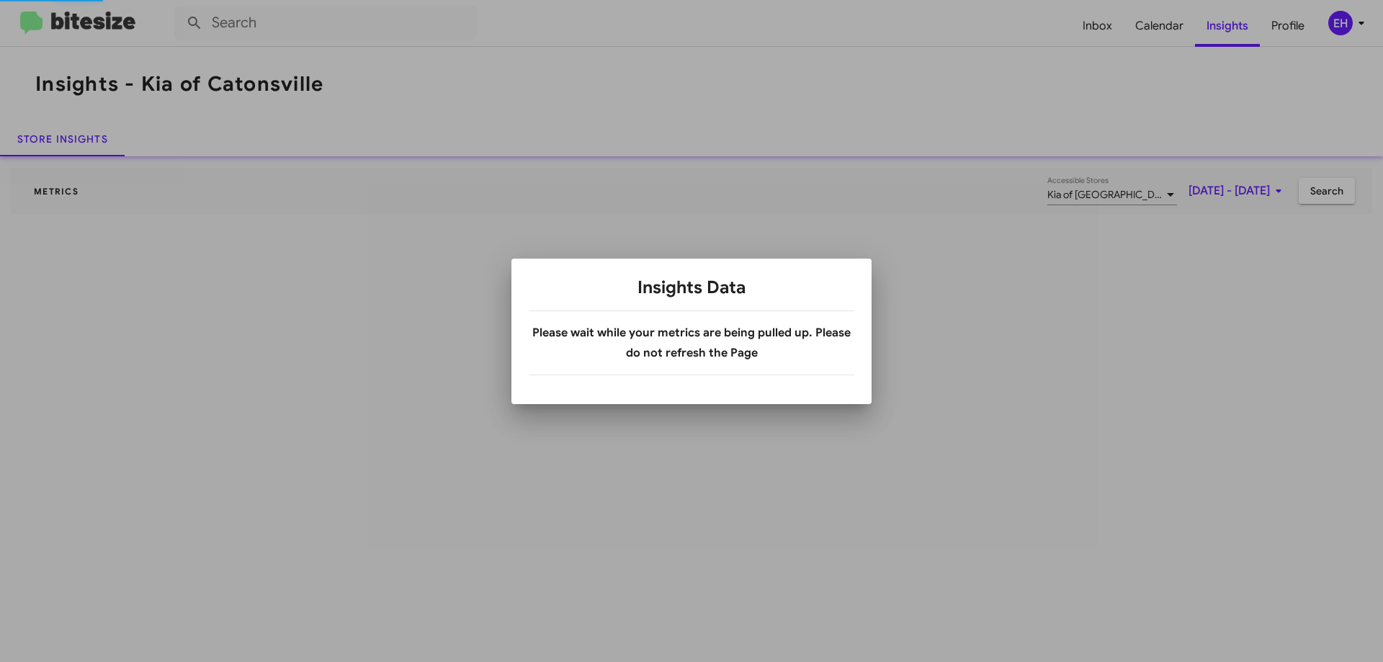
click at [1174, 31] on div at bounding box center [691, 331] width 1383 height 662
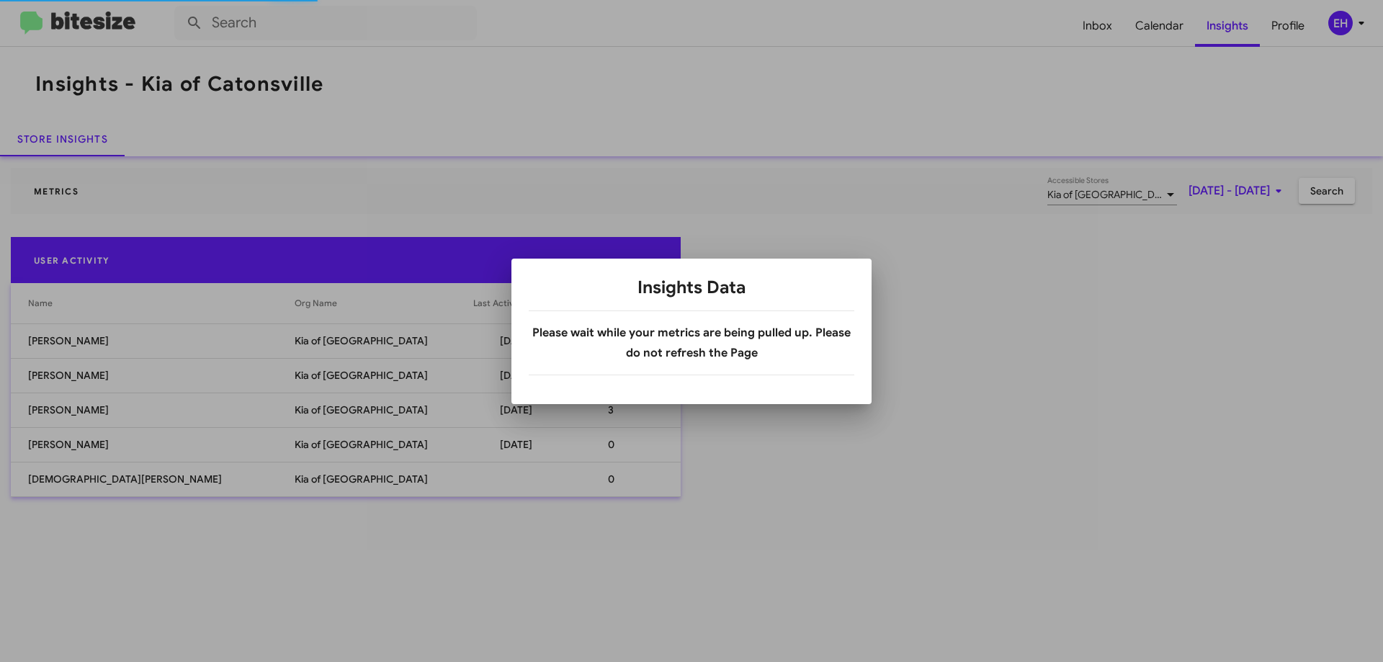
click at [1174, 32] on div at bounding box center [691, 331] width 1383 height 662
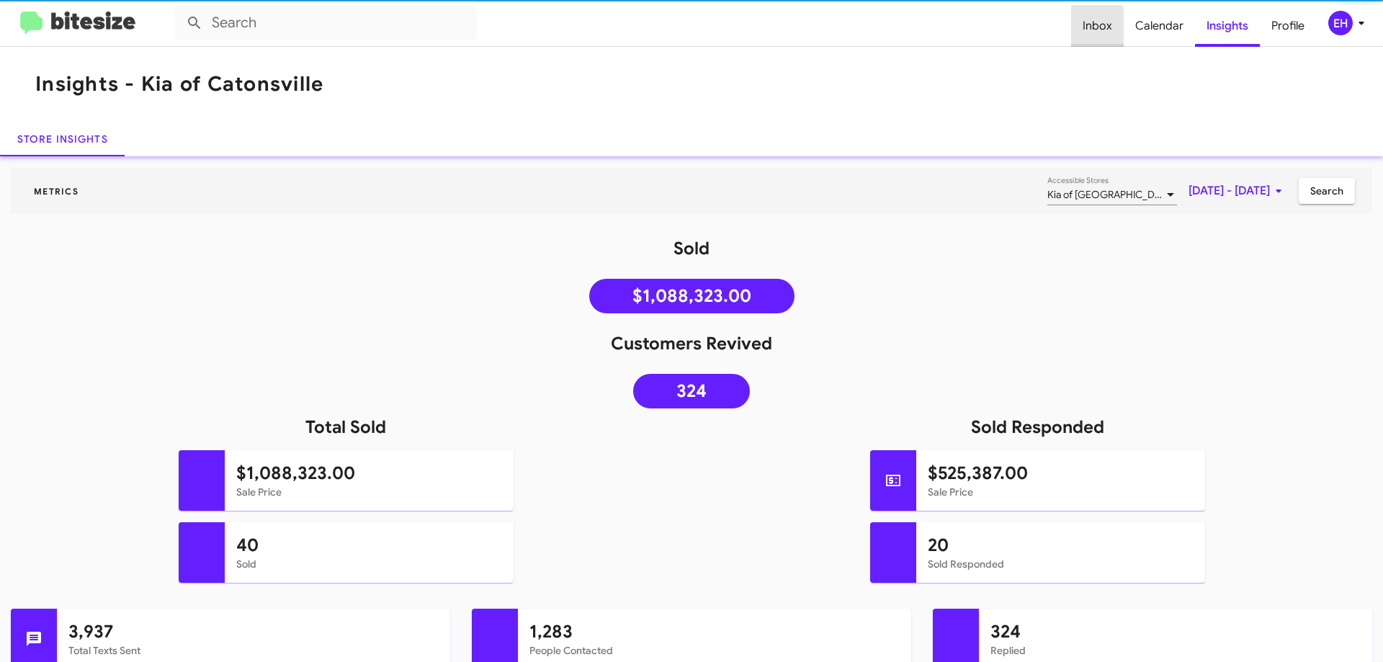
click at [1082, 40] on span "Inbox" at bounding box center [1097, 26] width 53 height 42
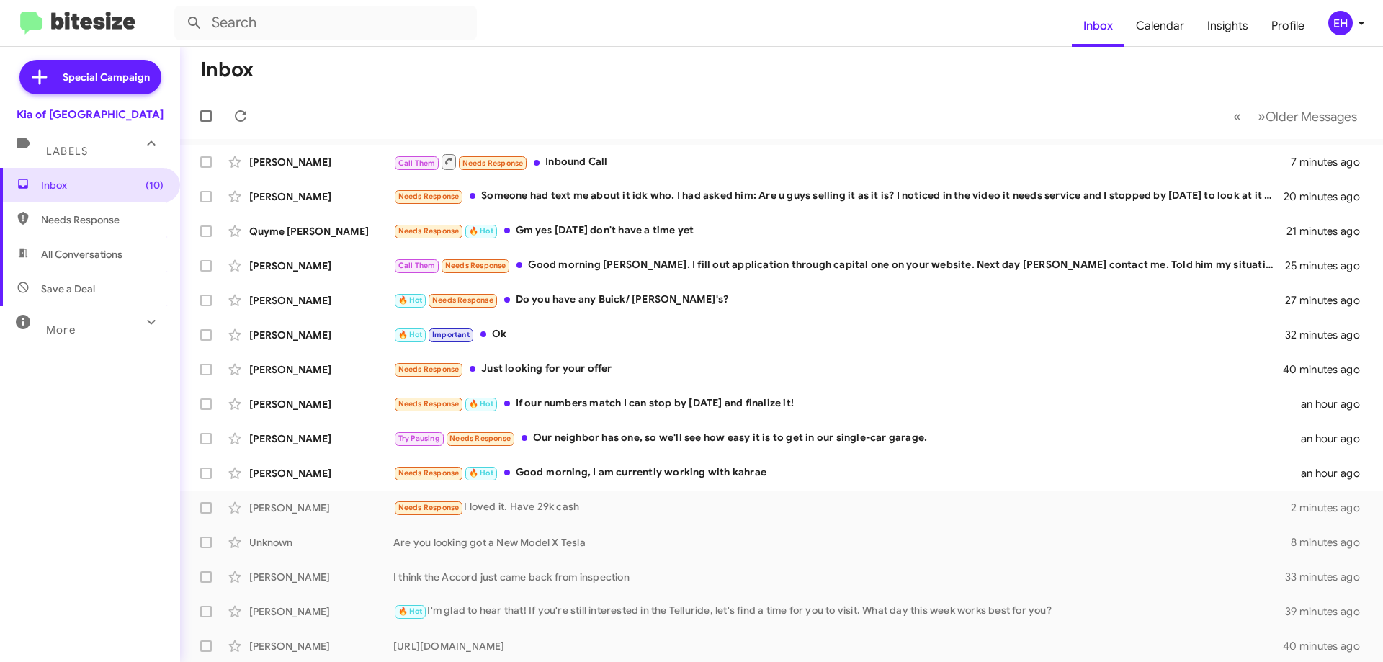
click at [67, 331] on span "More" at bounding box center [61, 329] width 30 height 13
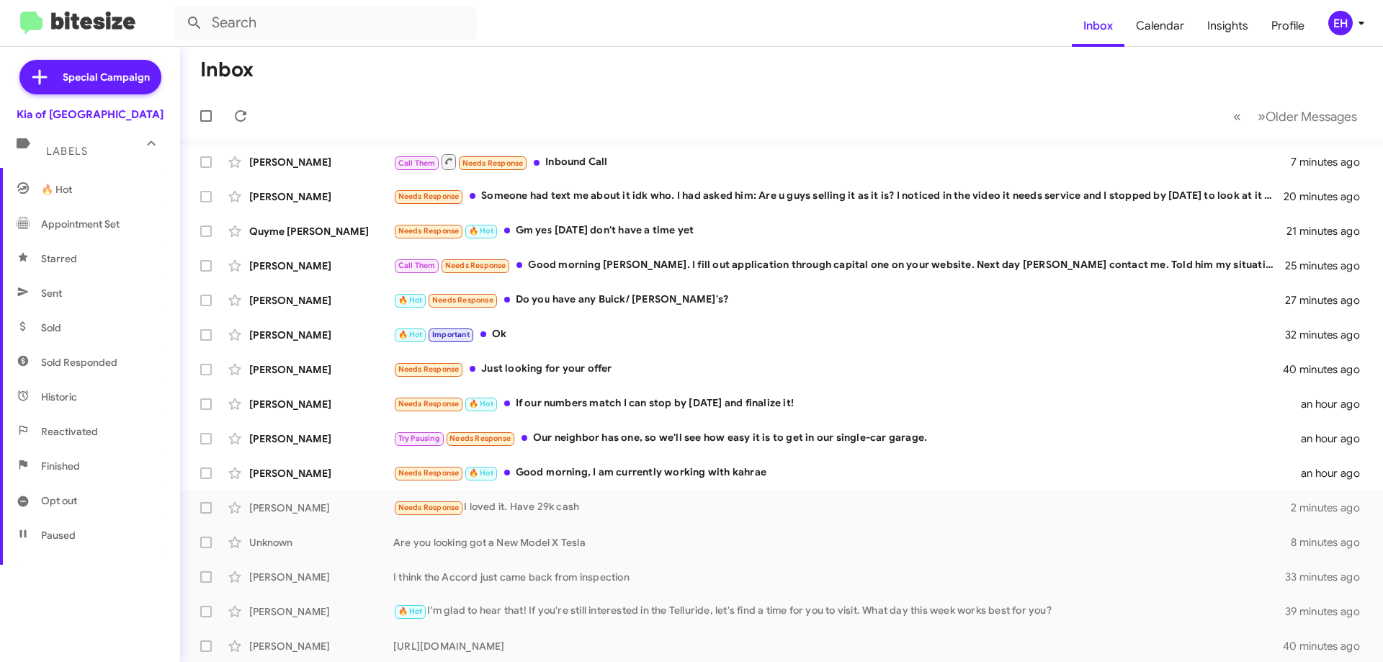
scroll to position [283, 0]
click at [63, 364] on span "Reactivated" at bounding box center [69, 363] width 57 height 14
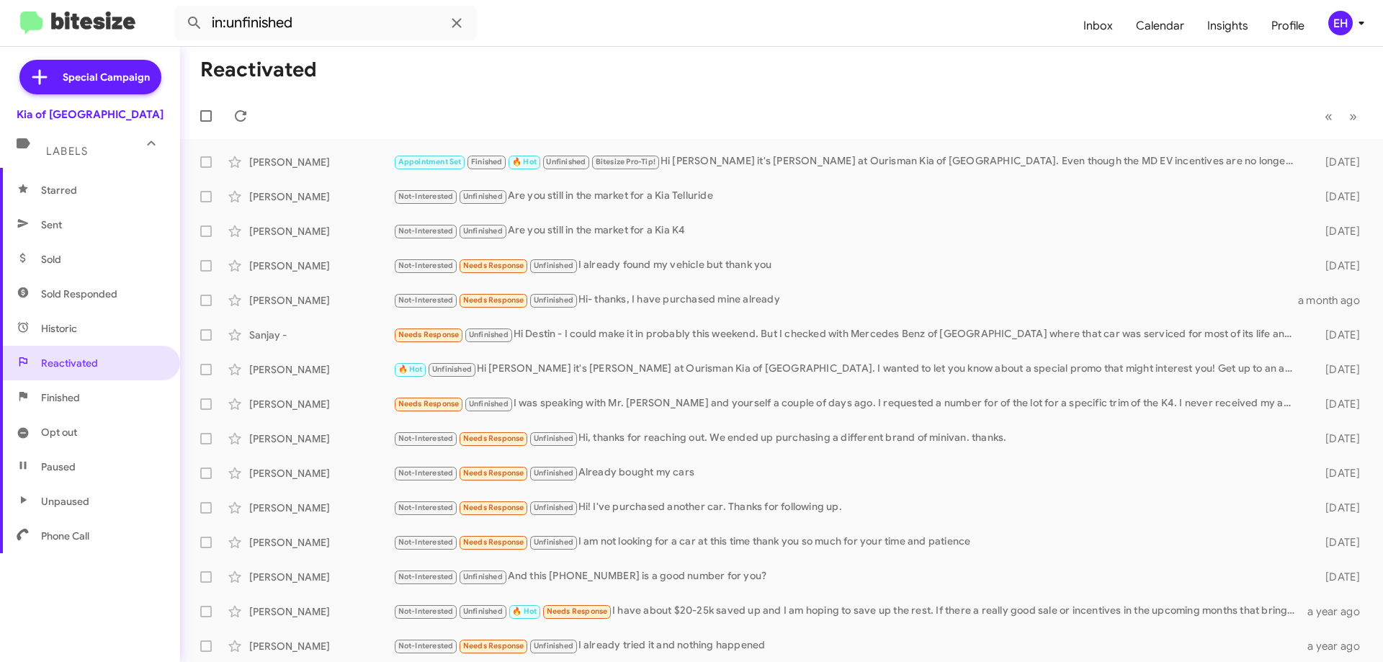
click at [87, 400] on span "Finished" at bounding box center [90, 397] width 180 height 35
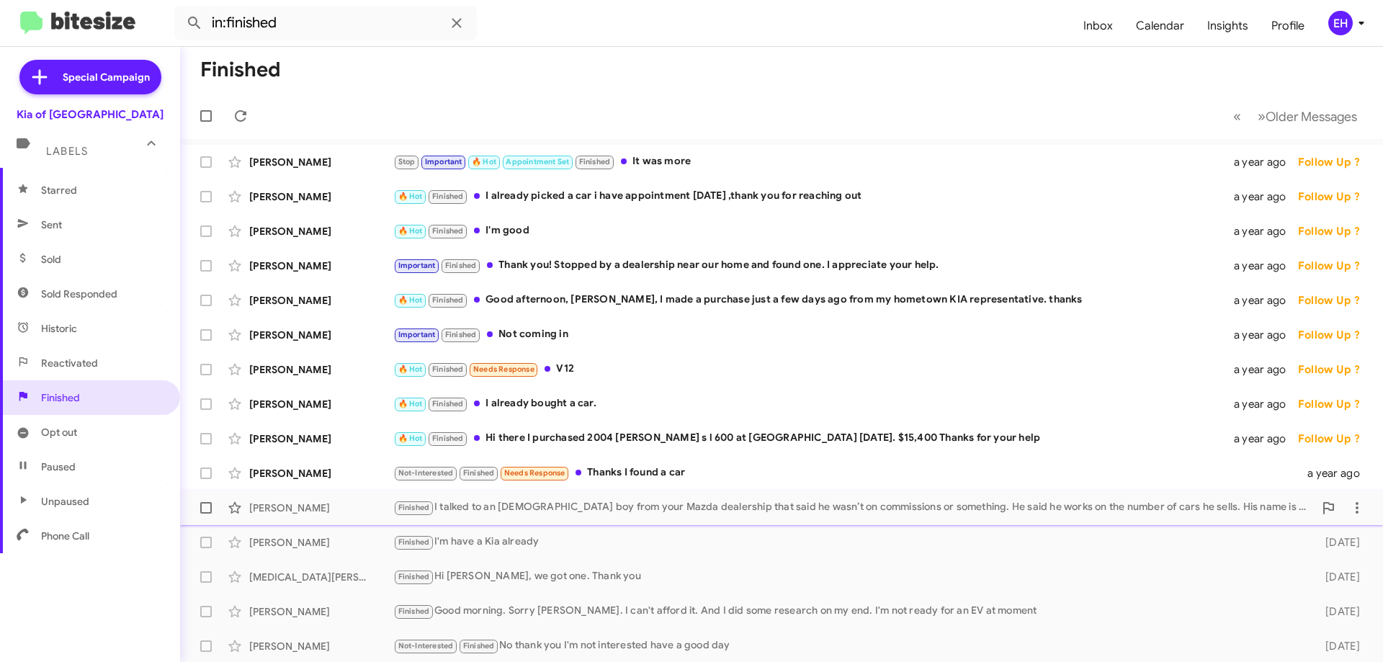
click at [509, 504] on div "Finished I talked to an Afghan boy from your Mazda dealership that said he wasn…" at bounding box center [853, 507] width 921 height 17
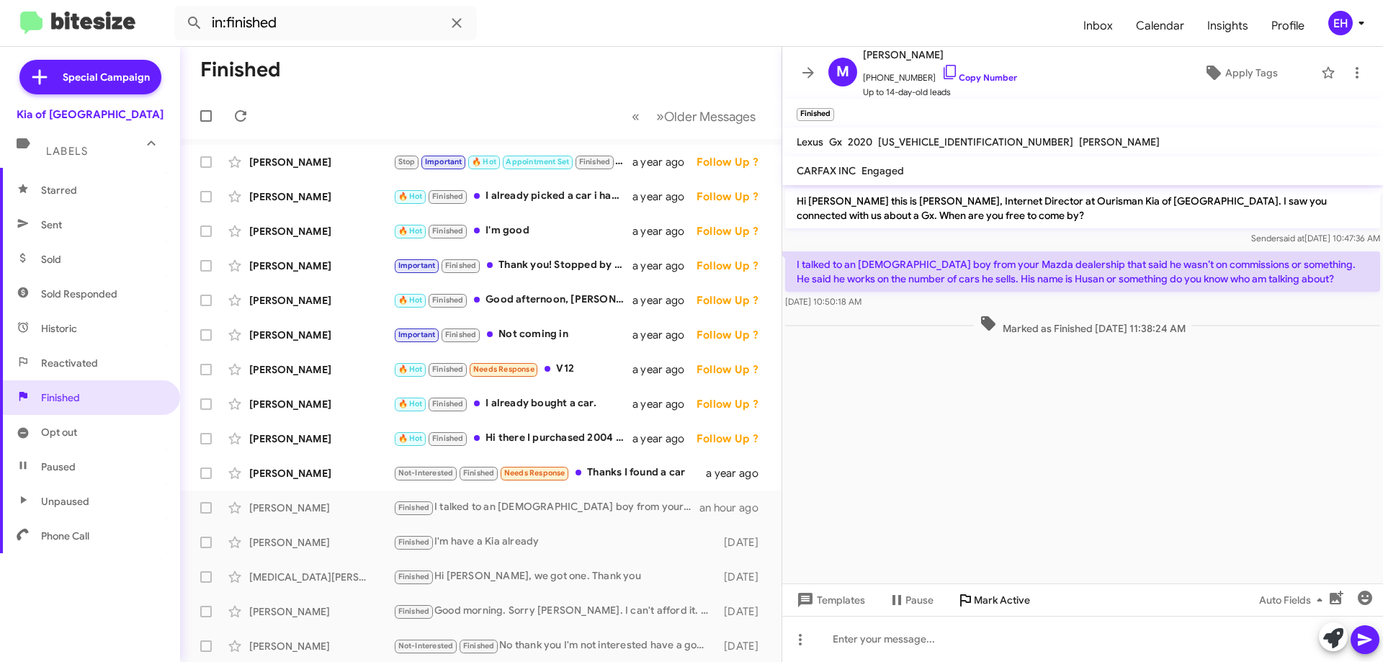
click at [1013, 600] on span "Mark Active" at bounding box center [1002, 600] width 56 height 26
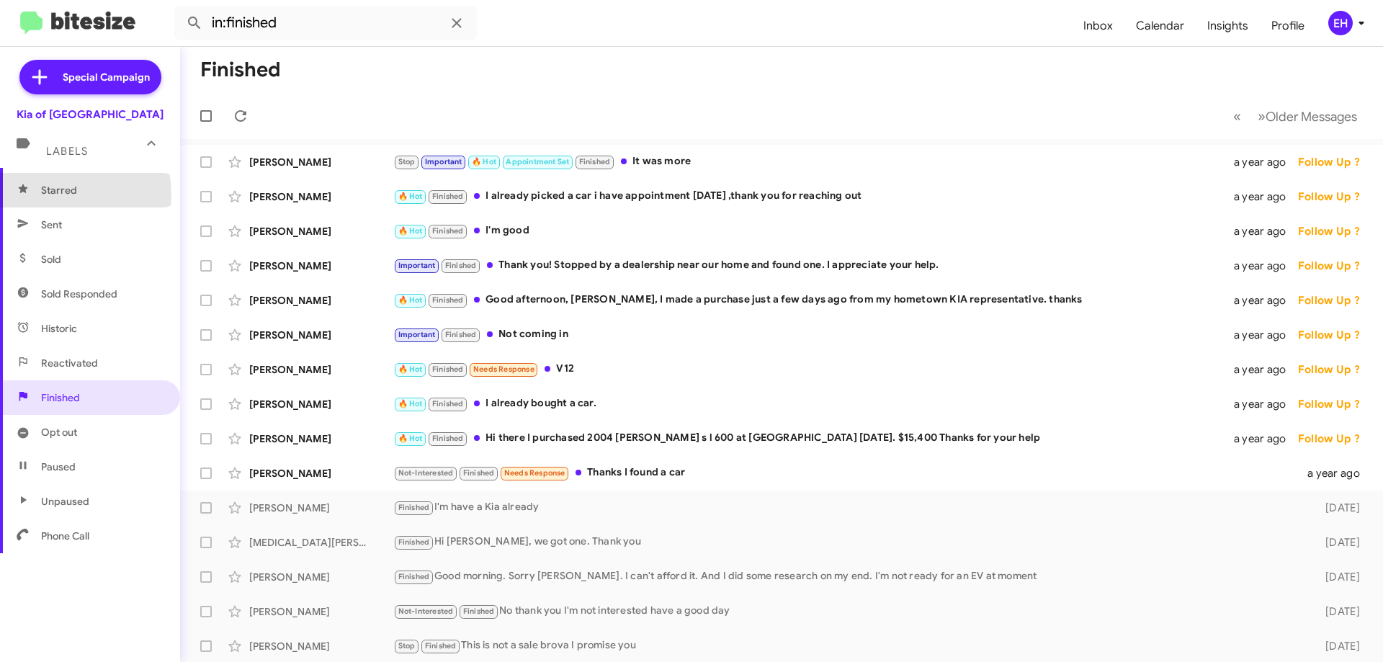
click at [46, 195] on span "Starred" at bounding box center [59, 190] width 36 height 14
type input "in:starred"
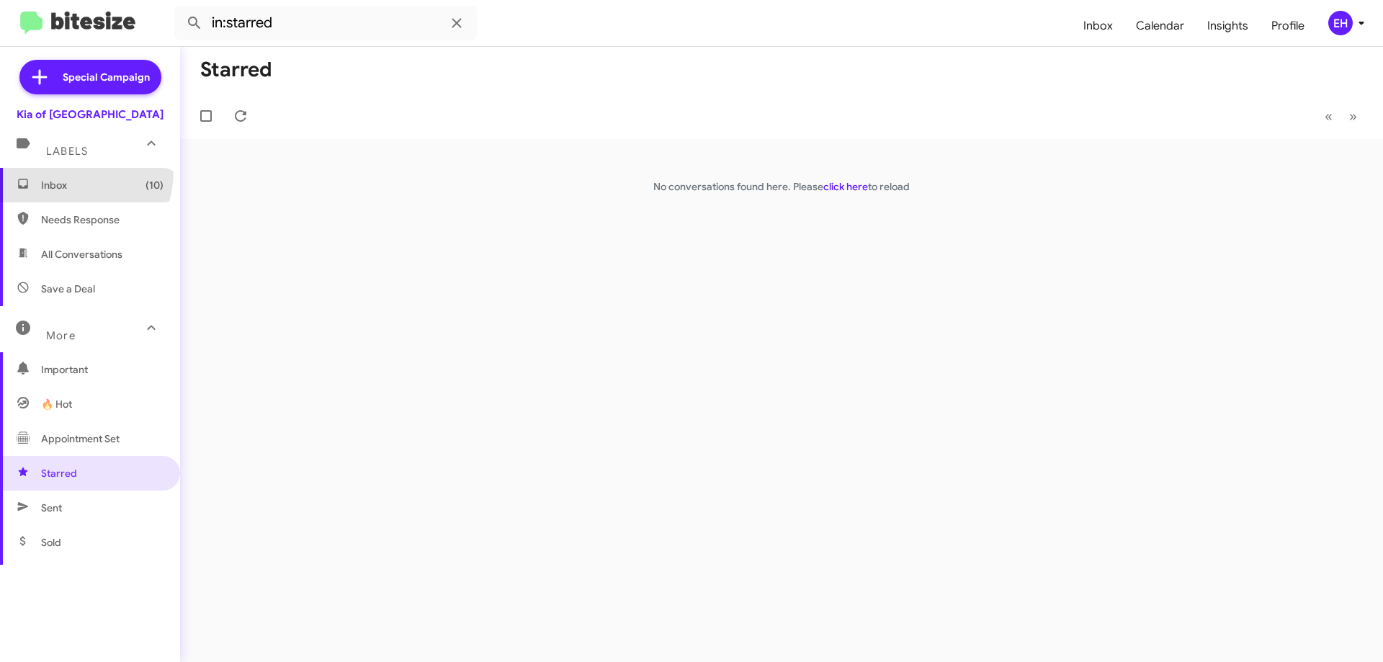
click at [64, 171] on span "Inbox (10)" at bounding box center [90, 185] width 180 height 35
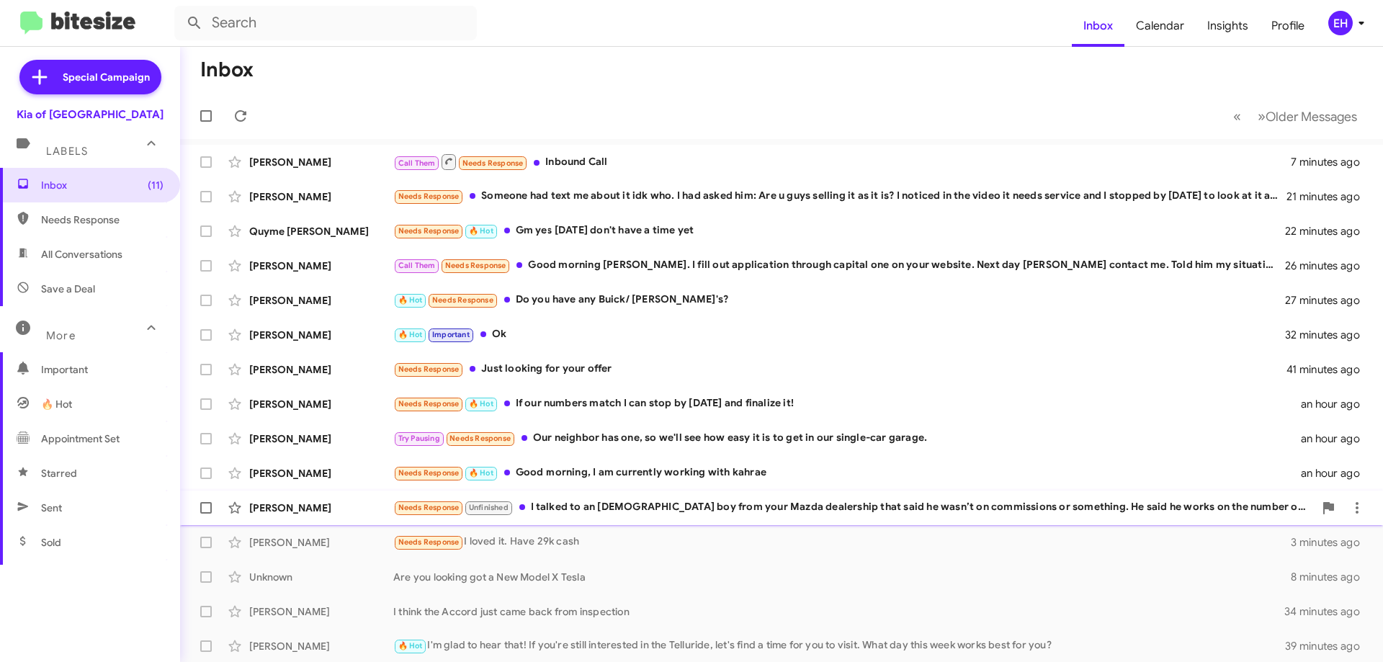
click at [630, 506] on div "Needs Response Unfinished I talked to an Afghan boy from your Mazda dealership …" at bounding box center [853, 507] width 921 height 17
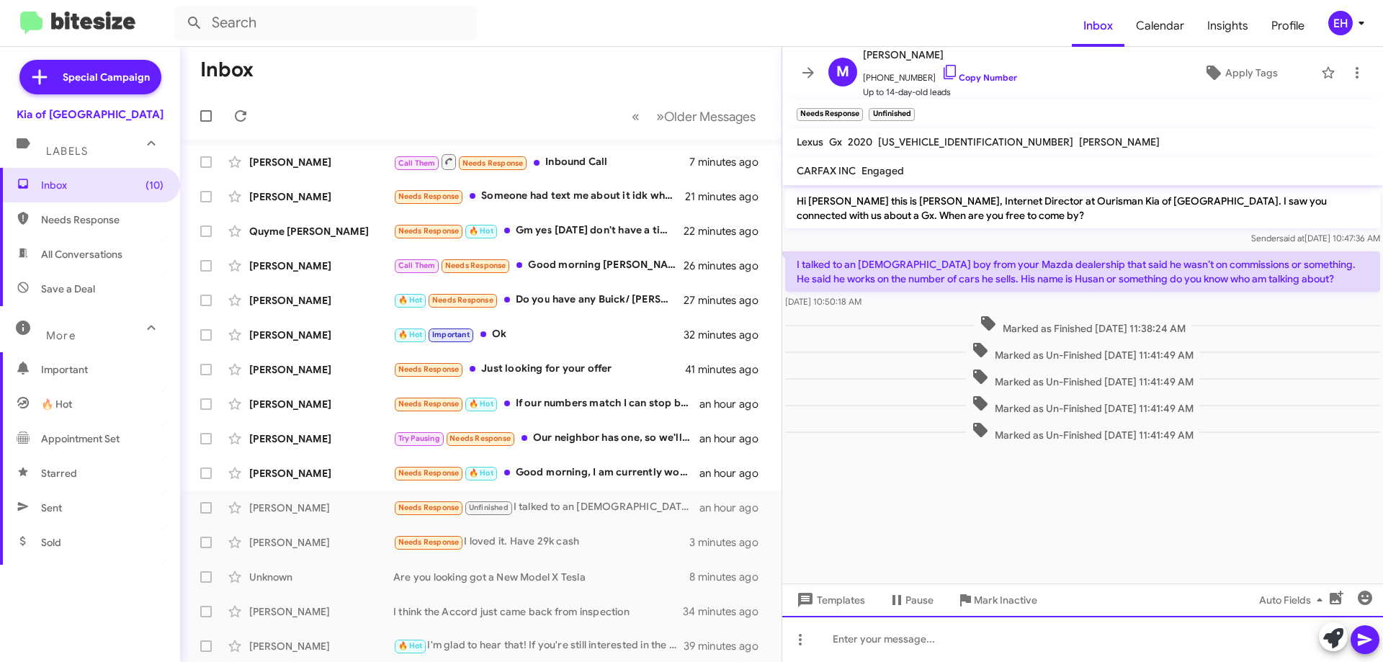
click at [965, 629] on div at bounding box center [1082, 639] width 601 height 46
click at [1380, 642] on div "I dont. Sounds like he is at our Mazda Store" at bounding box center [1082, 639] width 601 height 46
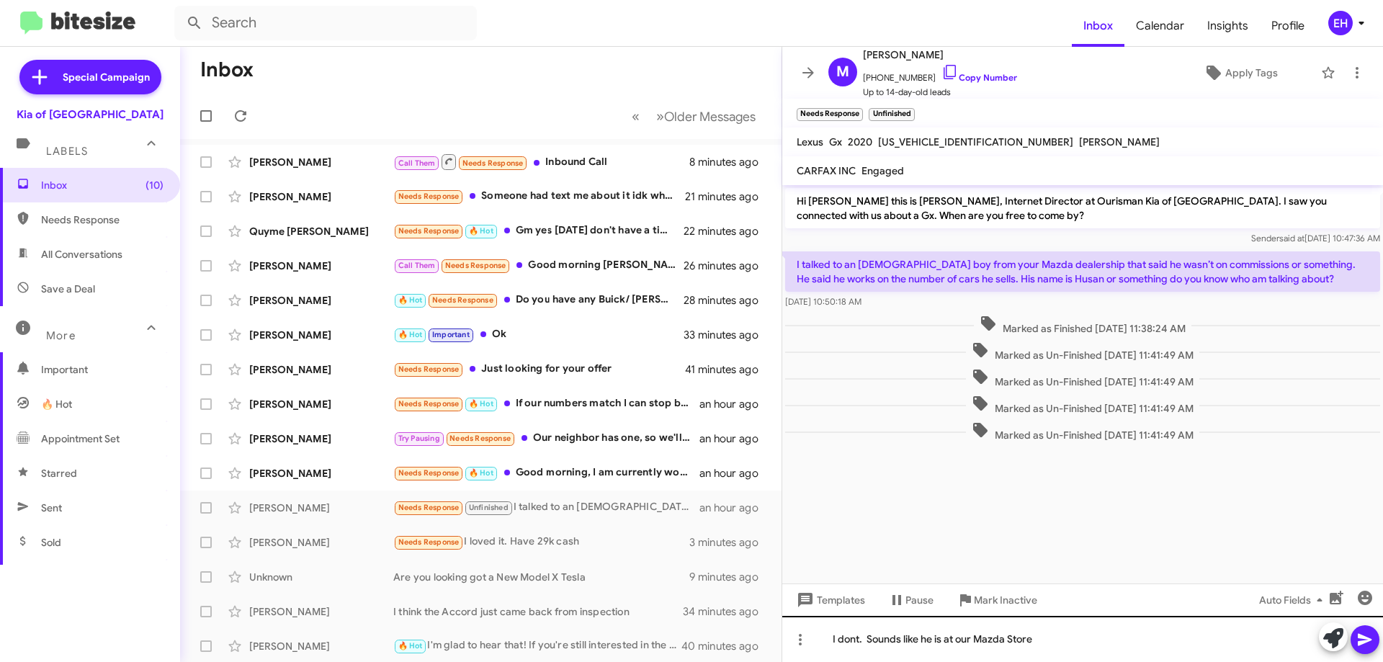
drag, startPoint x: 1365, startPoint y: 635, endPoint x: 1377, endPoint y: 619, distance: 20.2
click at [1367, 633] on icon at bounding box center [1365, 639] width 17 height 17
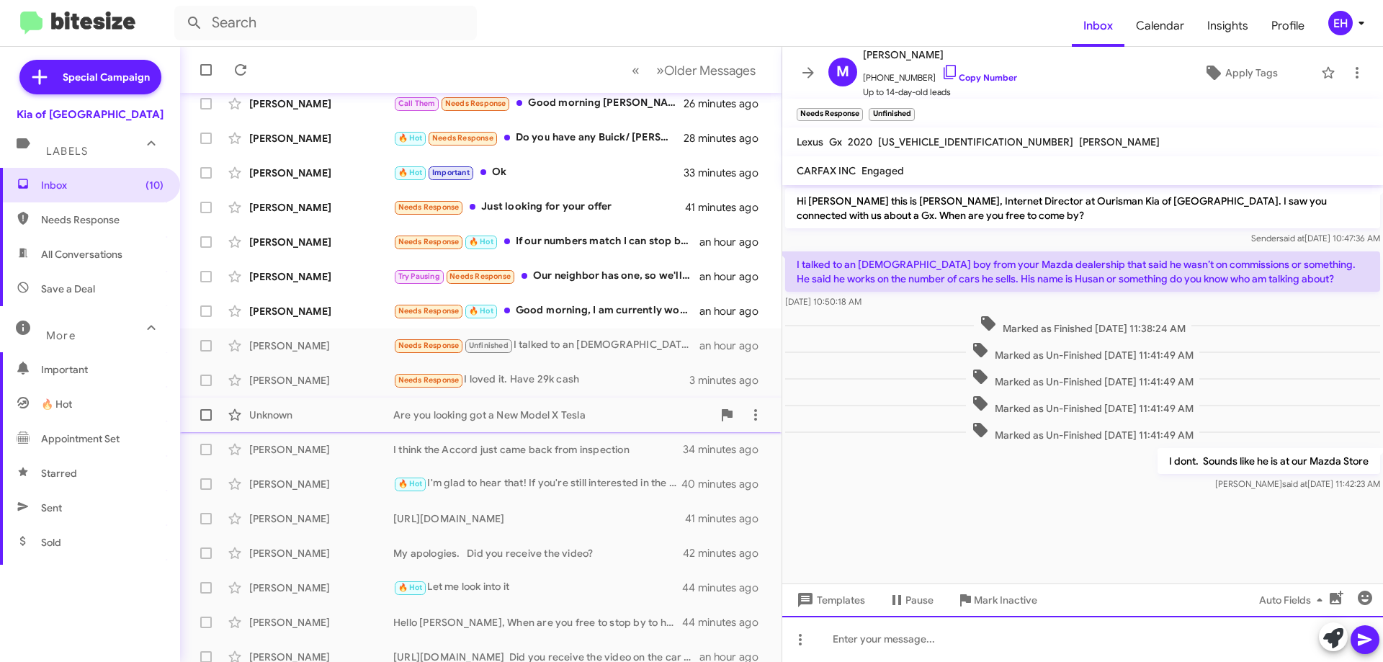
scroll to position [174, 0]
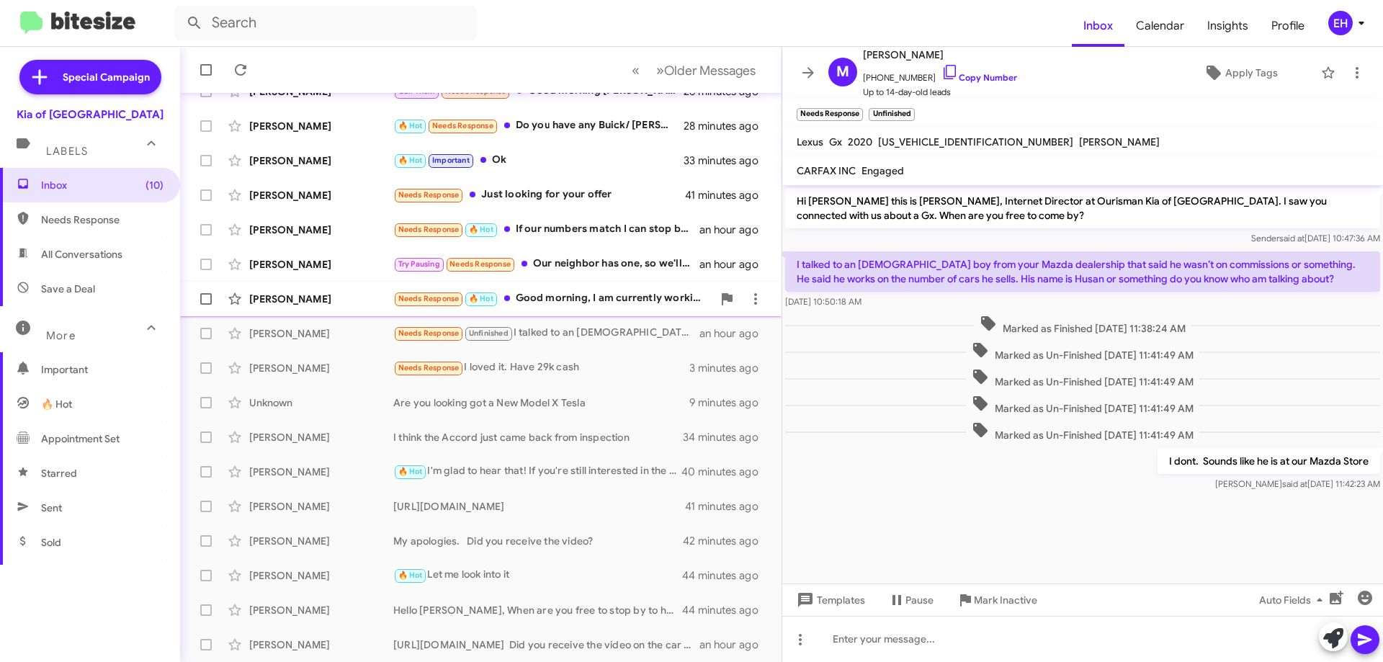
click at [604, 303] on div "Needs Response 🔥 Hot Good morning, I am currently working with kahrae" at bounding box center [552, 298] width 319 height 17
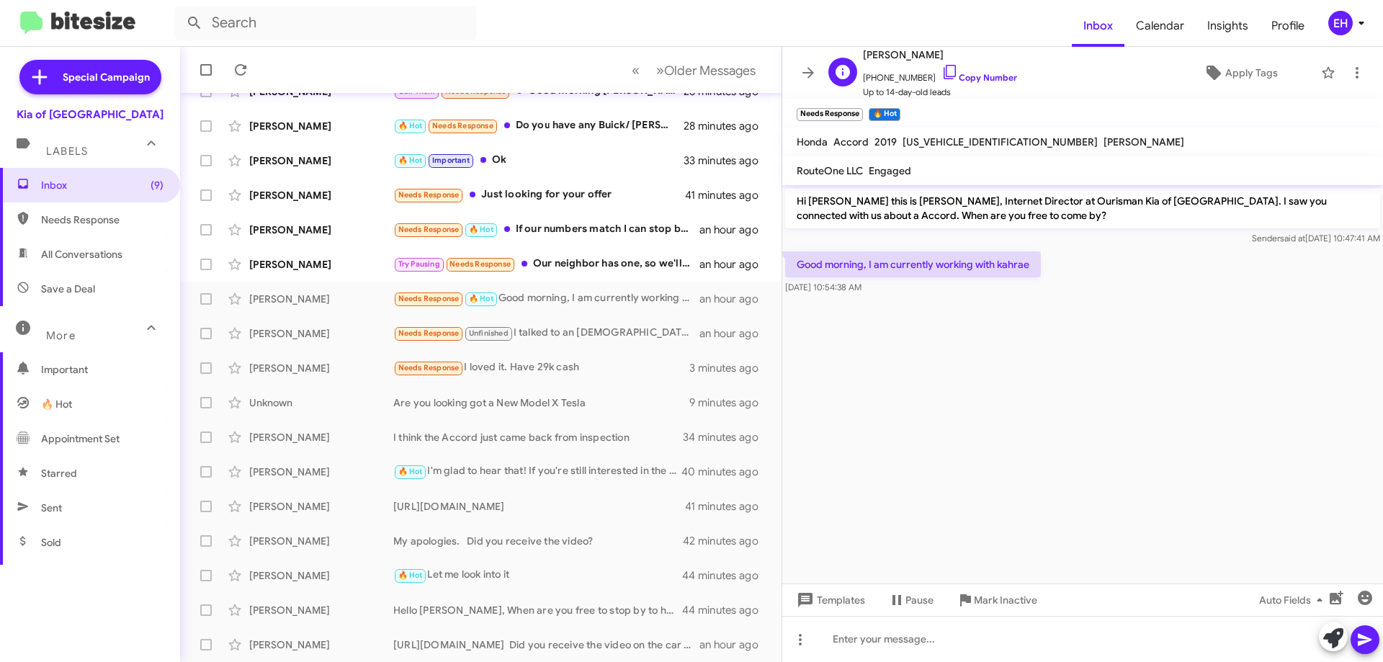
click at [983, 84] on span "+18042582010 Copy Number" at bounding box center [940, 74] width 154 height 22
click at [965, 73] on link "Copy Number" at bounding box center [980, 77] width 76 height 11
click at [976, 80] on link "Copy Number" at bounding box center [980, 77] width 76 height 11
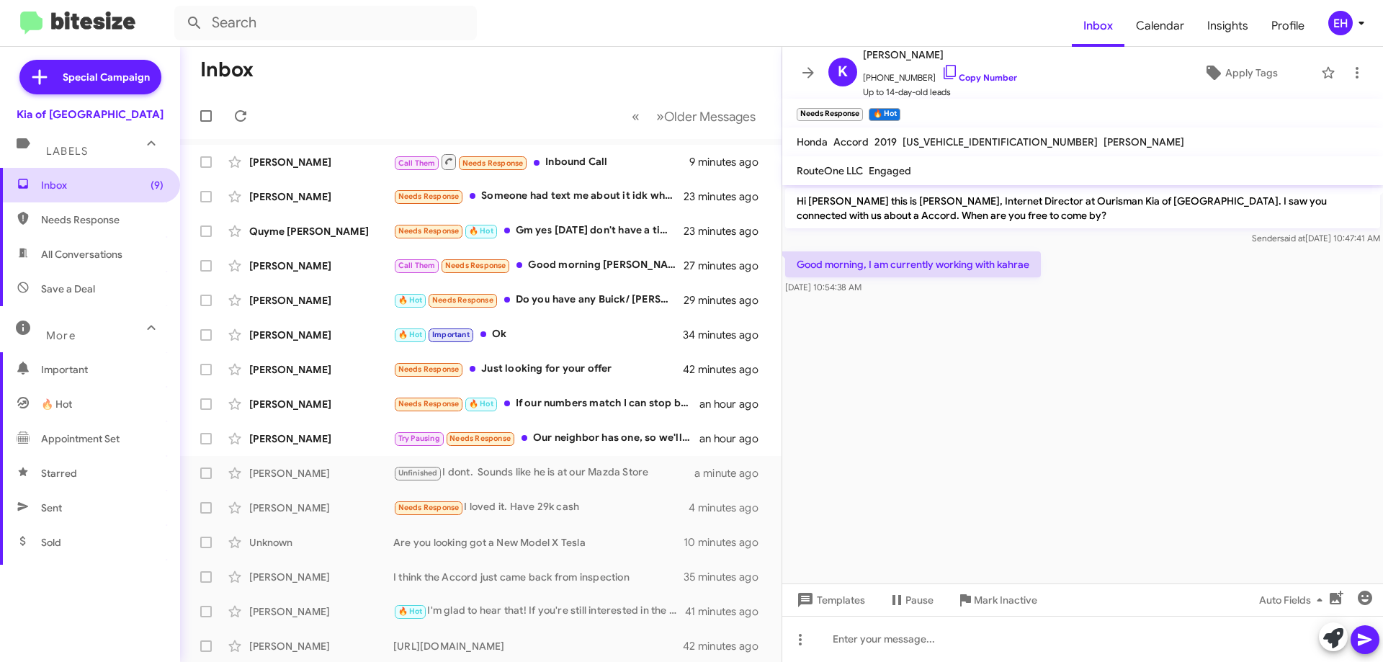
click at [53, 185] on span "Inbox (9)" at bounding box center [102, 185] width 122 height 14
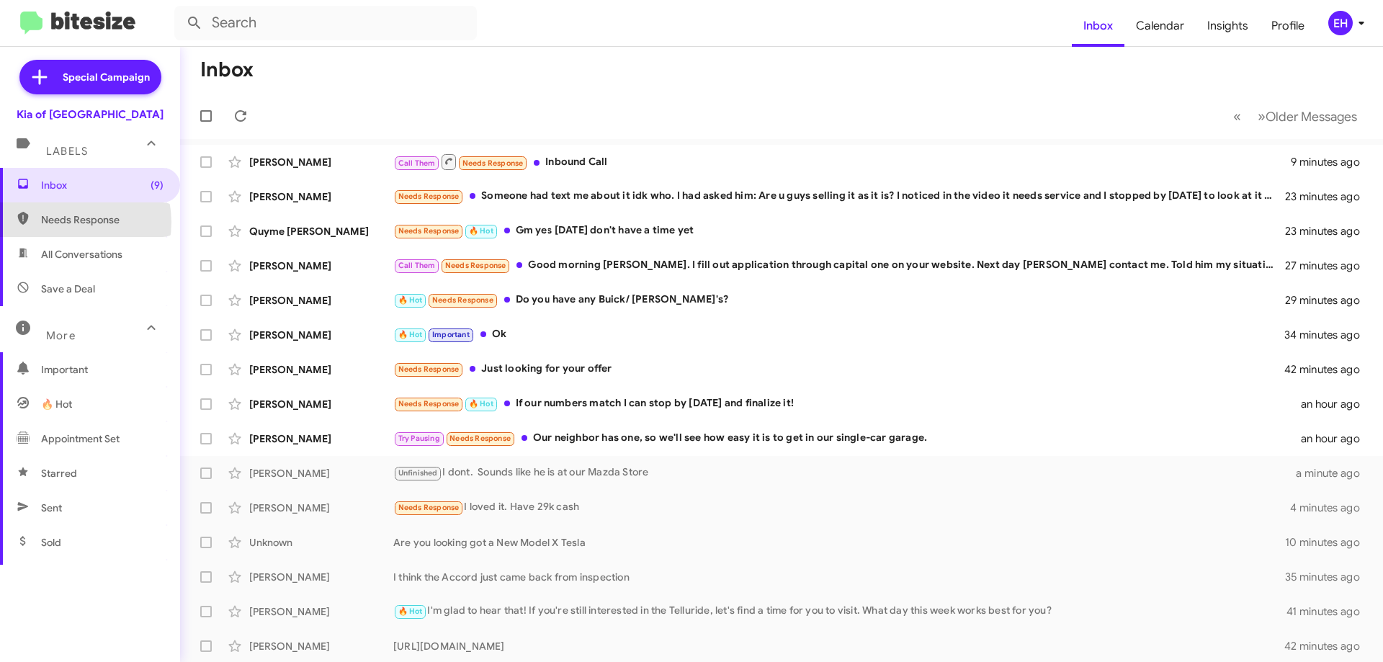
click at [65, 222] on span "Needs Response" at bounding box center [102, 220] width 122 height 14
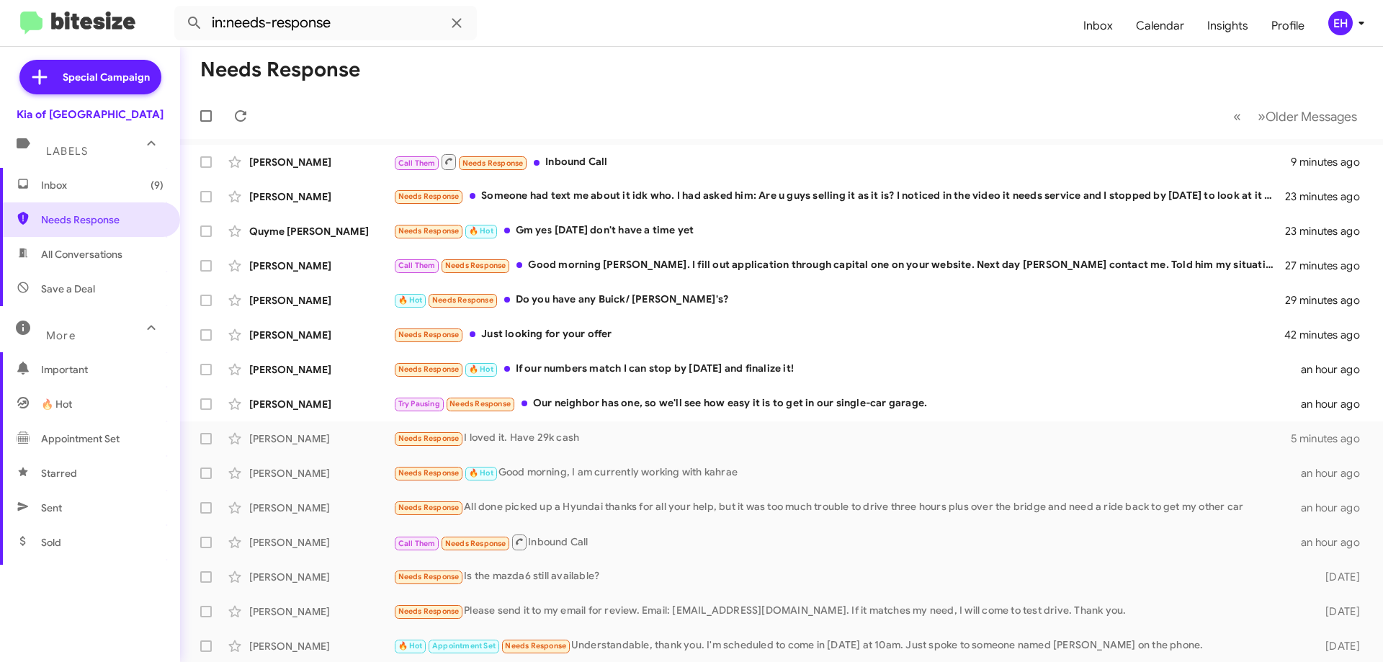
click at [68, 257] on span "All Conversations" at bounding box center [81, 254] width 81 height 14
type input "in:all-conversations"
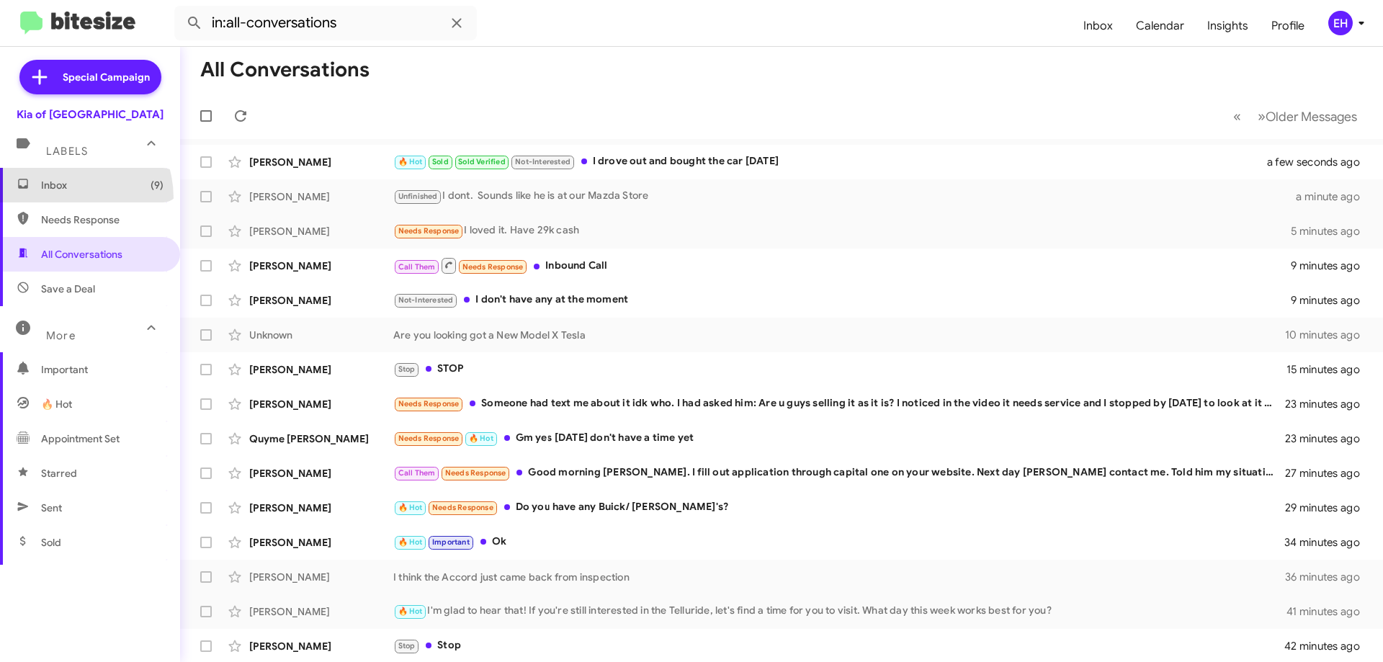
click at [60, 198] on span "Inbox (9)" at bounding box center [90, 185] width 180 height 35
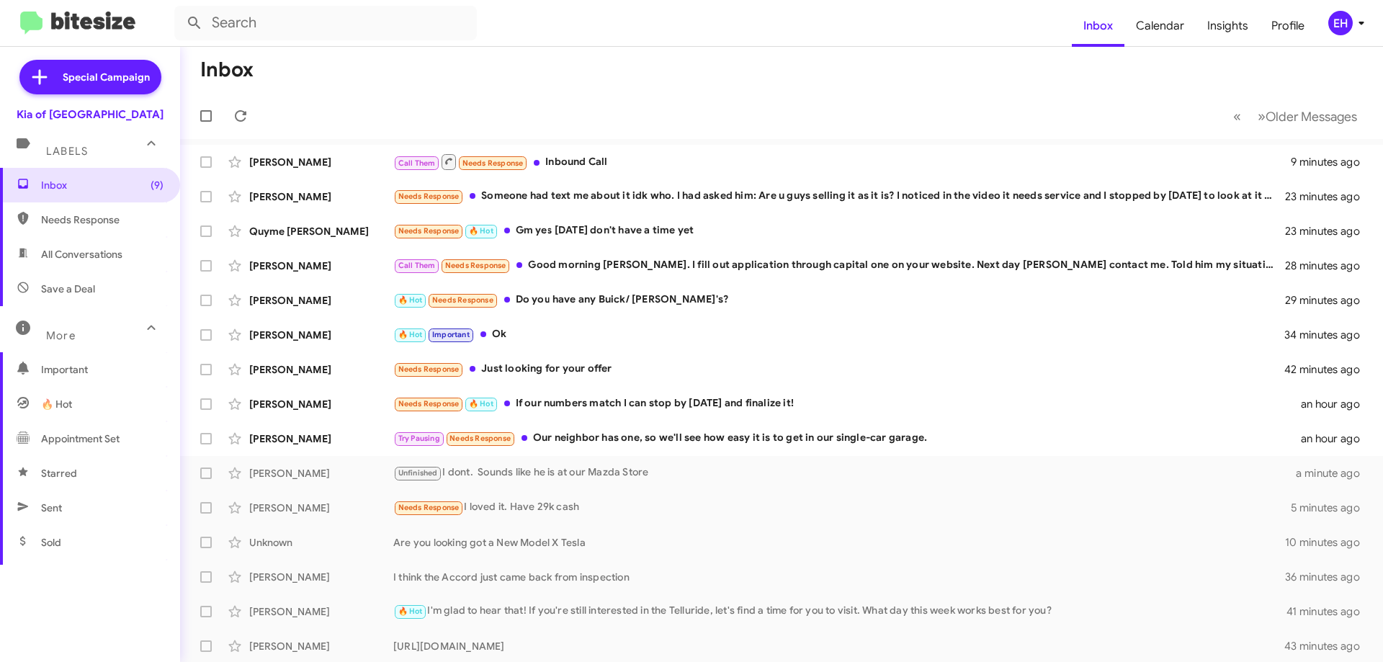
click at [78, 251] on span "All Conversations" at bounding box center [81, 254] width 81 height 14
type input "in:all-conversations"
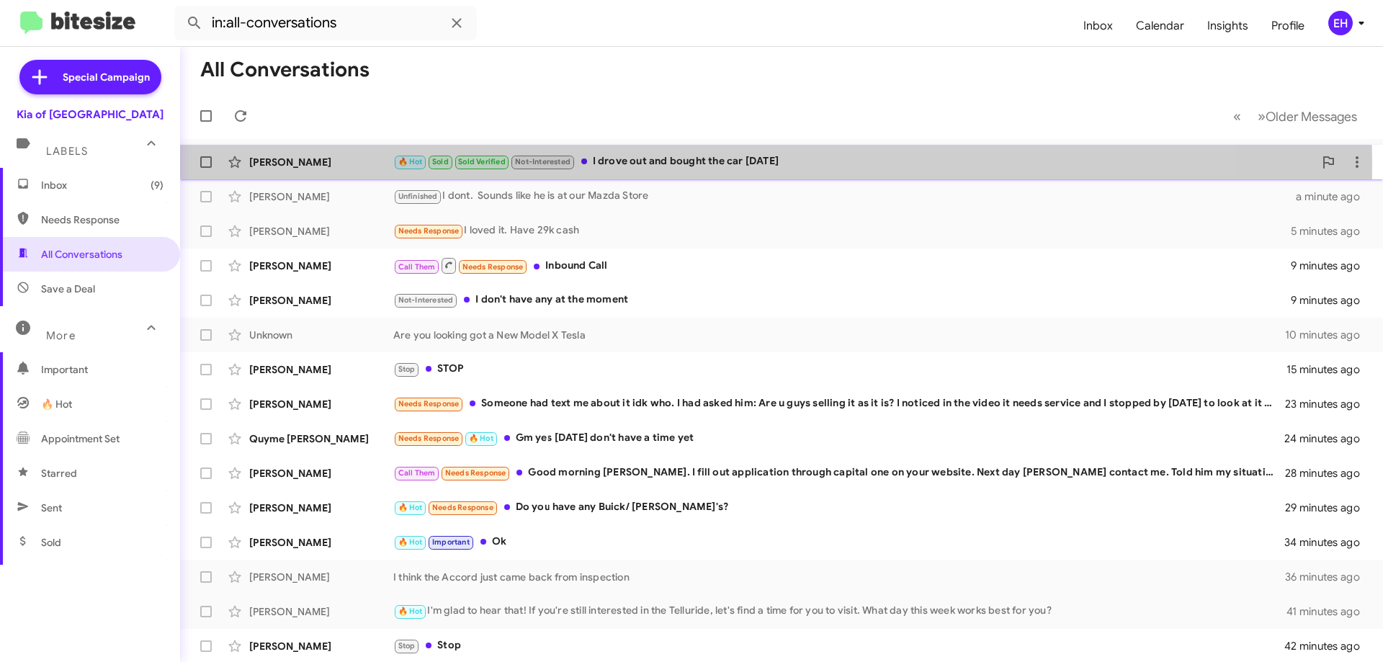
click at [663, 166] on div "🔥 Hot Sold Sold Verified Not-Interested I drove out and bought the car Monday" at bounding box center [853, 161] width 921 height 17
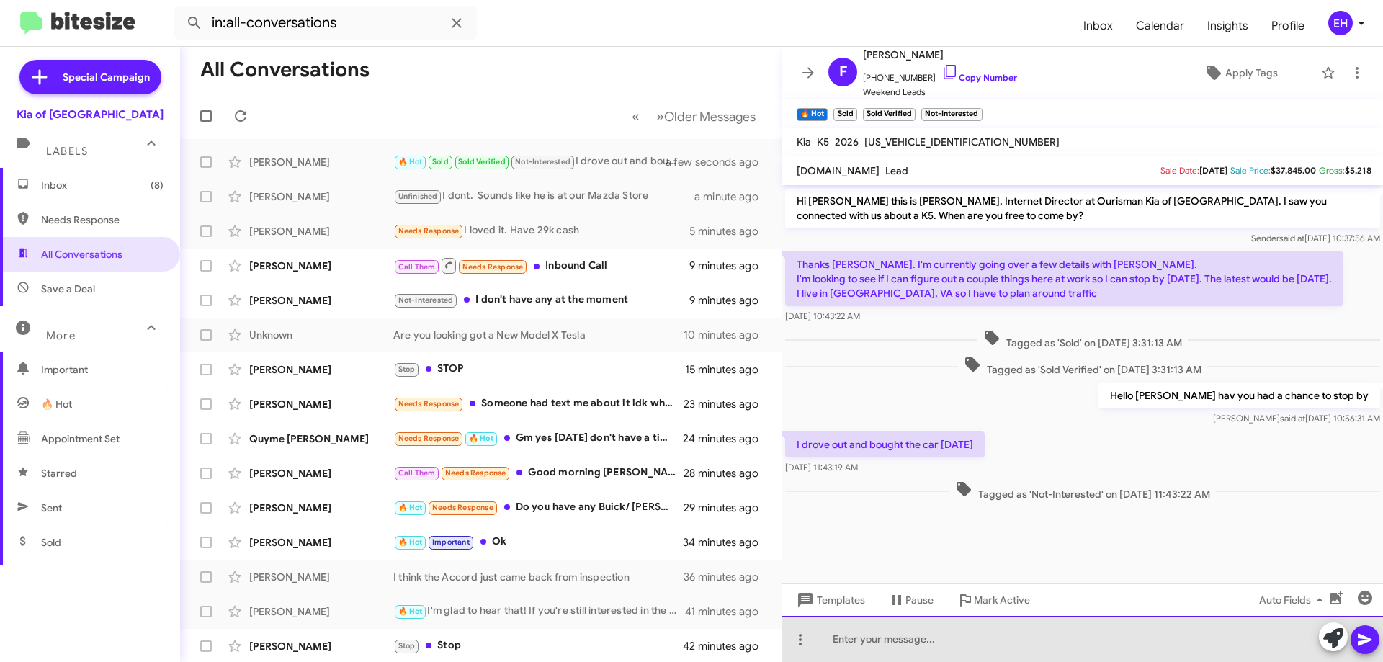
drag, startPoint x: 932, startPoint y: 635, endPoint x: 941, endPoint y: 634, distance: 9.4
click at [932, 634] on div at bounding box center [1082, 639] width 601 height 46
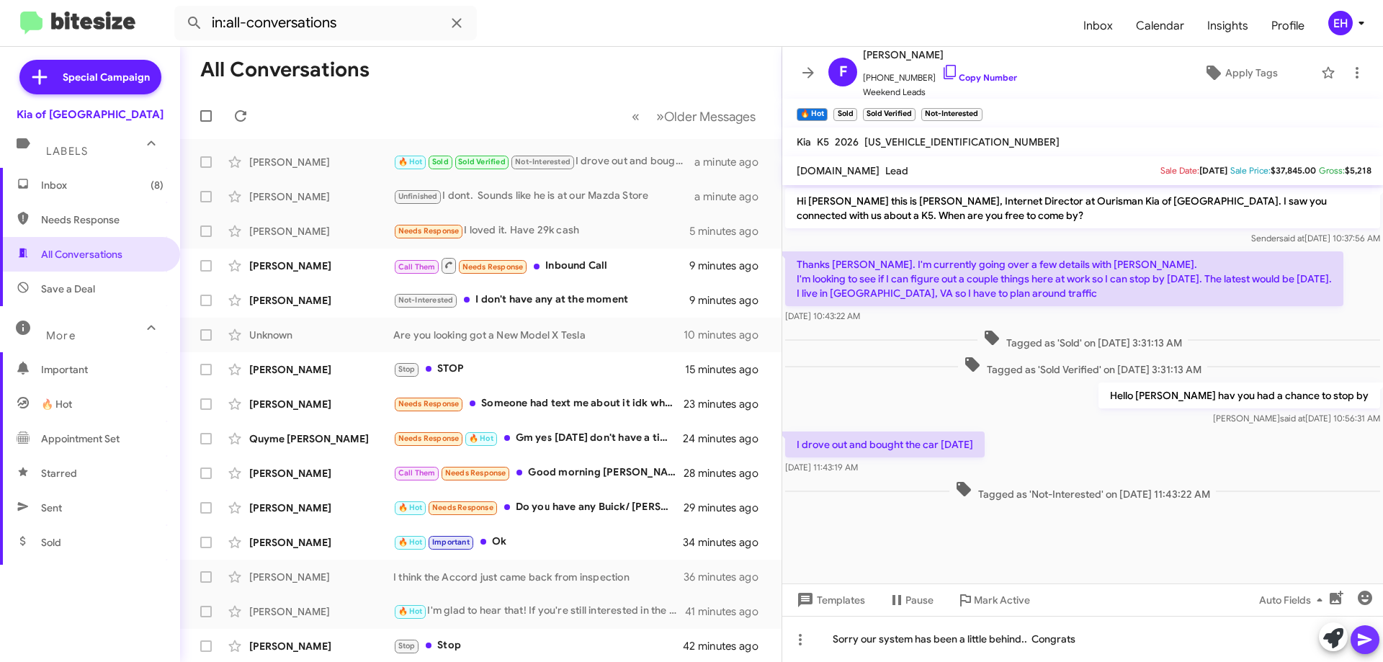
drag, startPoint x: 1363, startPoint y: 647, endPoint x: 1326, endPoint y: 451, distance: 199.4
click at [1362, 647] on icon at bounding box center [1365, 639] width 17 height 17
click at [977, 74] on link "Copy Number" at bounding box center [980, 77] width 76 height 11
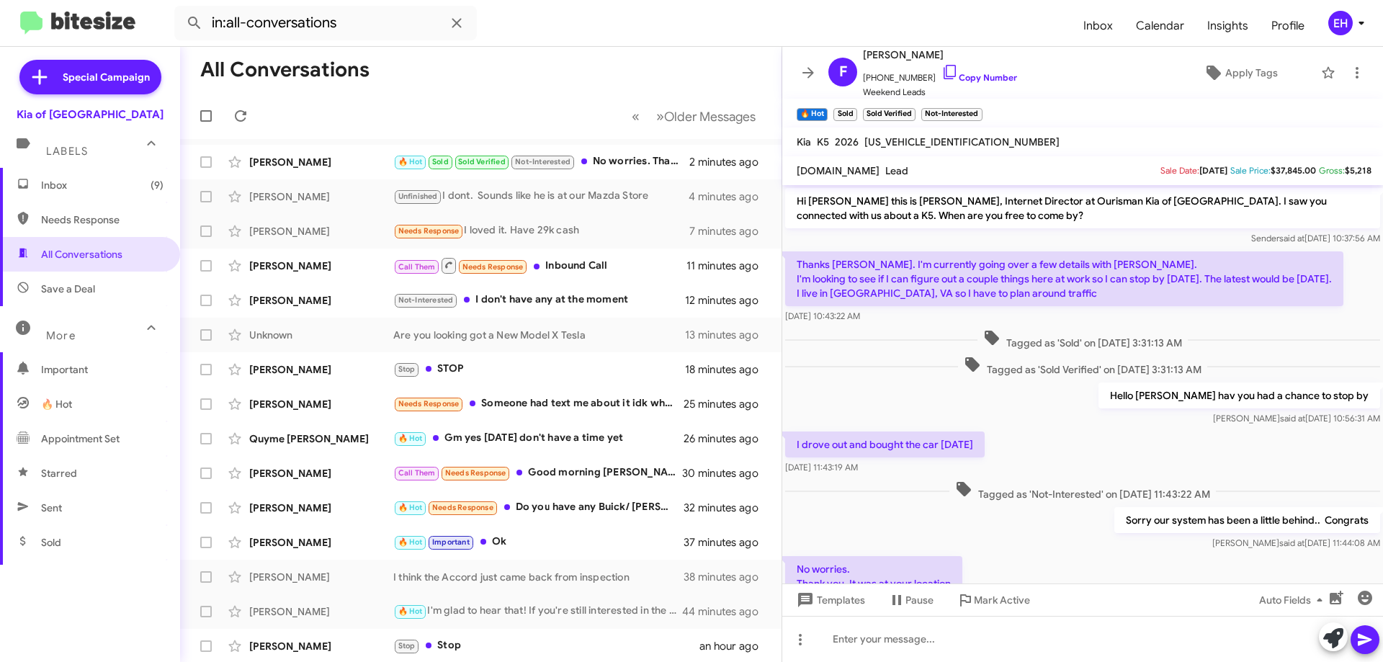
scroll to position [66, 0]
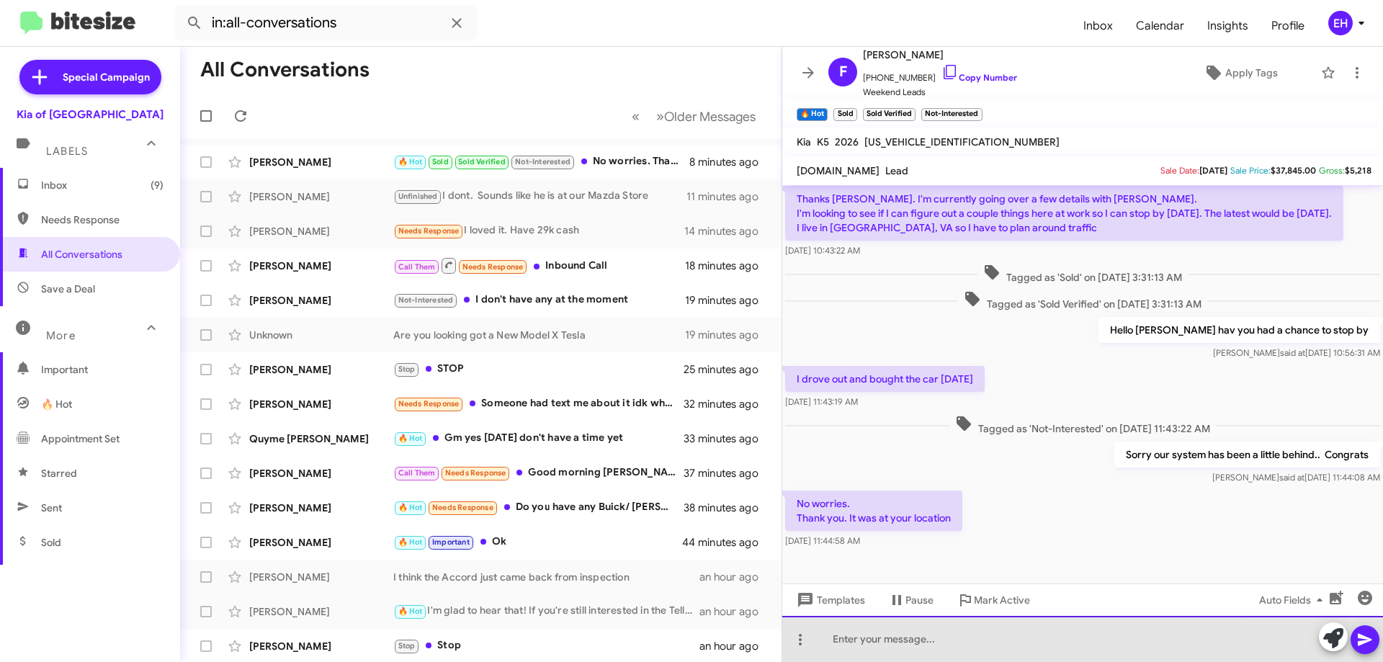
click at [947, 626] on div at bounding box center [1082, 639] width 601 height 46
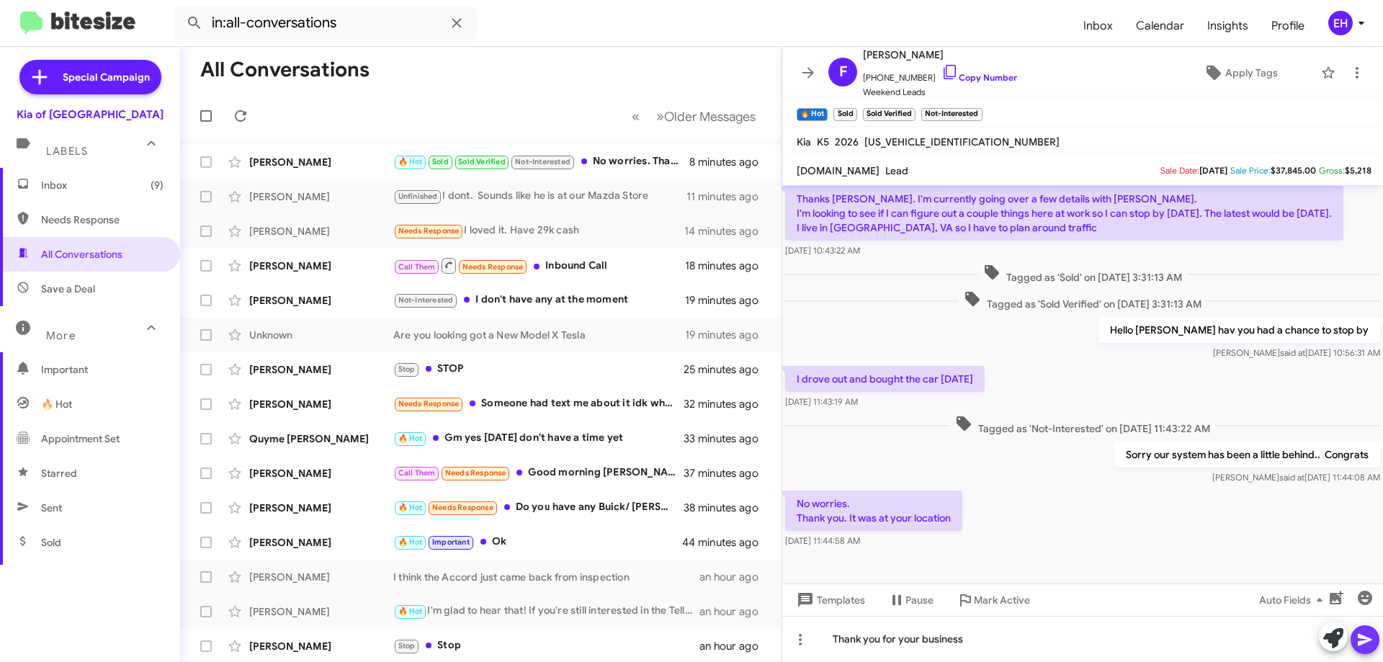
click at [1370, 636] on icon at bounding box center [1365, 639] width 17 height 17
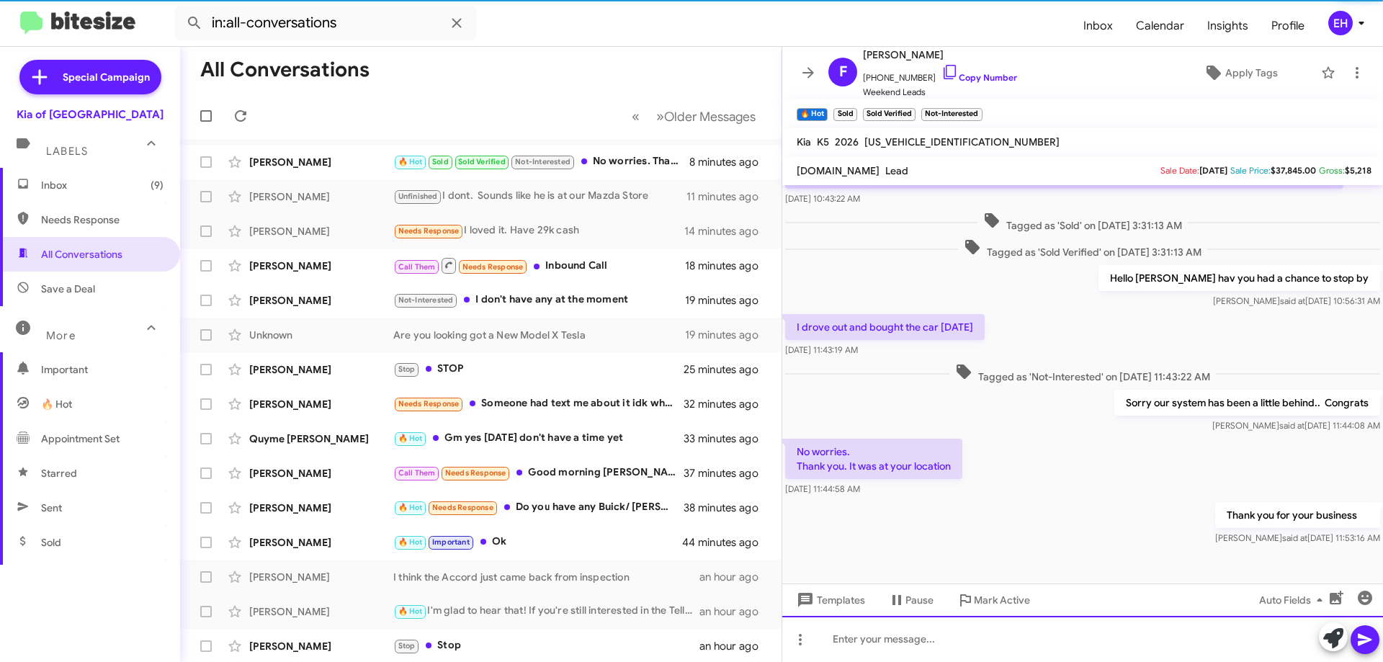
scroll to position [118, 0]
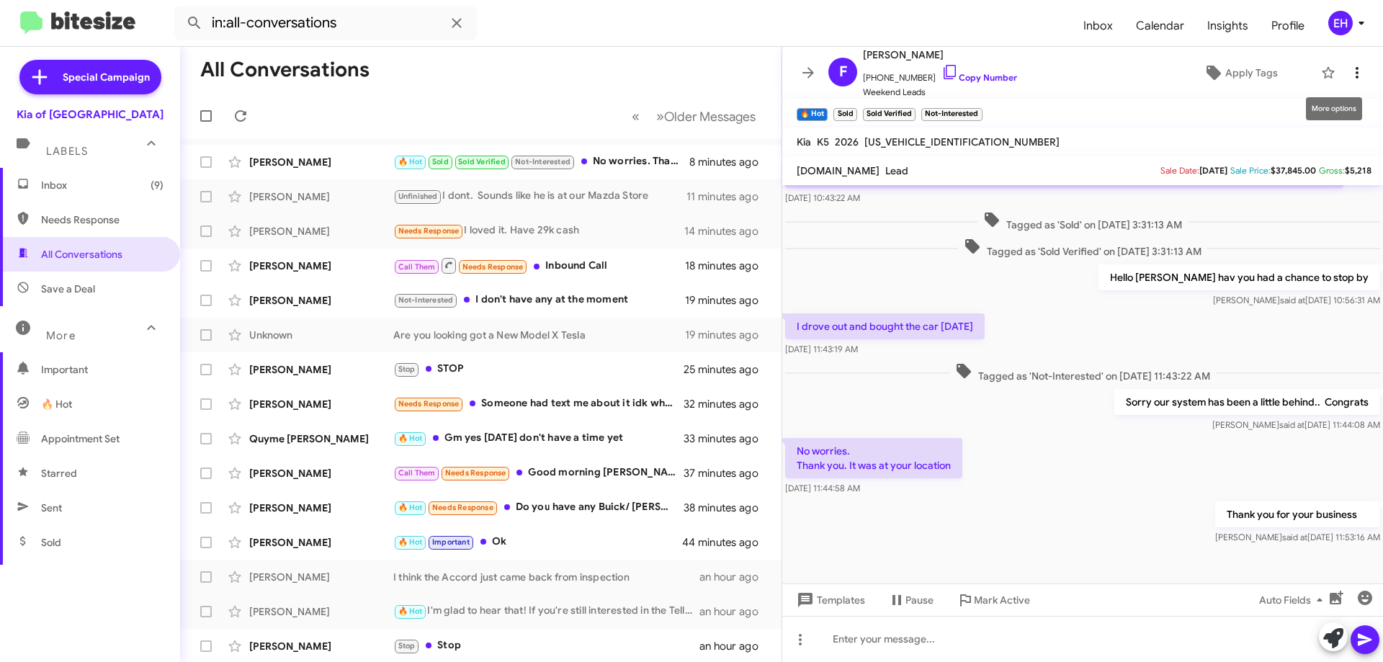
click at [1359, 66] on span at bounding box center [1357, 72] width 29 height 17
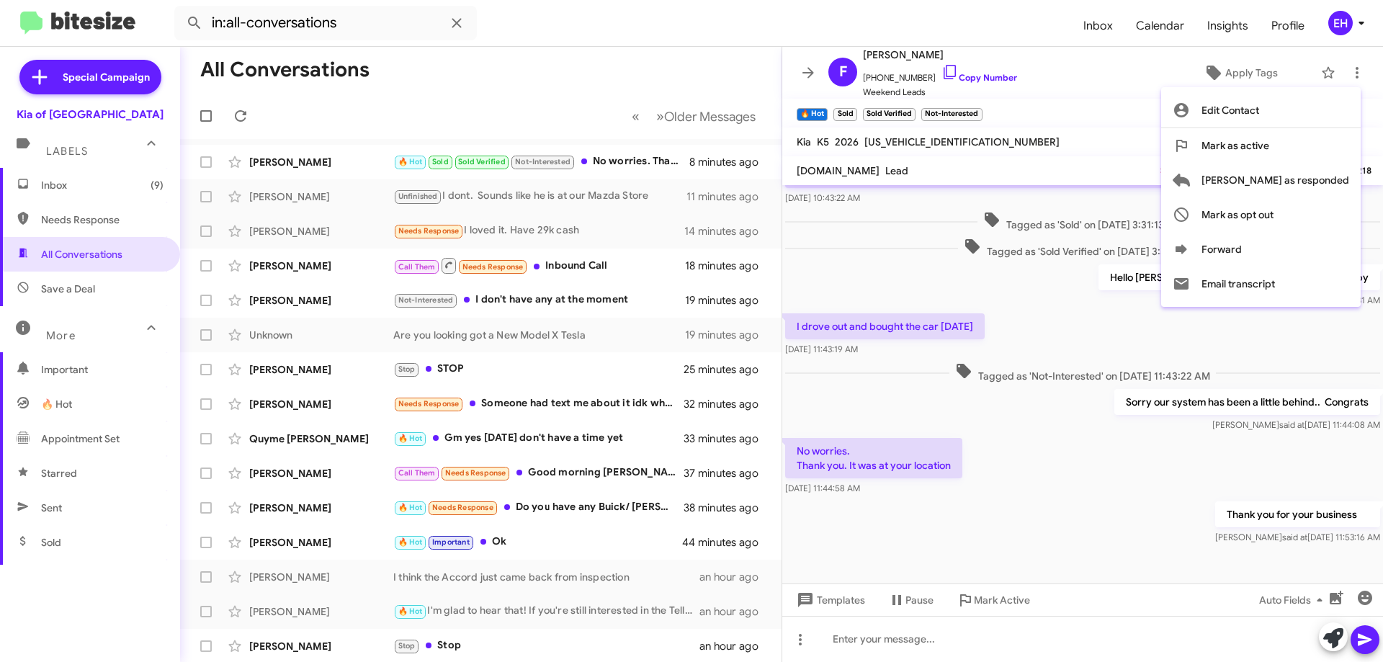
drag, startPoint x: 777, startPoint y: 474, endPoint x: 778, endPoint y: 594, distance: 119.6
click at [778, 594] on div at bounding box center [691, 331] width 1383 height 662
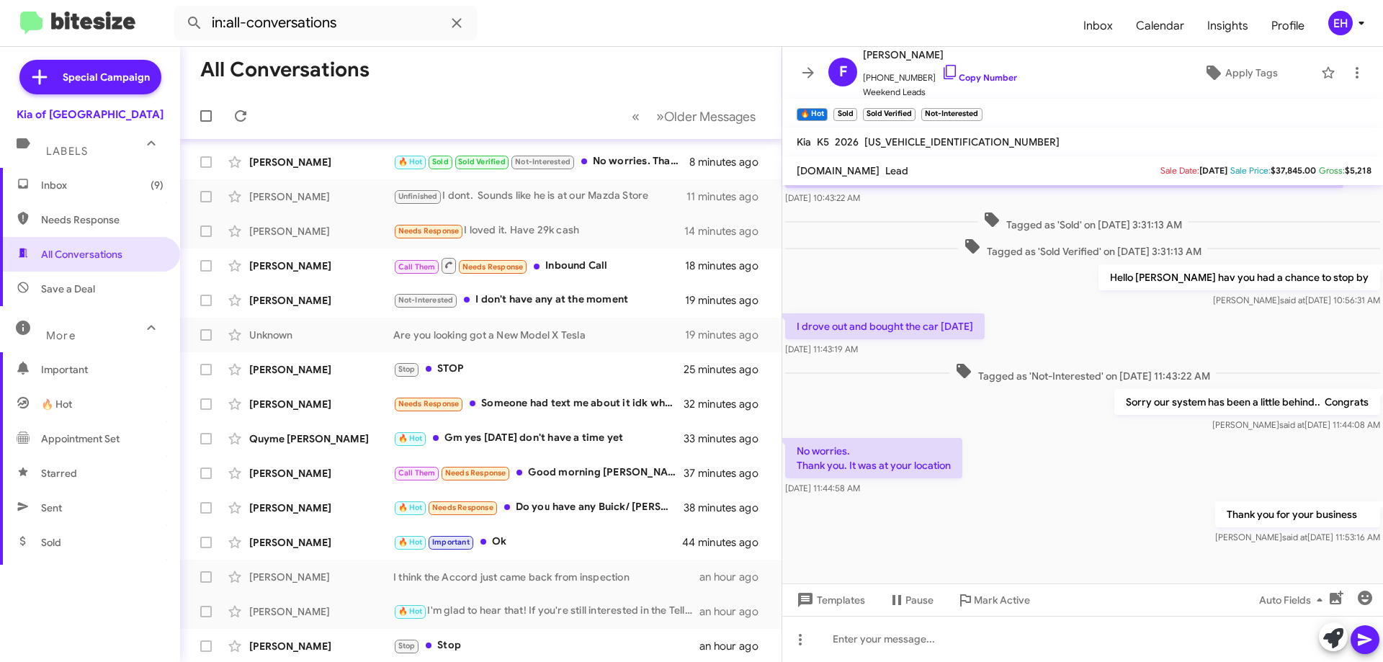
scroll to position [174, 0]
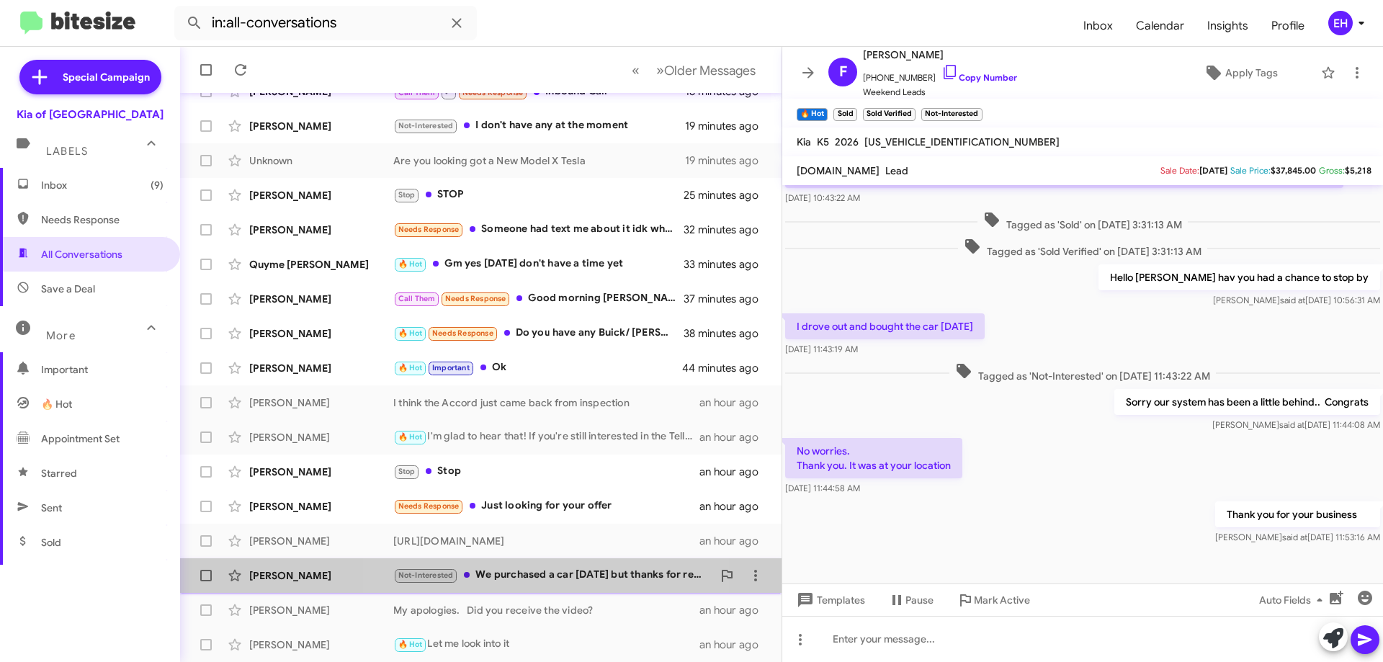
click at [548, 573] on div "Not-Interested We purchased a car on Tuesday but thanks for reaching out" at bounding box center [552, 575] width 319 height 17
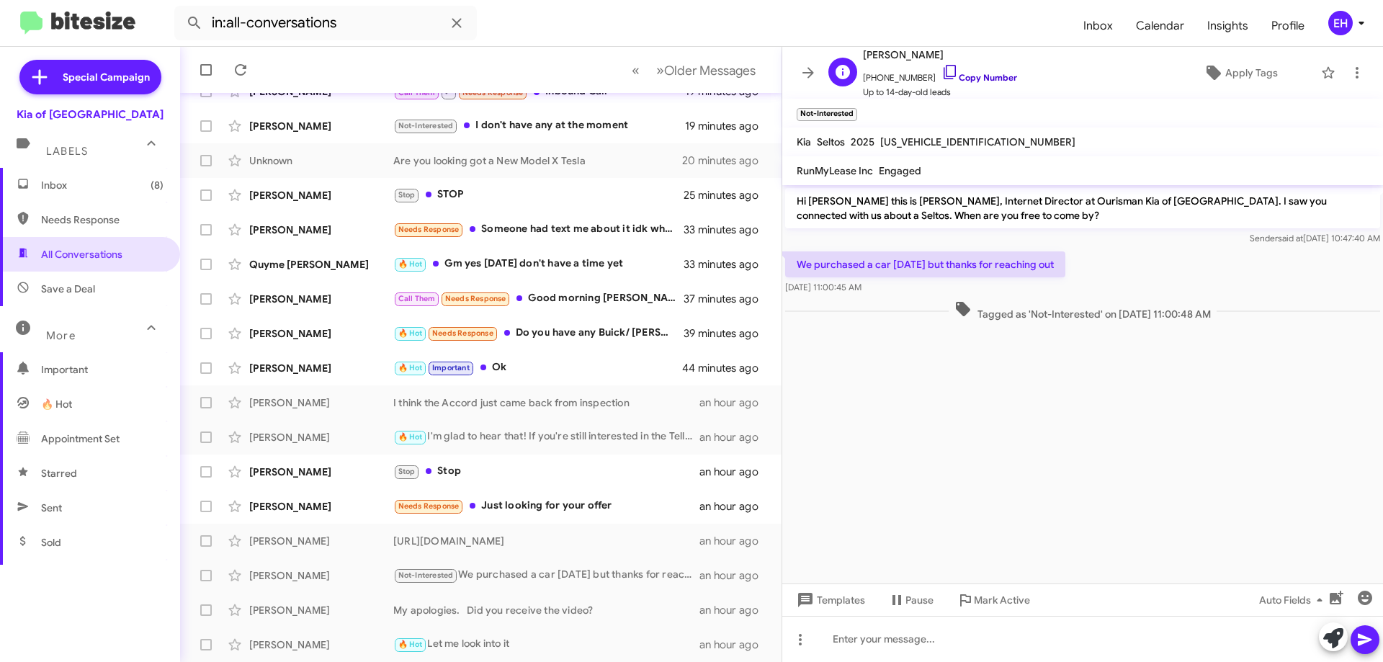
click at [955, 75] on link "Copy Number" at bounding box center [980, 77] width 76 height 11
click at [1349, 71] on icon at bounding box center [1357, 72] width 17 height 17
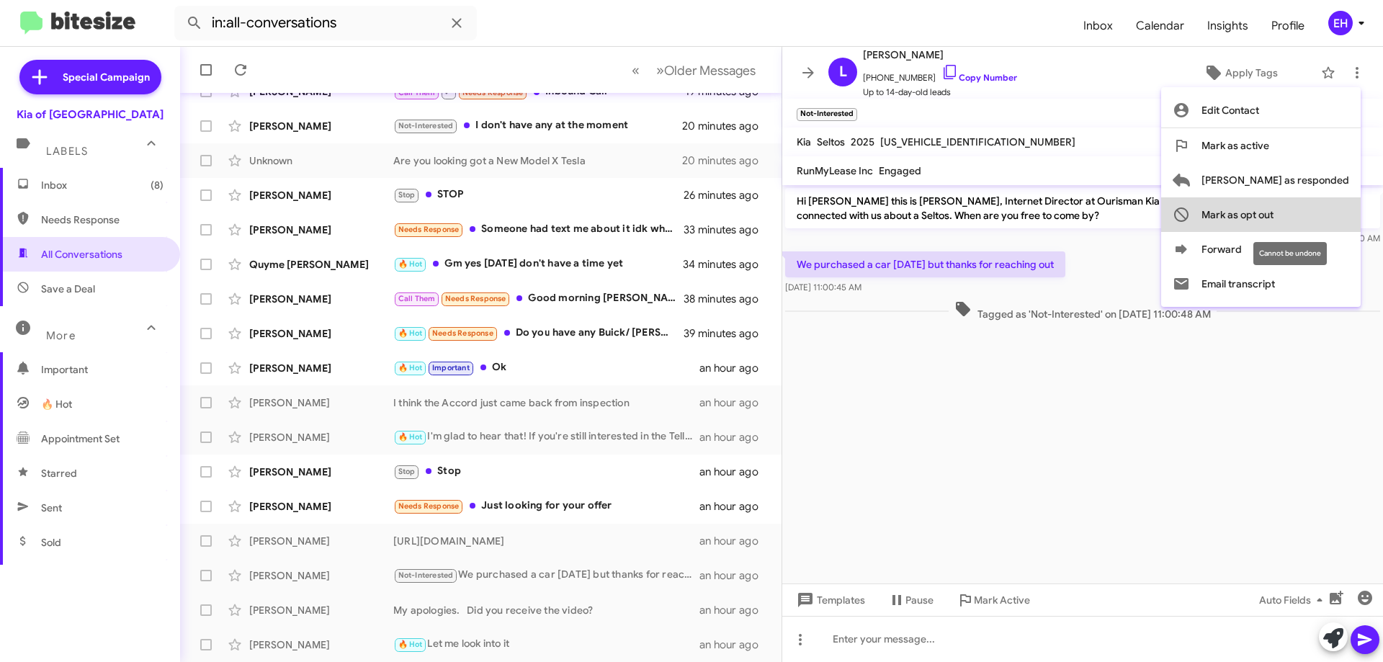
click at [1339, 229] on button "Mark as opt out" at bounding box center [1261, 214] width 200 height 35
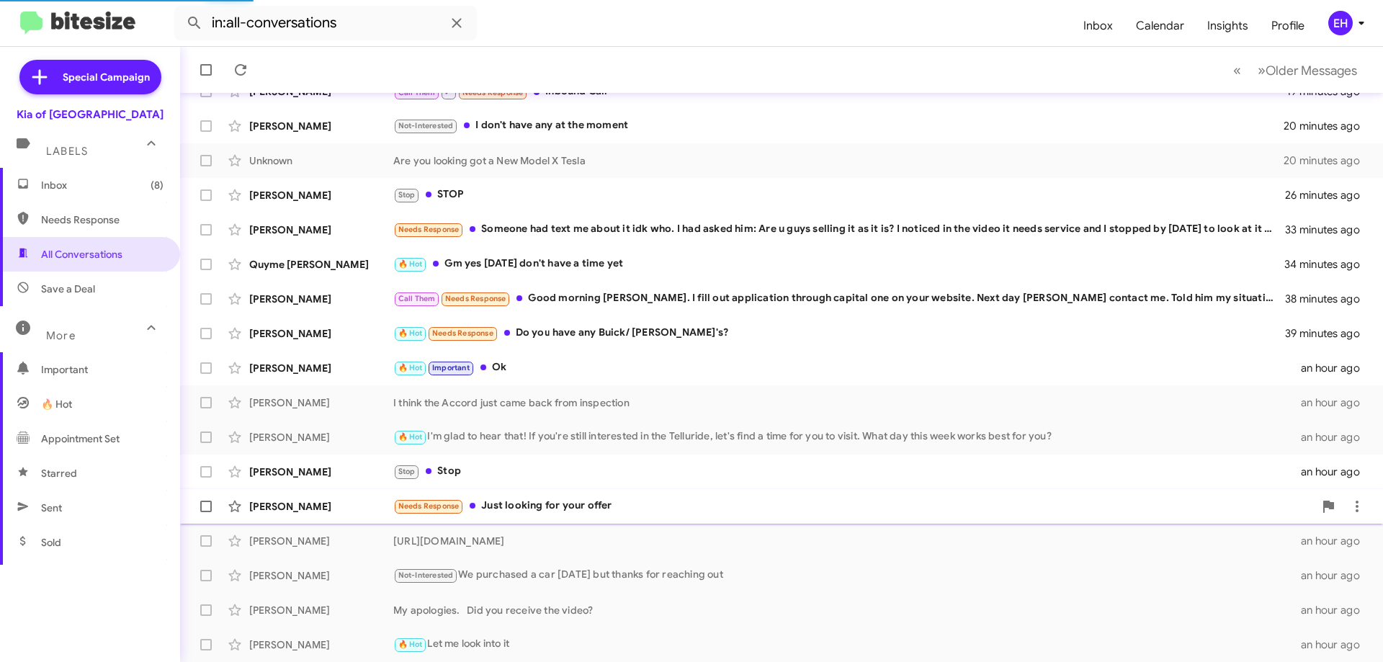
scroll to position [140, 0]
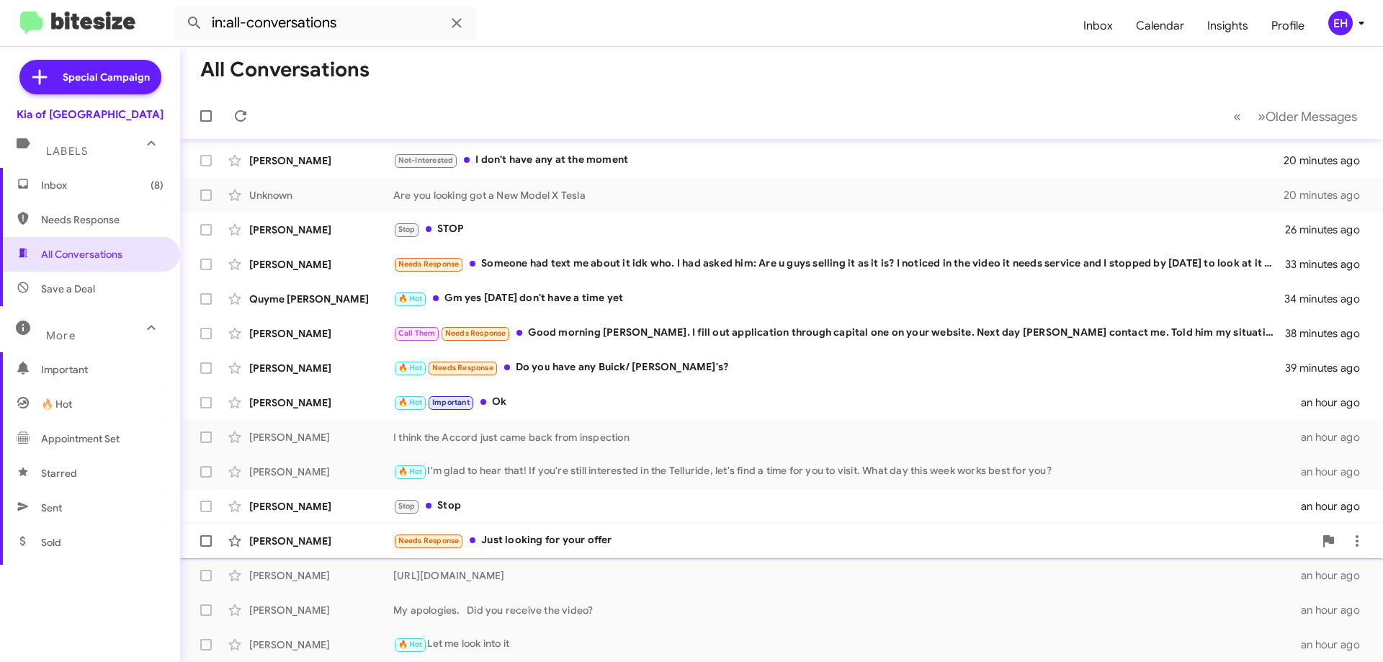
click at [553, 543] on div "Needs Response Just looking for your offer" at bounding box center [853, 540] width 921 height 17
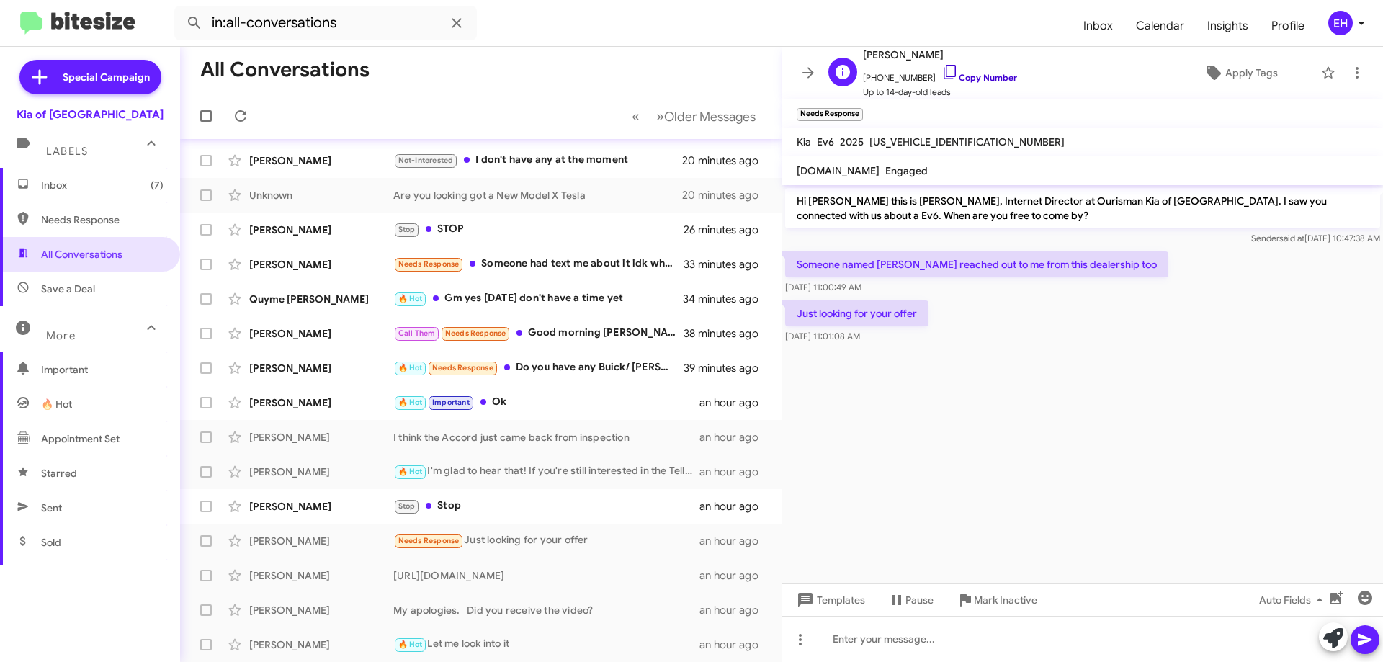
click at [971, 79] on link "Copy Number" at bounding box center [980, 77] width 76 height 11
click at [513, 161] on div "Not-Interested I don't have any at the moment" at bounding box center [552, 160] width 319 height 17
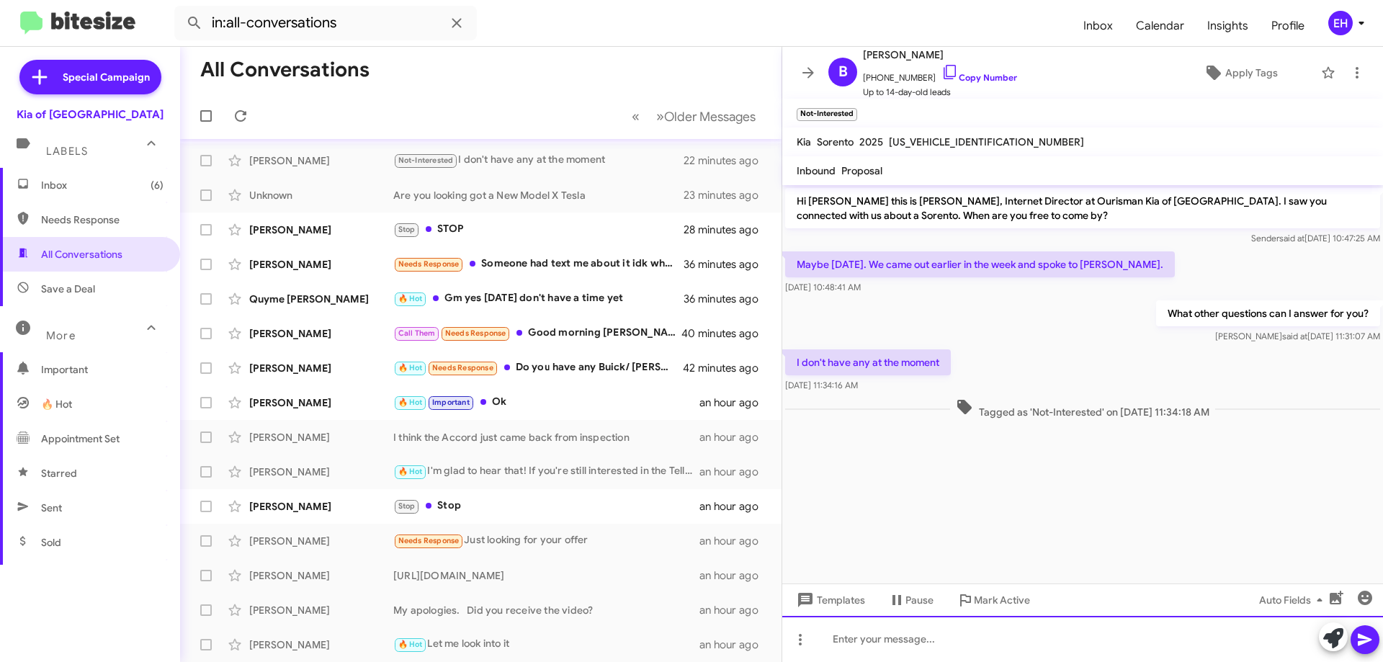
click at [875, 638] on div at bounding box center [1082, 639] width 601 height 46
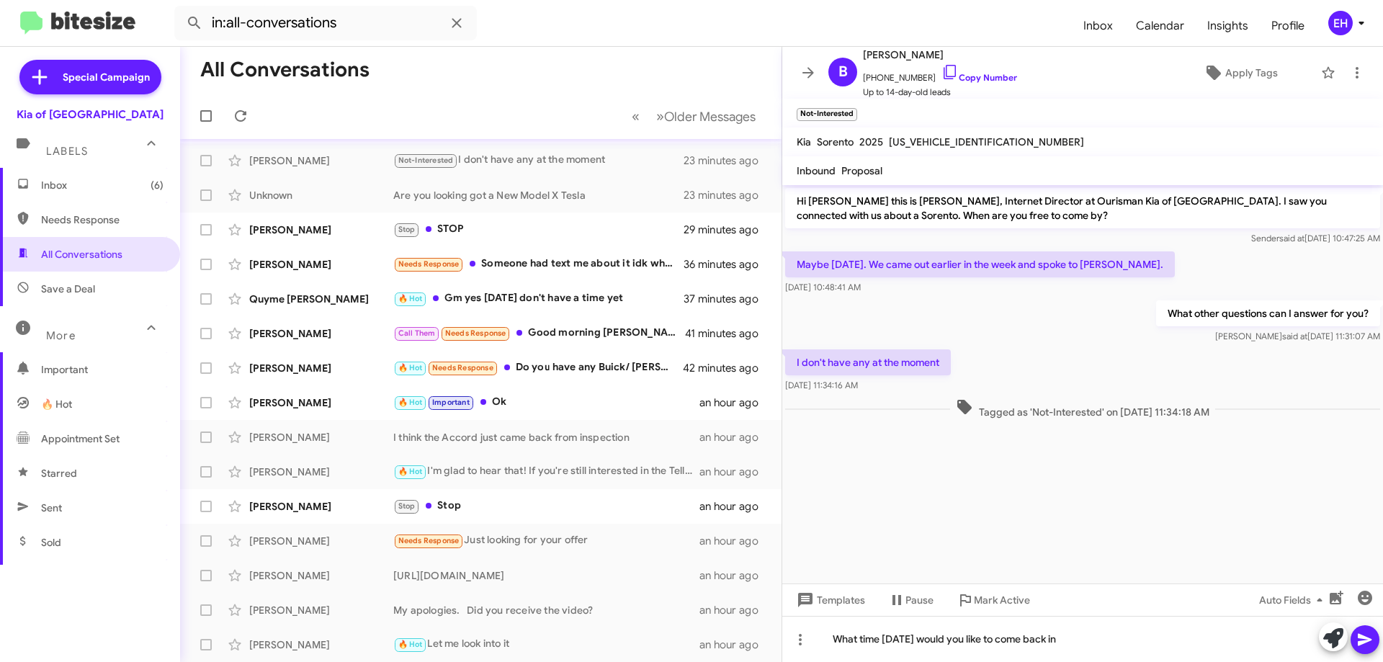
click at [1367, 640] on icon at bounding box center [1365, 639] width 17 height 17
click at [454, 226] on div "Stop STOP" at bounding box center [552, 229] width 319 height 17
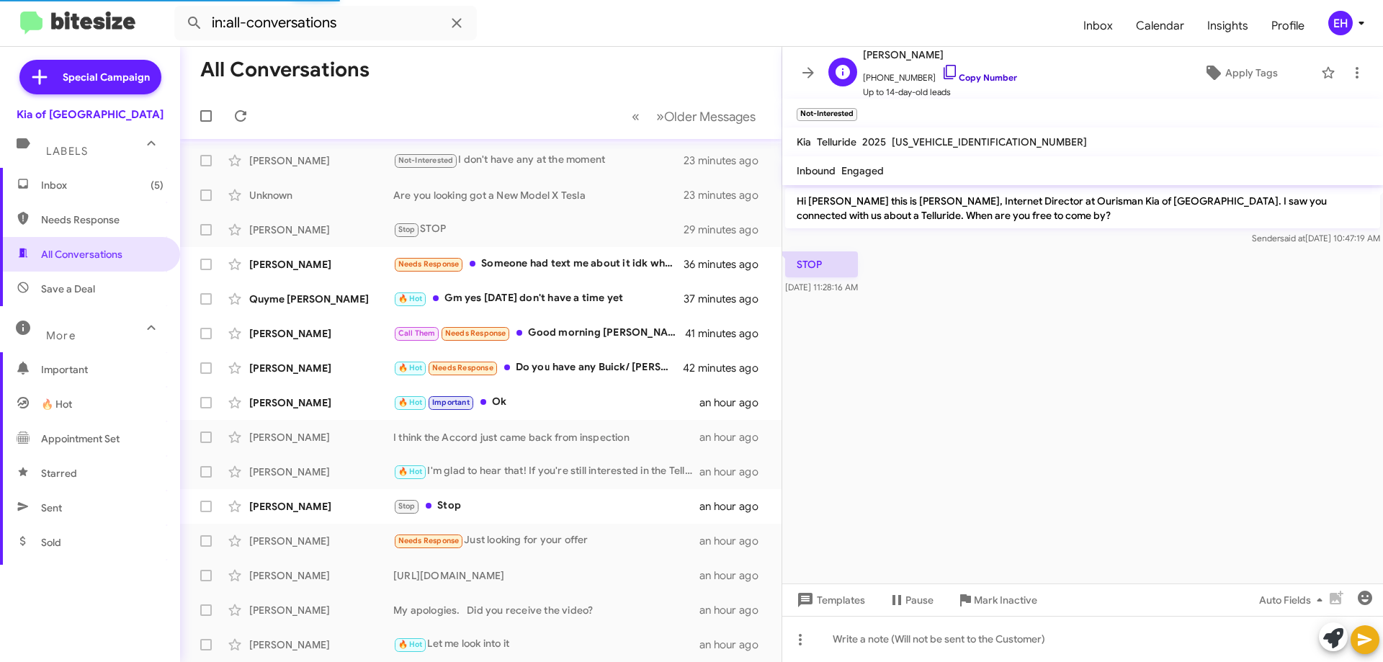
click at [982, 79] on link "Copy Number" at bounding box center [980, 77] width 76 height 11
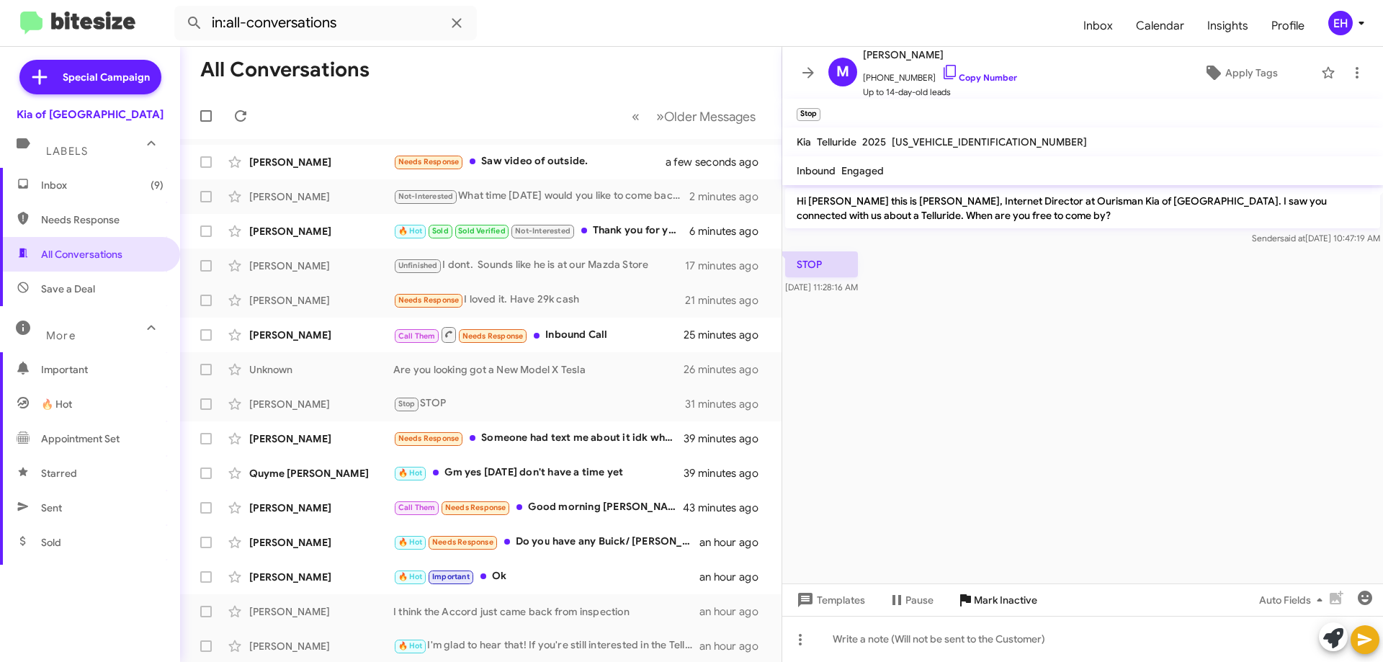
click at [1004, 608] on span "Mark Inactive" at bounding box center [1005, 600] width 63 height 26
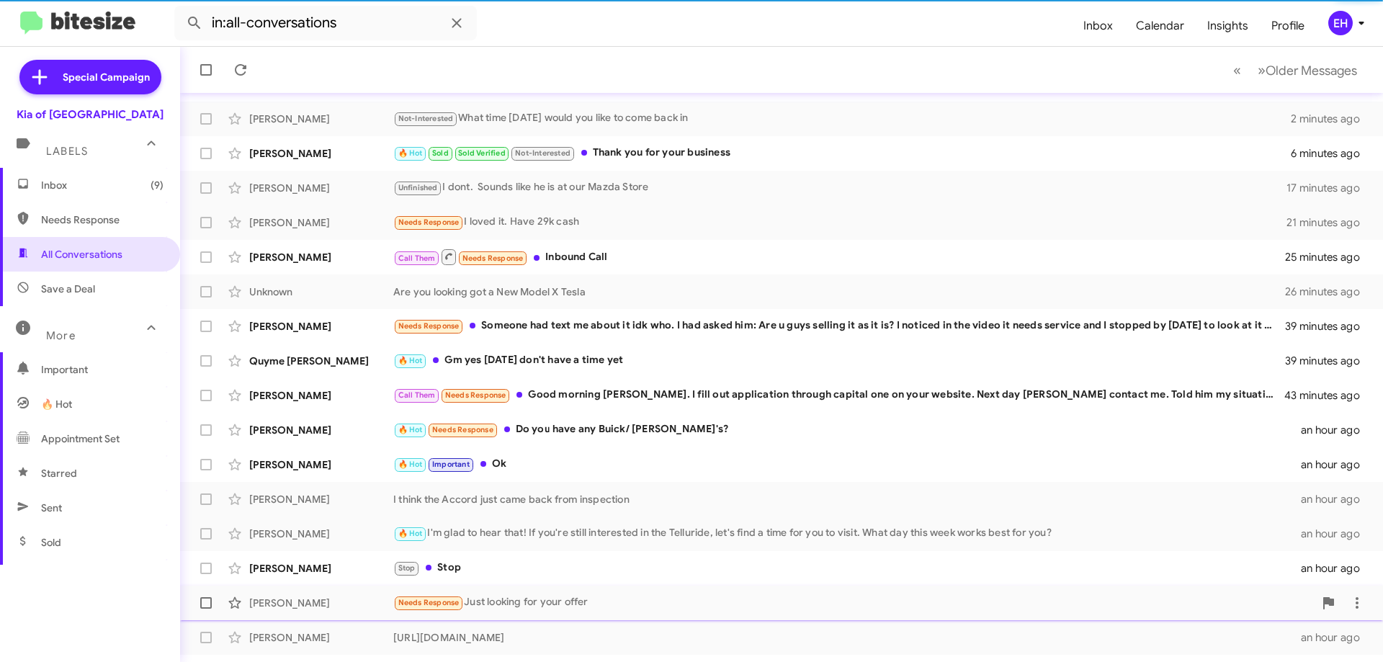
scroll to position [140, 0]
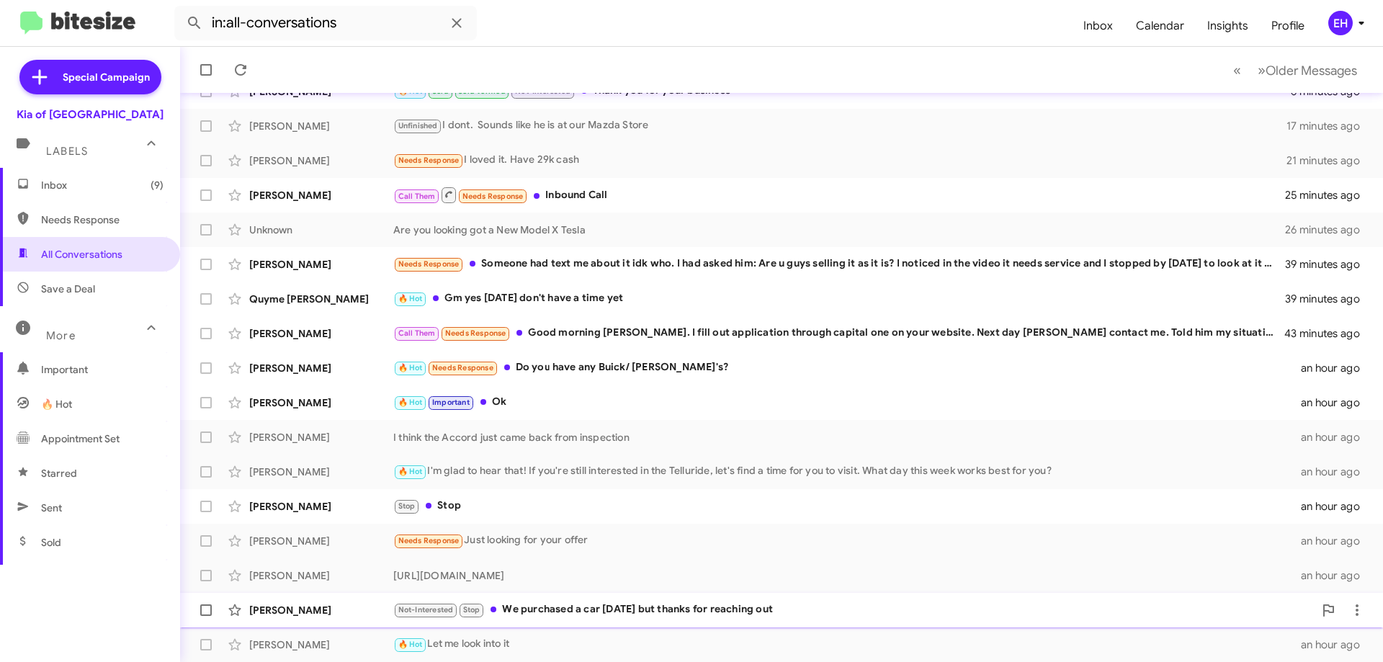
click at [559, 617] on div "Not-Interested Stop We purchased a car on Tuesday but thanks for reaching out" at bounding box center [853, 610] width 921 height 17
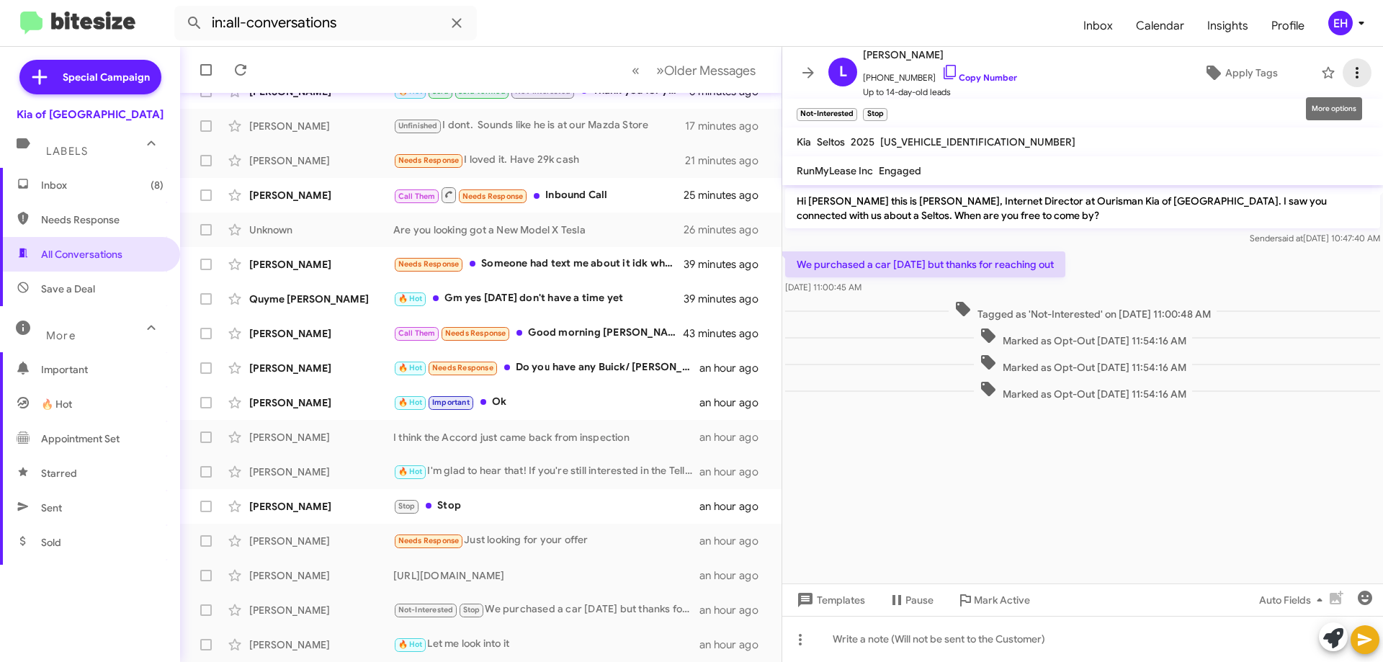
click at [1349, 71] on icon at bounding box center [1357, 72] width 17 height 17
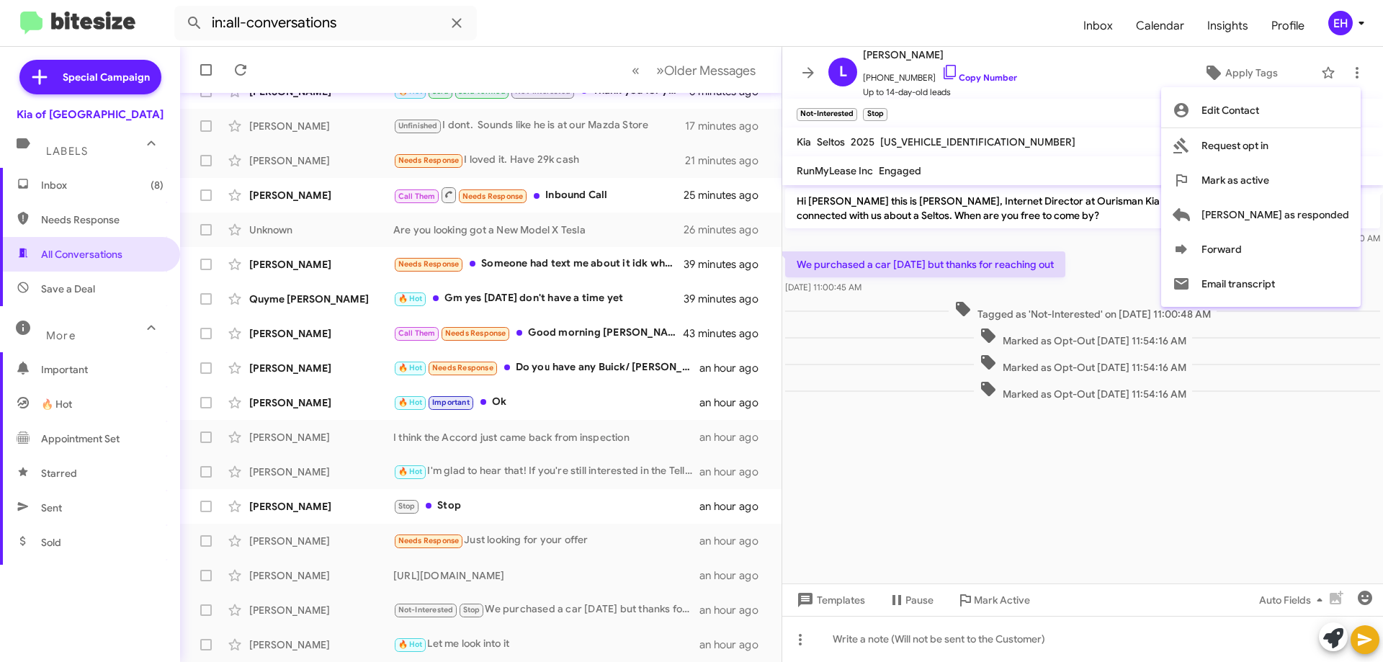
click at [447, 504] on div at bounding box center [691, 331] width 1383 height 662
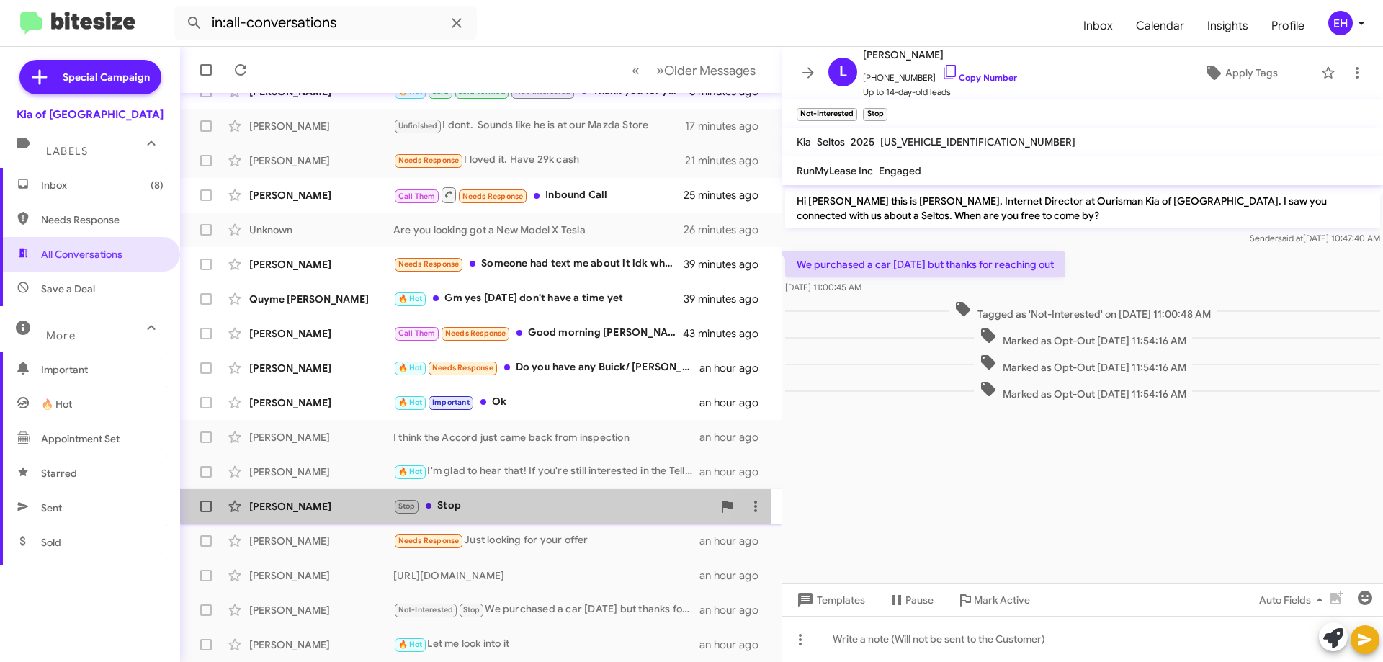
click at [294, 510] on div "Kay Carmichael" at bounding box center [321, 506] width 144 height 14
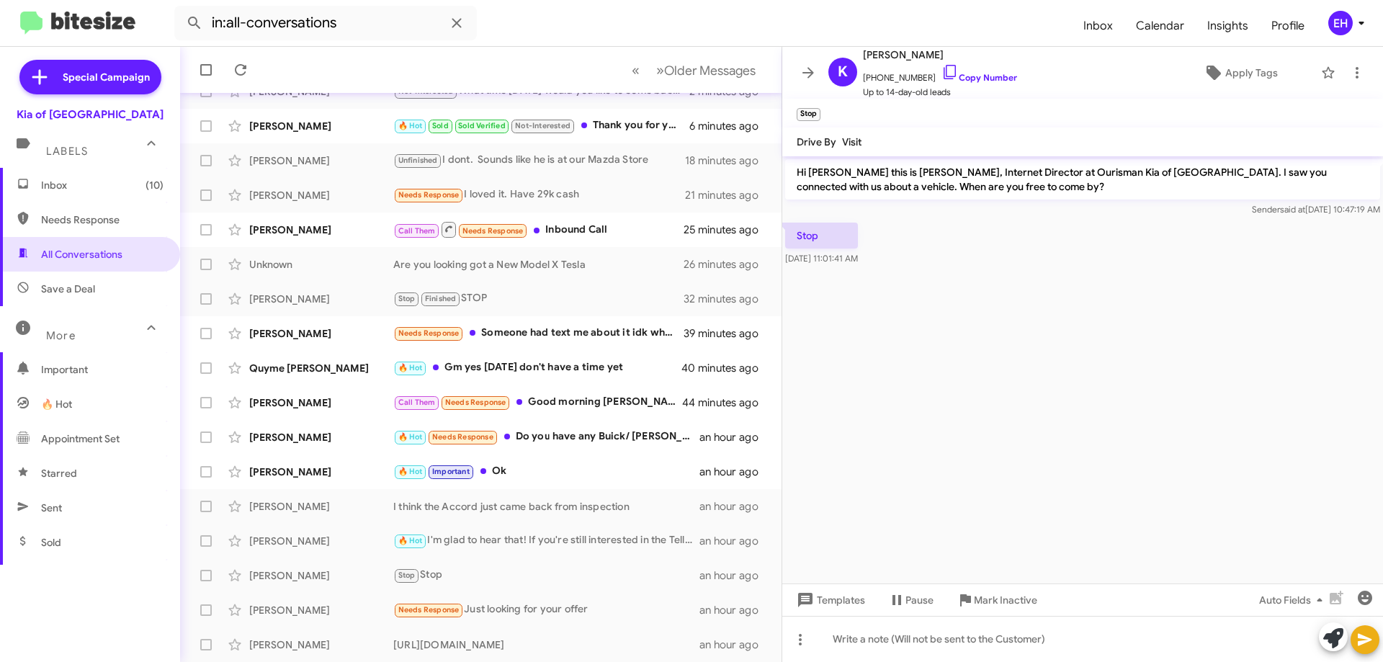
scroll to position [174, 0]
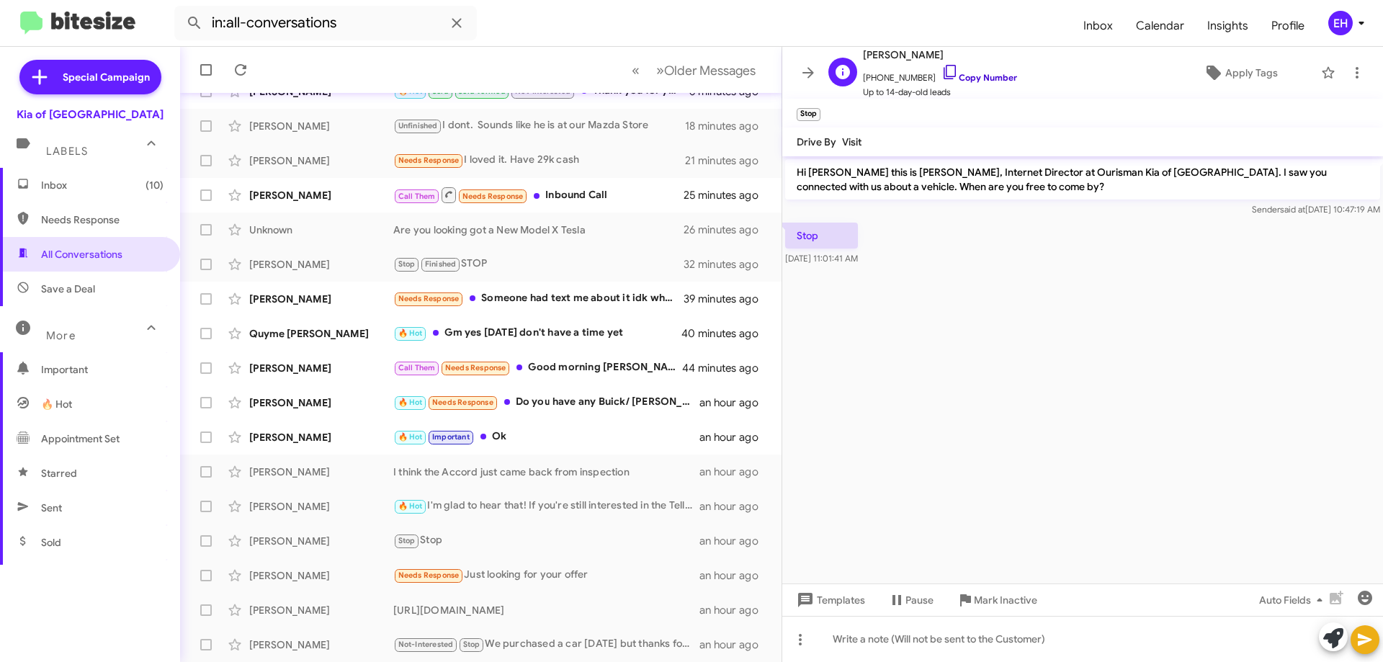
click at [969, 77] on link "Copy Number" at bounding box center [980, 77] width 76 height 11
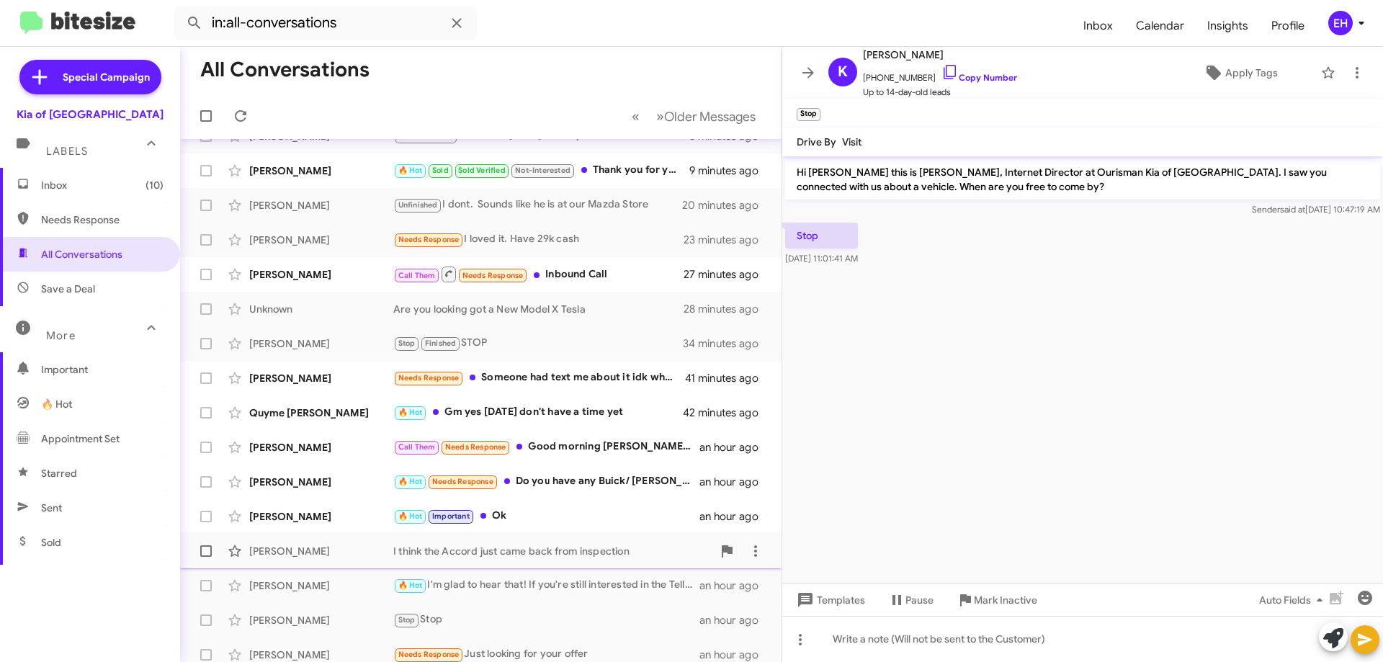
scroll to position [0, 0]
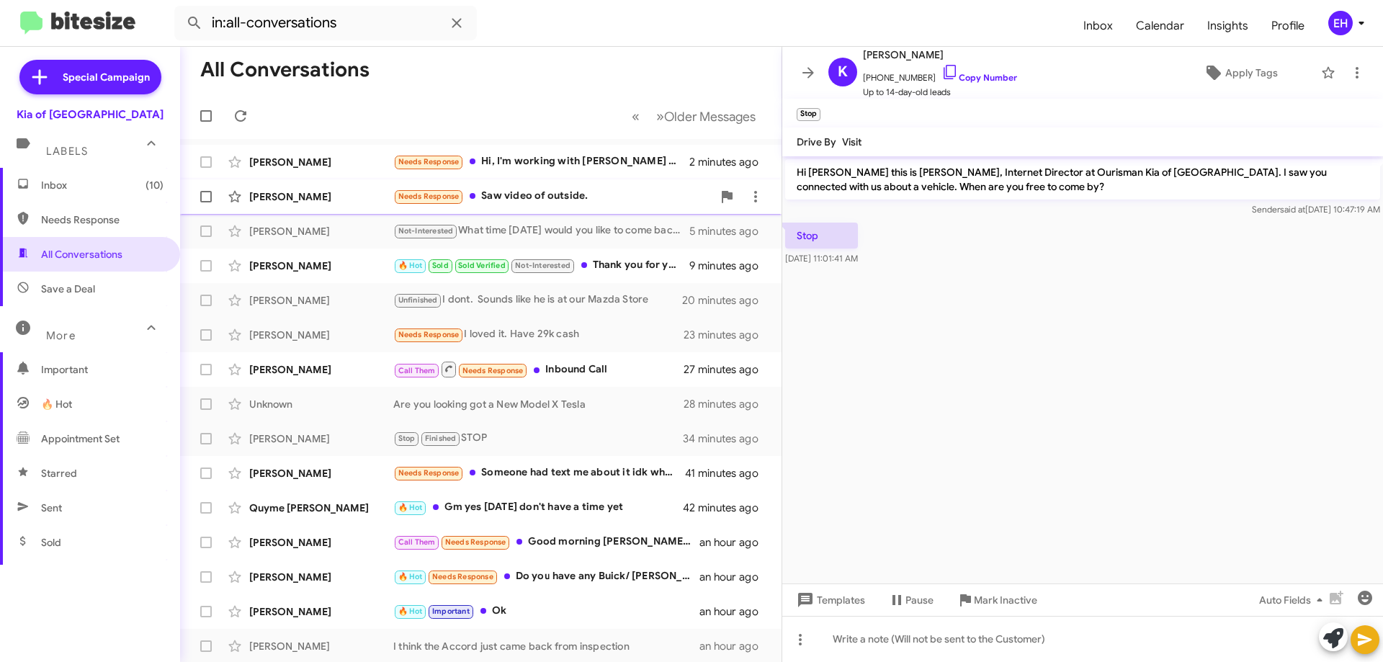
click at [526, 185] on div "Loxley Oconnor Needs Response Saw video of outside. 2 minutes ago" at bounding box center [481, 196] width 579 height 29
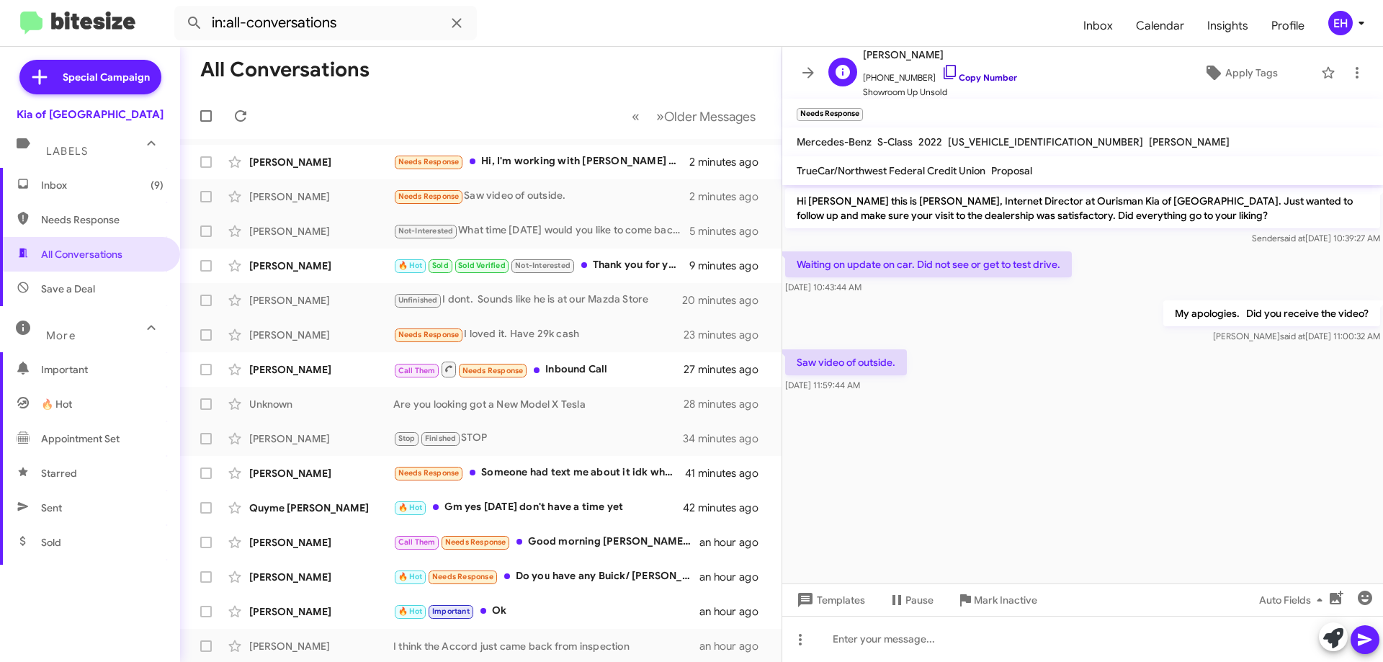
click at [989, 77] on link "Copy Number" at bounding box center [980, 77] width 76 height 11
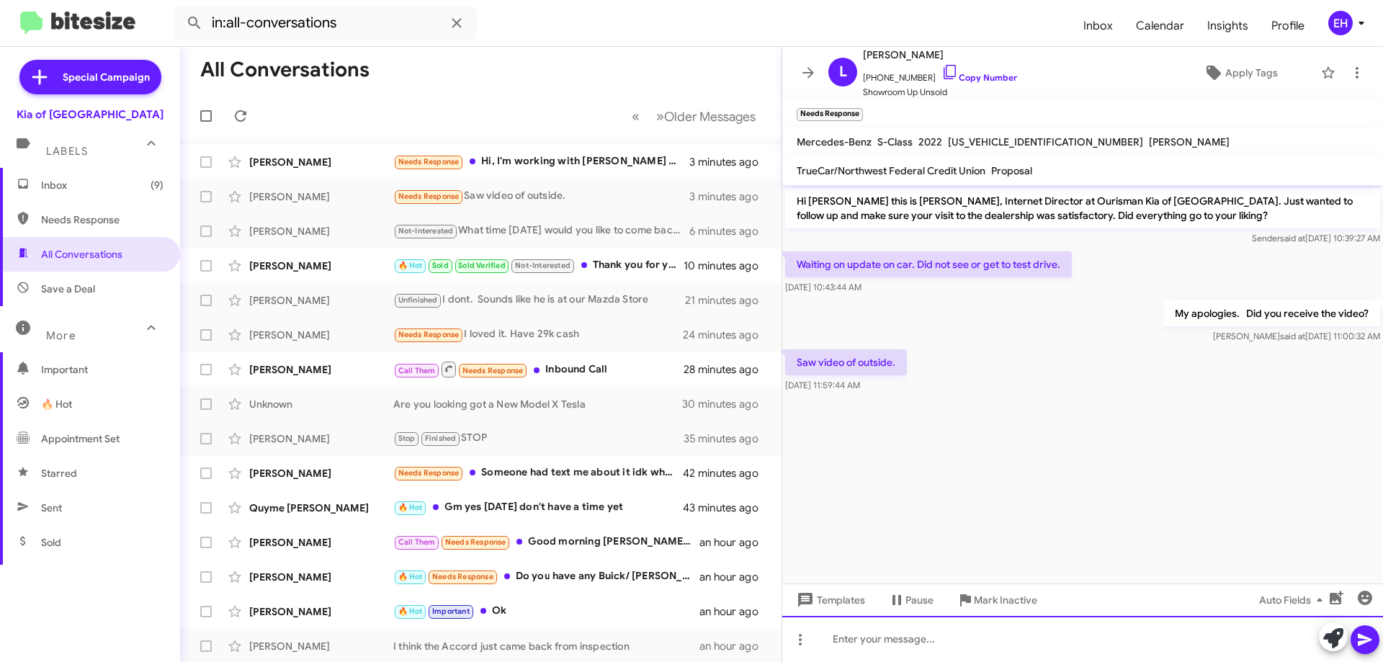
click at [911, 625] on div at bounding box center [1082, 639] width 601 height 46
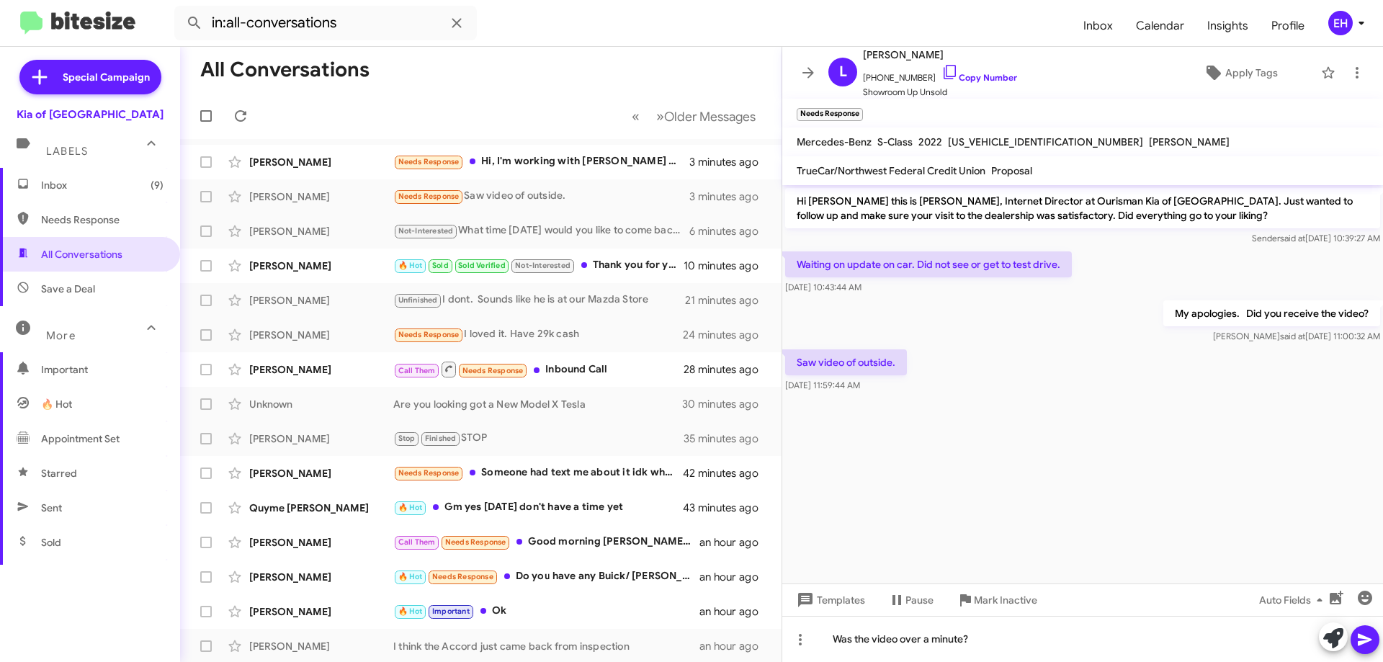
click at [1370, 640] on icon at bounding box center [1365, 640] width 14 height 12
click at [538, 159] on div "Needs Response Hi, I'm working with Chris but I appreciate you reaching out." at bounding box center [552, 161] width 319 height 17
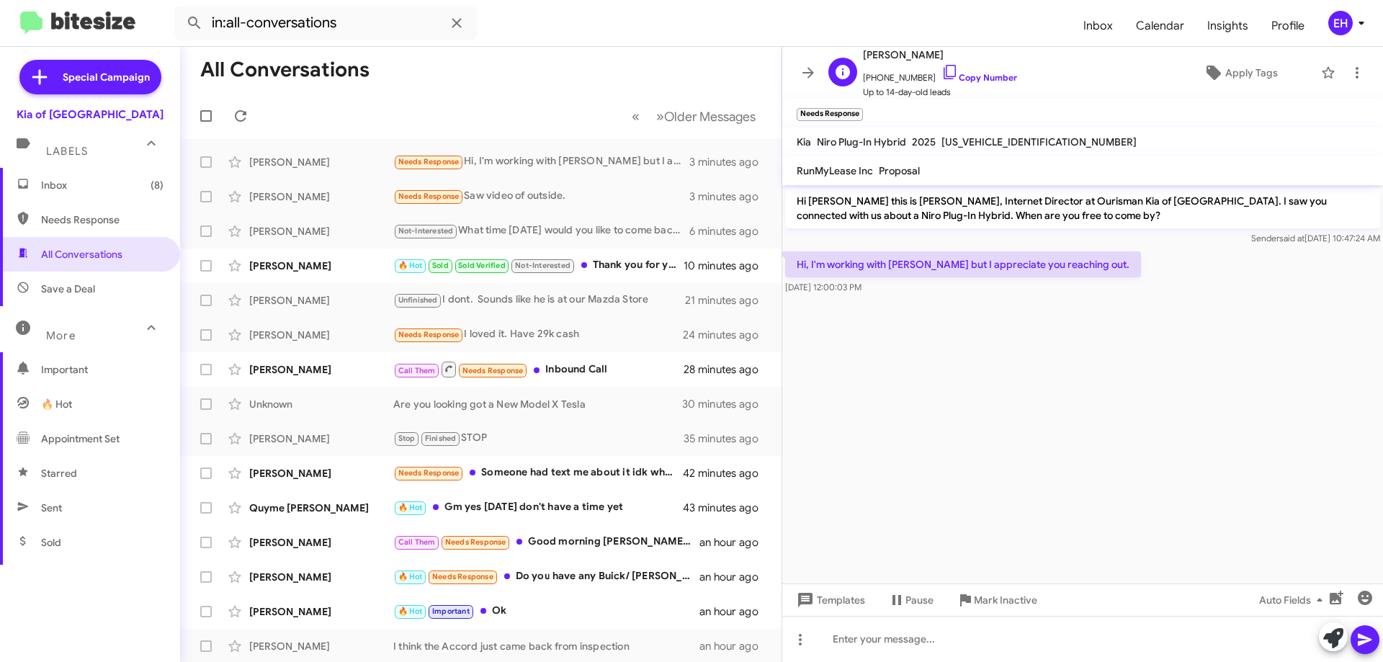
click at [978, 84] on span "+14434597797 Copy Number" at bounding box center [940, 74] width 154 height 22
click at [956, 79] on link "Copy Number" at bounding box center [980, 77] width 76 height 11
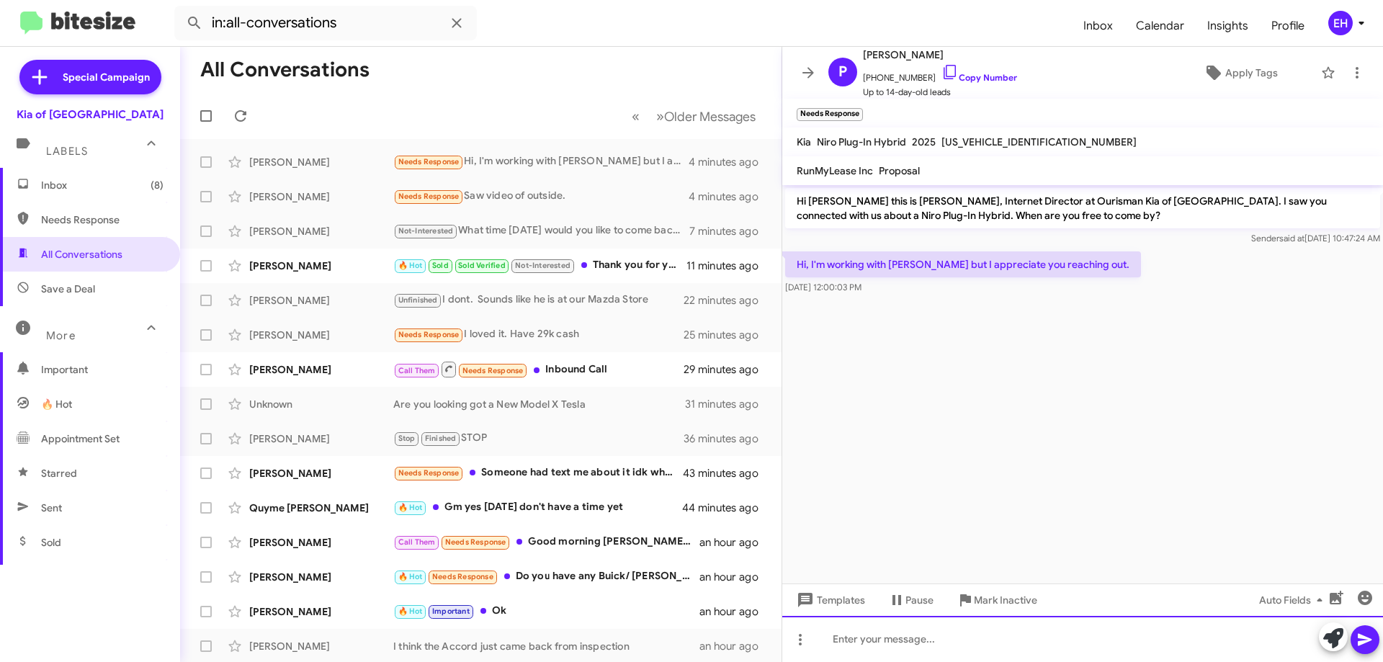
click at [907, 638] on div at bounding box center [1082, 639] width 601 height 46
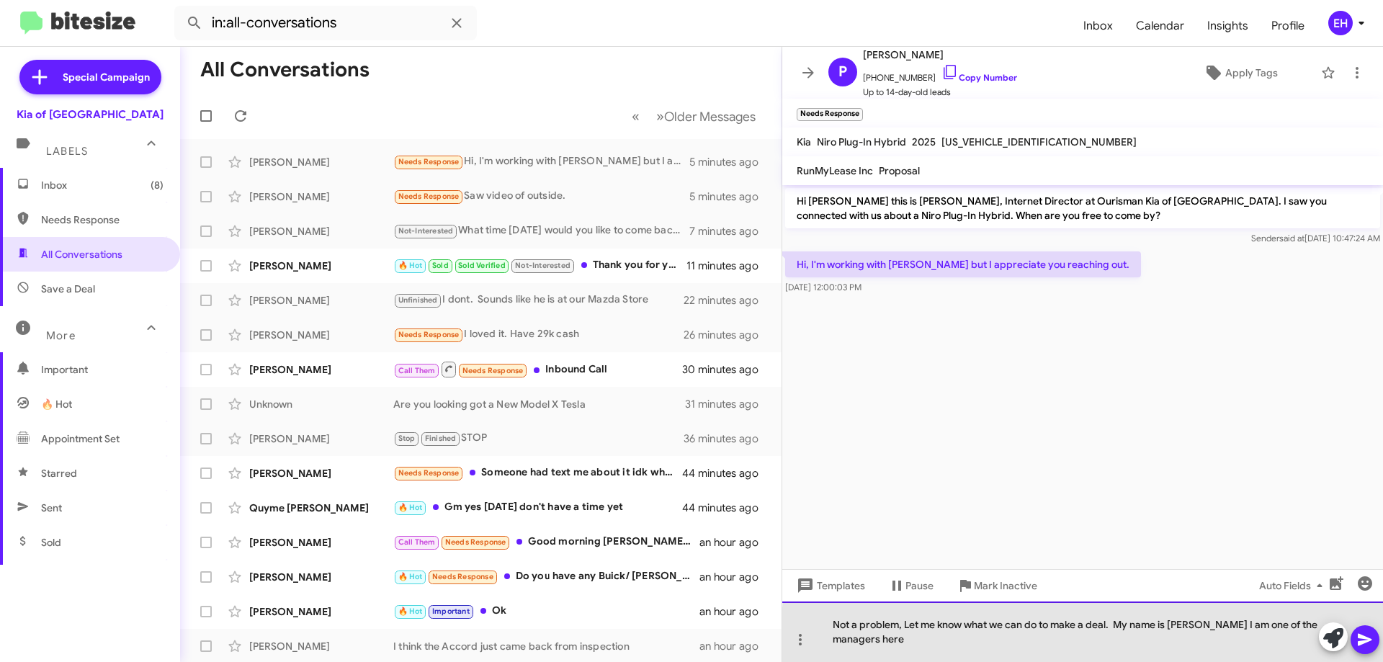
click at [1383, 637] on div "Not a problem, Let me know what we can do to make a deal. My name is [PERSON_NA…" at bounding box center [1082, 632] width 601 height 61
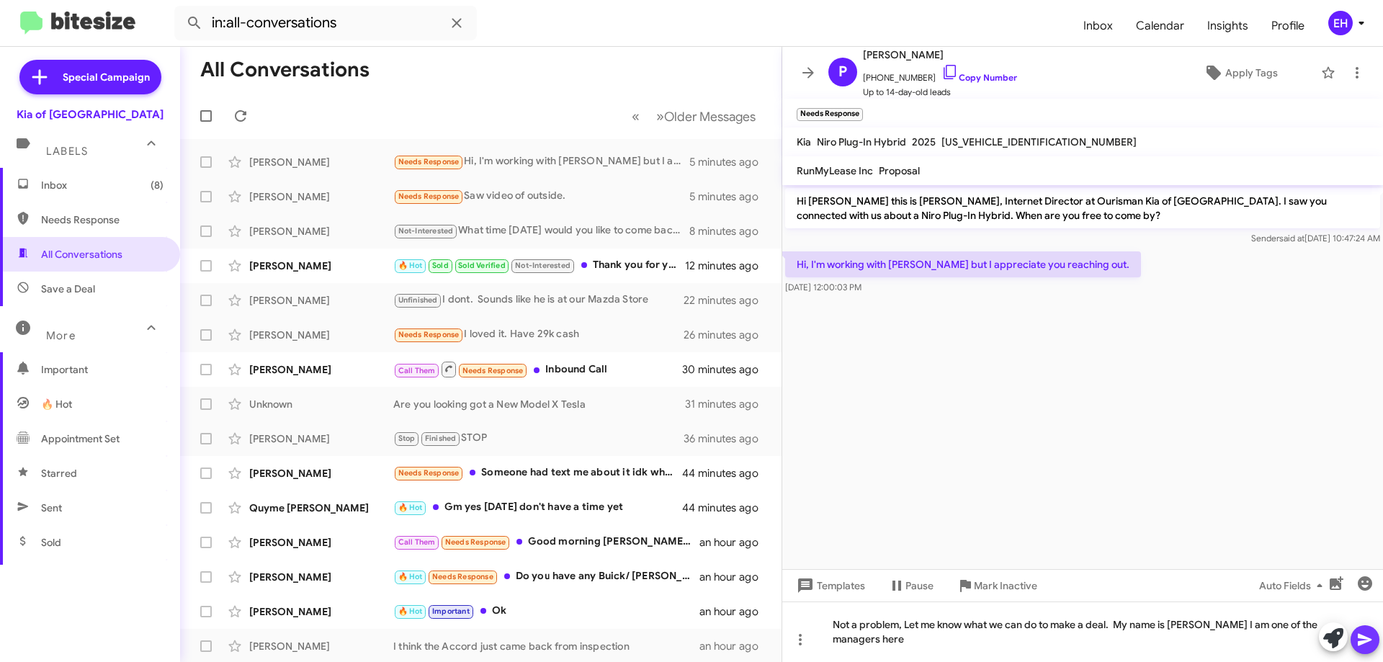
click at [1372, 625] on span at bounding box center [1365, 639] width 17 height 29
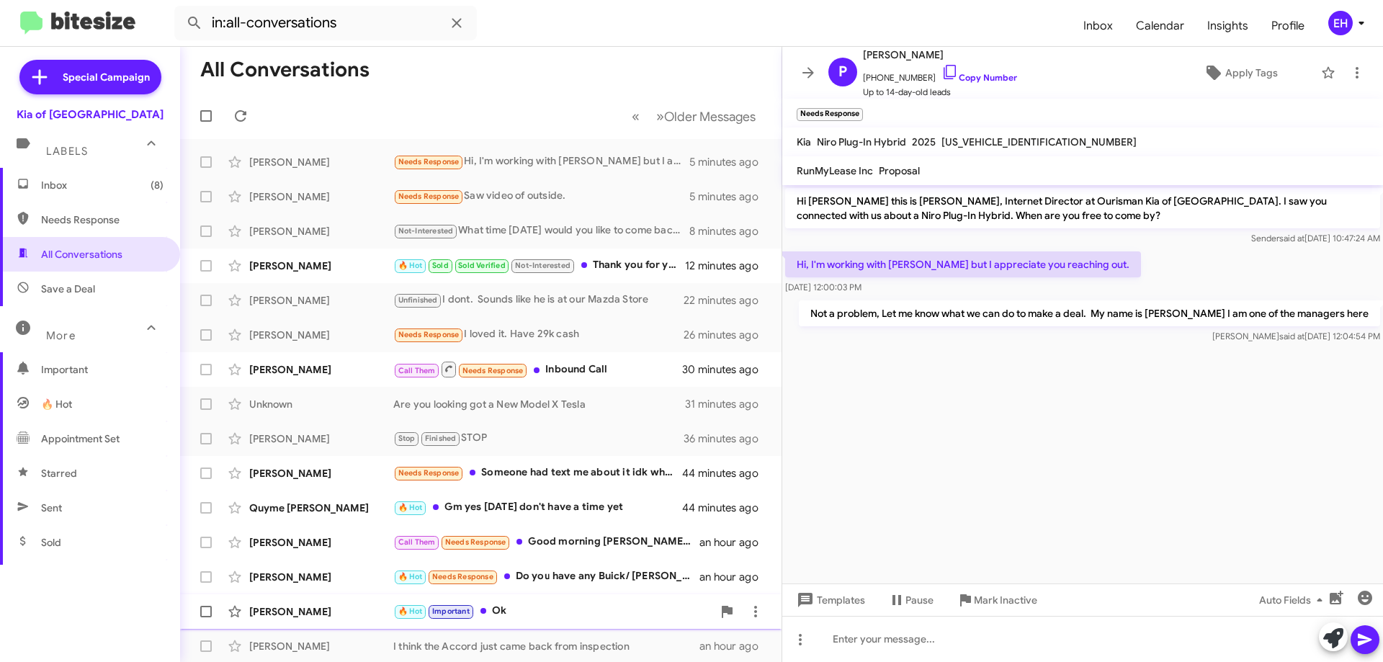
click at [496, 608] on div "🔥 Hot Important Ok" at bounding box center [552, 611] width 319 height 17
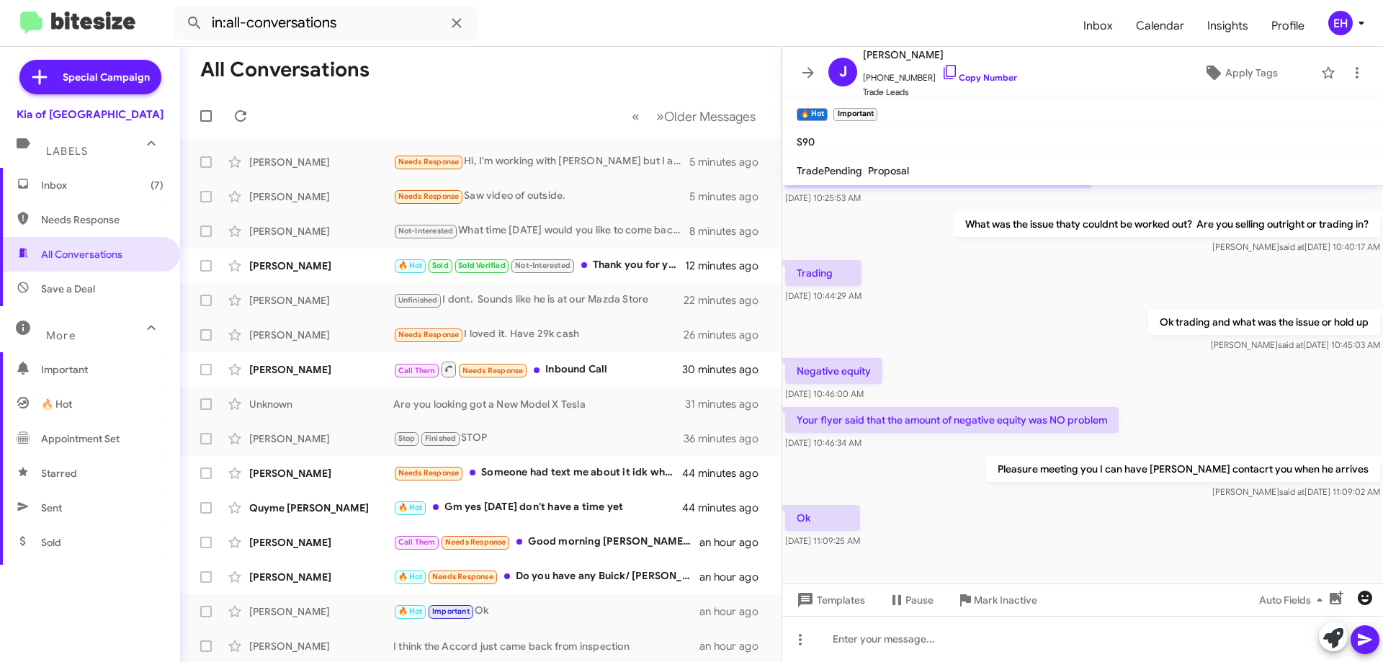
click at [1363, 598] on icon "button" at bounding box center [1365, 598] width 14 height 14
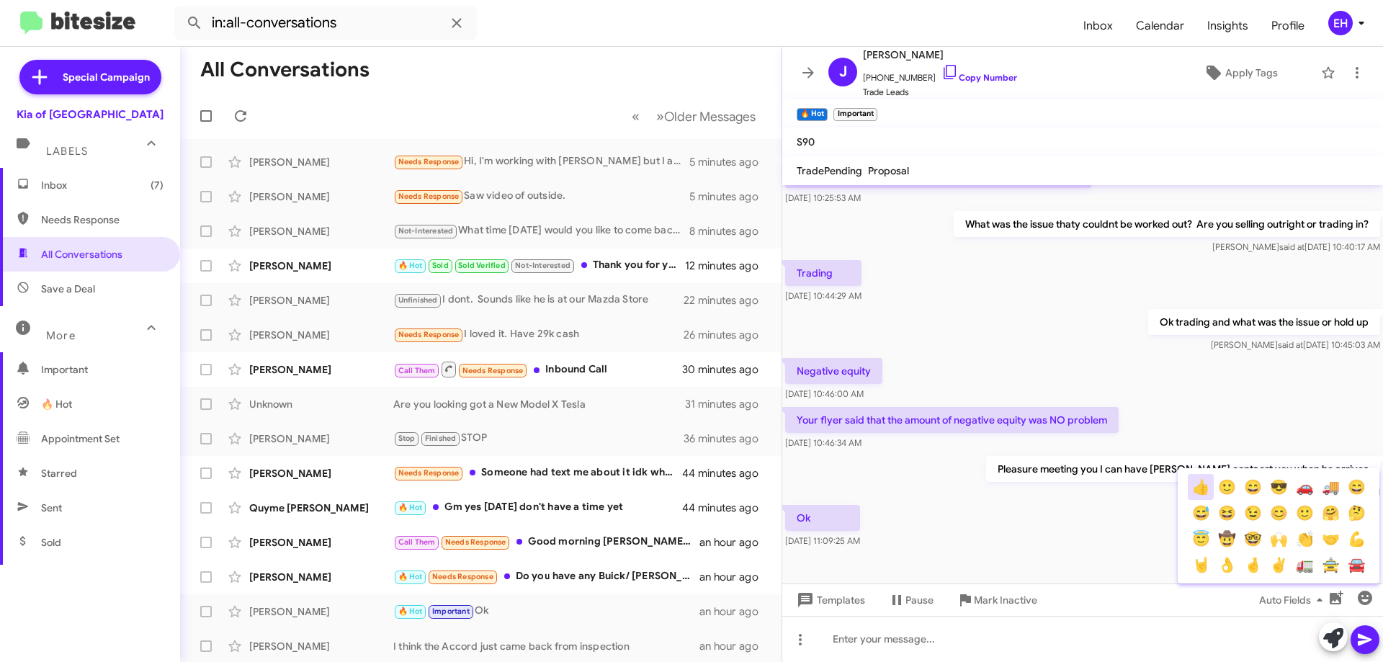
click at [1199, 491] on button "👍" at bounding box center [1201, 487] width 26 height 26
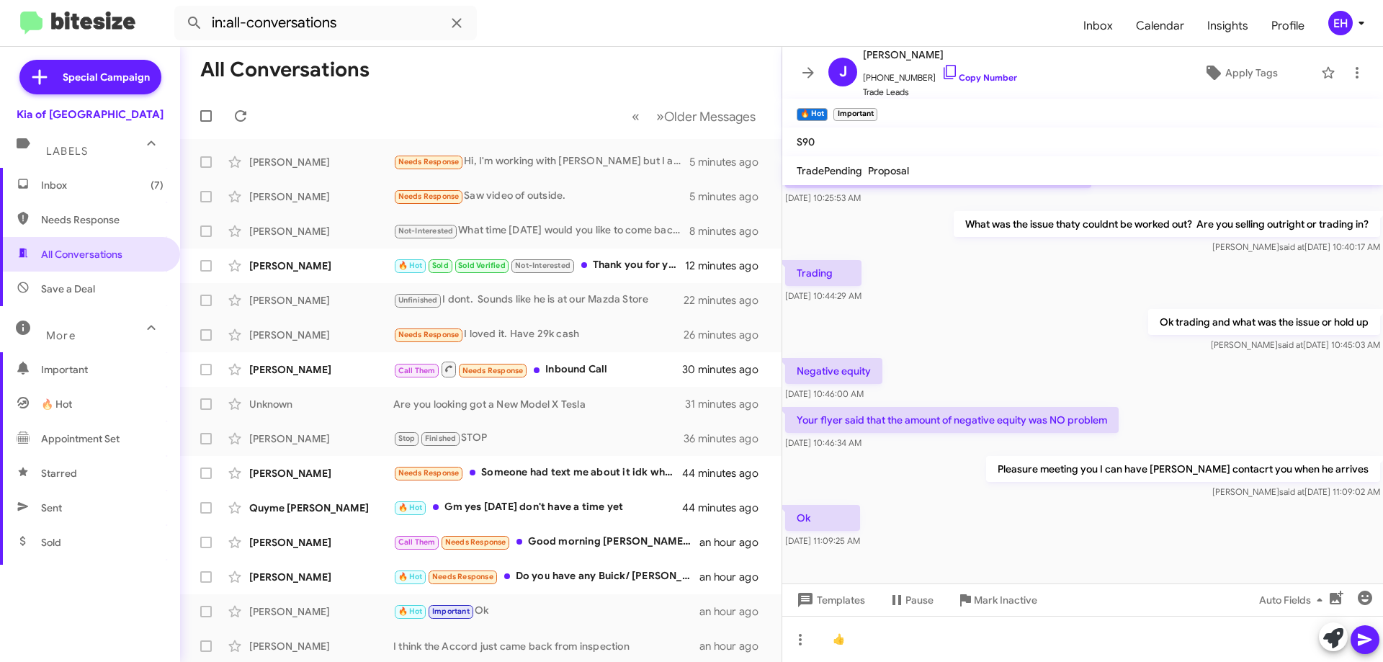
click at [1357, 640] on icon at bounding box center [1365, 639] width 17 height 17
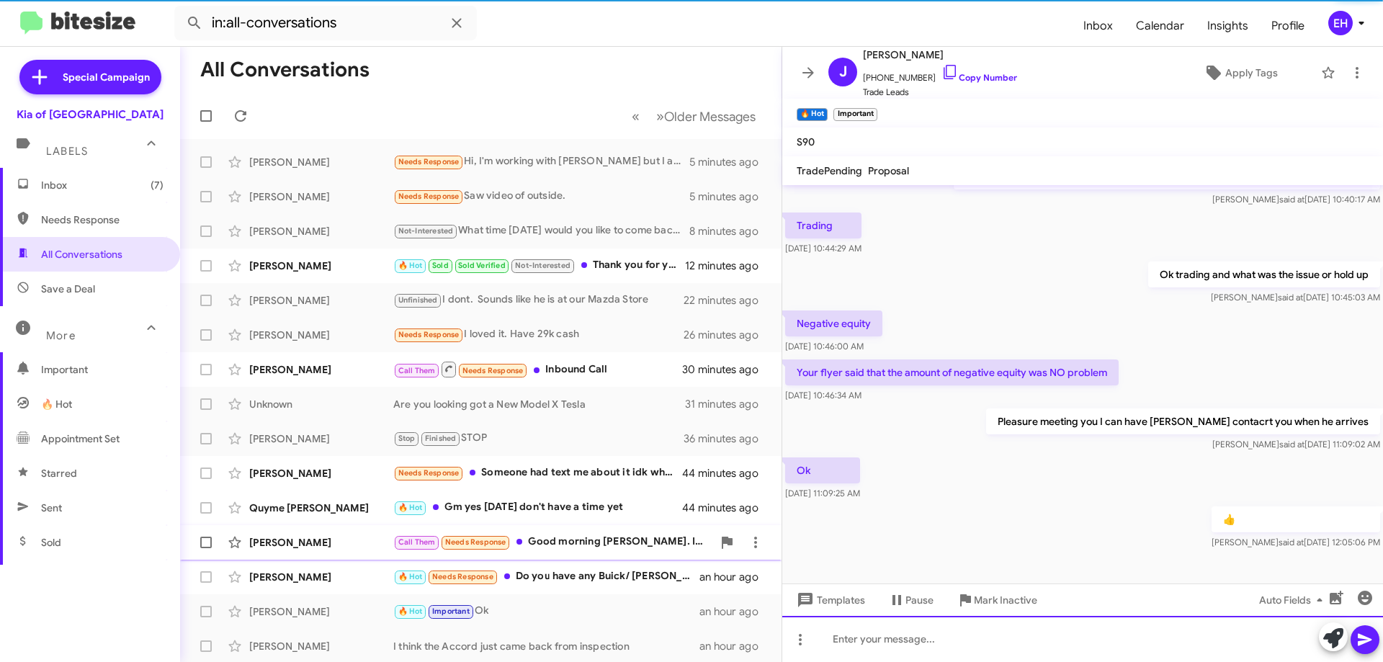
scroll to position [142, 0]
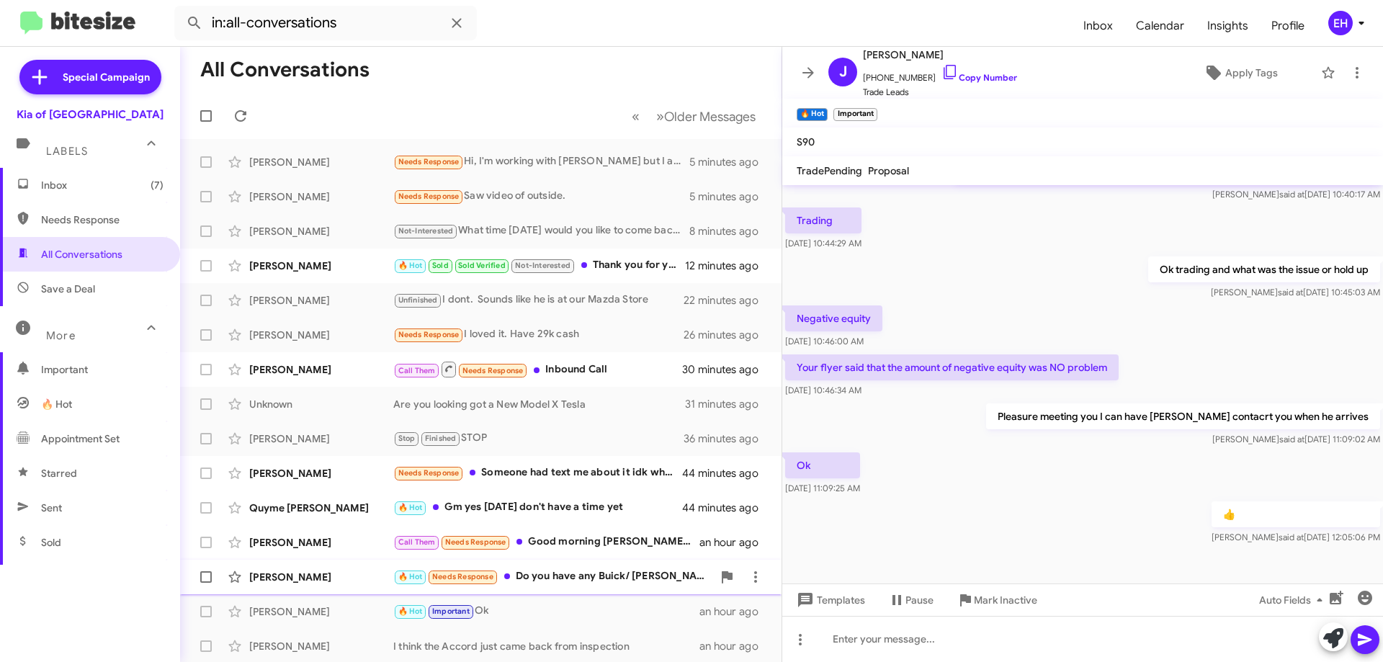
click at [619, 572] on div "🔥 Hot Needs Response Do you have any Buick/ Kia's?" at bounding box center [552, 576] width 319 height 17
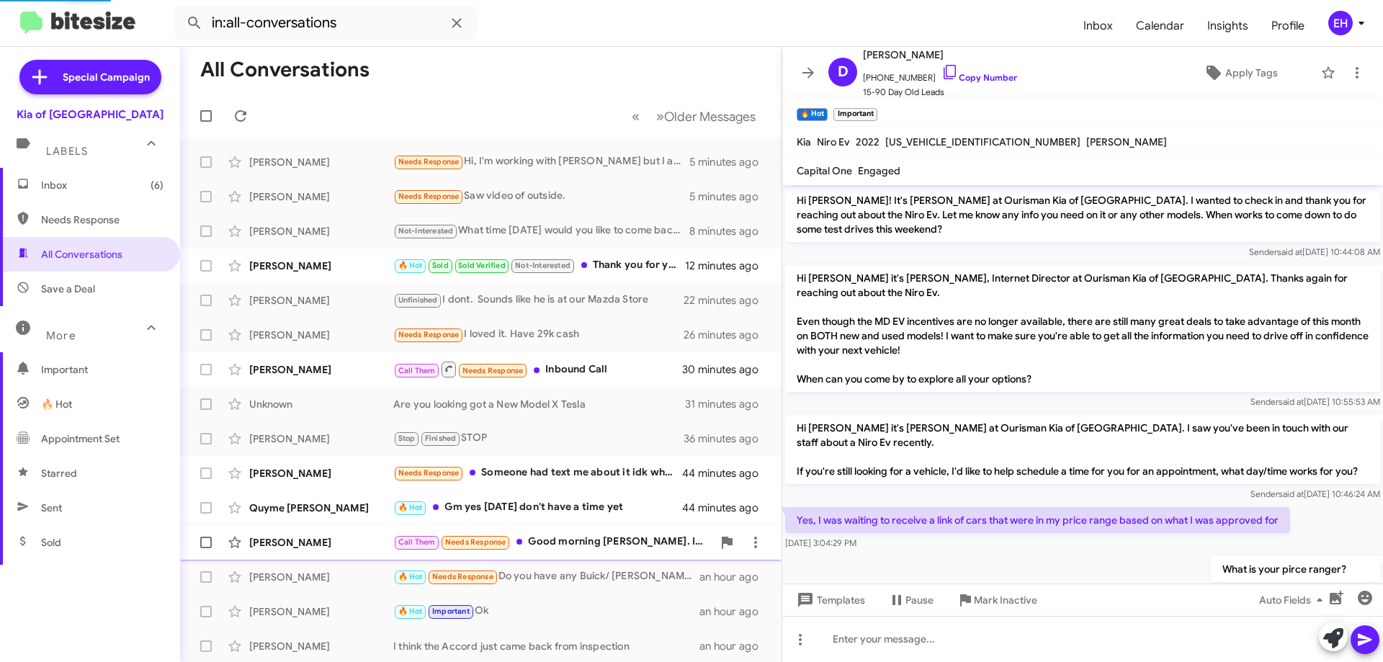
scroll to position [358, 0]
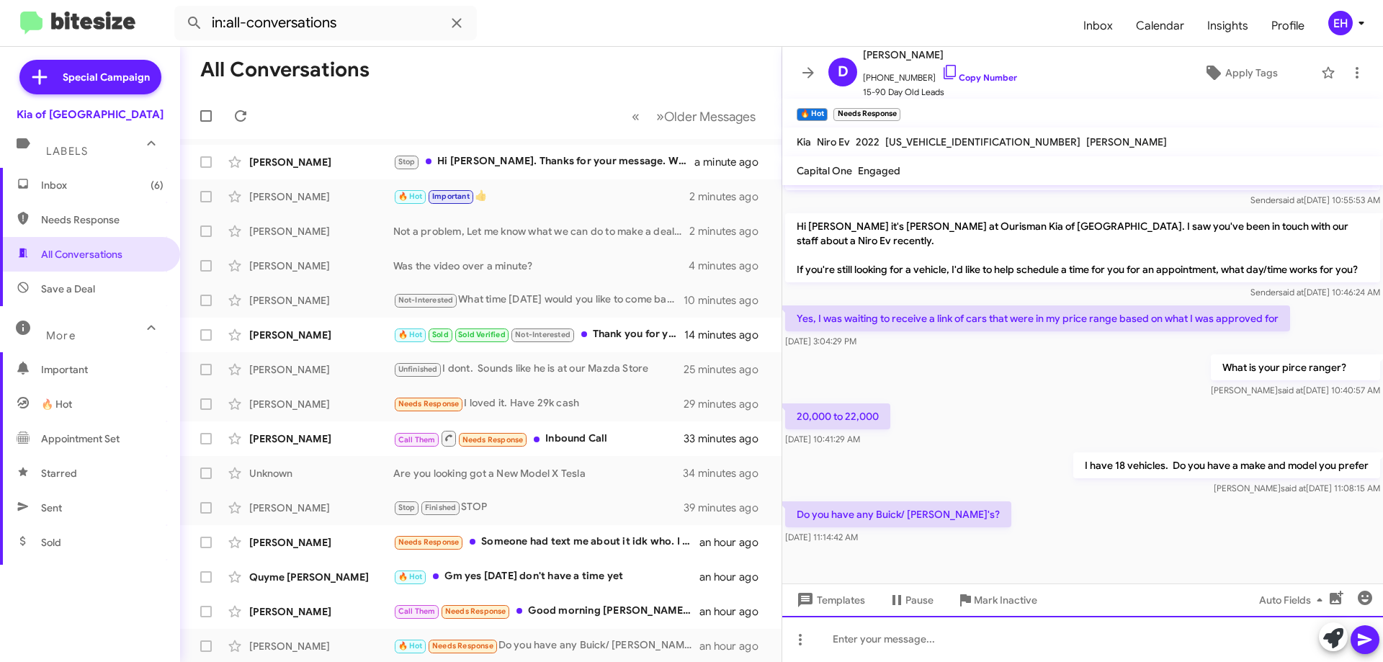
click at [896, 628] on div at bounding box center [1082, 639] width 601 height 46
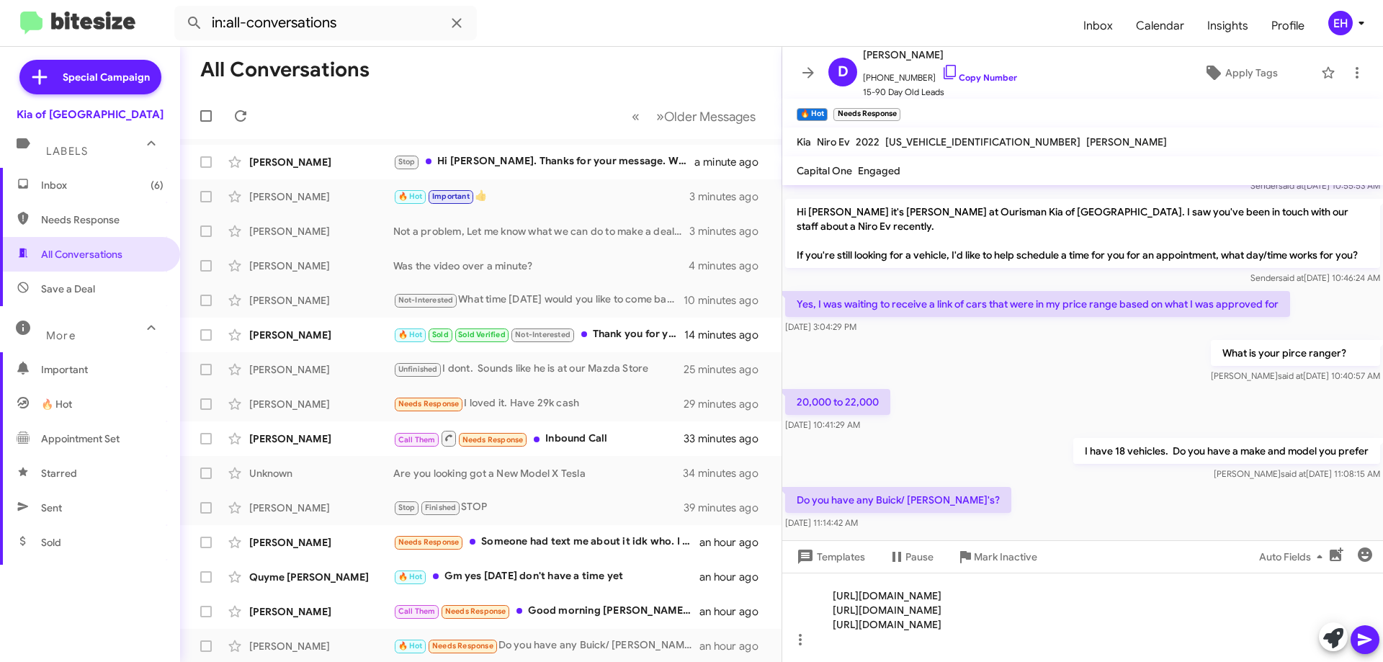
click at [1370, 639] on icon at bounding box center [1365, 640] width 14 height 12
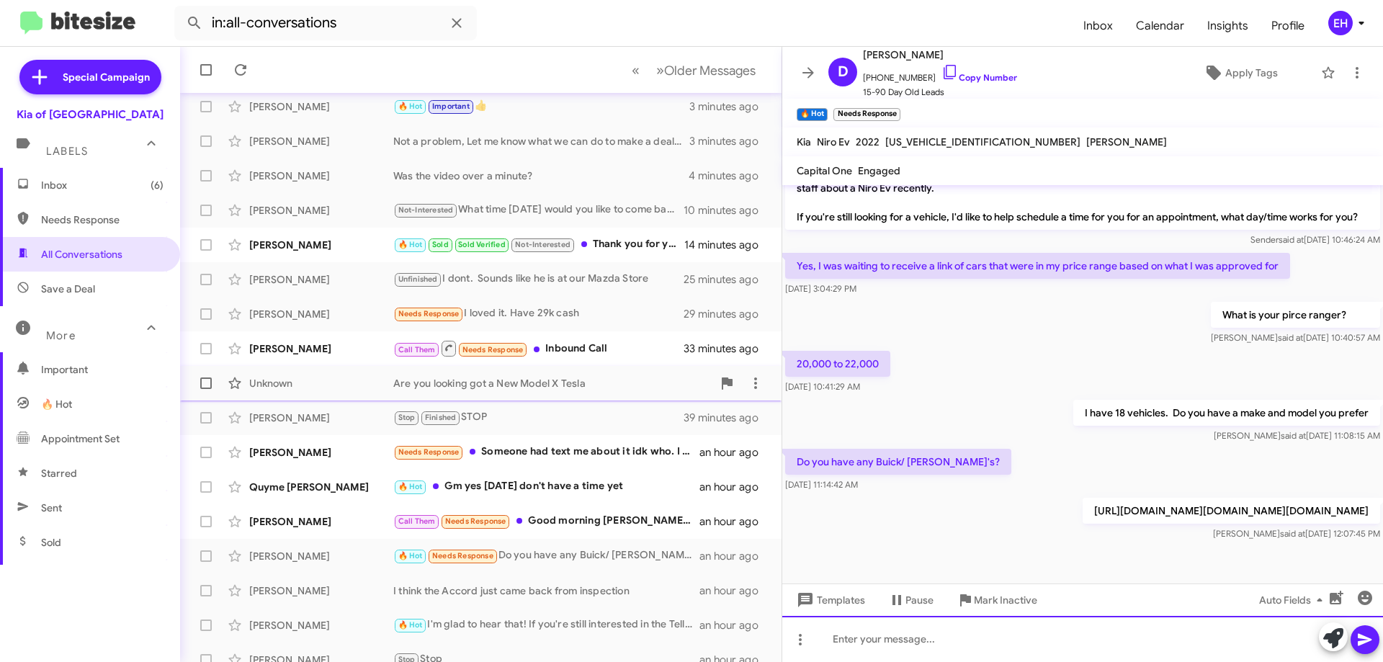
scroll to position [174, 0]
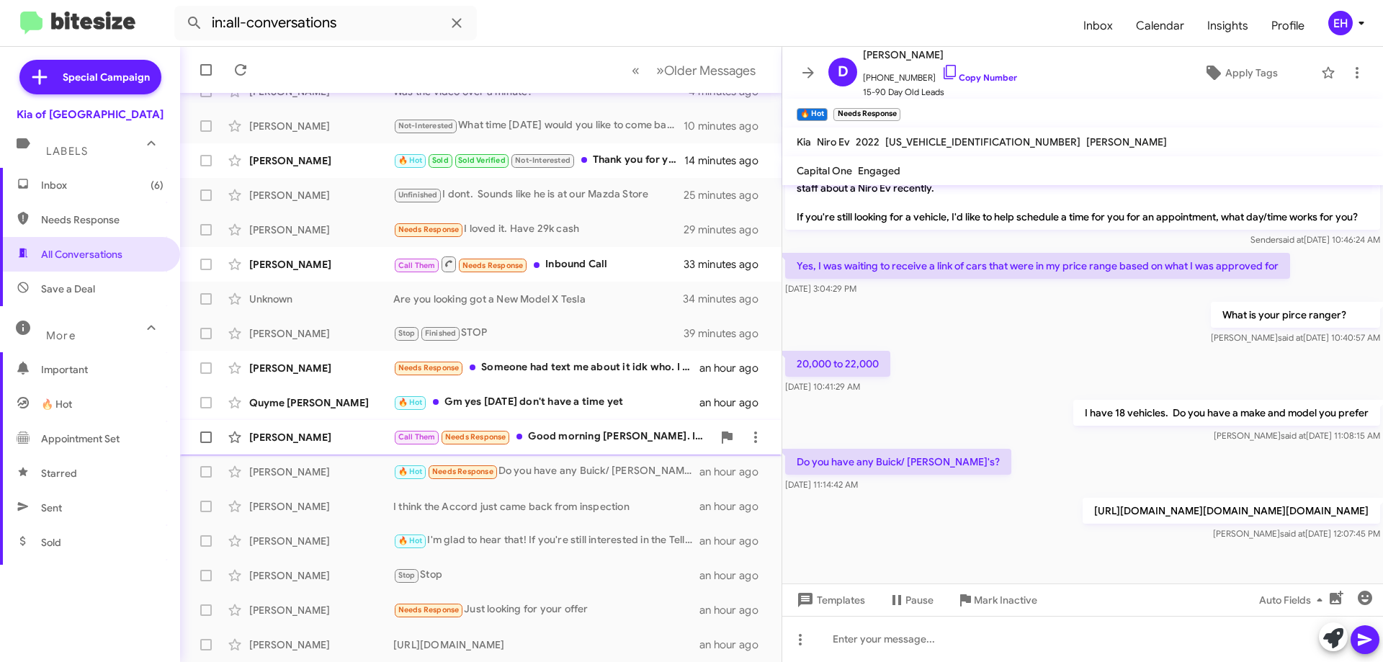
click at [597, 439] on div "Call Them Needs Response Good morning Erik. I fill out application through capi…" at bounding box center [552, 437] width 319 height 17
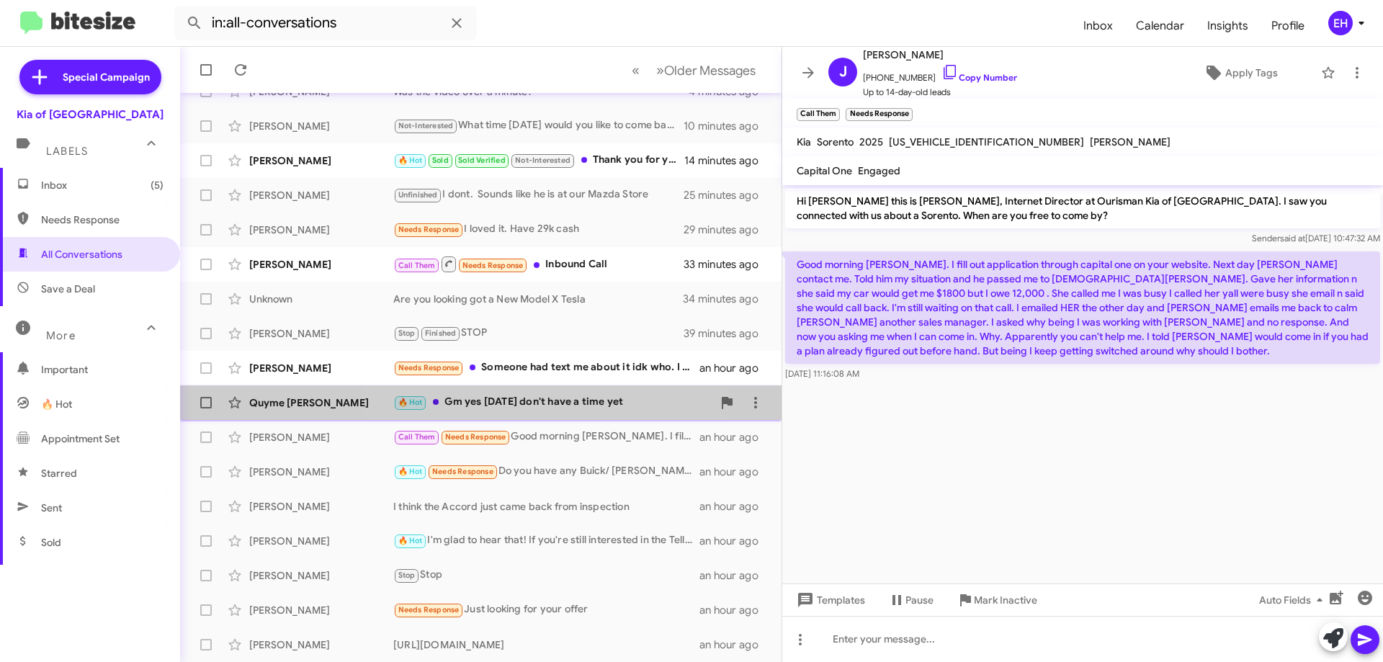
click at [513, 408] on div "🔥 Hot Gm yes this Saturday don't have a time yet" at bounding box center [552, 402] width 319 height 17
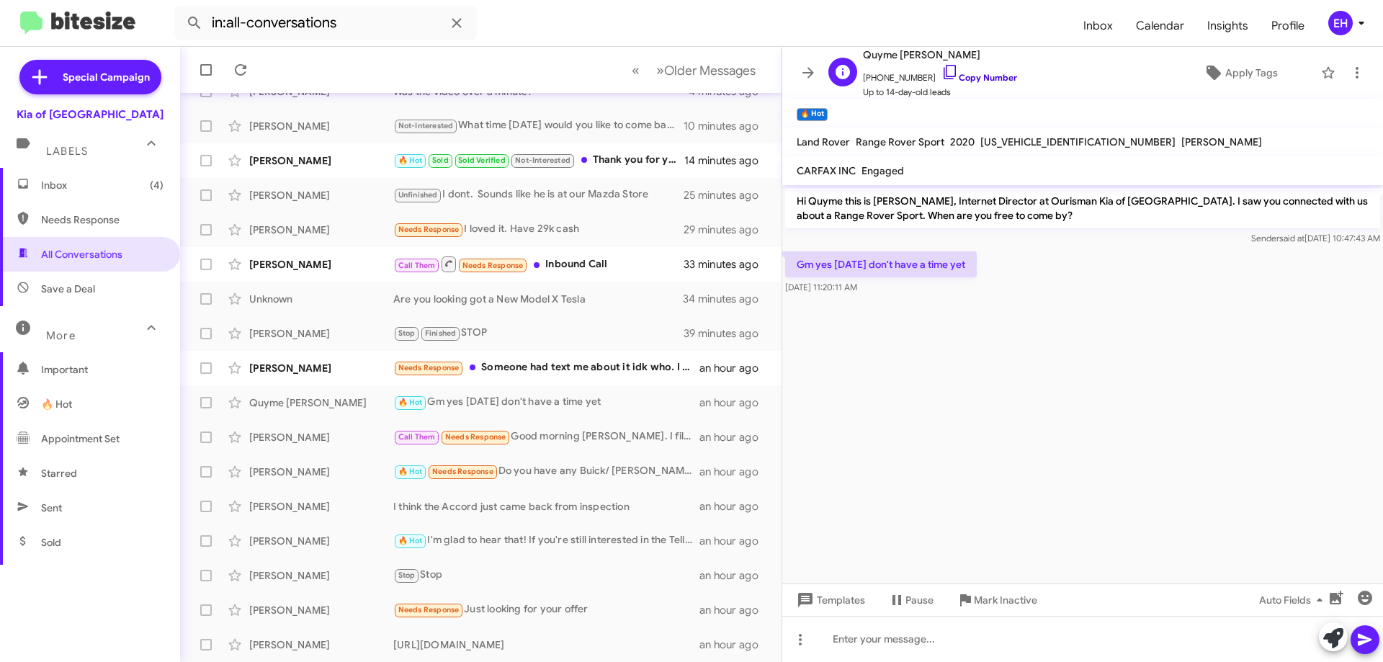
click at [978, 79] on link "Copy Number" at bounding box center [980, 77] width 76 height 11
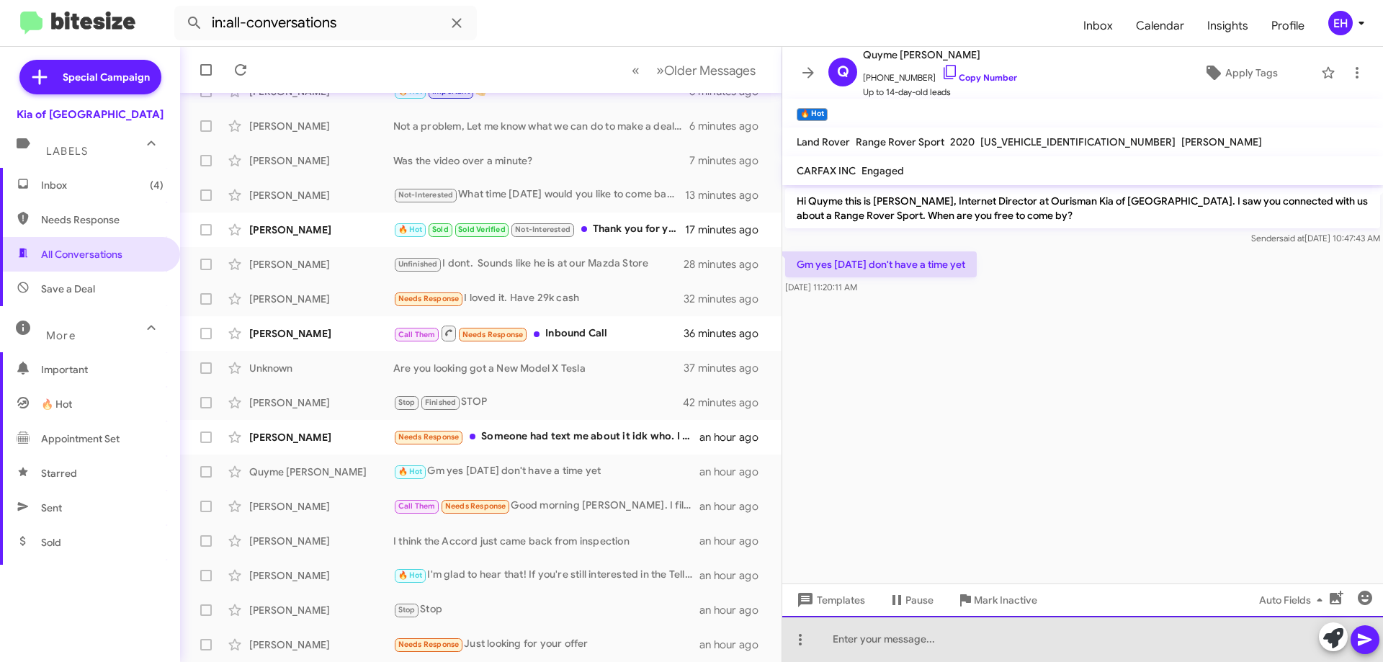
drag, startPoint x: 908, startPoint y: 651, endPoint x: 914, endPoint y: 647, distance: 7.8
click at [911, 648] on div at bounding box center [1082, 639] width 601 height 46
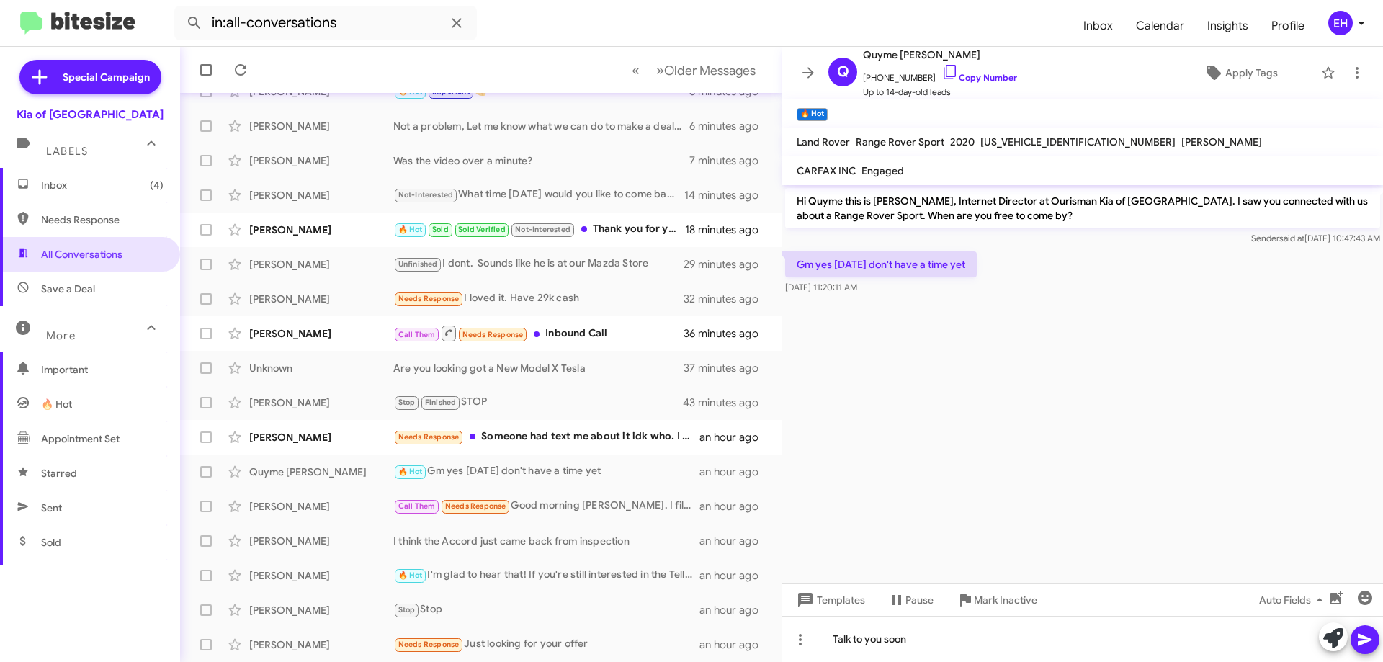
click at [1369, 644] on icon at bounding box center [1365, 639] width 17 height 17
click at [518, 425] on div "Wayne Wallace Needs Response Someone had text me about it idk who. I had asked …" at bounding box center [481, 437] width 579 height 29
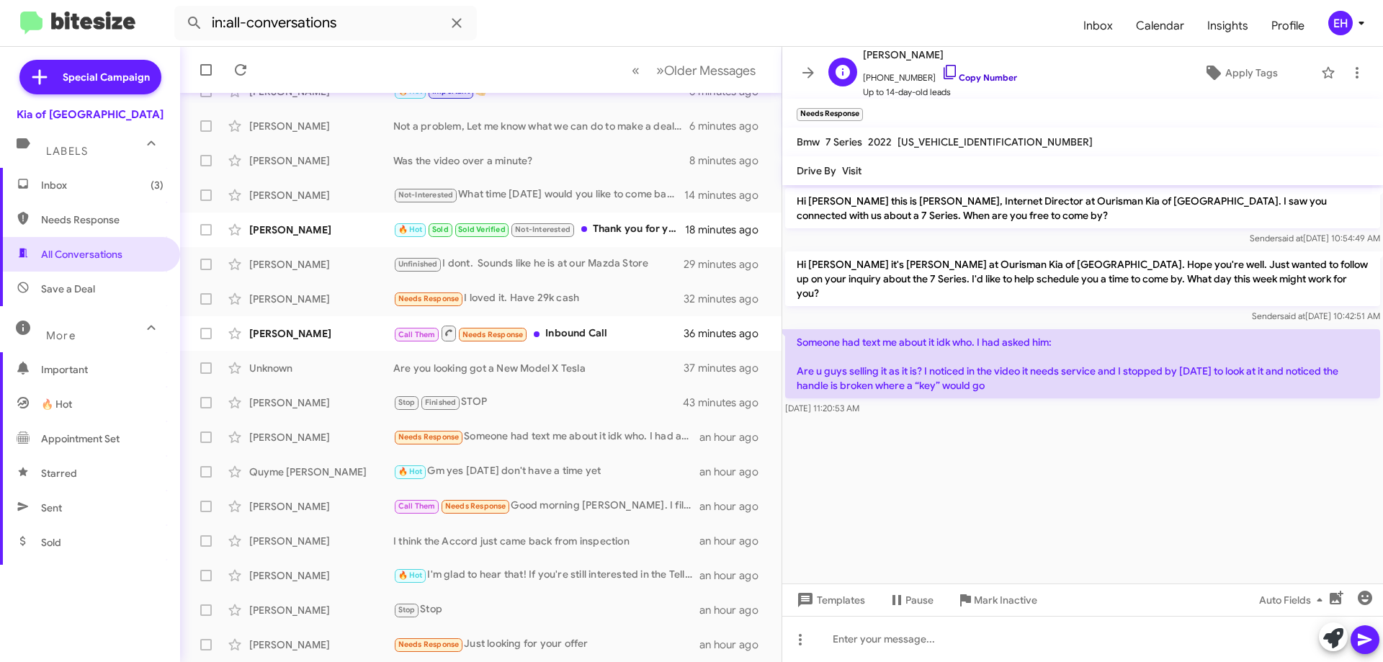
click at [987, 80] on link "Copy Number" at bounding box center [980, 77] width 76 height 11
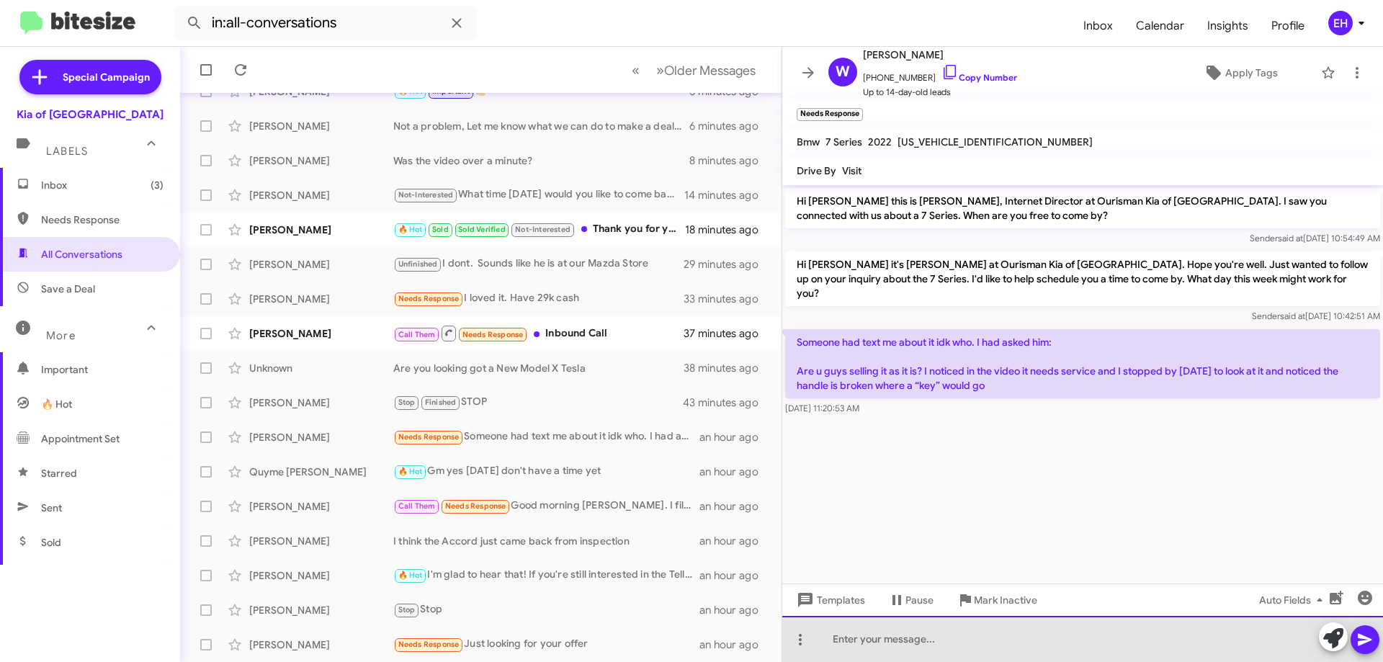
click at [951, 617] on div at bounding box center [1082, 639] width 601 height 46
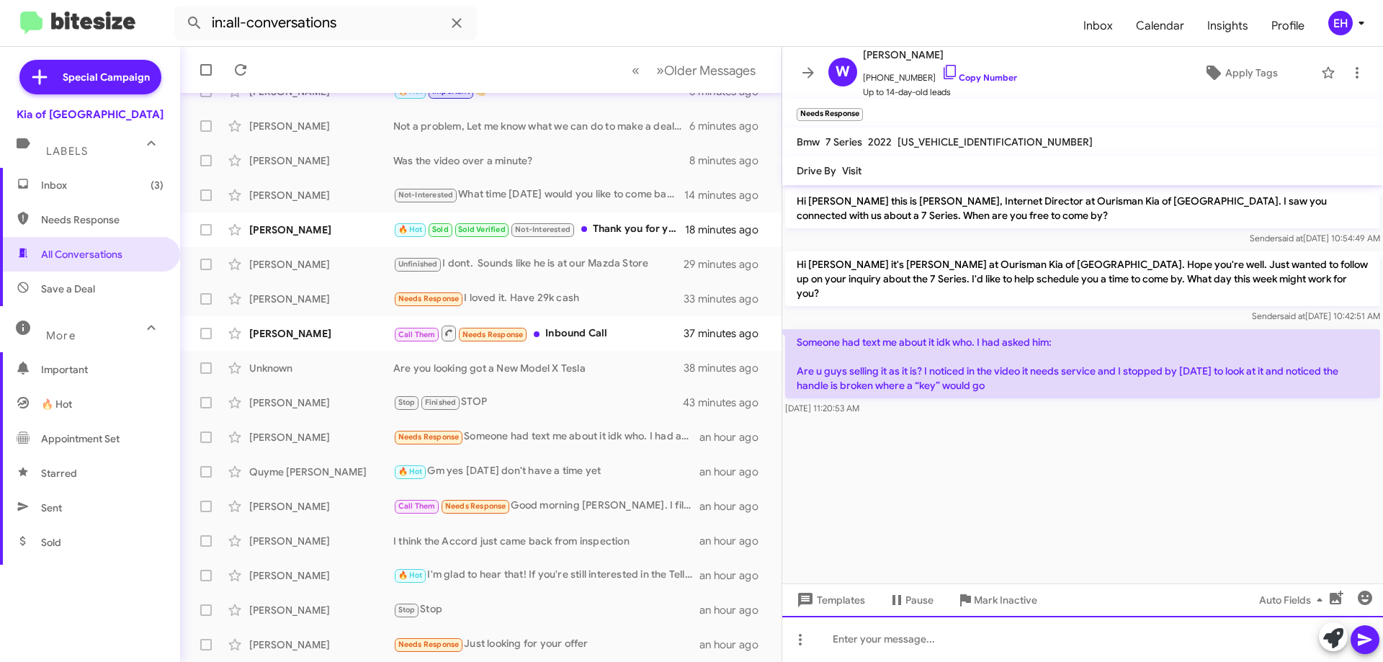
click at [952, 631] on div at bounding box center [1082, 639] width 601 height 46
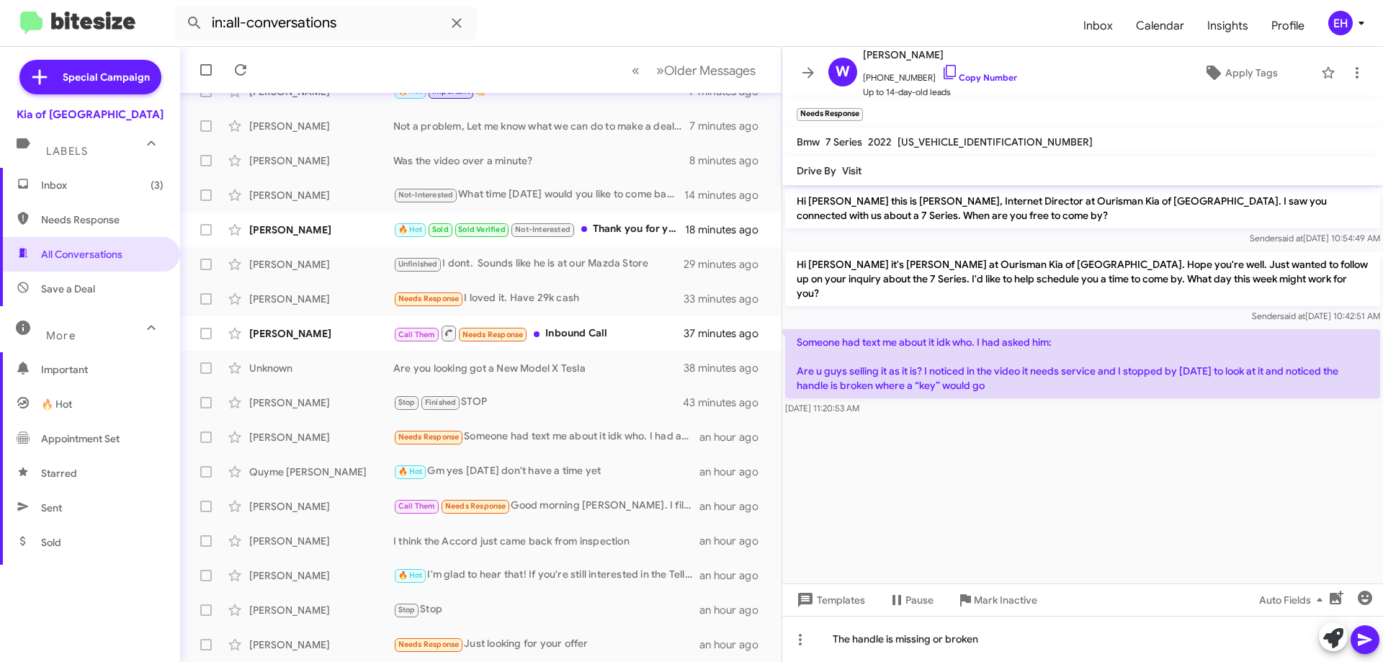
click at [1360, 639] on icon at bounding box center [1365, 639] width 17 height 17
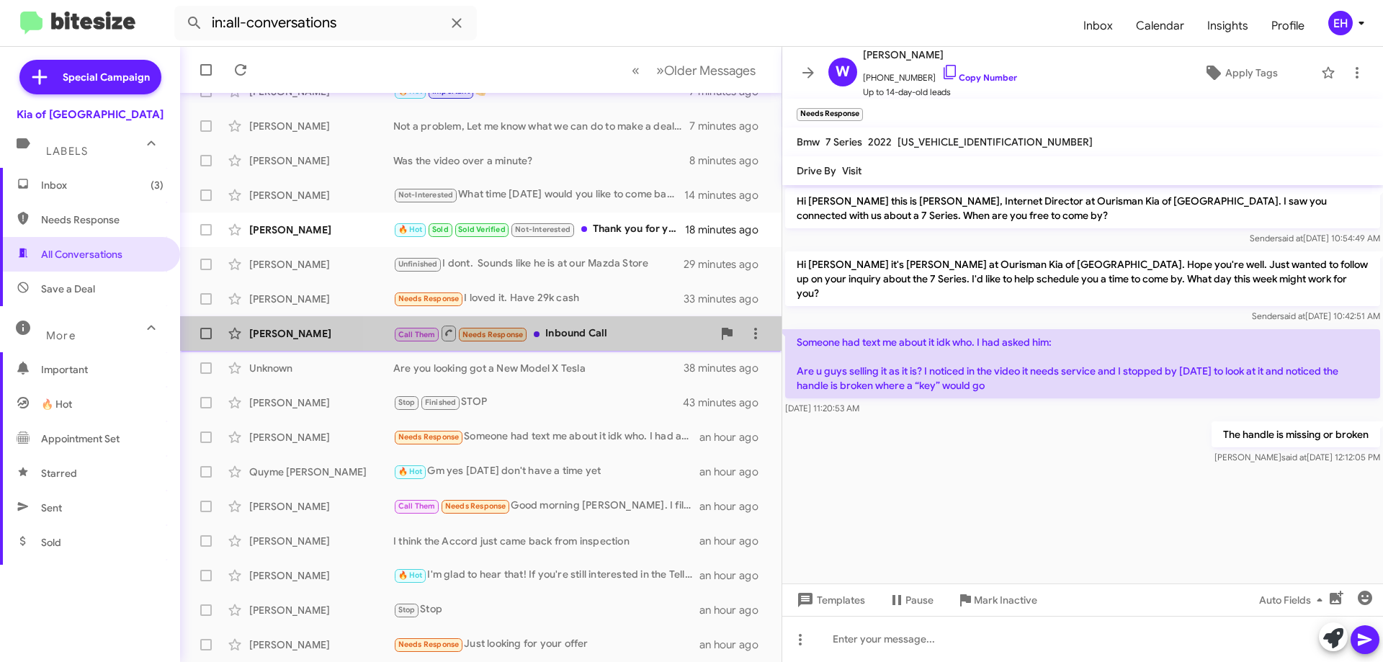
click at [597, 339] on div "Call Them Needs Response Inbound Call" at bounding box center [552, 333] width 319 height 18
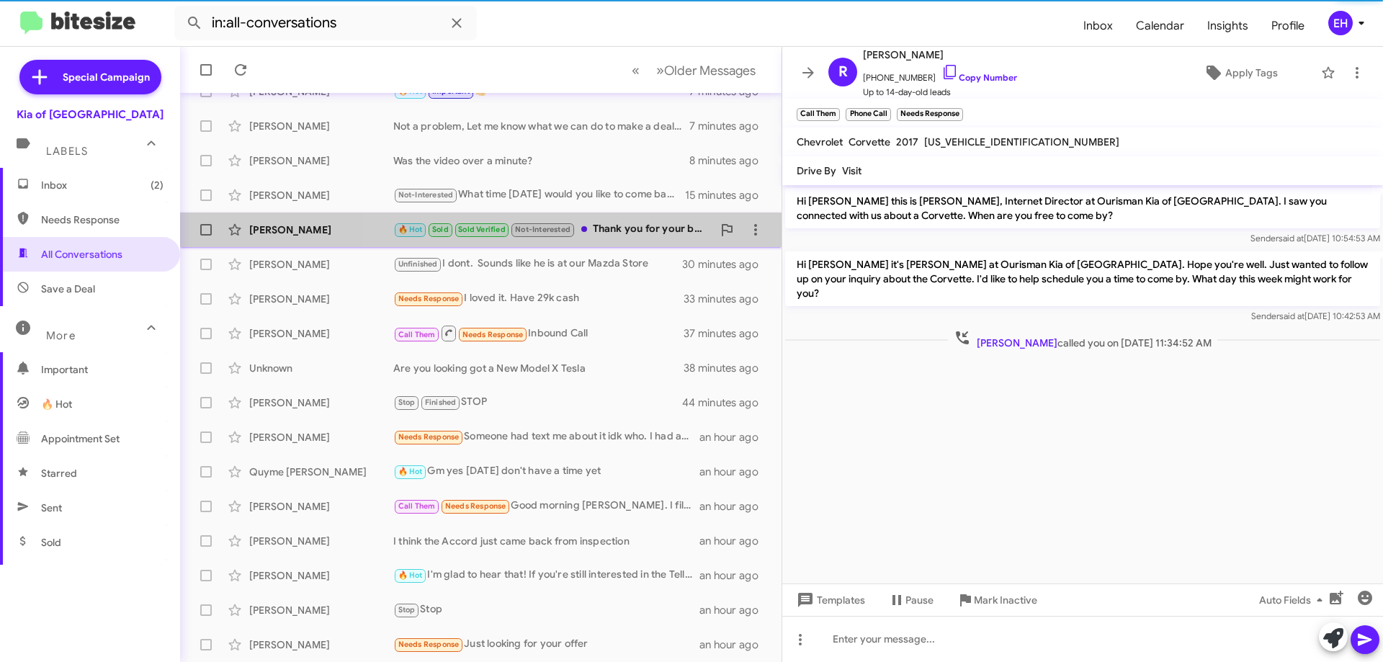
click at [620, 228] on div "🔥 Hot Sold Sold Verified Not-Interested Thank you for your business" at bounding box center [552, 229] width 319 height 17
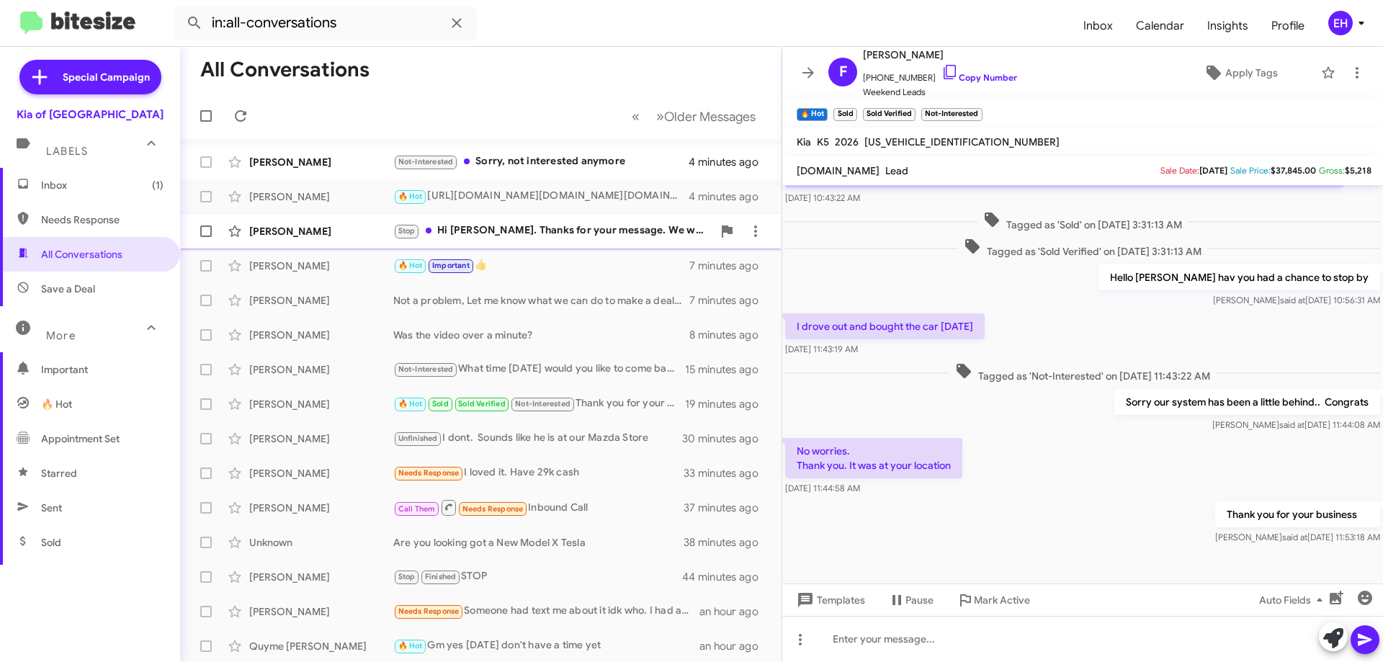
click at [543, 233] on div "Stop Hi Erik. Thanks for your message. We will not be moving forward with a Kia…" at bounding box center [552, 231] width 319 height 17
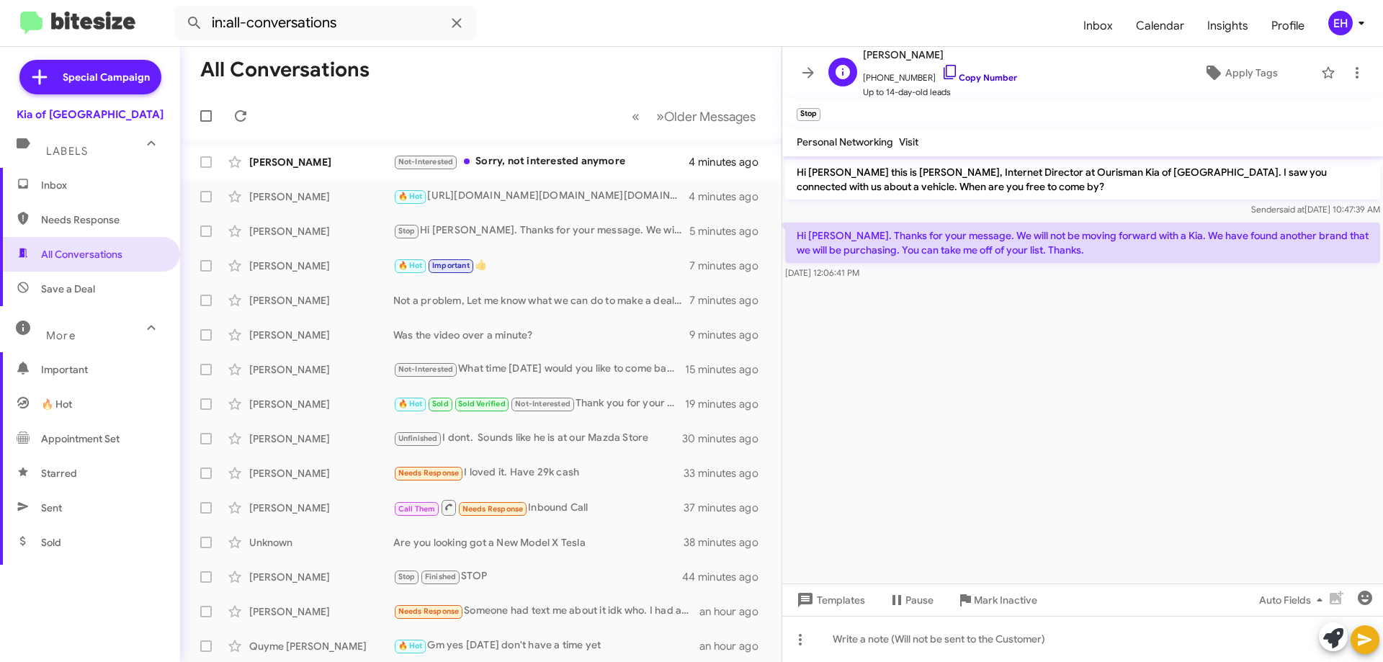
click at [978, 74] on link "Copy Number" at bounding box center [980, 77] width 76 height 11
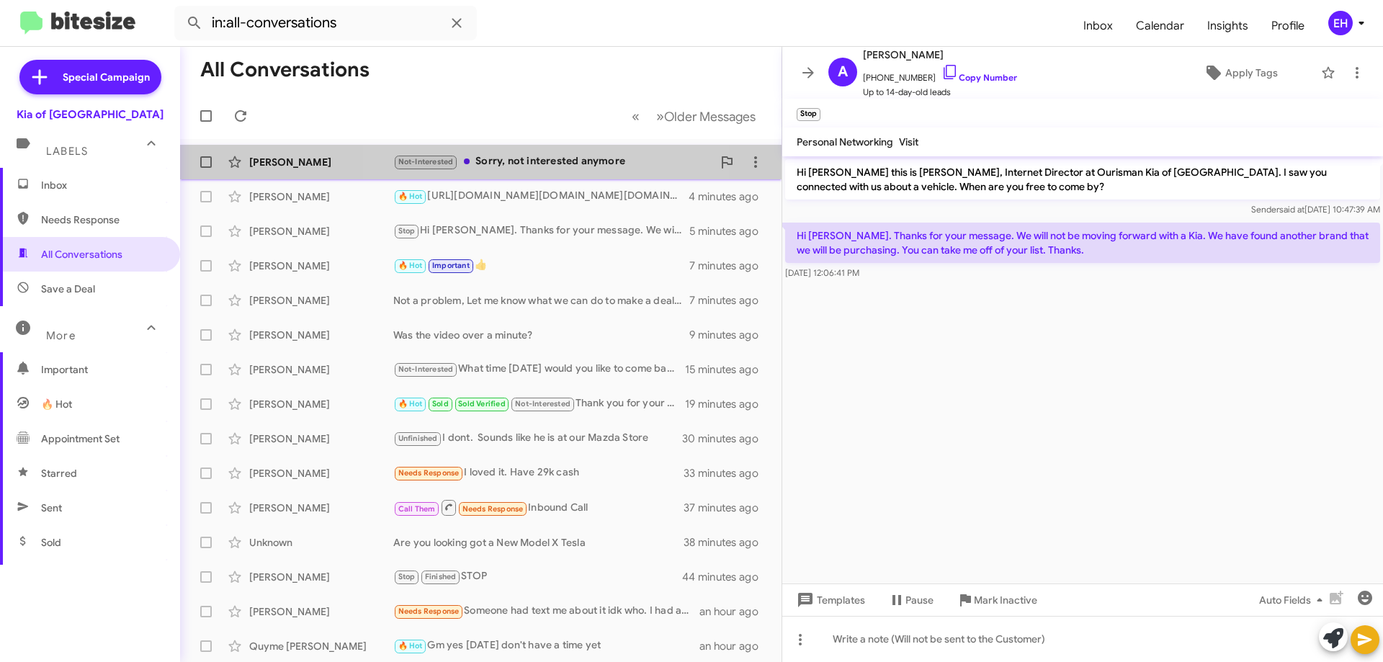
click at [539, 160] on div "Not-Interested Sorry, not interested anymore" at bounding box center [552, 161] width 319 height 17
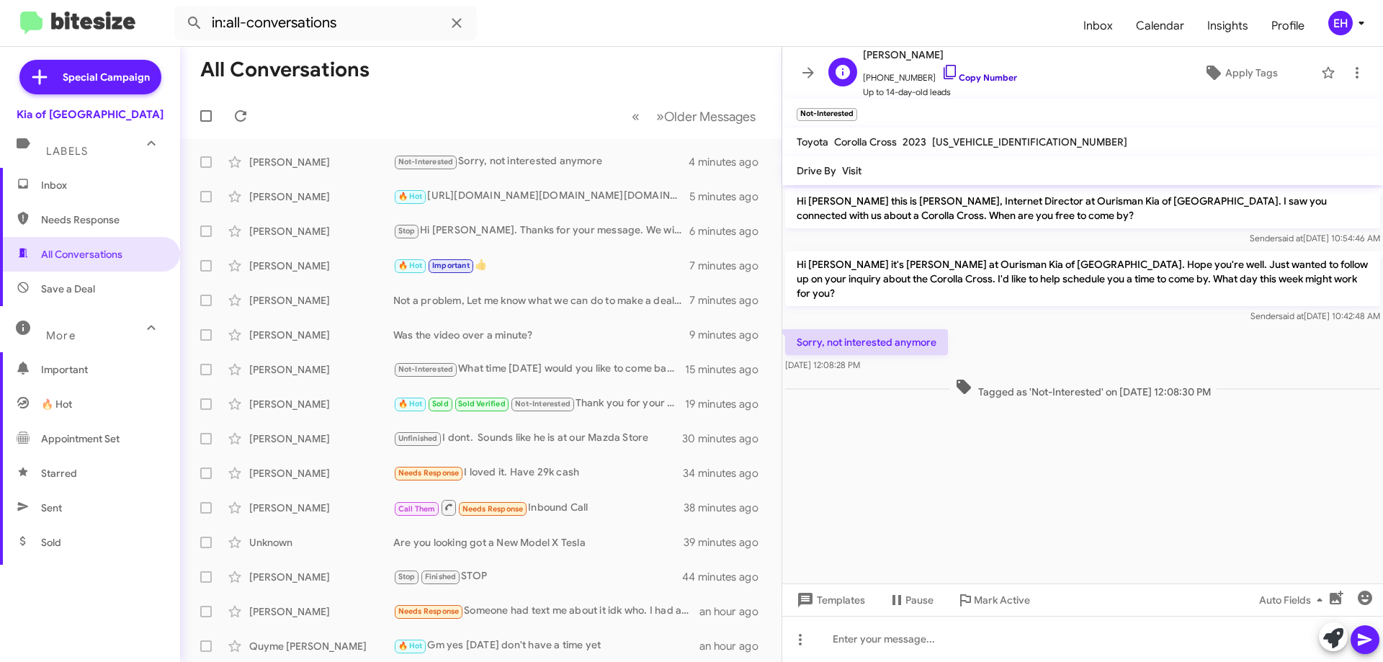
click at [990, 79] on link "Copy Number" at bounding box center [980, 77] width 76 height 11
drag, startPoint x: 125, startPoint y: 217, endPoint x: 116, endPoint y: 217, distance: 8.6
click at [124, 217] on span "Needs Response" at bounding box center [102, 220] width 122 height 14
type input "in:needs-response"
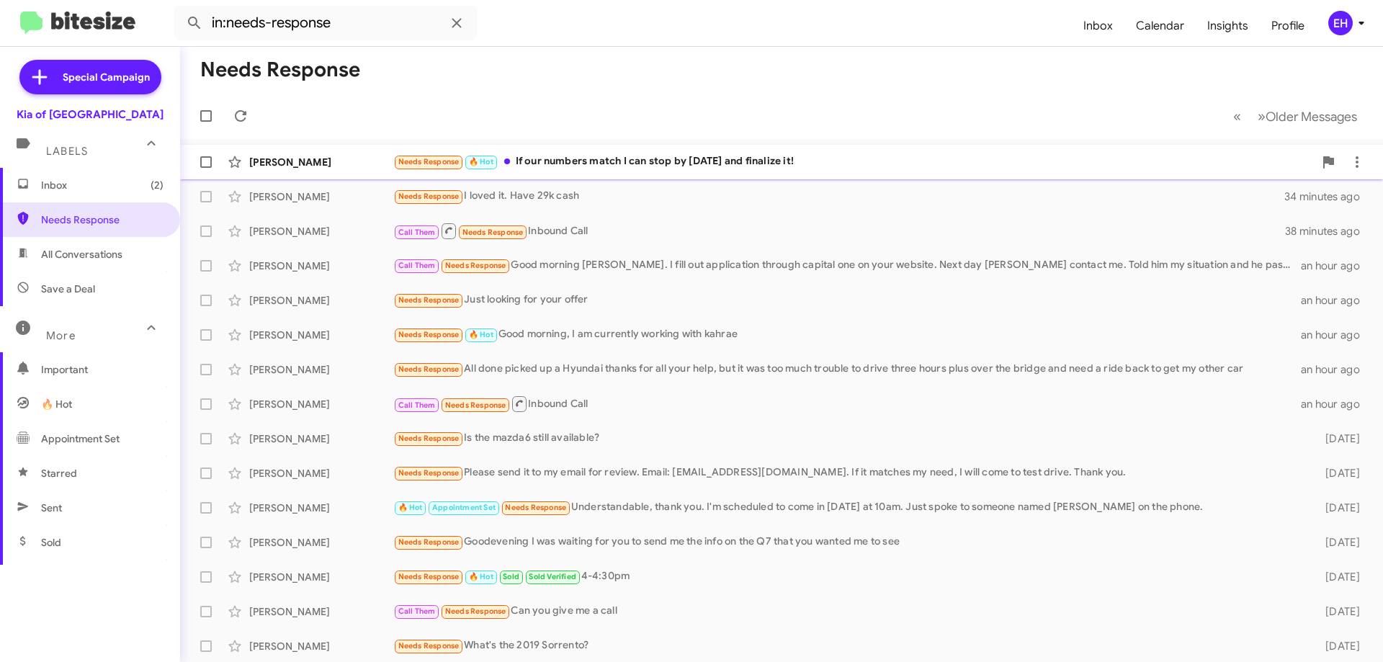
click at [640, 165] on div "Needs Response 🔥 Hot If our numbers match I can stop by today and finalize it!" at bounding box center [853, 161] width 921 height 17
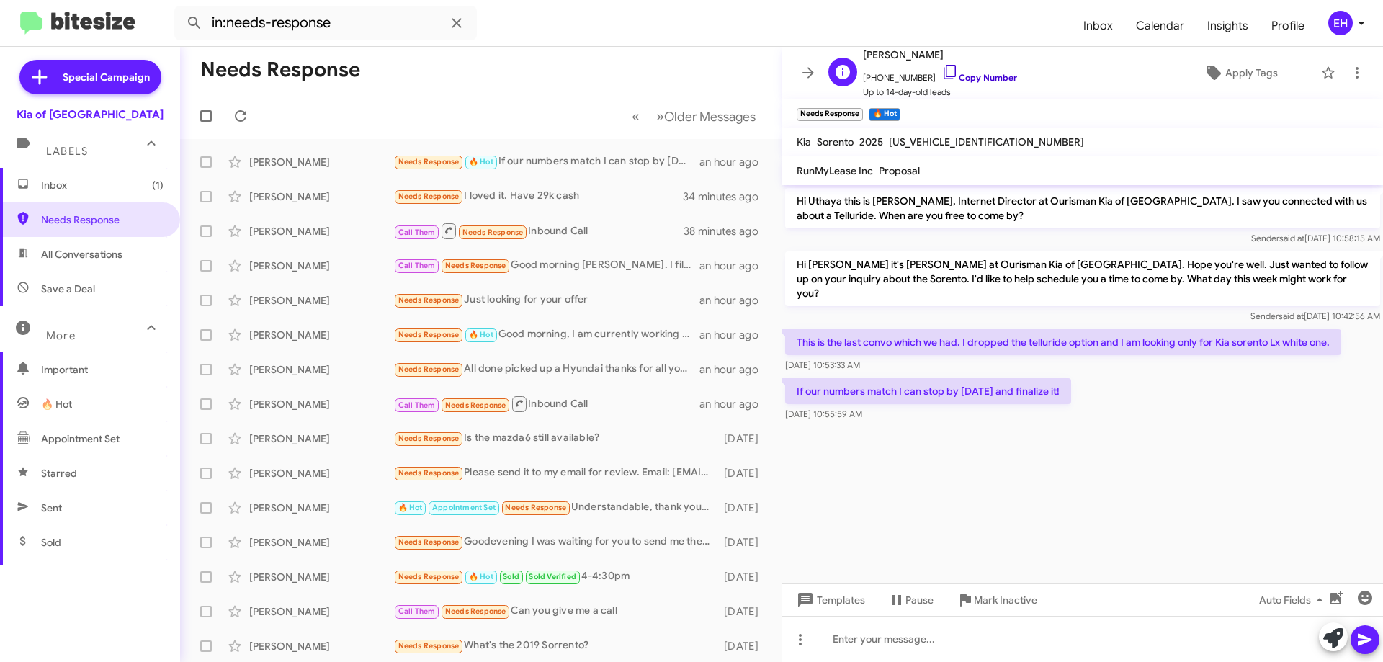
click at [982, 79] on link "Copy Number" at bounding box center [980, 77] width 76 height 11
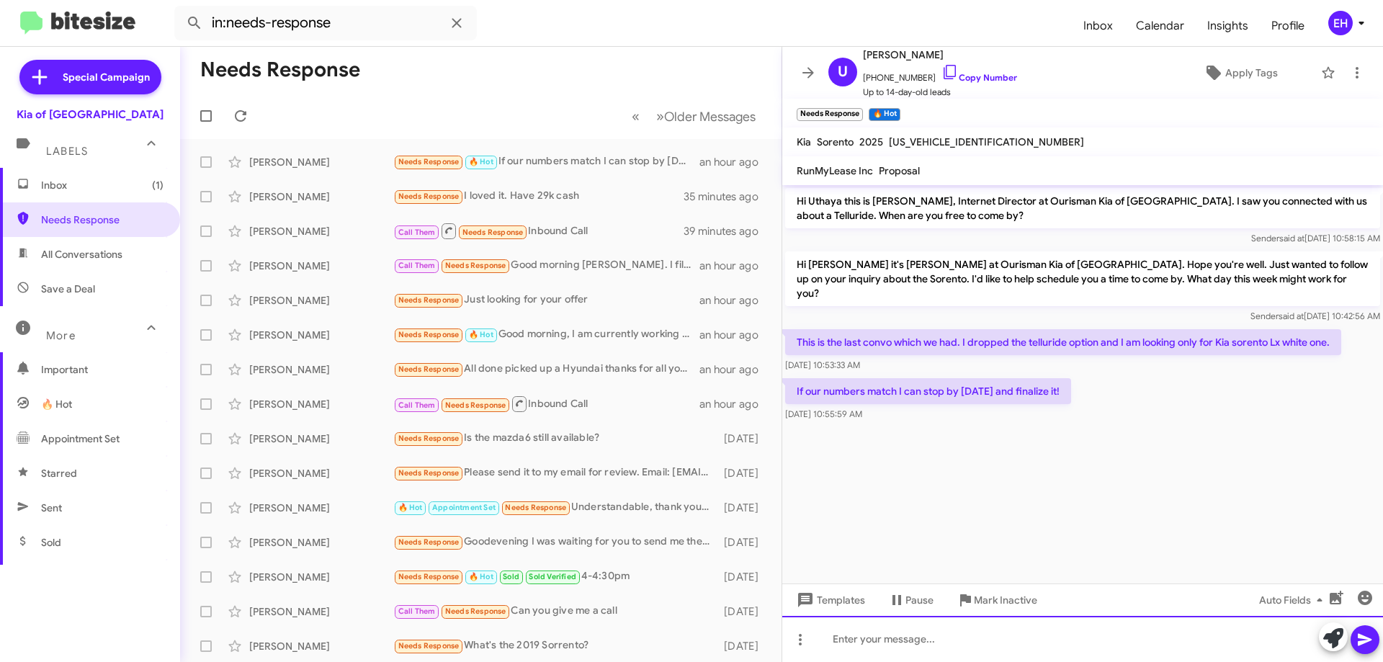
paste div
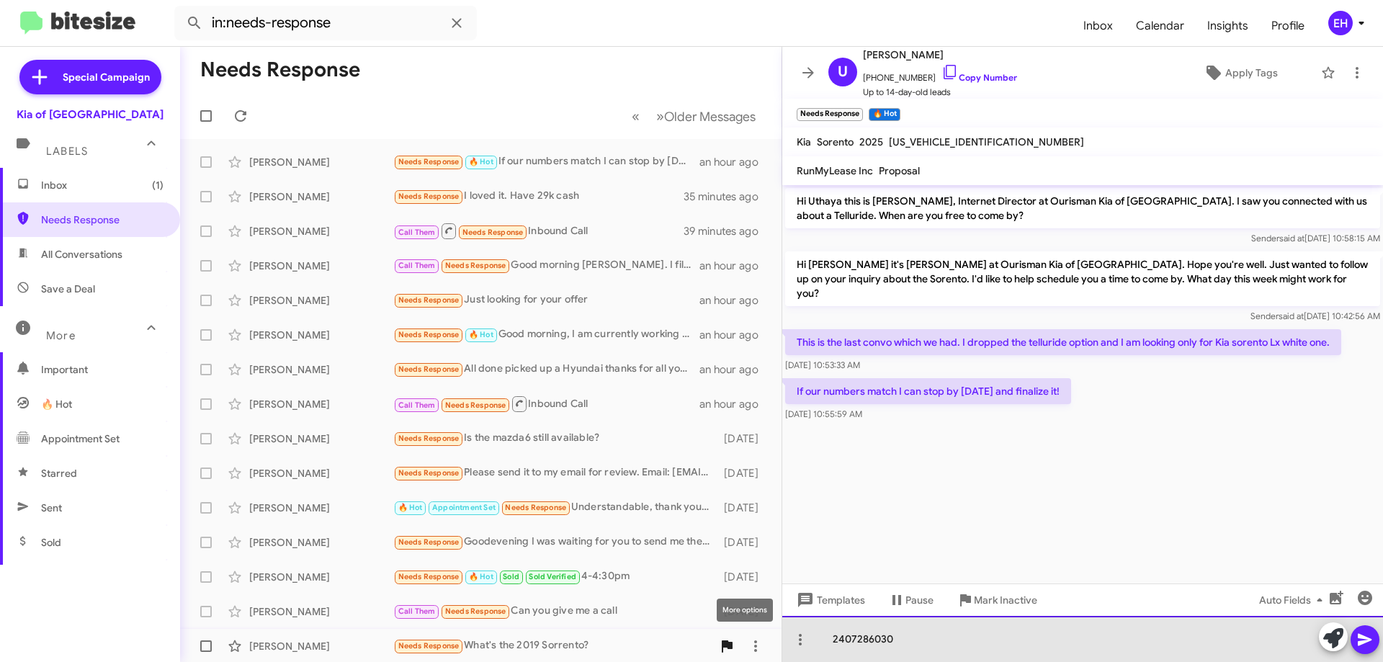
drag, startPoint x: 845, startPoint y: 651, endPoint x: 719, endPoint y: 656, distance: 126.2
click at [726, 656] on div "Needs Response « Previous » Next Older Messages Uthaya Ravichandran Needs Respo…" at bounding box center [781, 354] width 1203 height 615
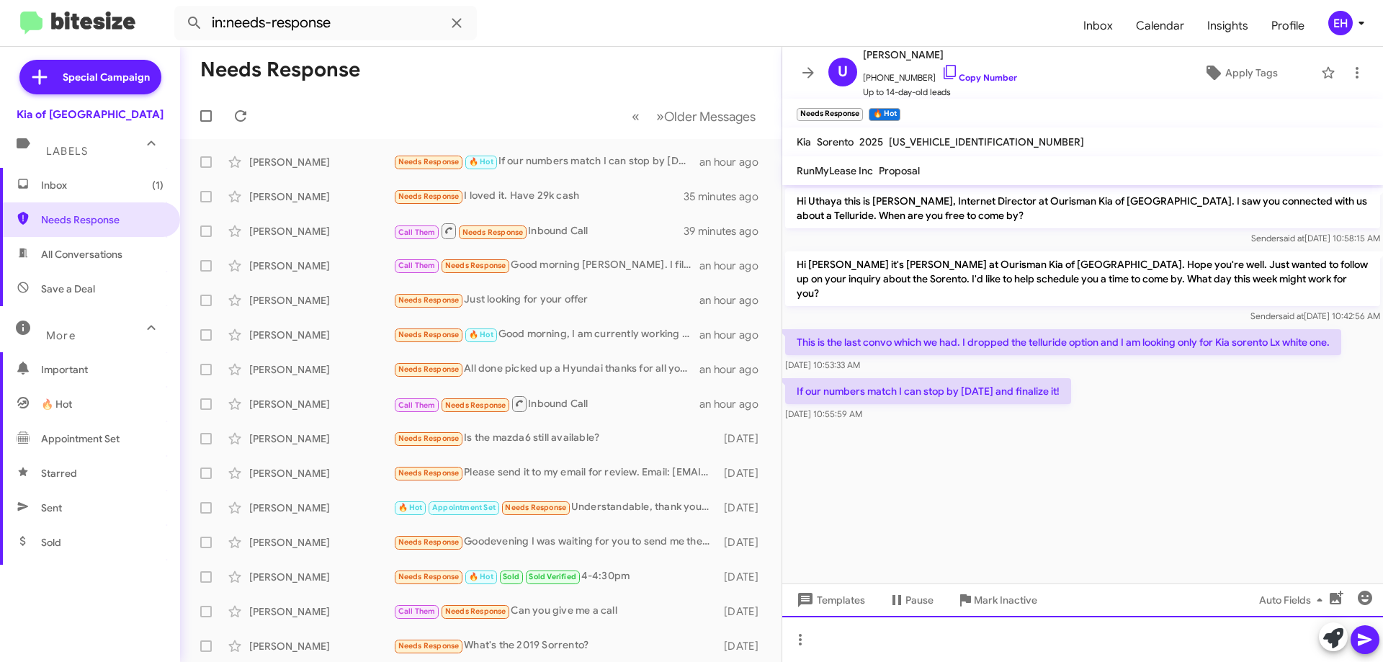
click at [953, 643] on div at bounding box center [1082, 639] width 601 height 46
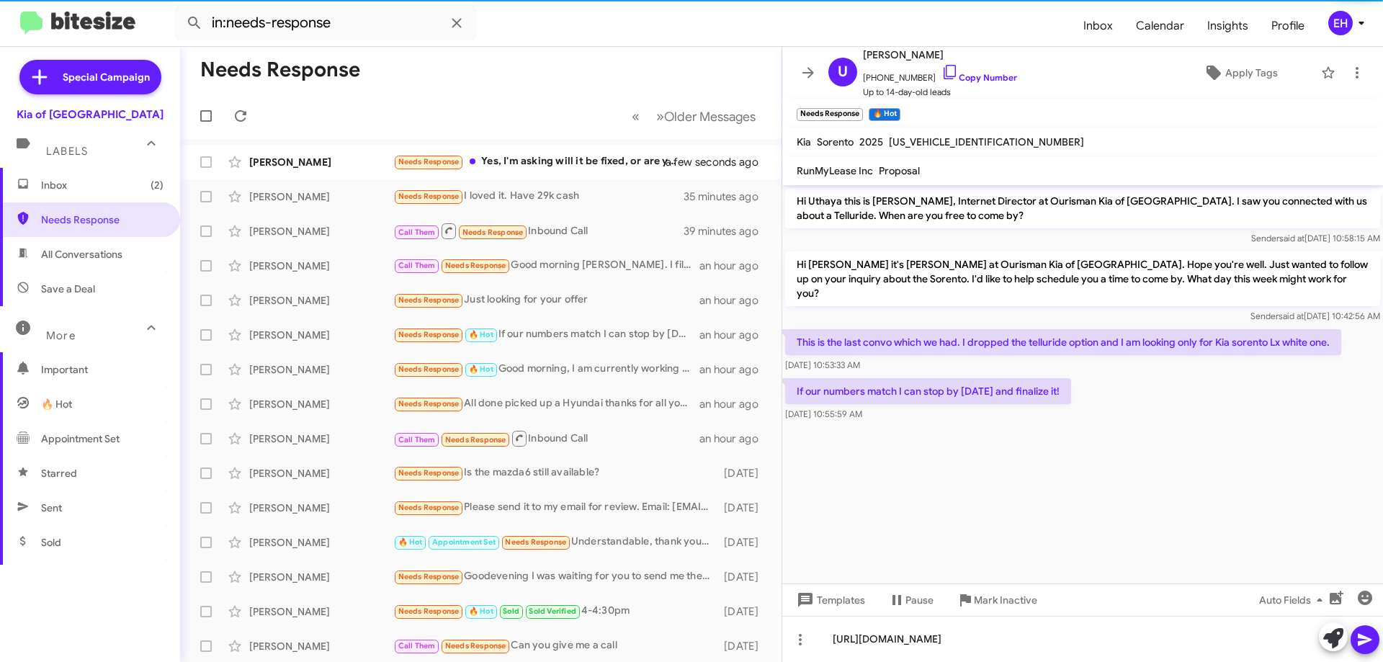
click at [1370, 645] on icon at bounding box center [1365, 639] width 17 height 17
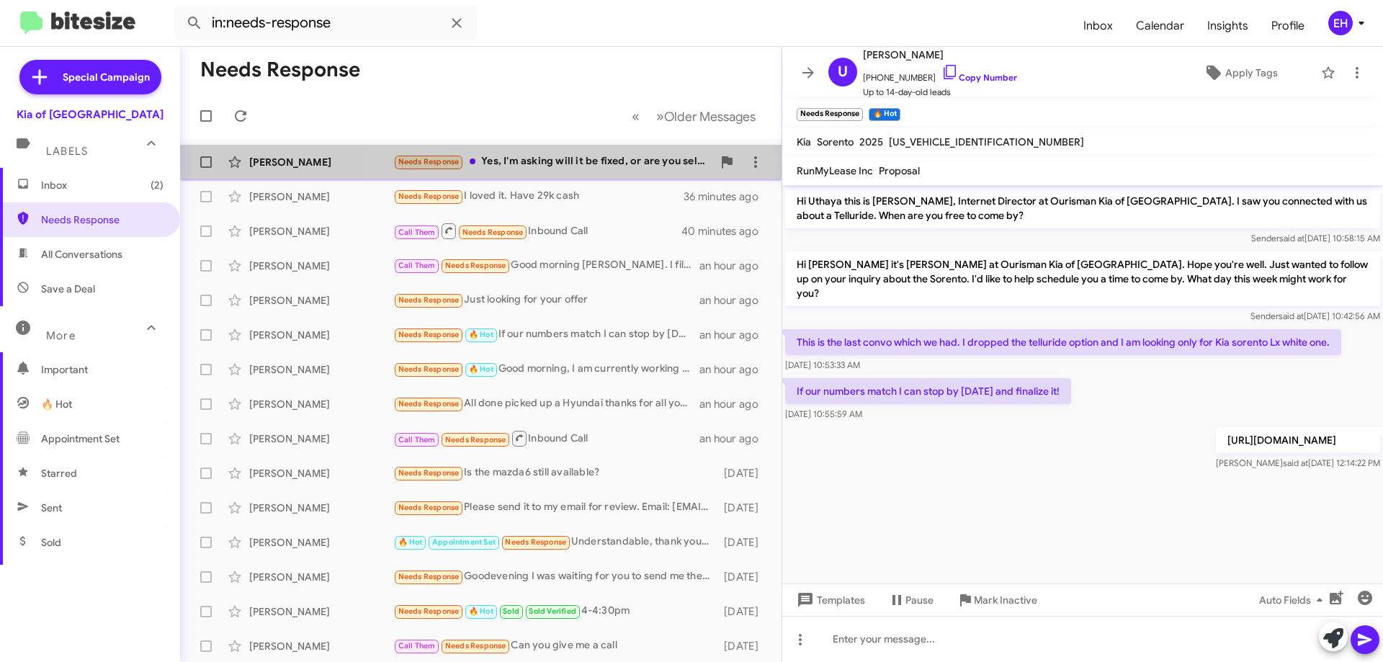
click at [594, 156] on div "Needs Response Yes, I'm asking will it be fixed, or are you selling it with the…" at bounding box center [552, 161] width 319 height 17
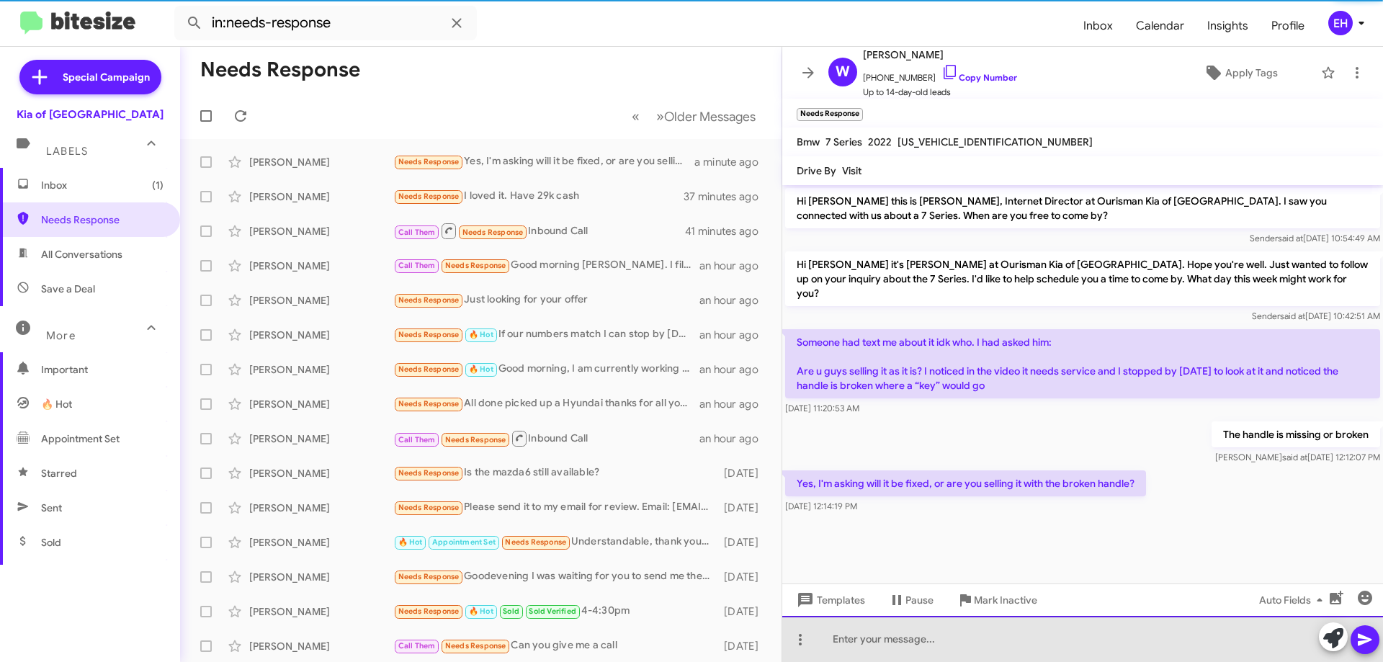
click at [916, 646] on div at bounding box center [1082, 639] width 601 height 46
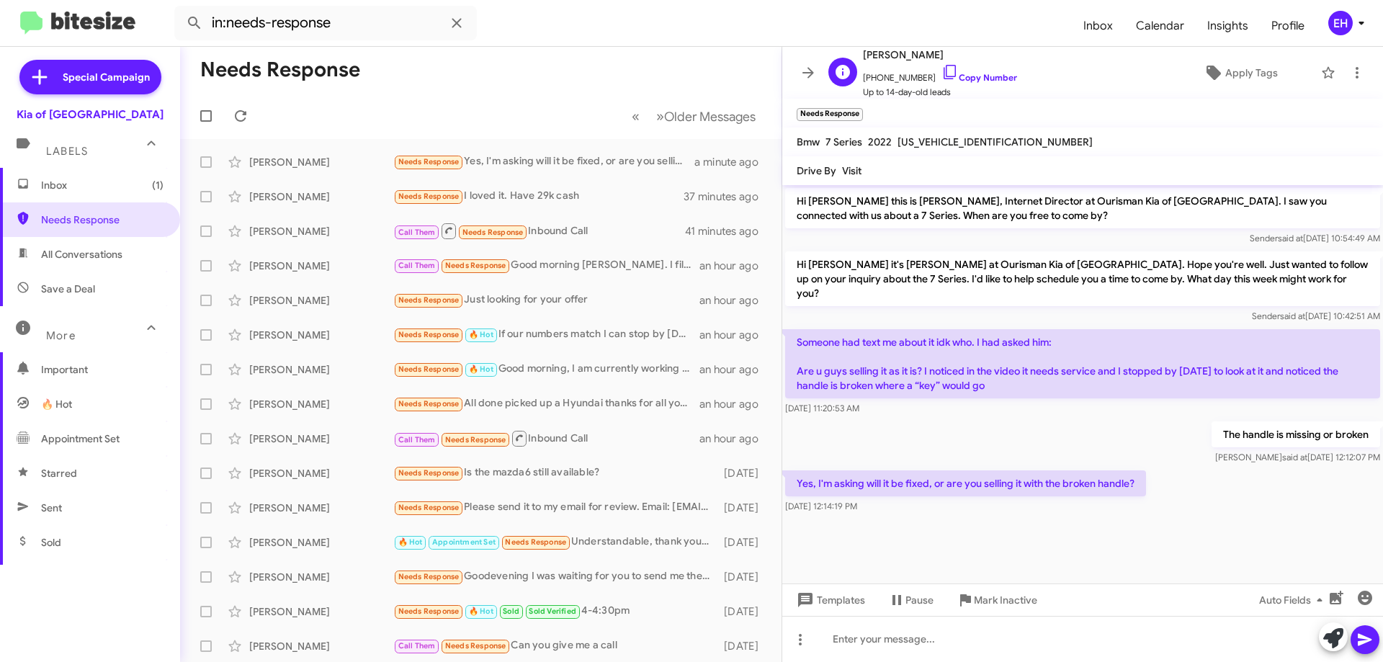
click at [983, 84] on span "[PHONE_NUMBER] Copy Number" at bounding box center [940, 74] width 154 height 22
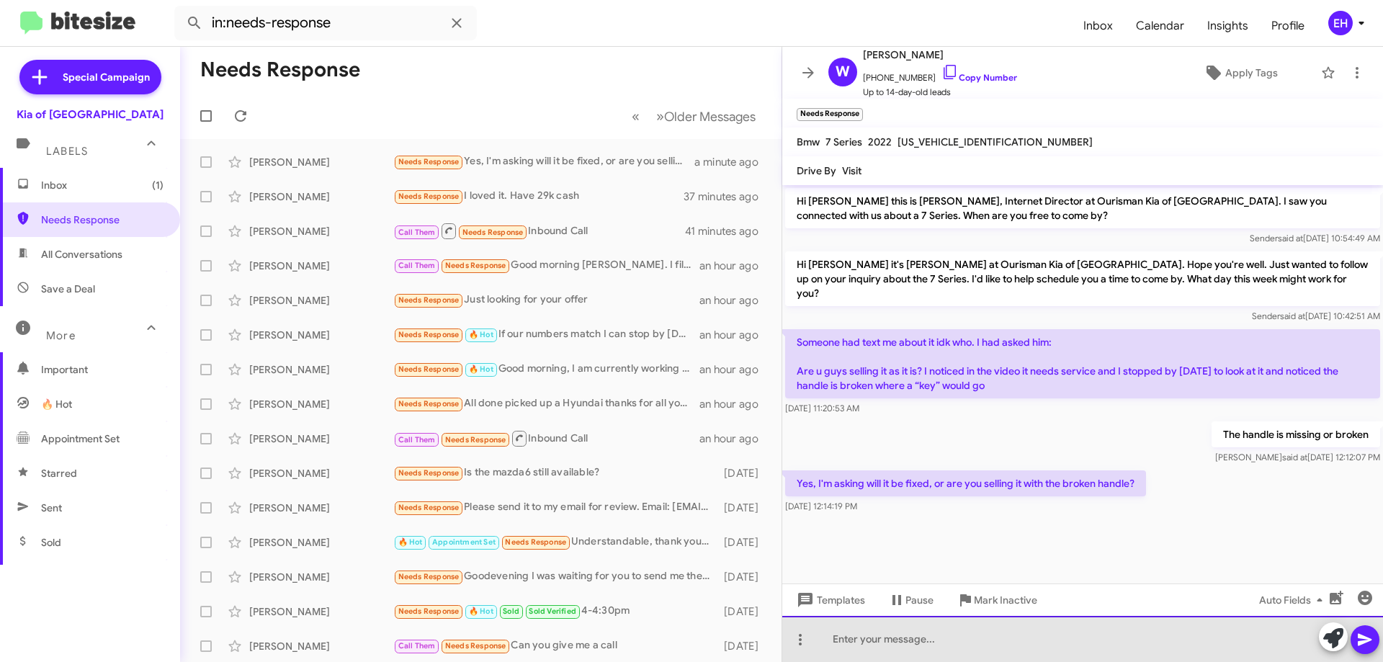
click at [895, 651] on div at bounding box center [1082, 639] width 601 height 46
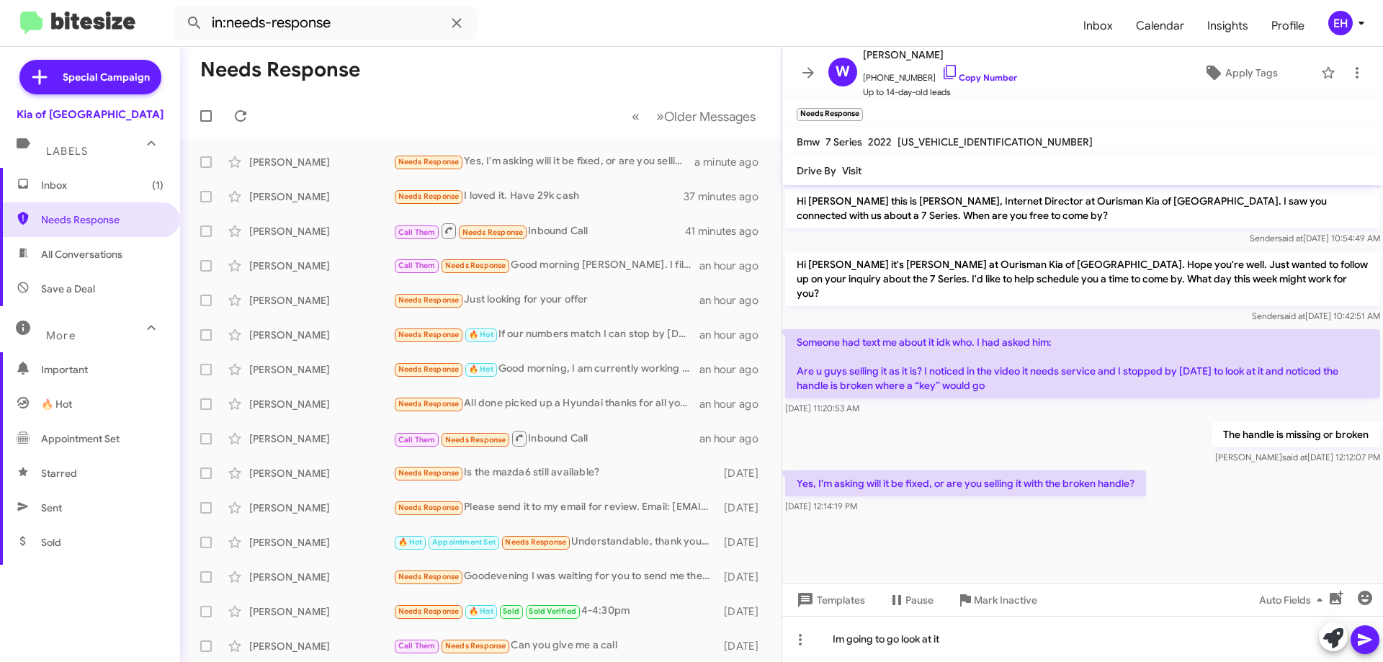
click at [1358, 638] on button at bounding box center [1365, 639] width 29 height 29
click at [60, 197] on span "Inbox (1)" at bounding box center [90, 185] width 180 height 35
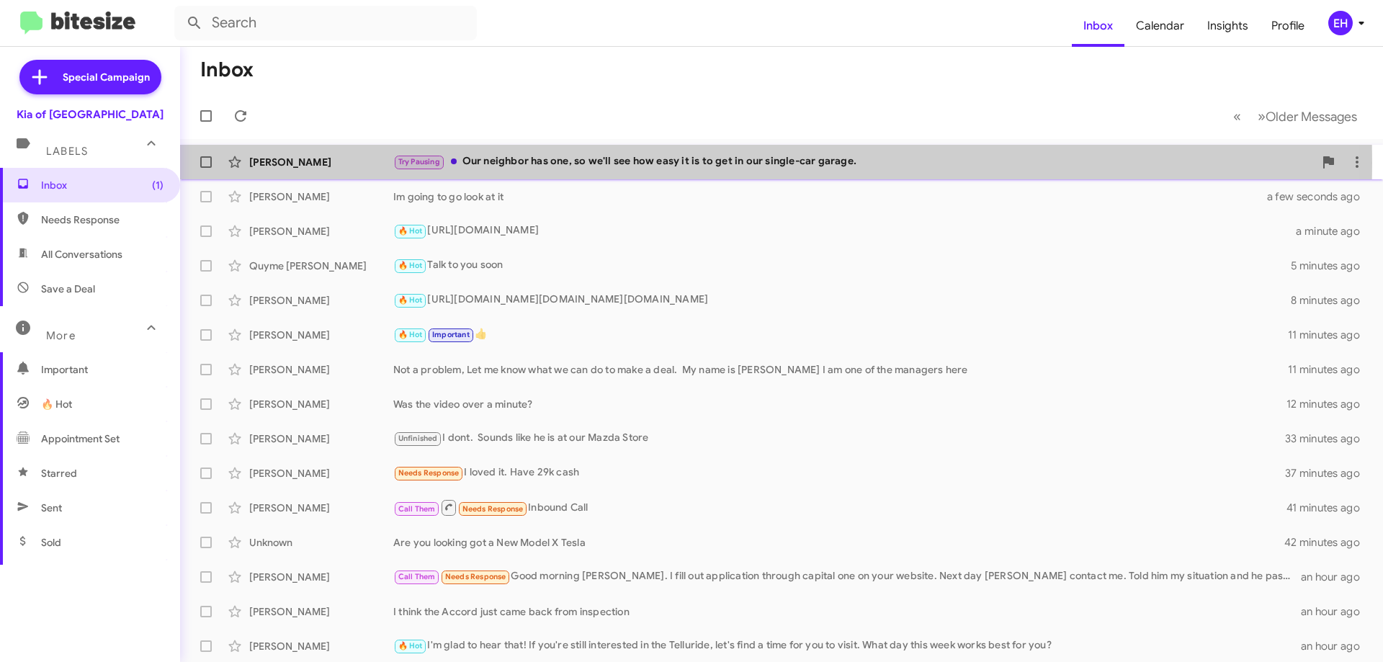
click at [542, 163] on div "Try Pausing Our neighbor has one, so we'll see how easy it is to get in our sin…" at bounding box center [853, 161] width 921 height 17
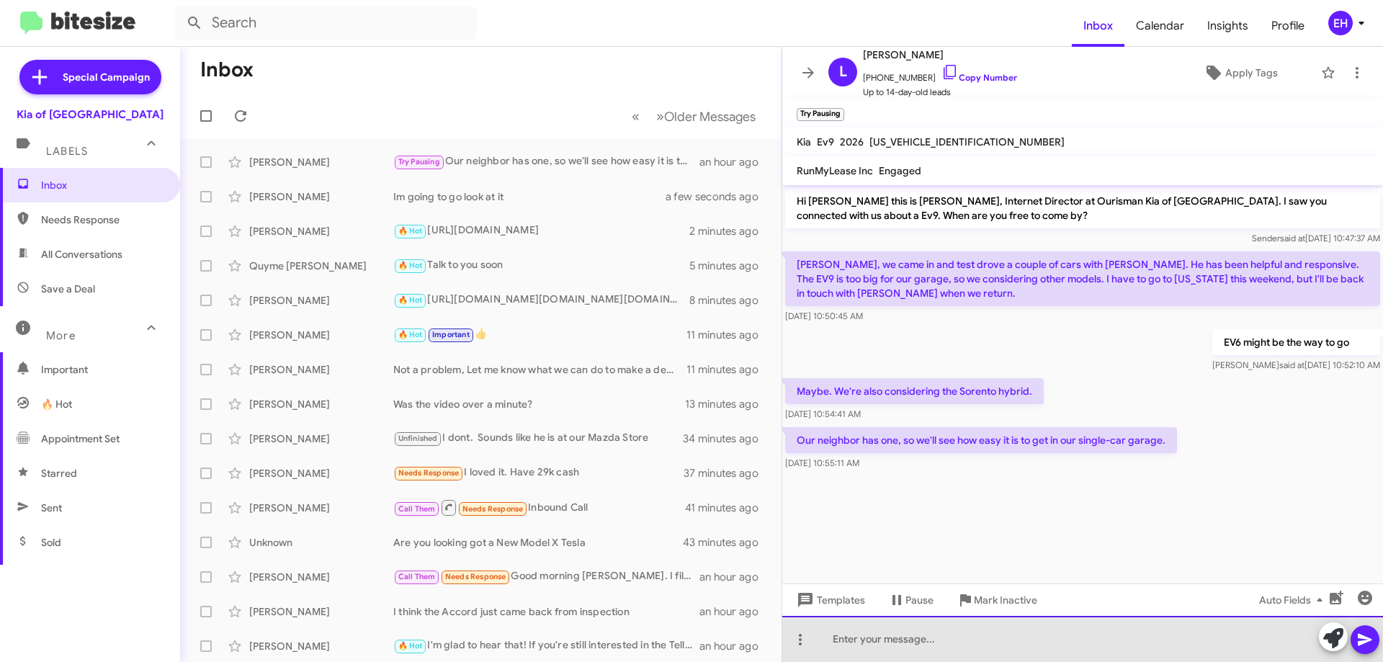
click at [908, 638] on div at bounding box center [1082, 639] width 601 height 46
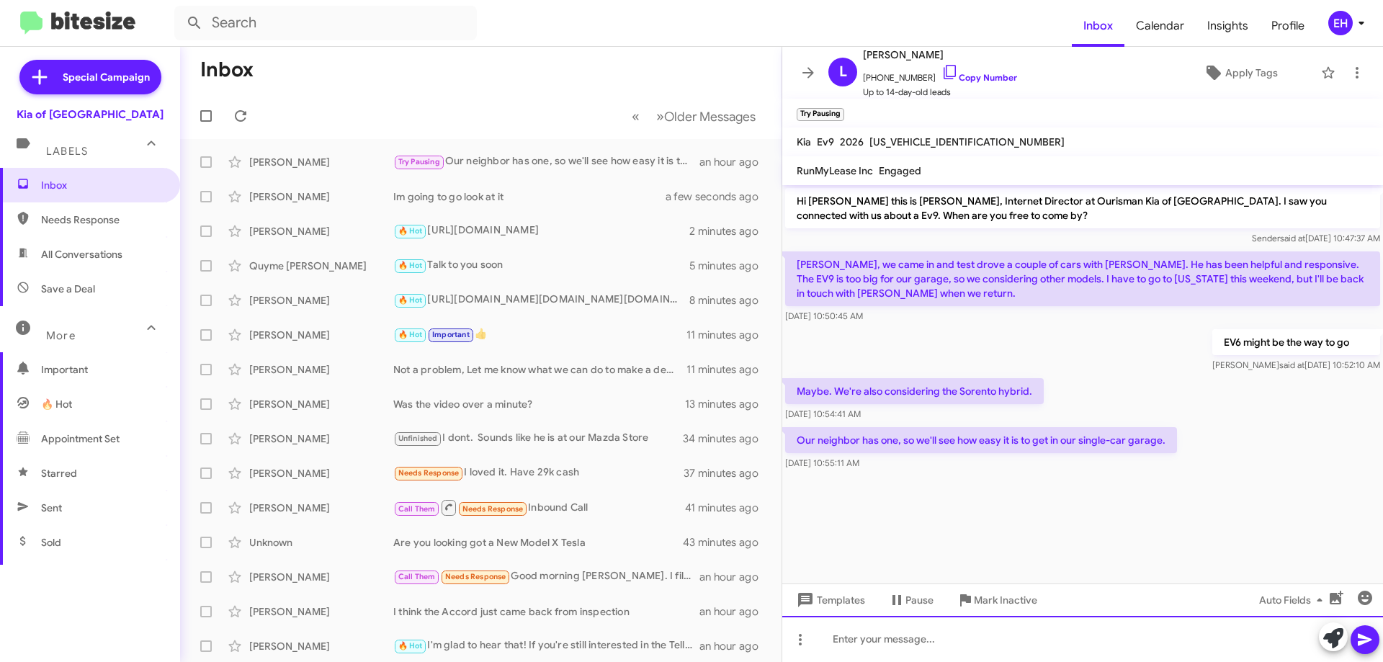
paste div
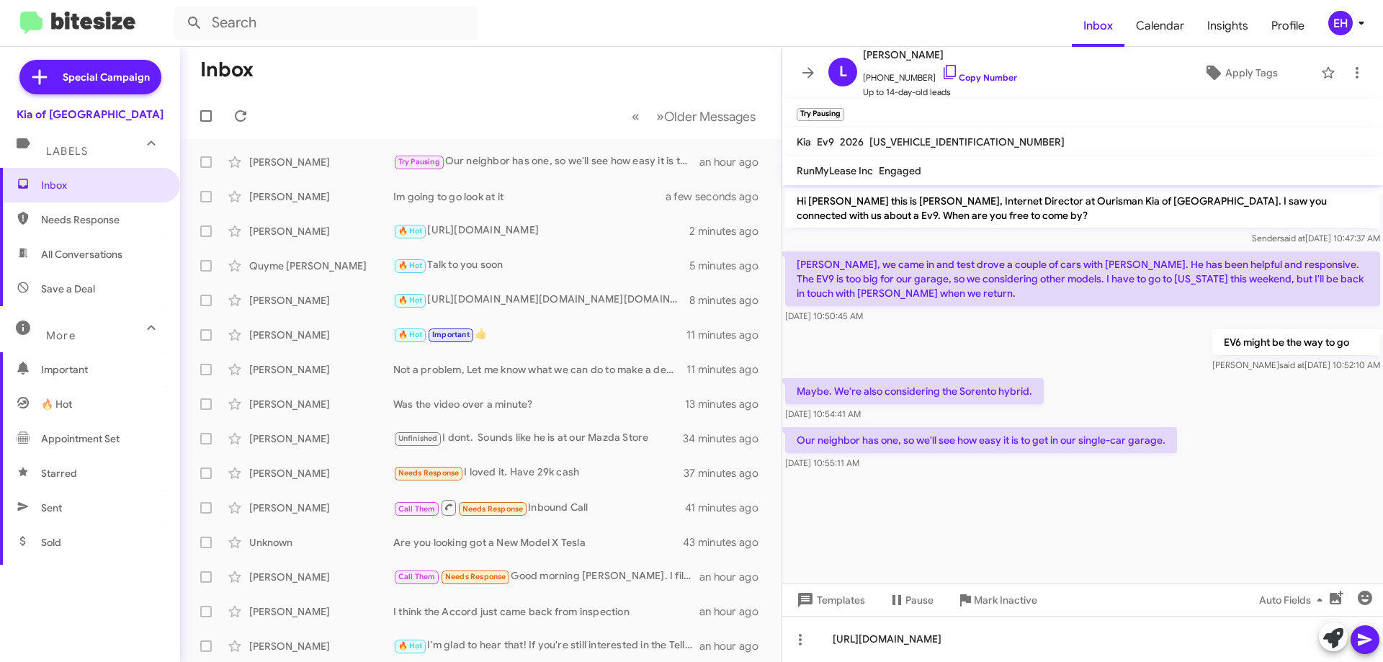
click at [1354, 647] on button at bounding box center [1365, 639] width 29 height 29
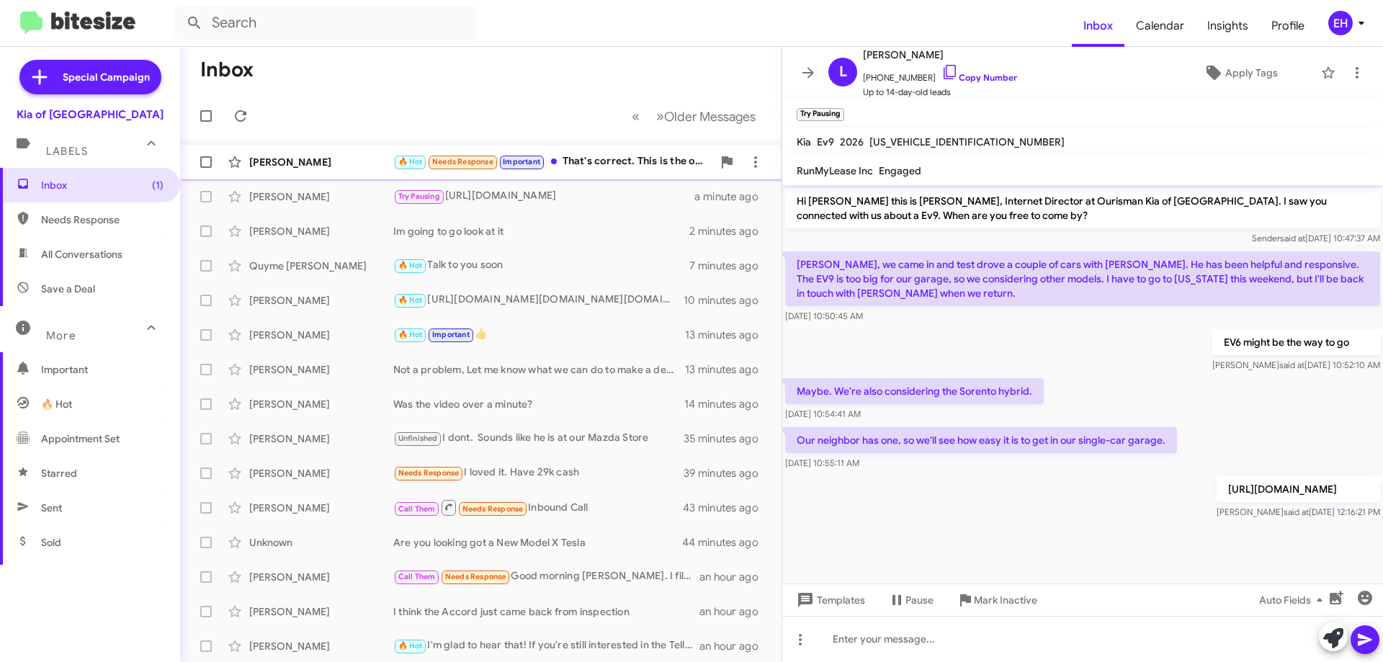
click at [578, 167] on div "🔥 Hot Needs Response Important That's correct. This is the one" at bounding box center [552, 161] width 319 height 17
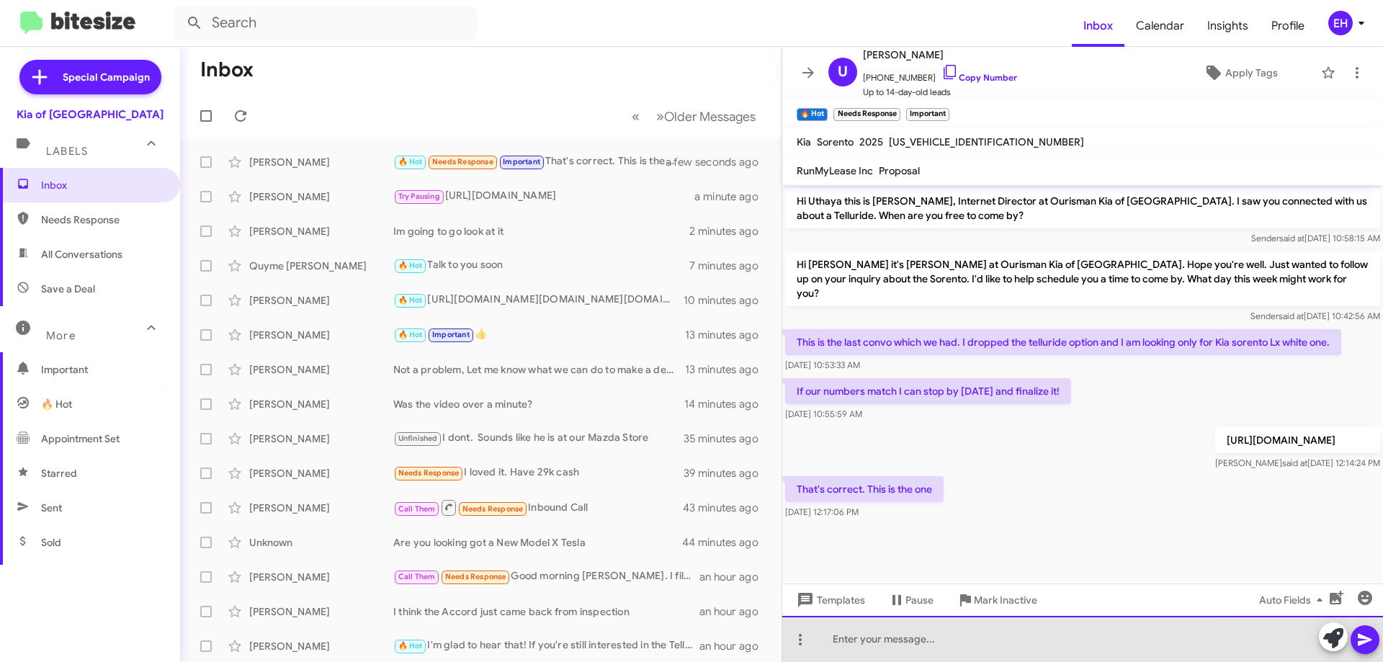
click at [938, 625] on div at bounding box center [1082, 639] width 601 height 46
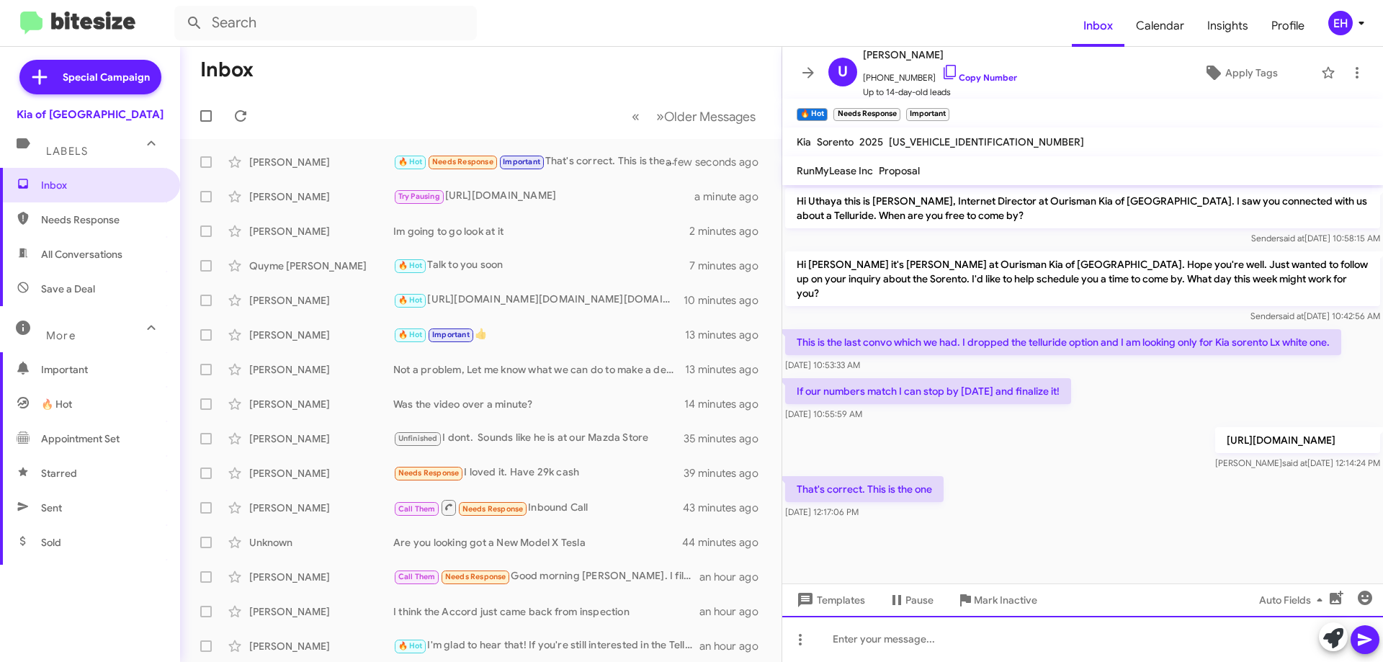
click at [938, 625] on div at bounding box center [1082, 639] width 601 height 46
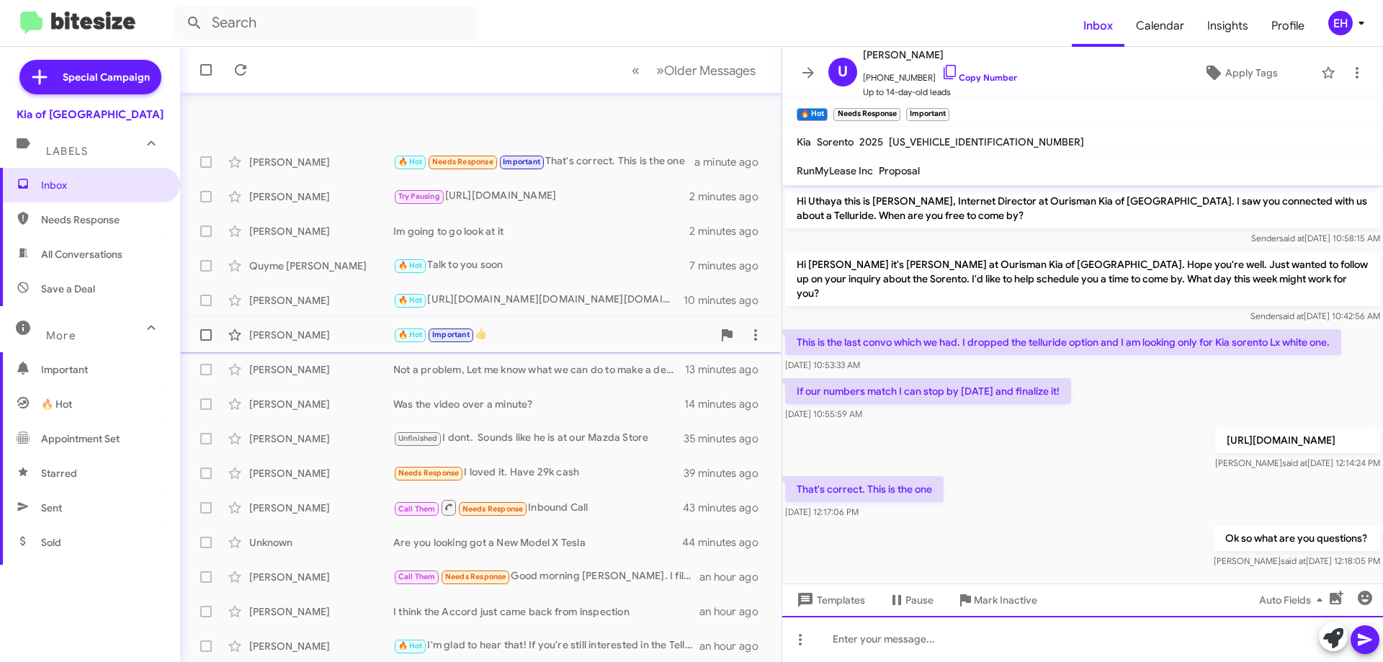
scroll to position [174, 0]
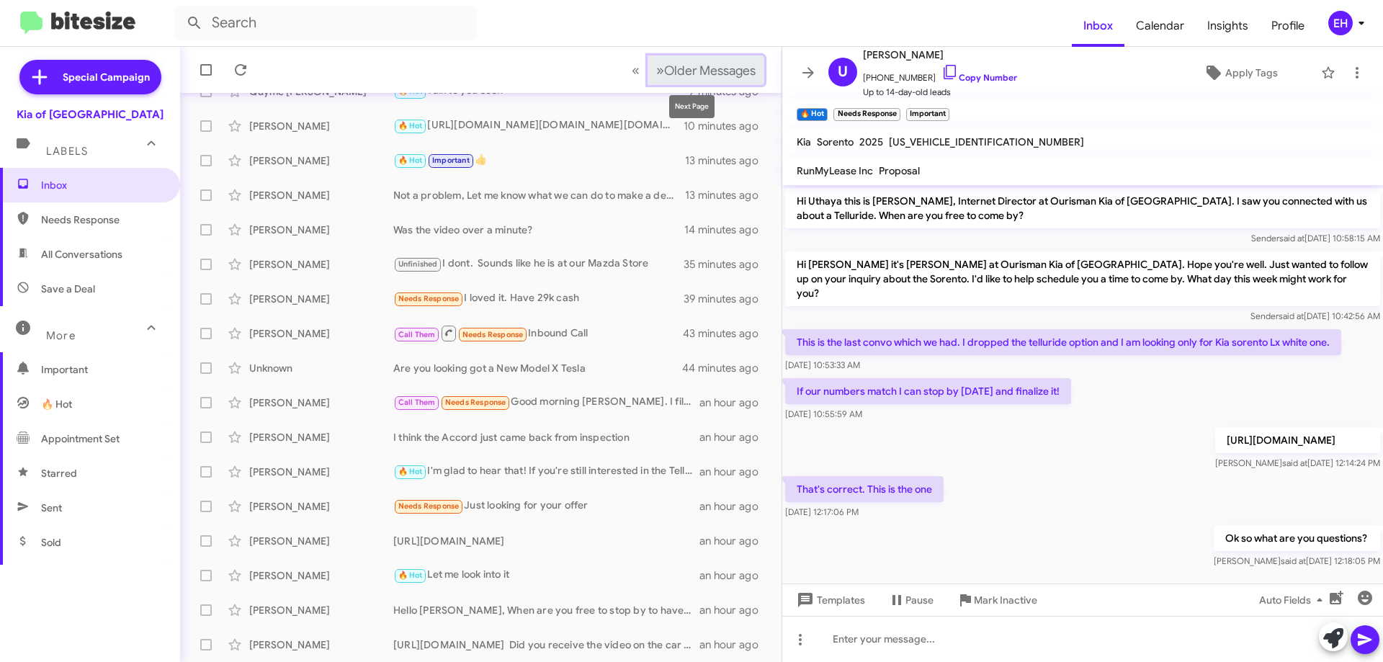
click at [718, 77] on span "Older Messages" at bounding box center [709, 71] width 91 height 16
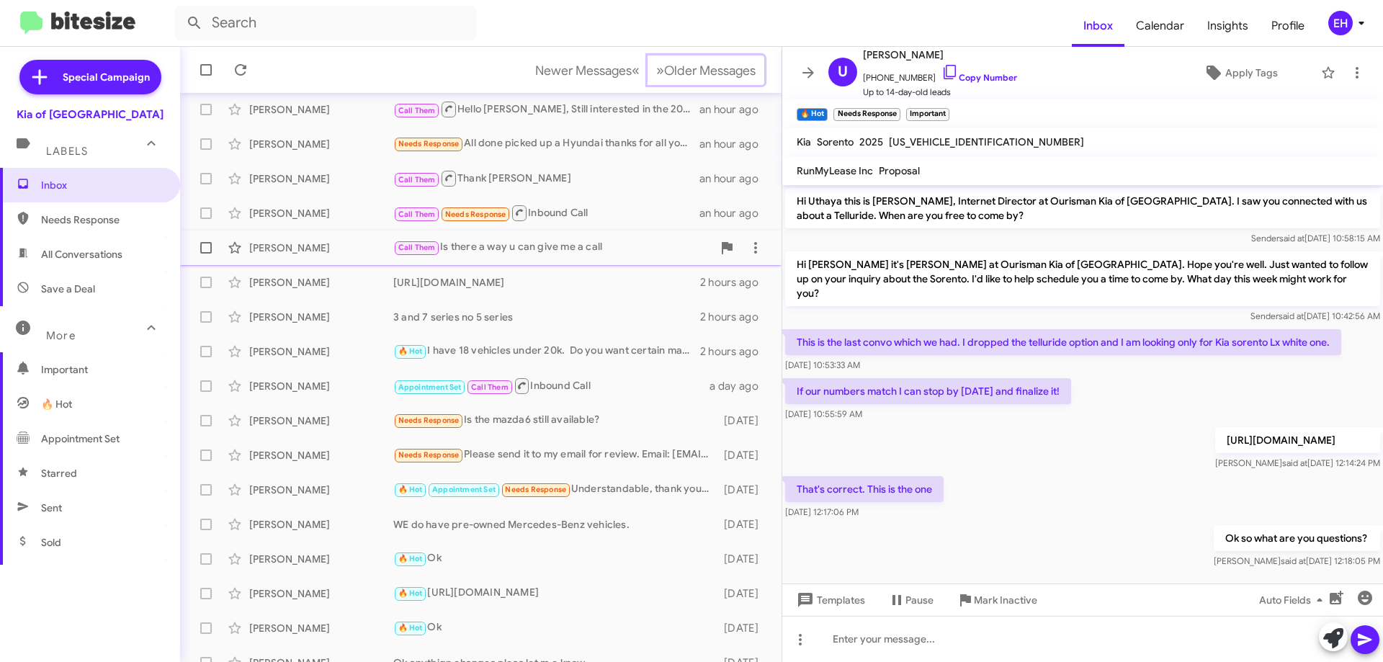
scroll to position [174, 0]
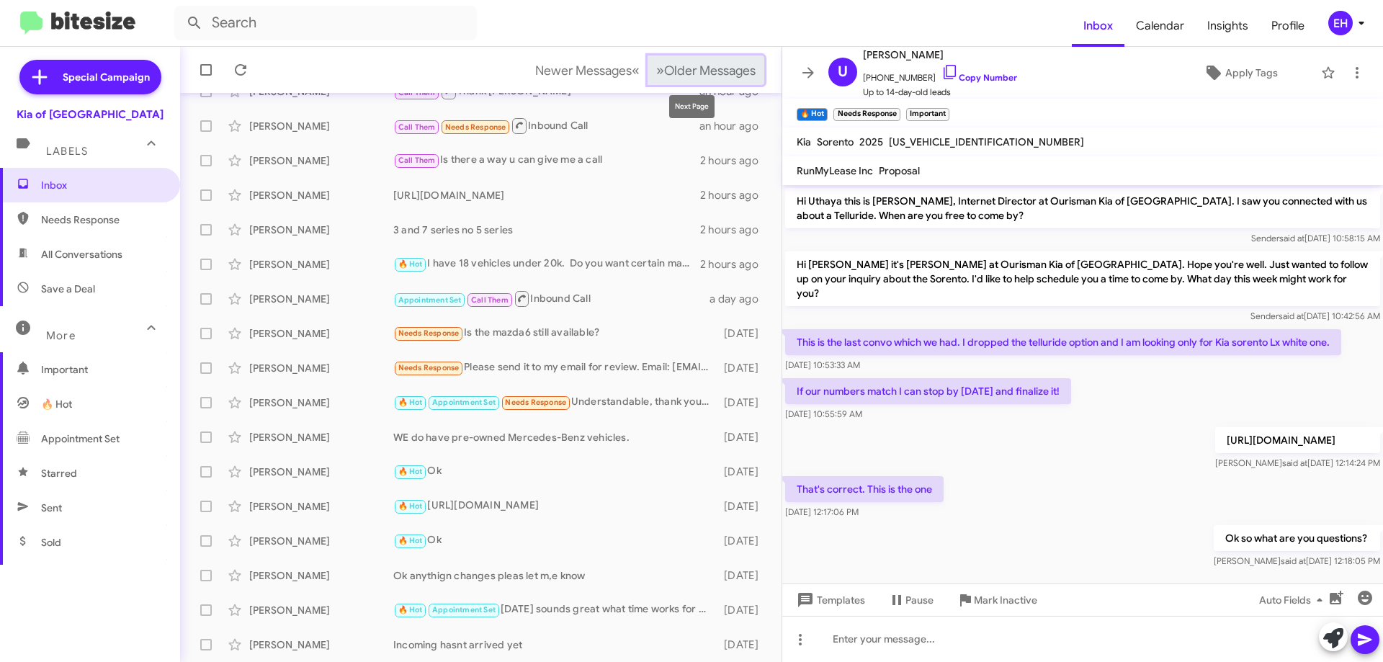
click at [731, 66] on span "Older Messages" at bounding box center [709, 71] width 91 height 16
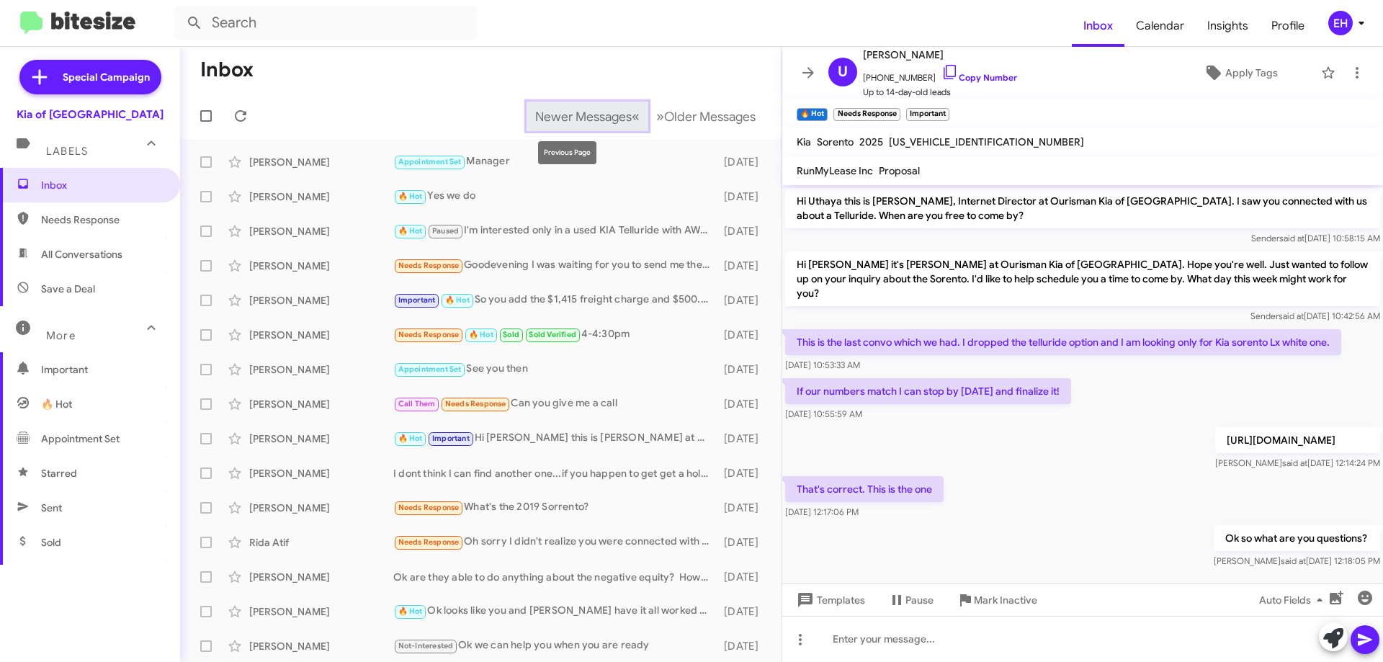
click at [570, 114] on span "Newer Messages" at bounding box center [583, 117] width 97 height 16
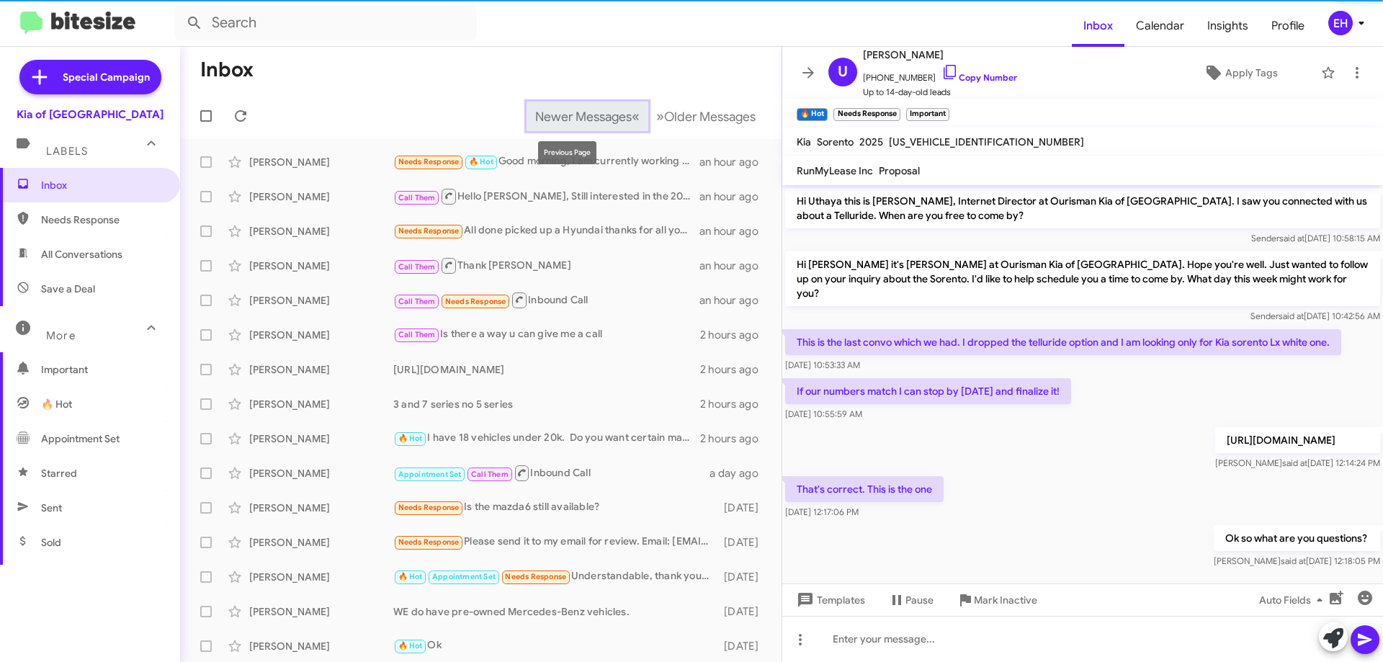
click at [570, 114] on span "Newer Messages" at bounding box center [583, 117] width 97 height 16
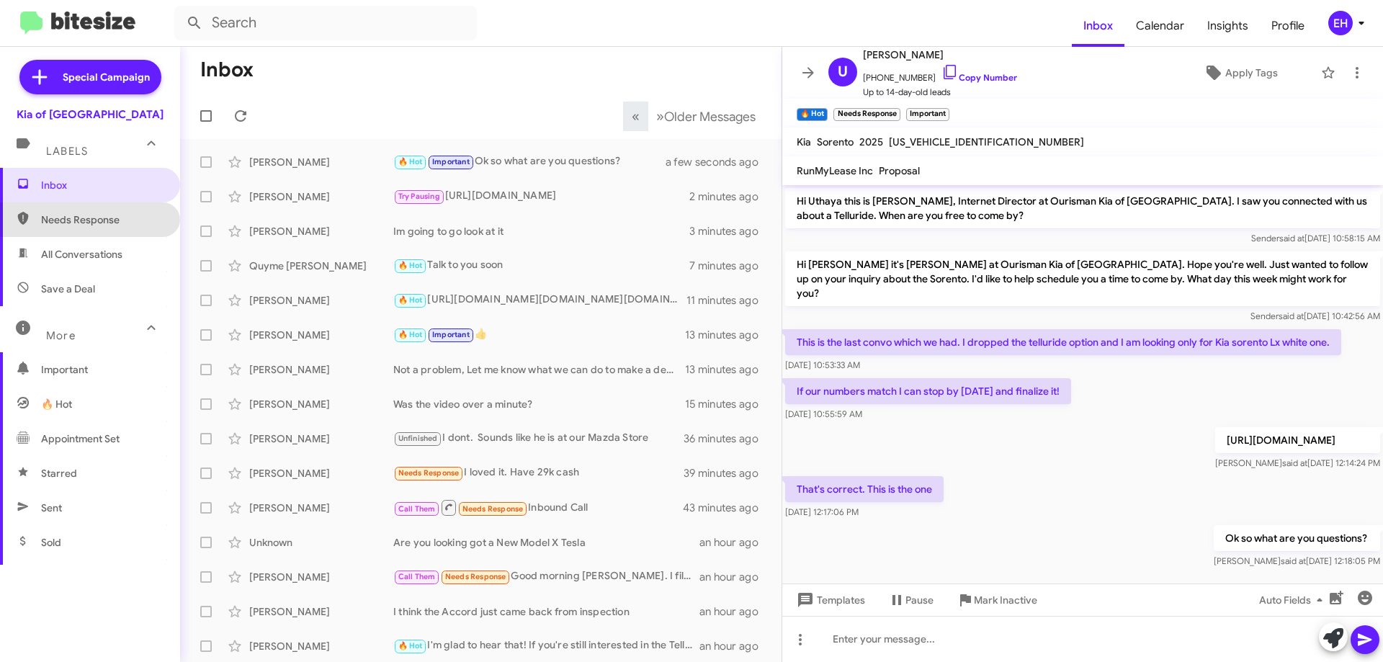
click at [101, 218] on span "Needs Response" at bounding box center [102, 220] width 122 height 14
type input "in:needs-response"
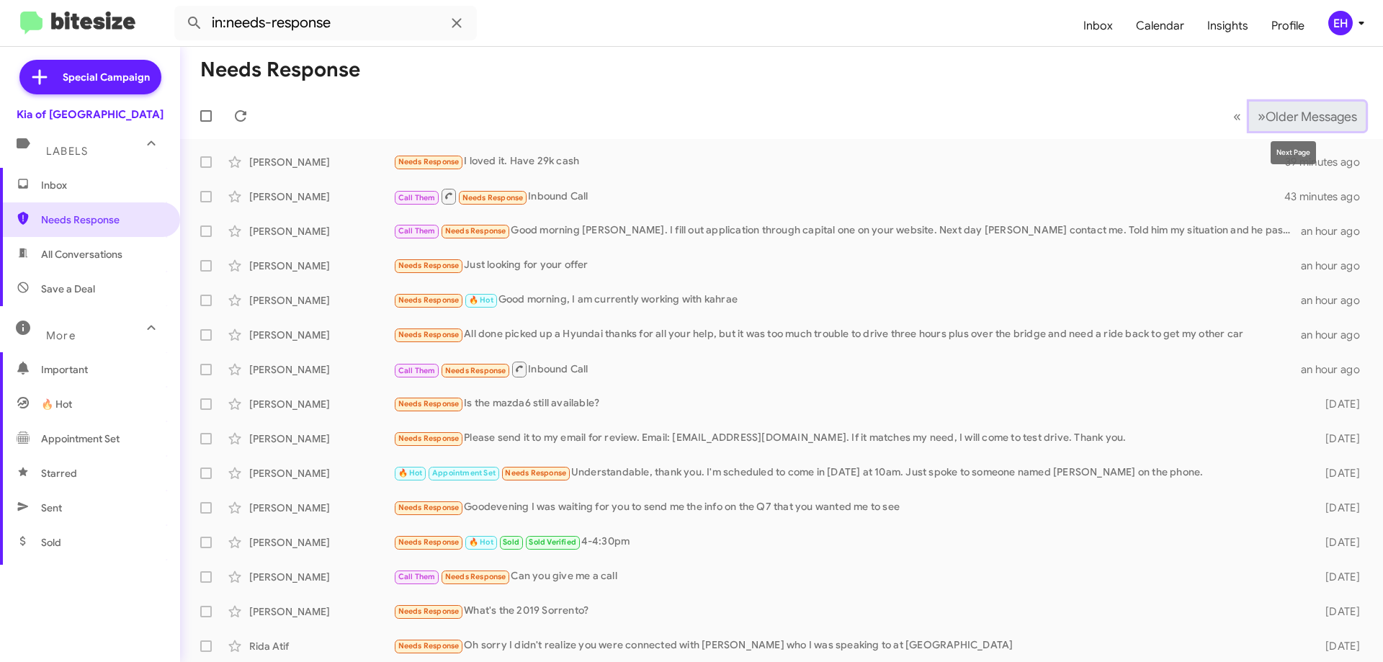
click at [1292, 119] on span "Older Messages" at bounding box center [1311, 117] width 91 height 16
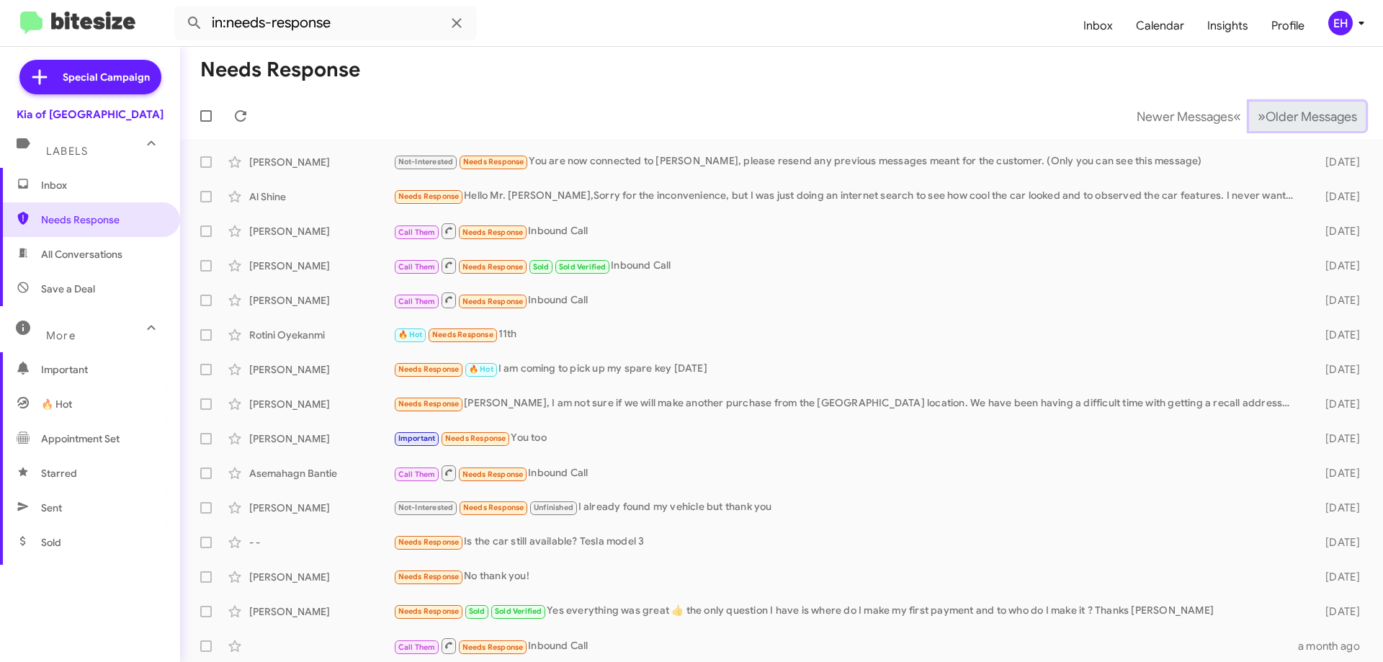
click at [1284, 126] on button "» Next Older Messages" at bounding box center [1307, 117] width 117 height 30
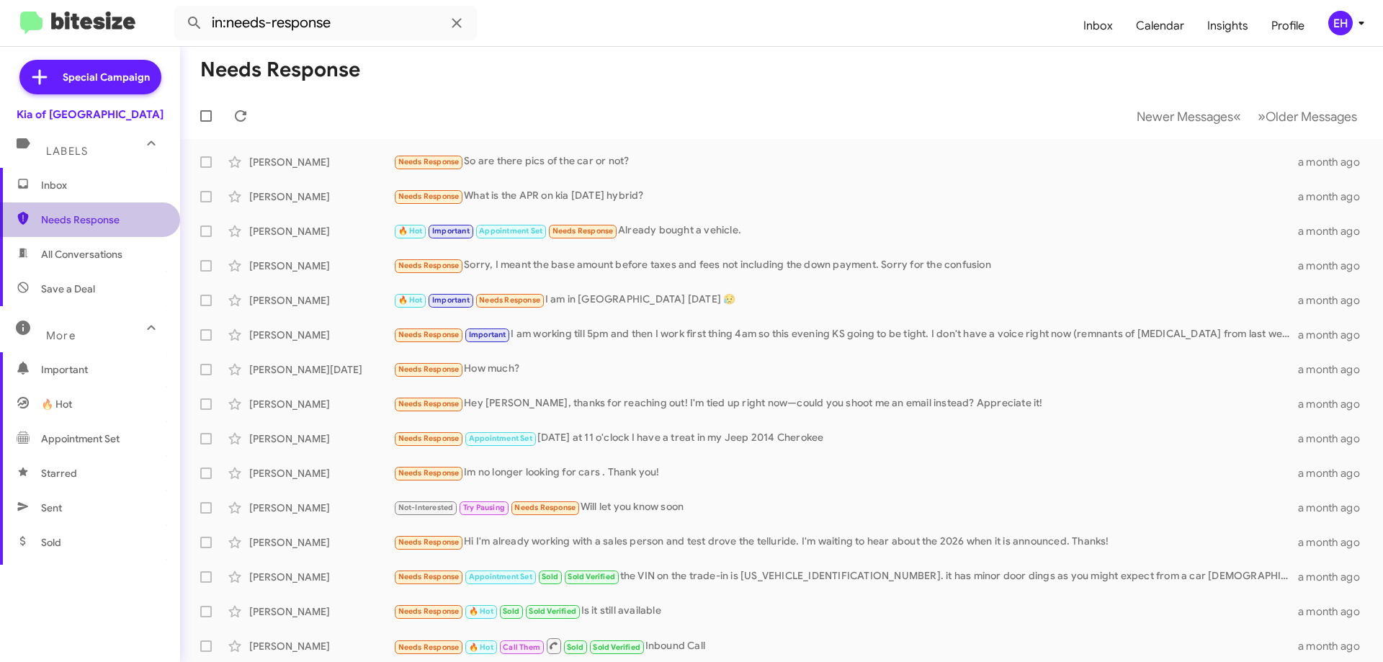
click at [104, 214] on span "Needs Response" at bounding box center [102, 220] width 122 height 14
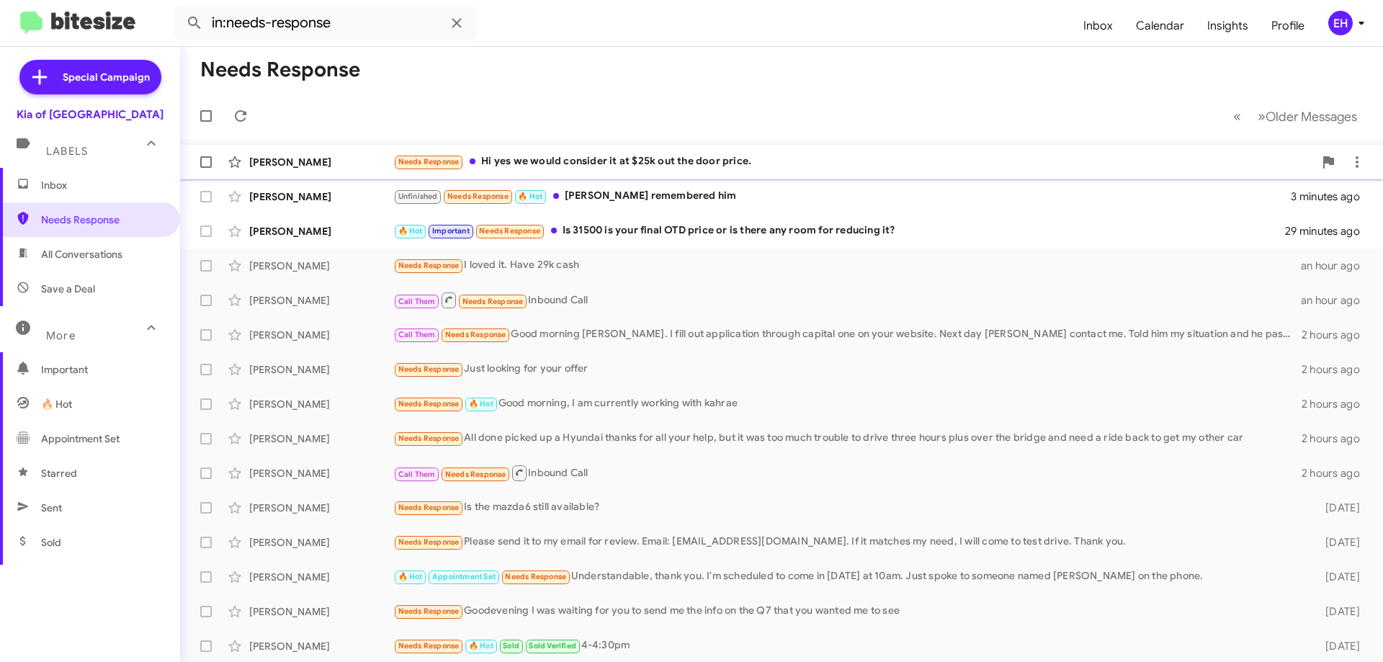
click at [571, 164] on div "Needs Response Hi yes we would consider it at $25k out the door price." at bounding box center [853, 161] width 921 height 17
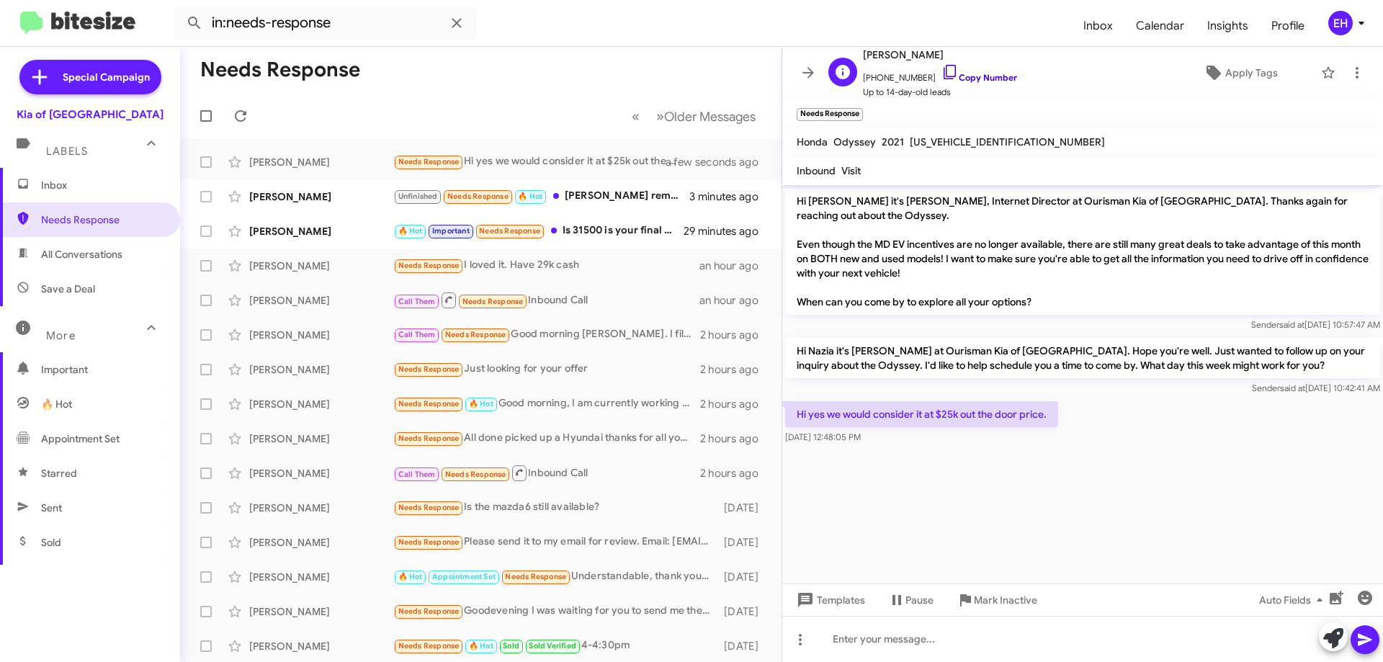
click at [981, 75] on link "Copy Number" at bounding box center [980, 77] width 76 height 11
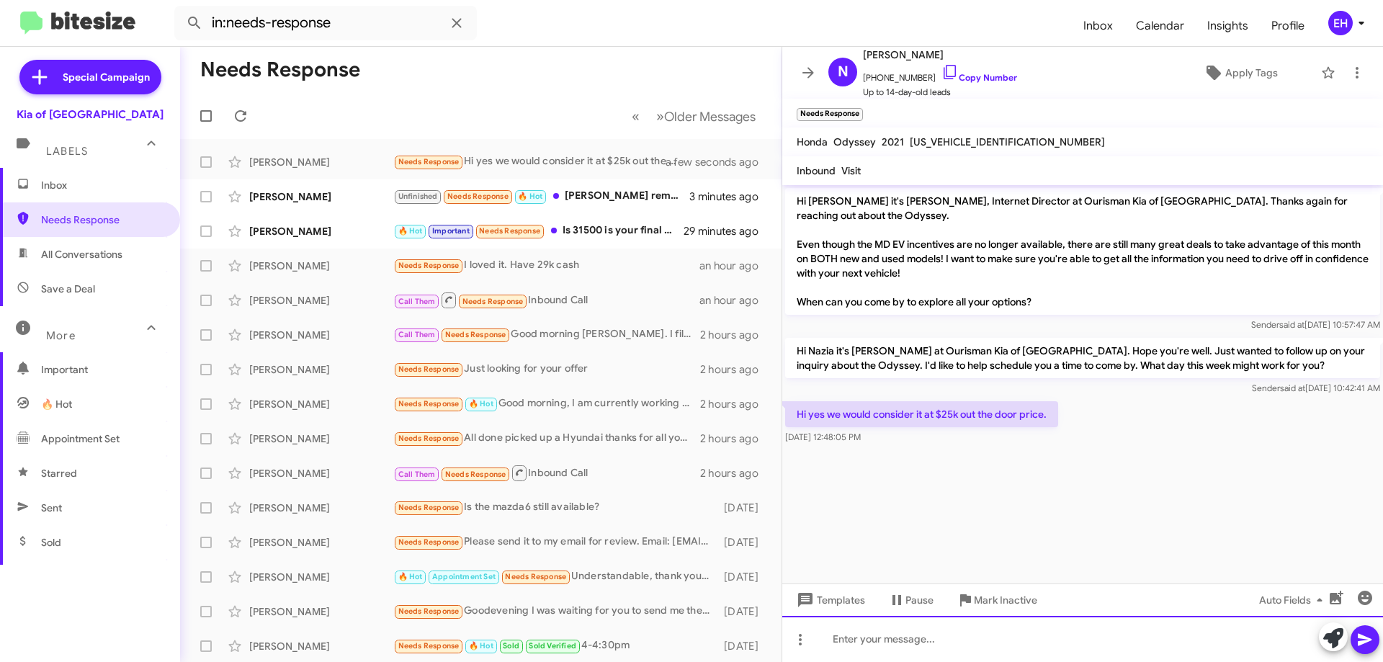
click at [952, 624] on div at bounding box center [1082, 639] width 601 height 46
click at [866, 637] on div "Thank for your offer. We are unable to accept it" at bounding box center [1082, 639] width 601 height 46
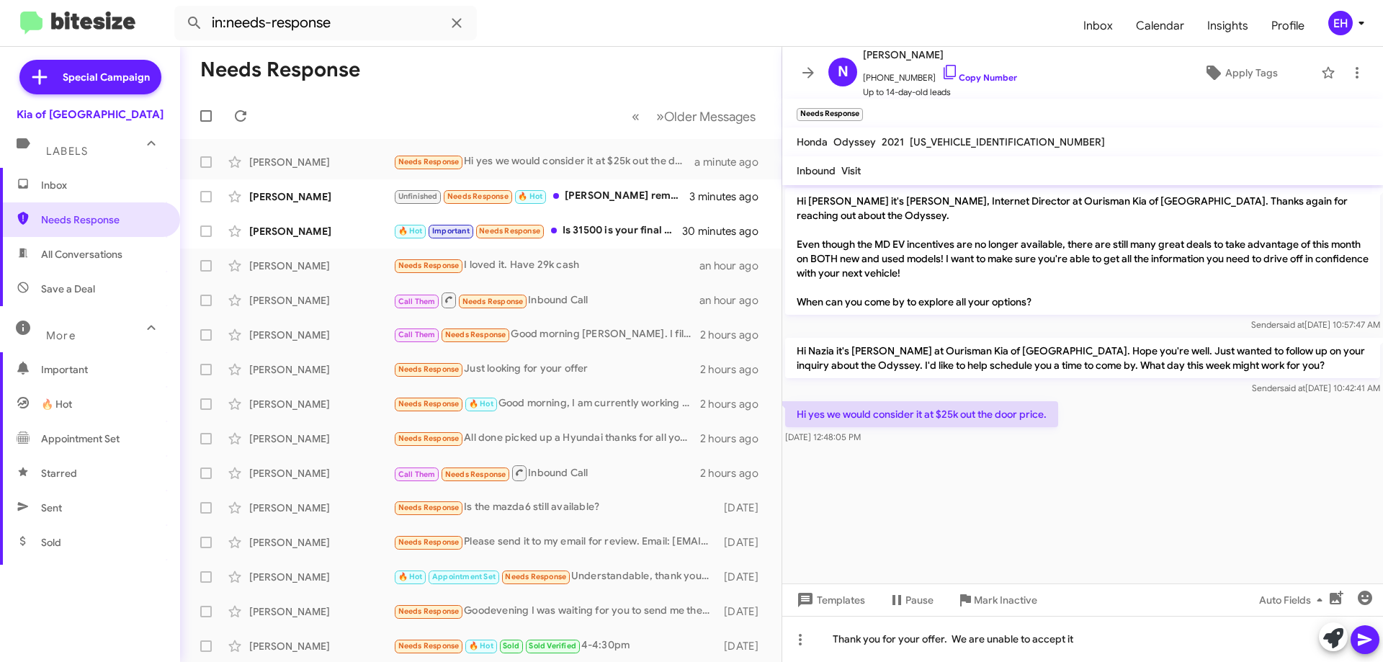
click at [1362, 643] on icon at bounding box center [1365, 640] width 14 height 12
click at [970, 78] on link "Copy Number" at bounding box center [980, 77] width 76 height 11
click at [642, 195] on div "Unfinished Needs Response 🔥 Hot YeahI remembered him" at bounding box center [552, 196] width 319 height 17
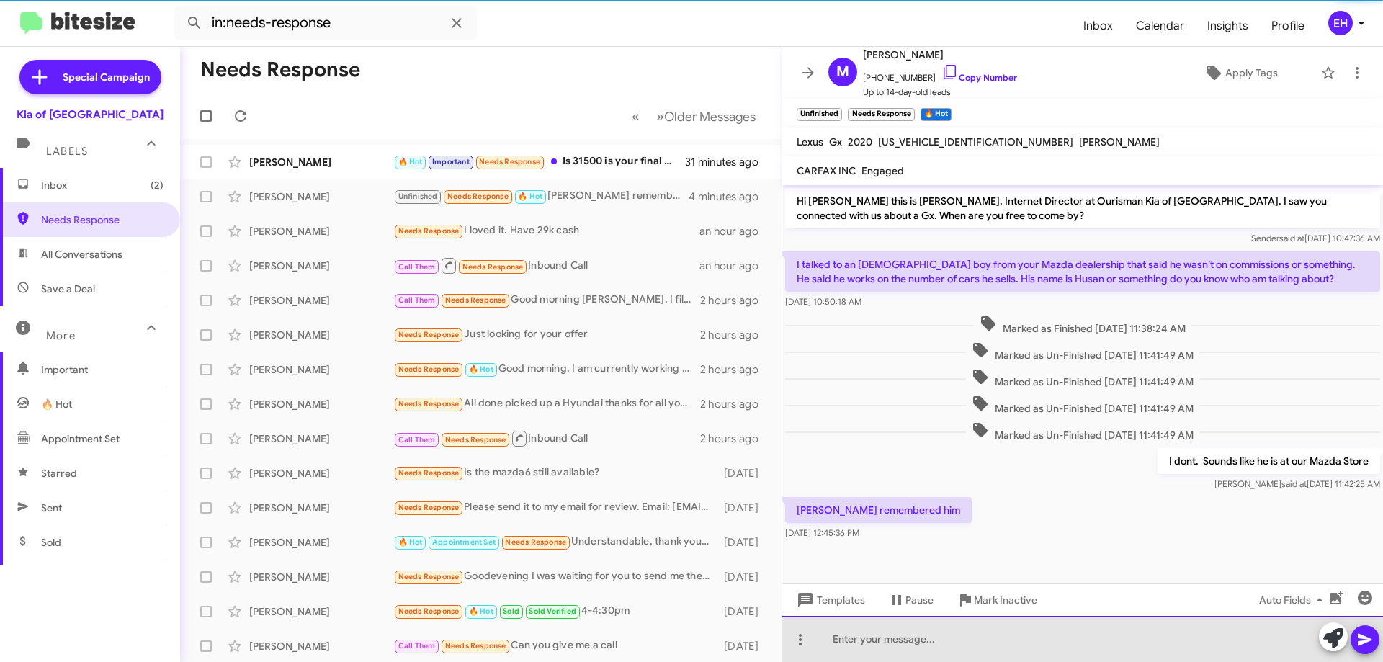
click at [880, 646] on div at bounding box center [1082, 639] width 601 height 46
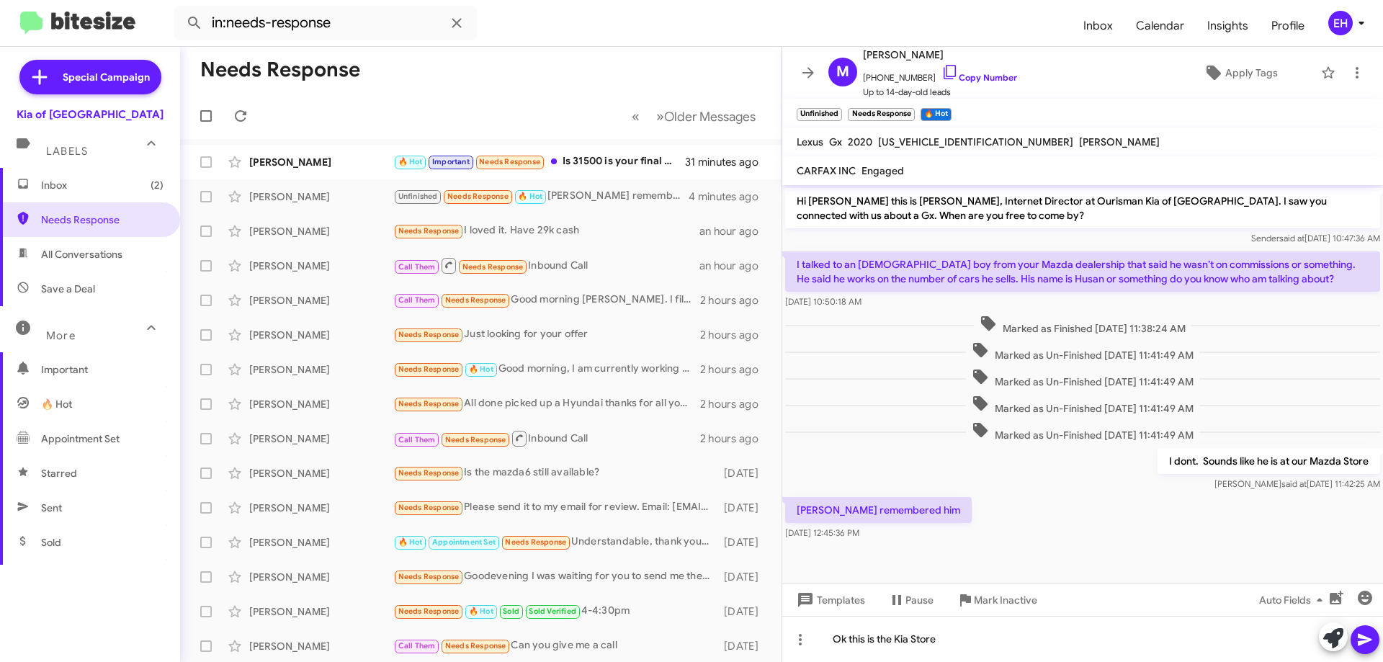
click at [1362, 635] on icon at bounding box center [1365, 640] width 14 height 12
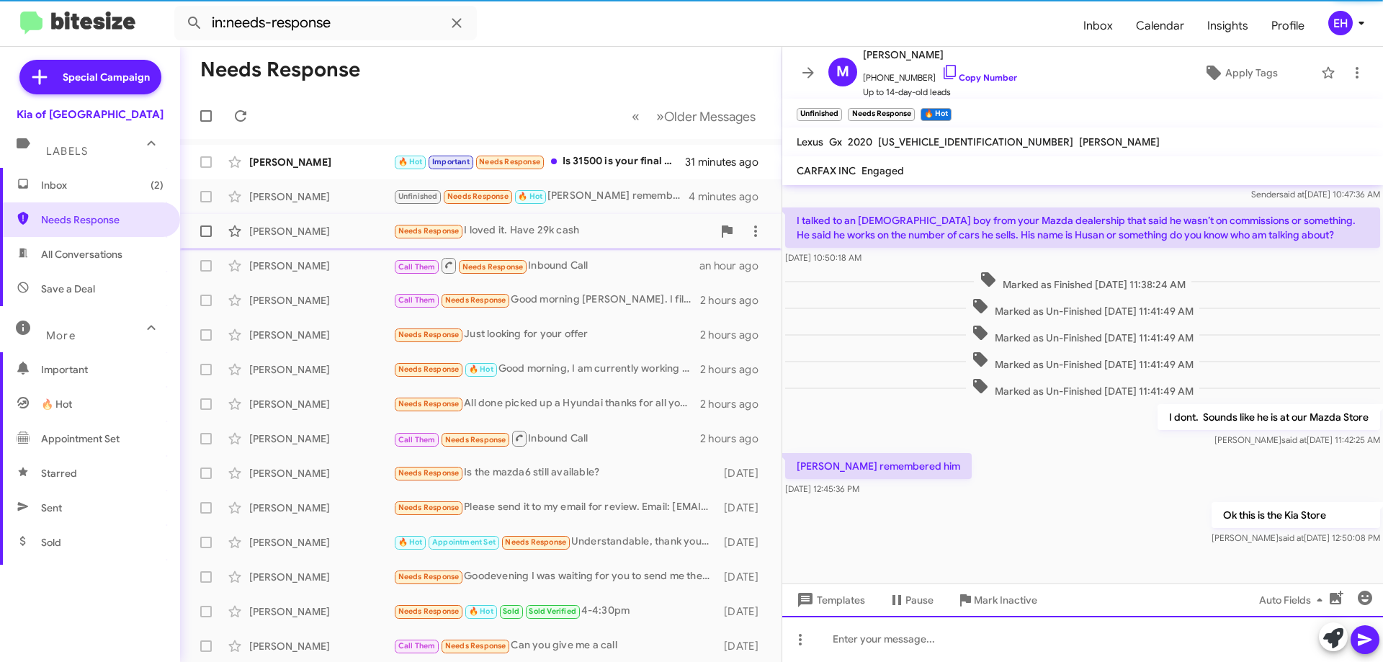
scroll to position [45, 0]
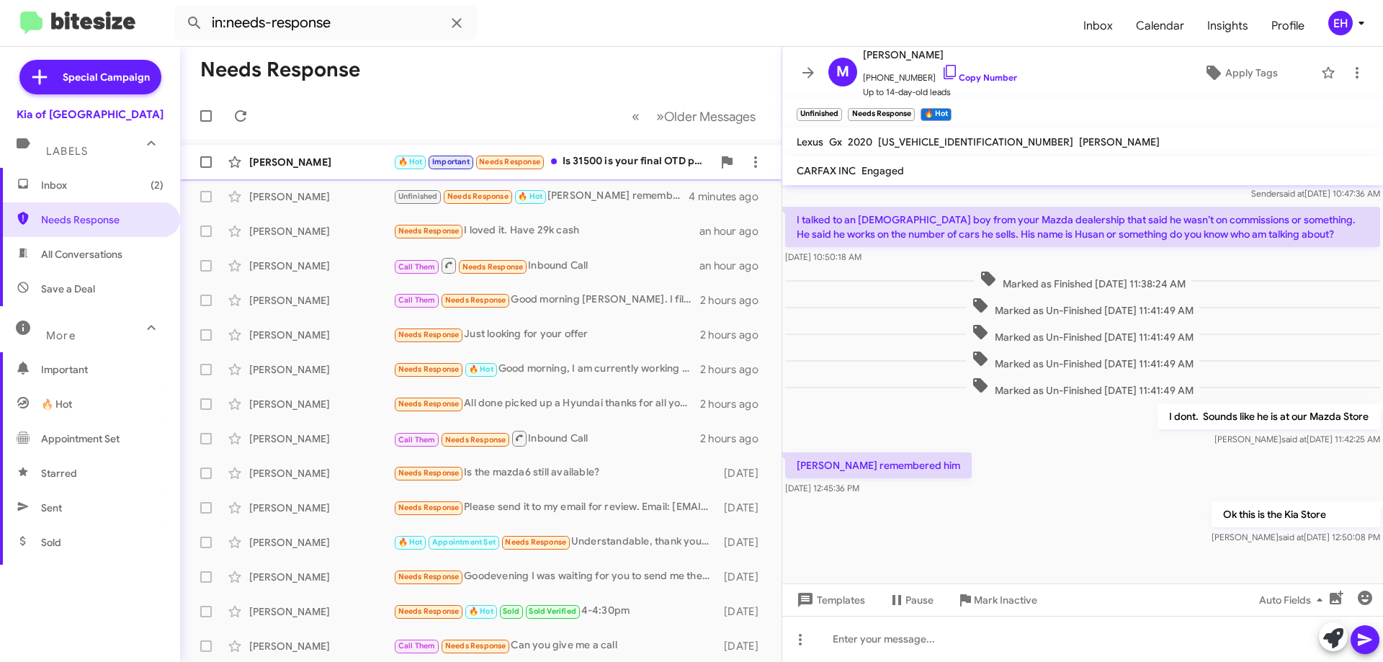
click at [586, 166] on div "[PERSON_NAME] 🔥 Hot Important Needs Response Is 31500 is your final OTD price o…" at bounding box center [481, 162] width 579 height 29
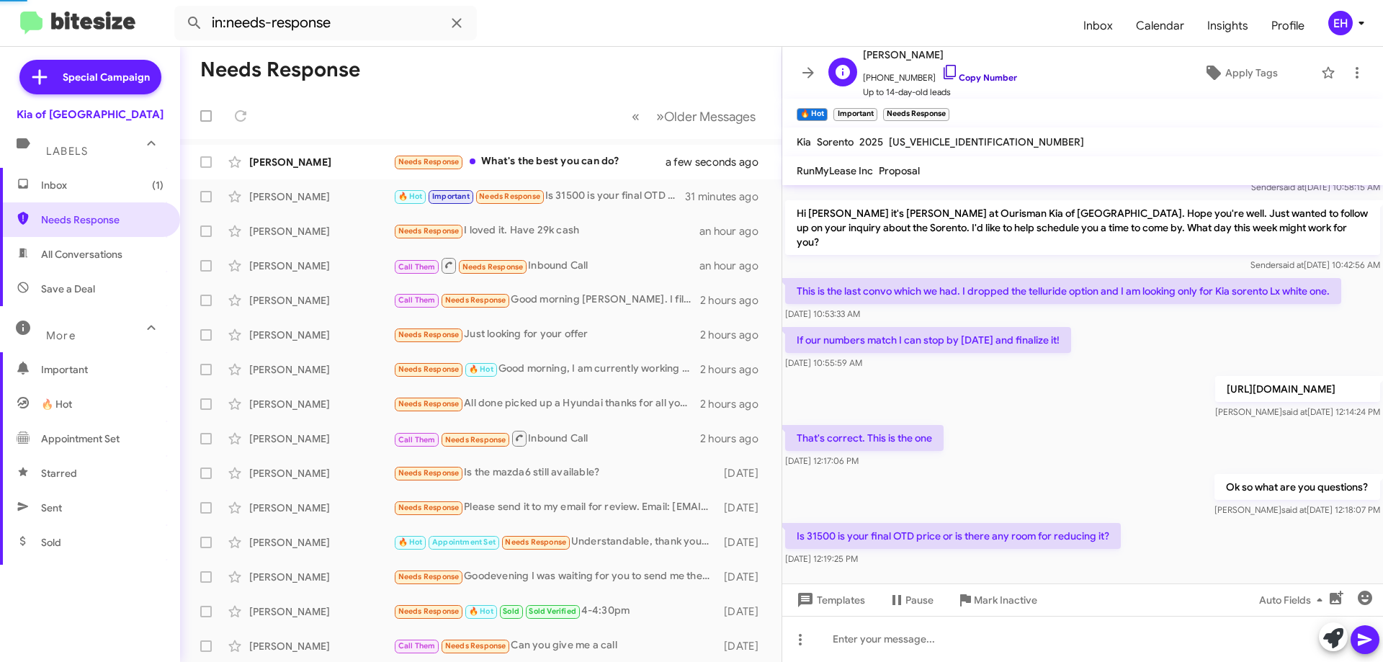
click at [970, 80] on link "Copy Number" at bounding box center [980, 77] width 76 height 11
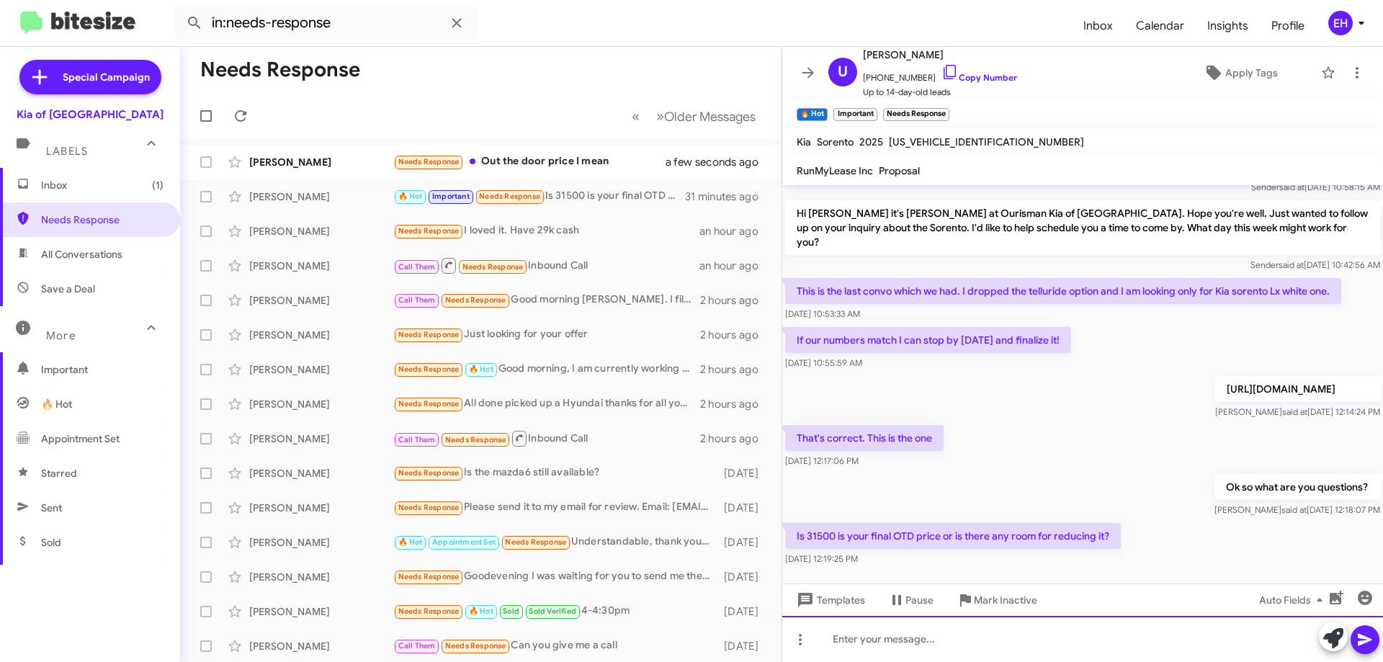
click at [1072, 635] on div at bounding box center [1082, 639] width 601 height 46
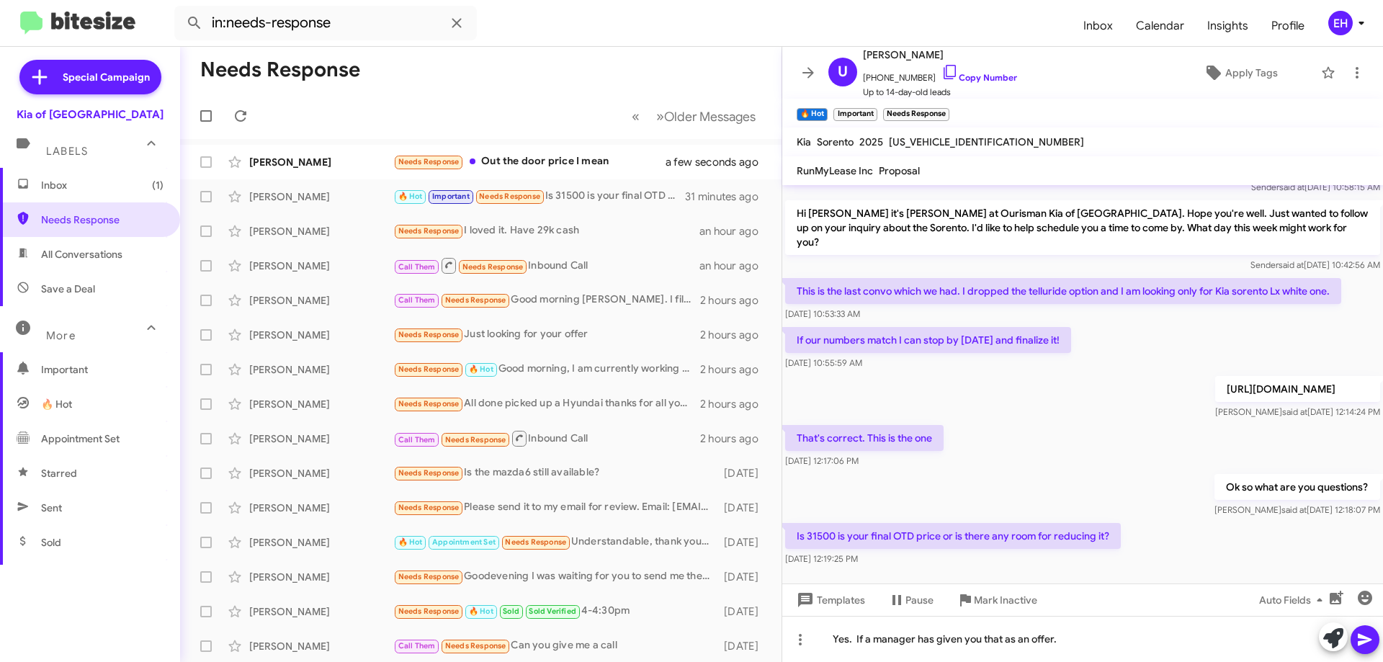
click at [1373, 648] on span at bounding box center [1365, 639] width 17 height 29
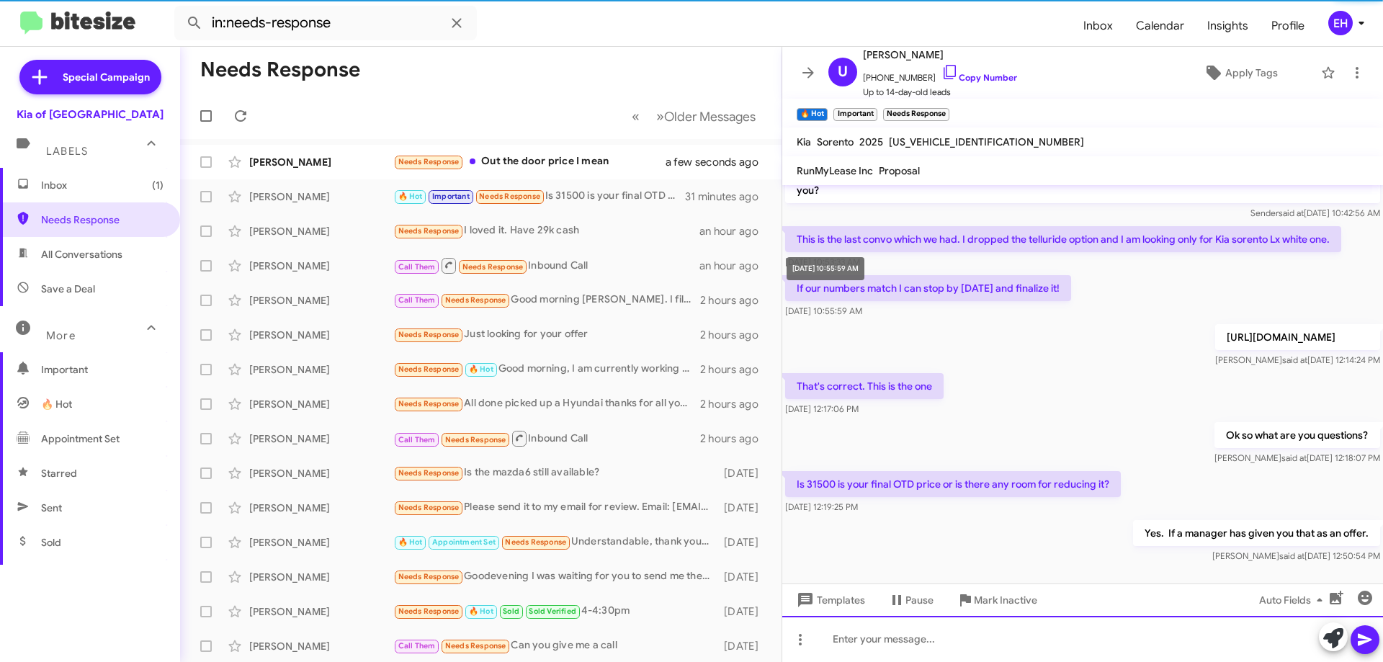
scroll to position [104, 0]
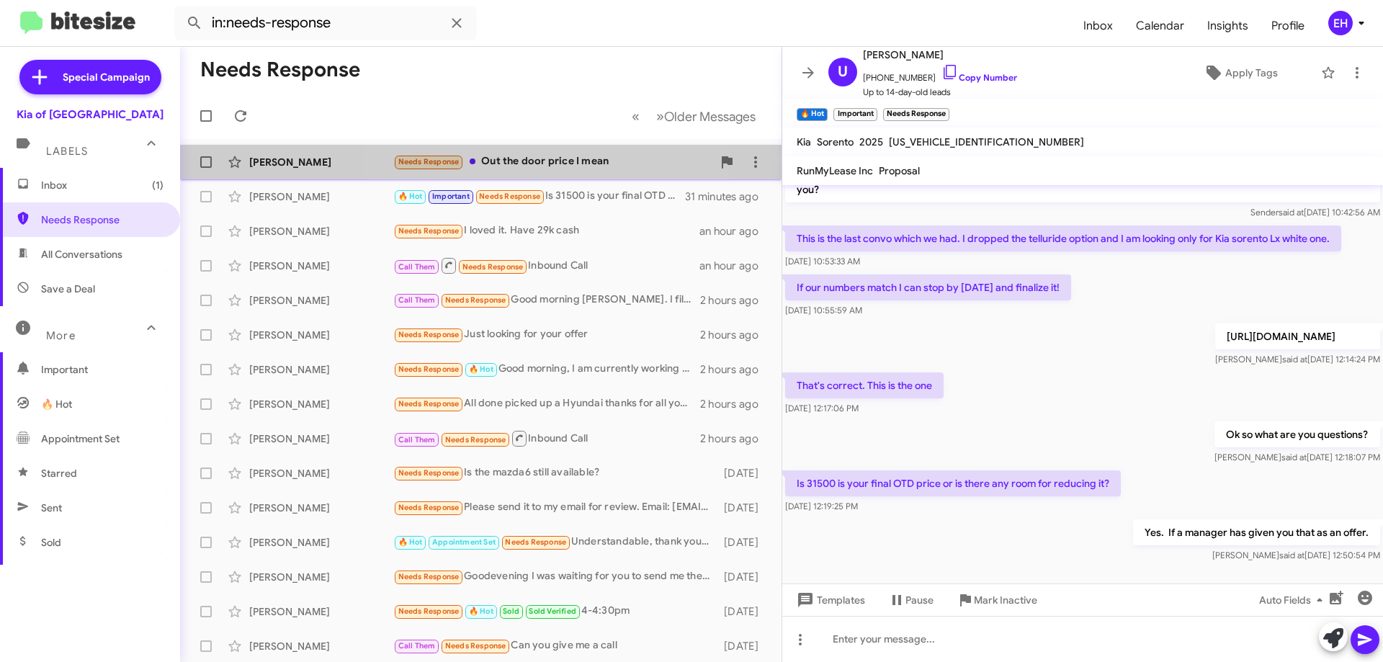
click at [524, 165] on div "Needs Response Out the door price I mean" at bounding box center [552, 161] width 319 height 17
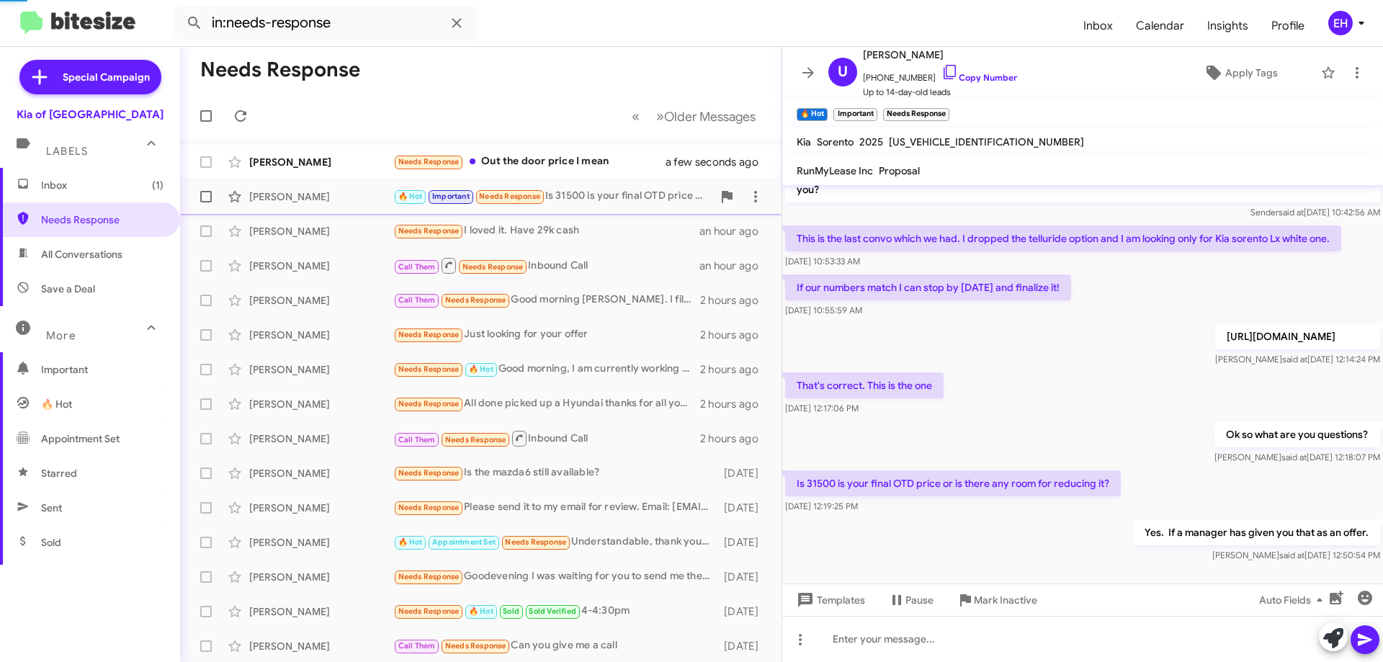
scroll to position [85, 0]
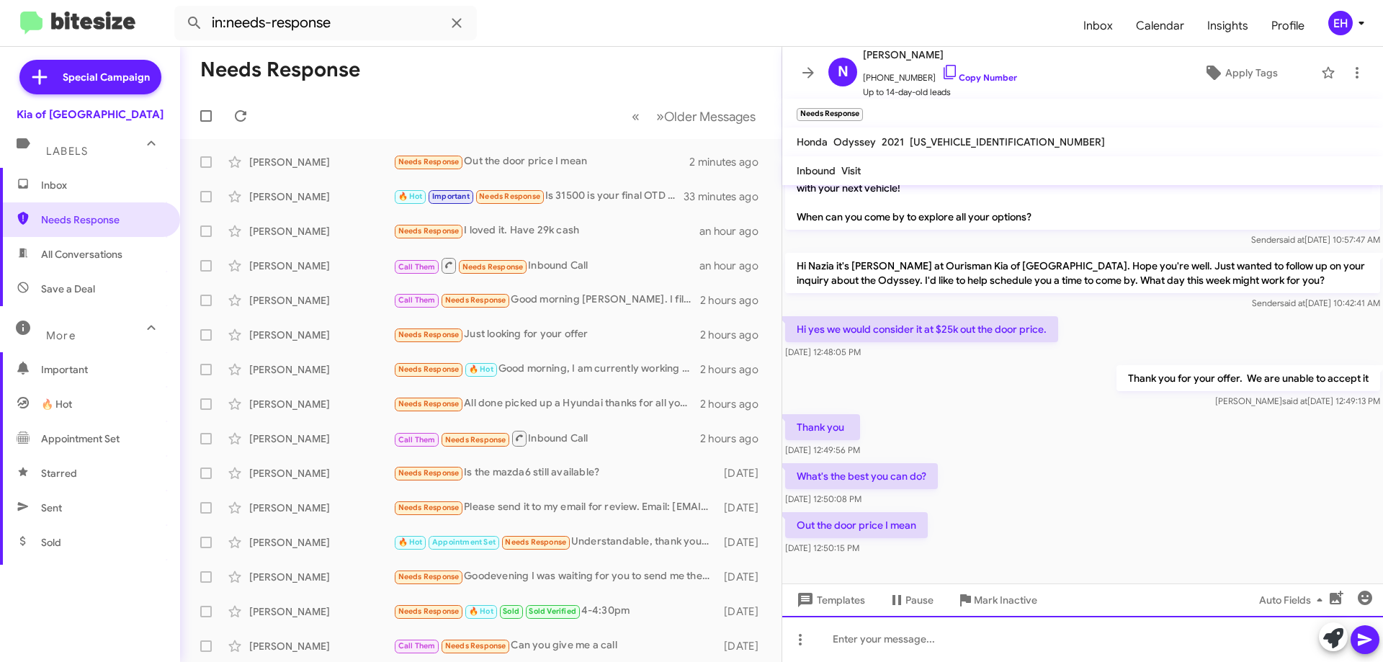
click at [937, 633] on div at bounding box center [1082, 639] width 601 height 46
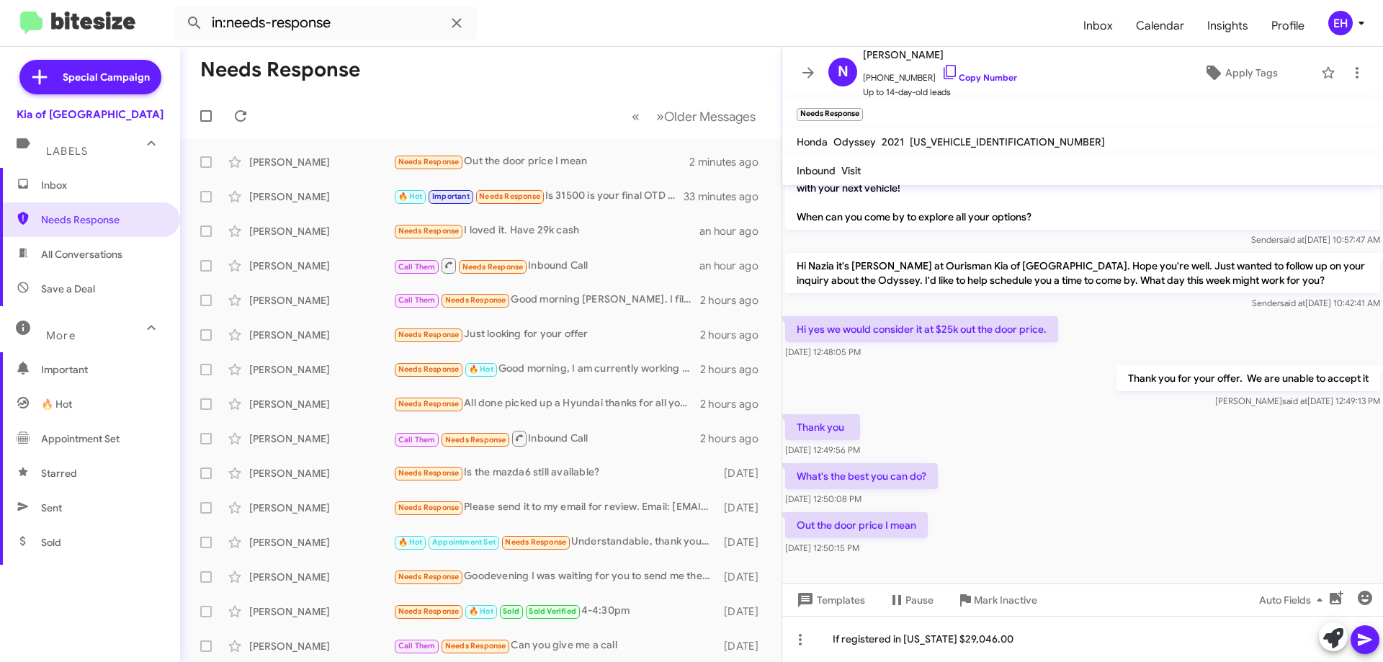
click at [1367, 646] on icon at bounding box center [1365, 639] width 17 height 17
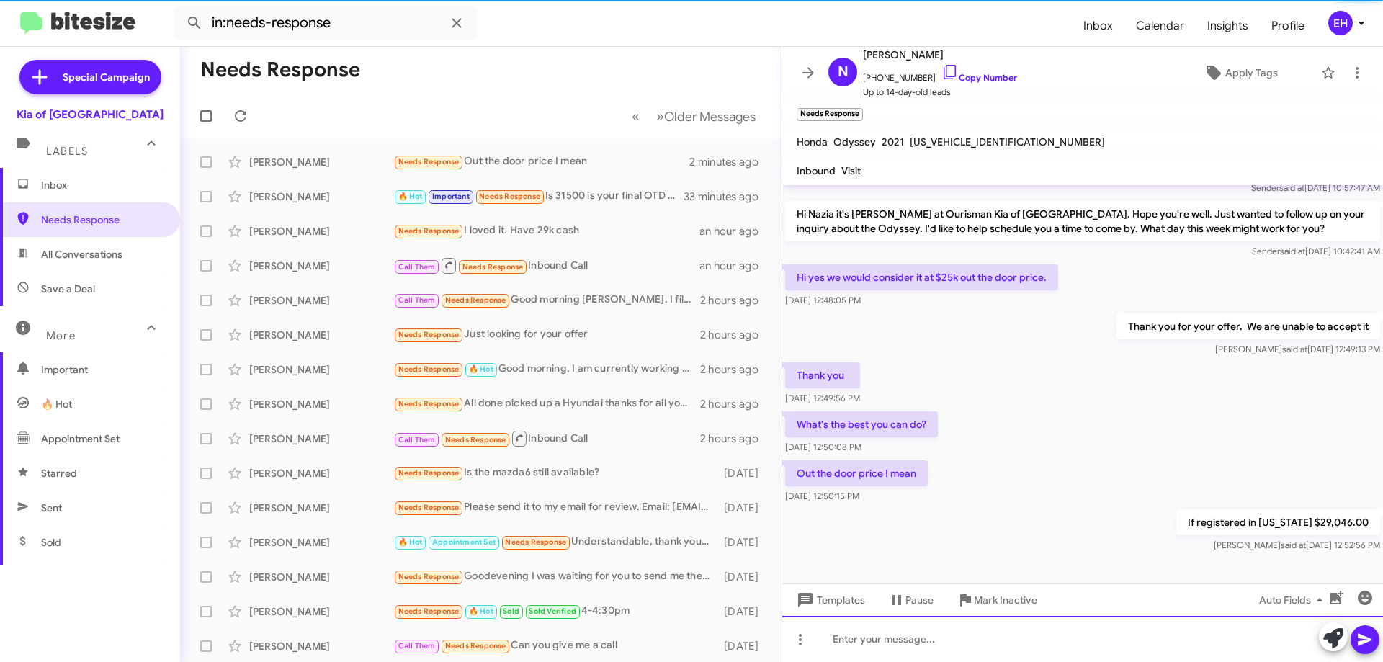
scroll to position [138, 0]
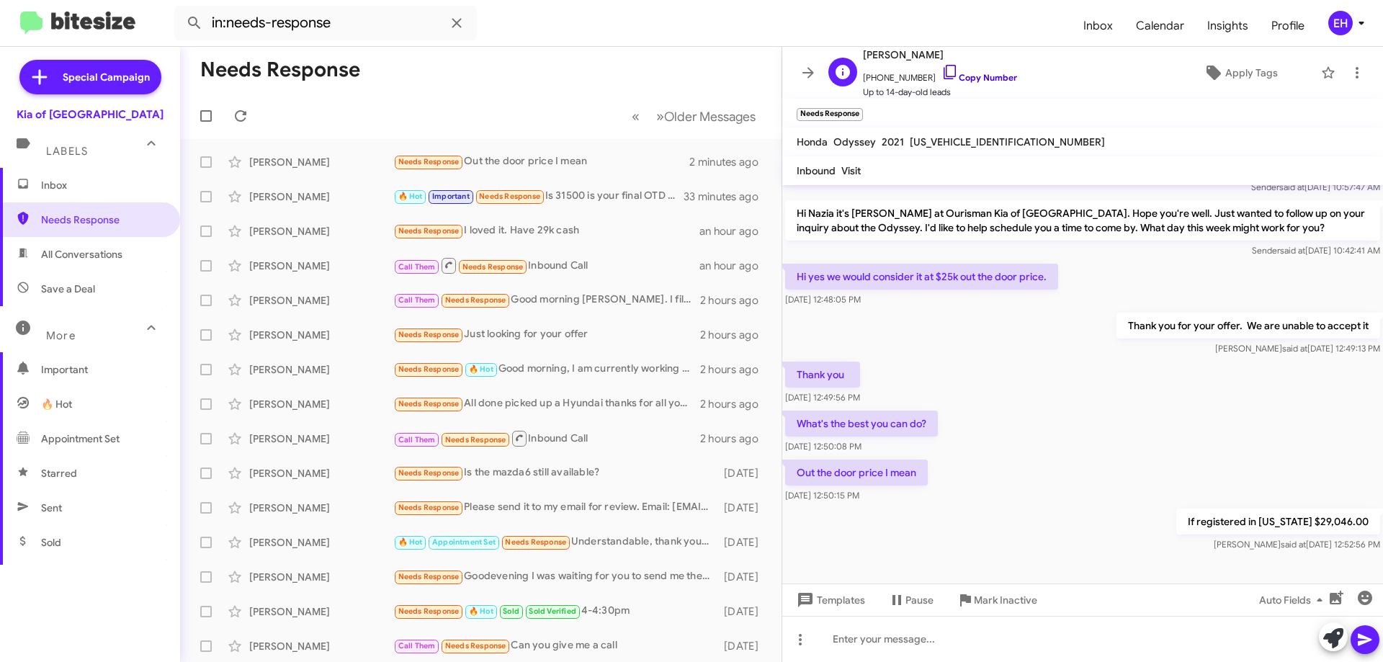
click at [971, 79] on link "Copy Number" at bounding box center [980, 77] width 76 height 11
click at [102, 261] on span "All Conversations" at bounding box center [81, 254] width 81 height 14
type input "in:all-conversations"
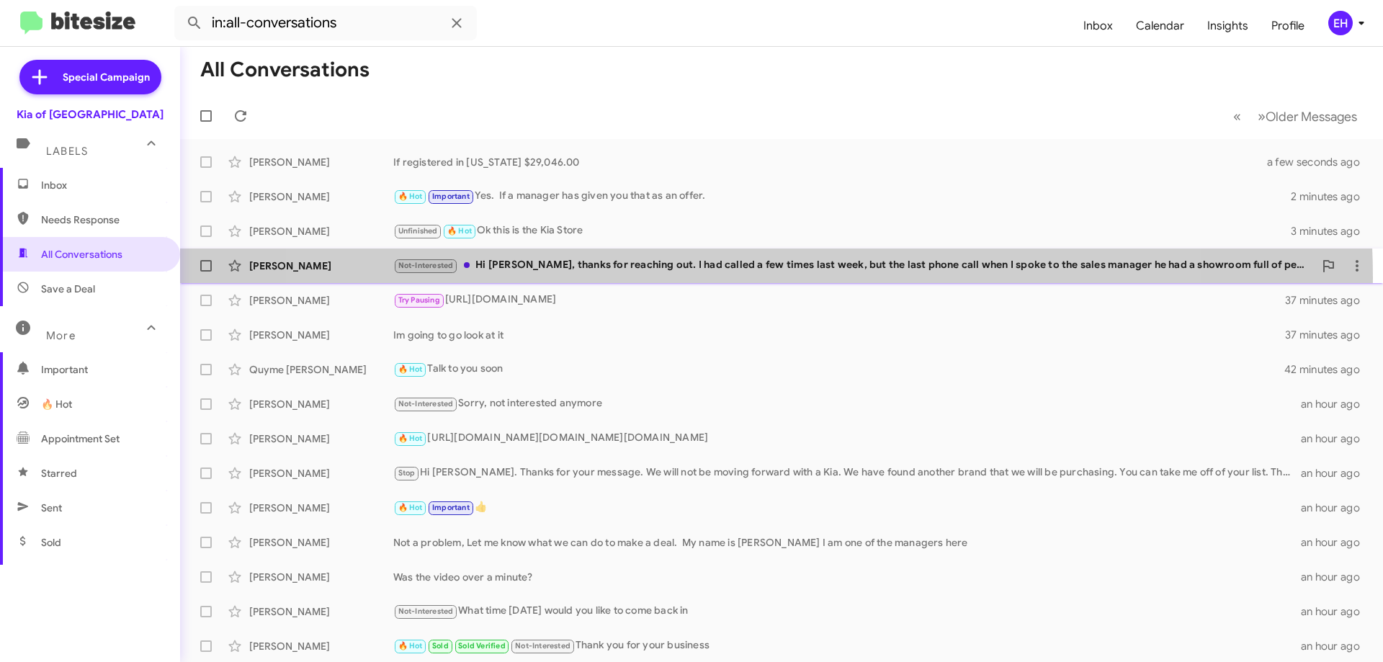
click at [738, 277] on div "[PERSON_NAME] Not-Interested Hi [PERSON_NAME], thanks for reaching out. I had c…" at bounding box center [782, 265] width 1180 height 29
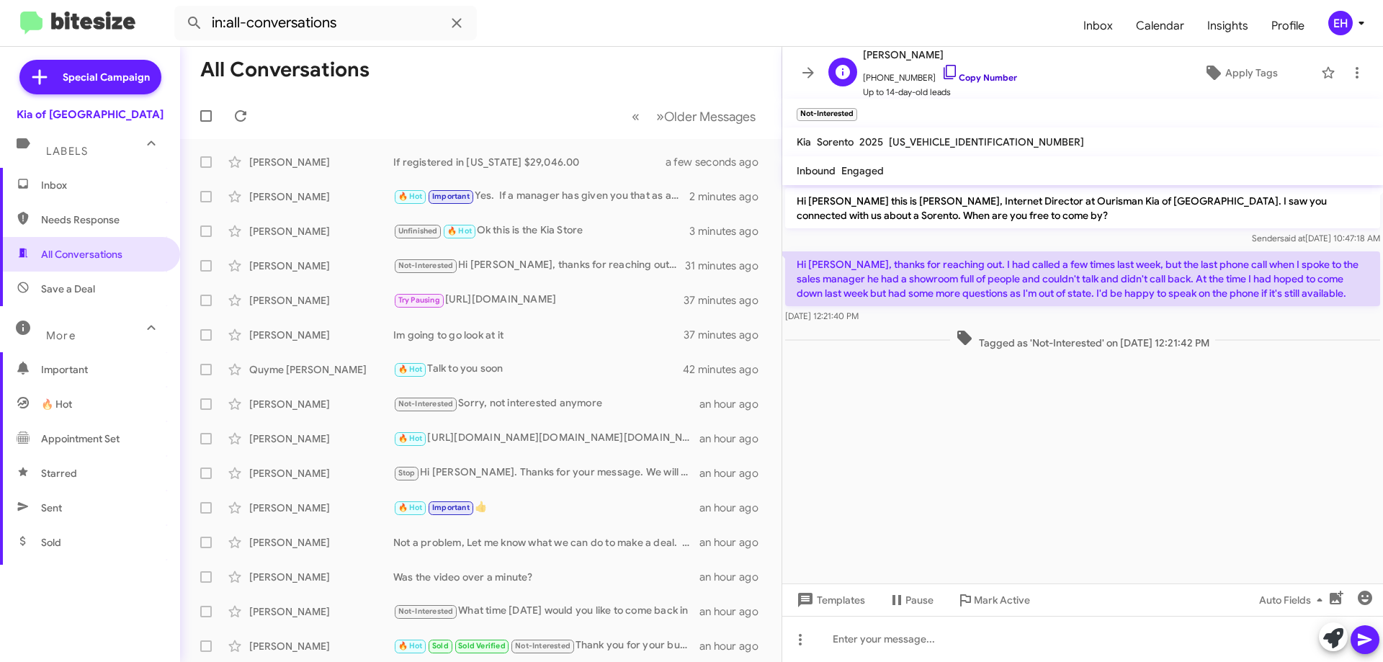
click at [973, 82] on link "Copy Number" at bounding box center [980, 77] width 76 height 11
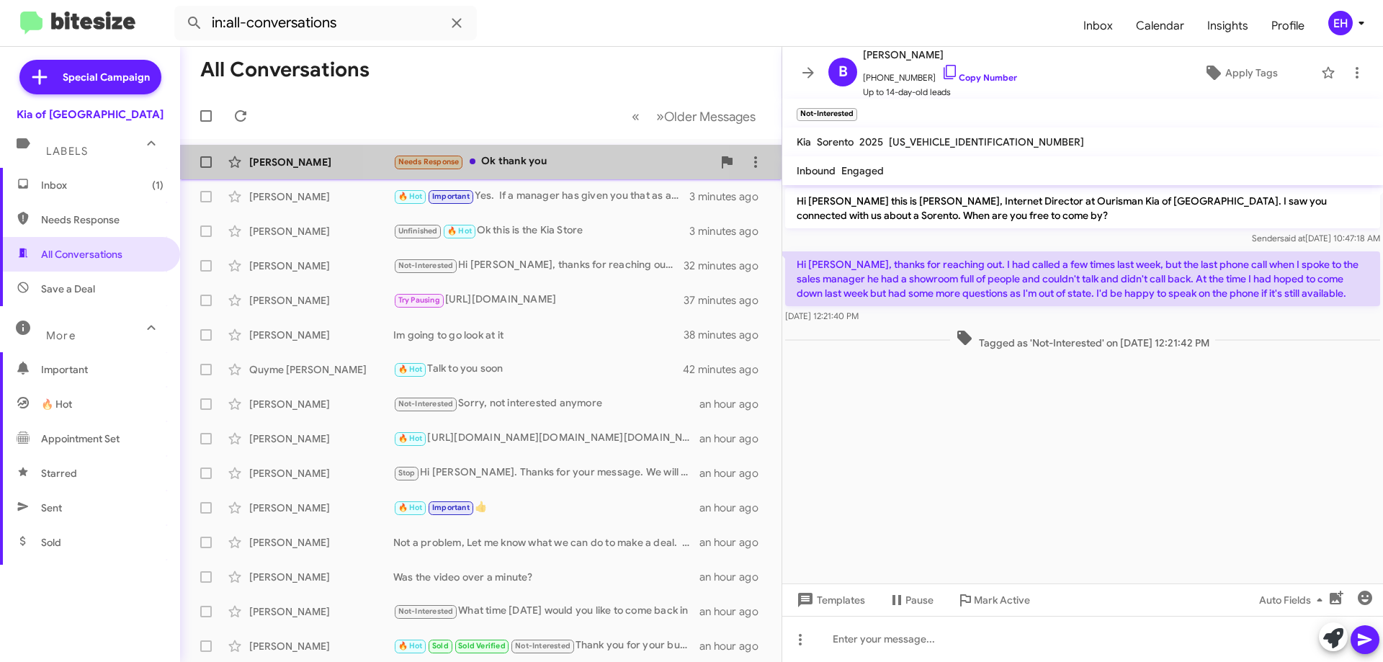
drag, startPoint x: 508, startPoint y: 166, endPoint x: 524, endPoint y: 168, distance: 15.9
click at [509, 168] on div "Needs Response Ok thank you" at bounding box center [552, 161] width 319 height 17
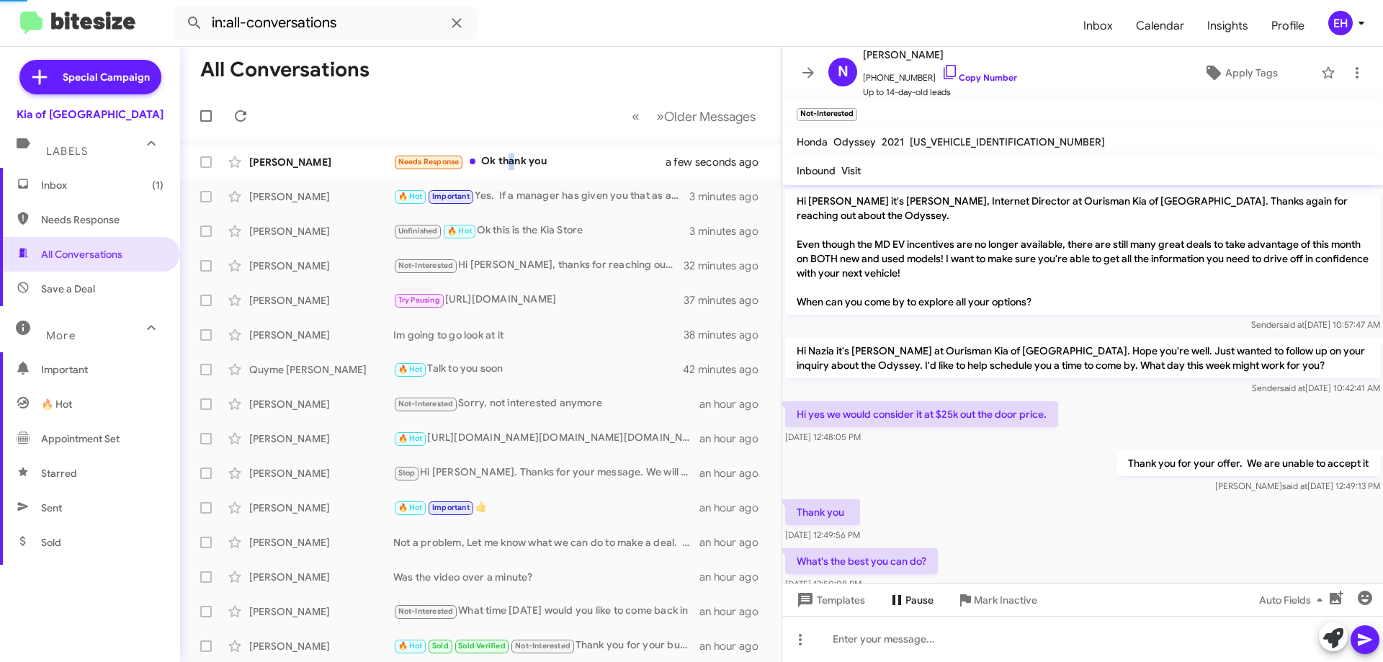
scroll to position [190, 0]
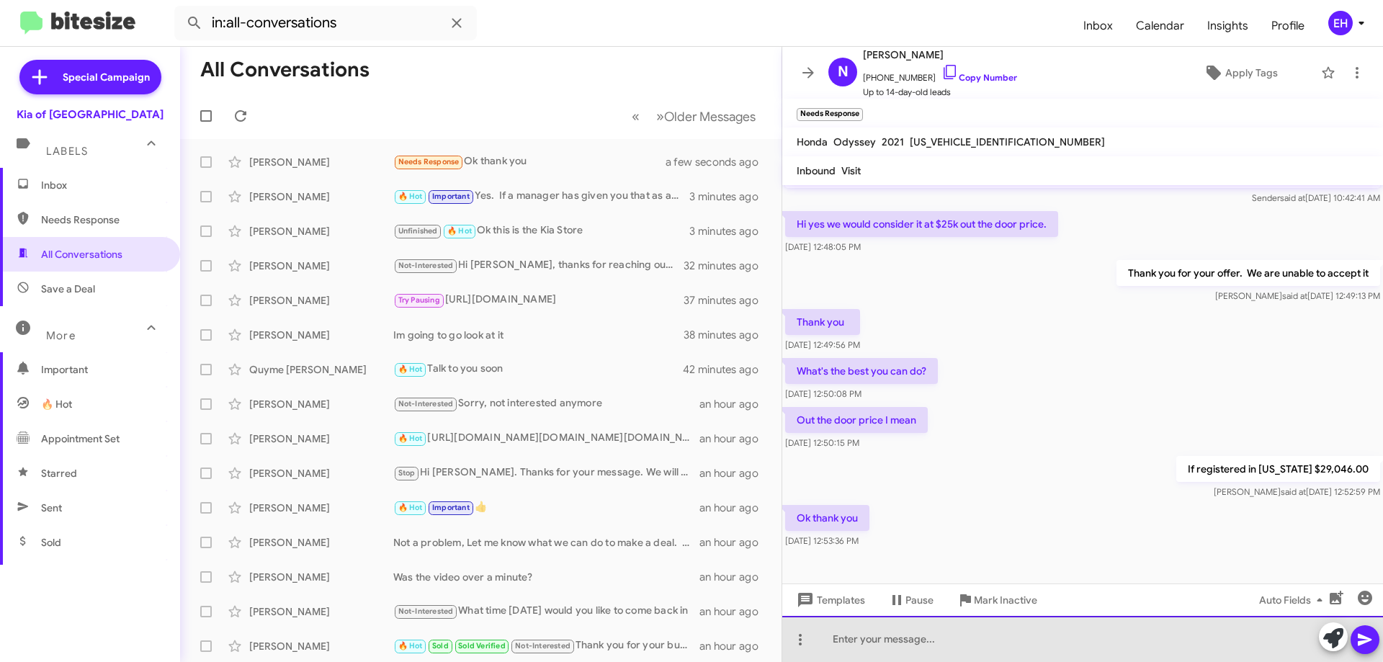
click at [949, 625] on div at bounding box center [1082, 639] width 601 height 46
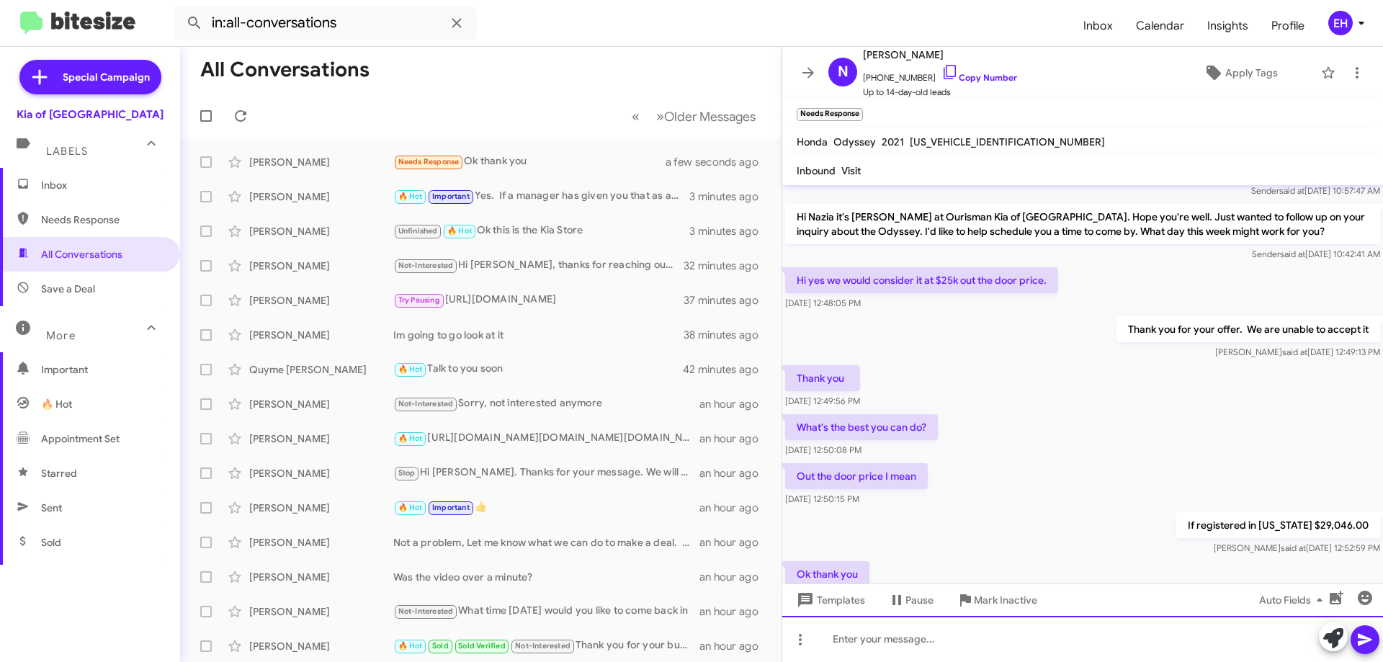
scroll to position [144, 0]
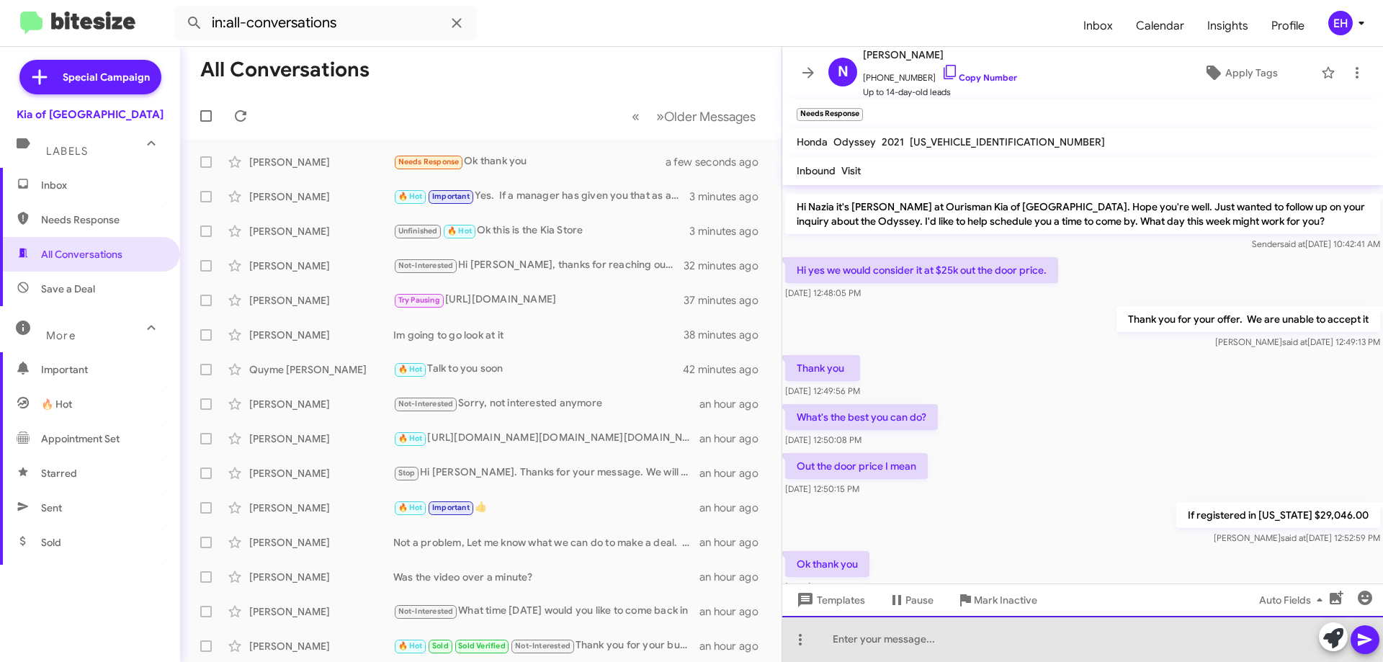
click at [989, 635] on div at bounding box center [1082, 639] width 601 height 46
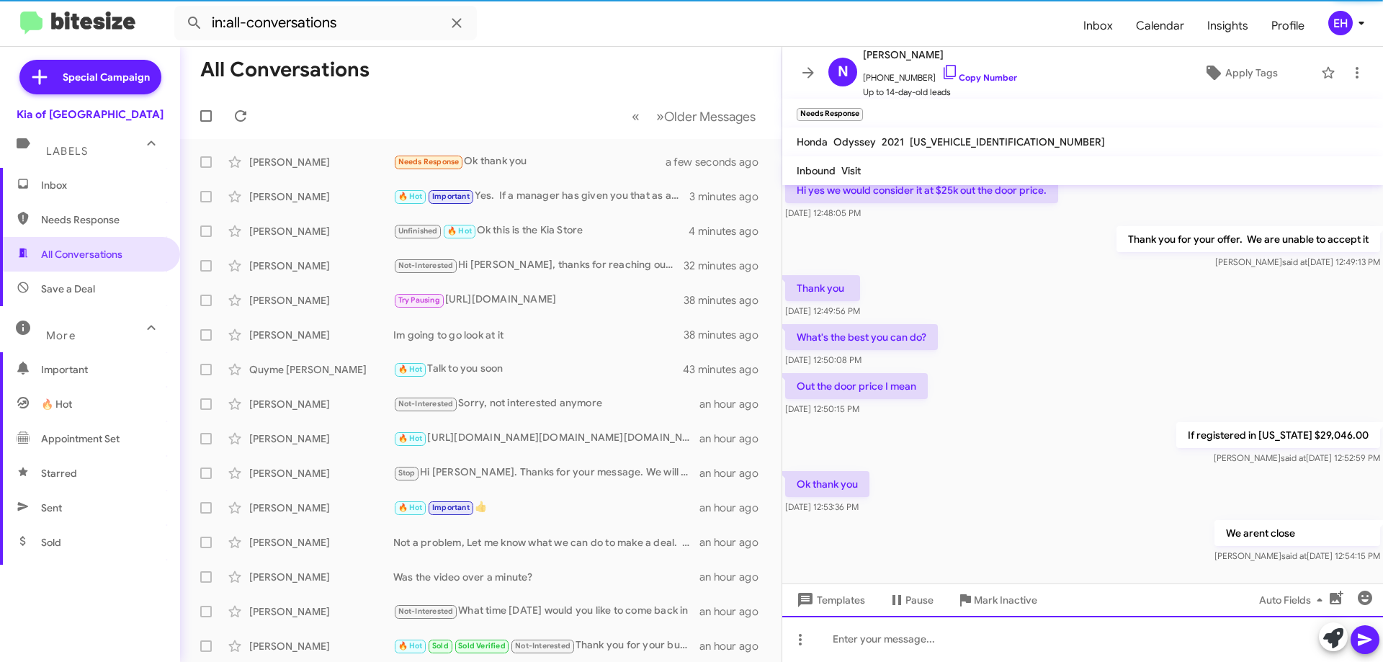
scroll to position [243, 0]
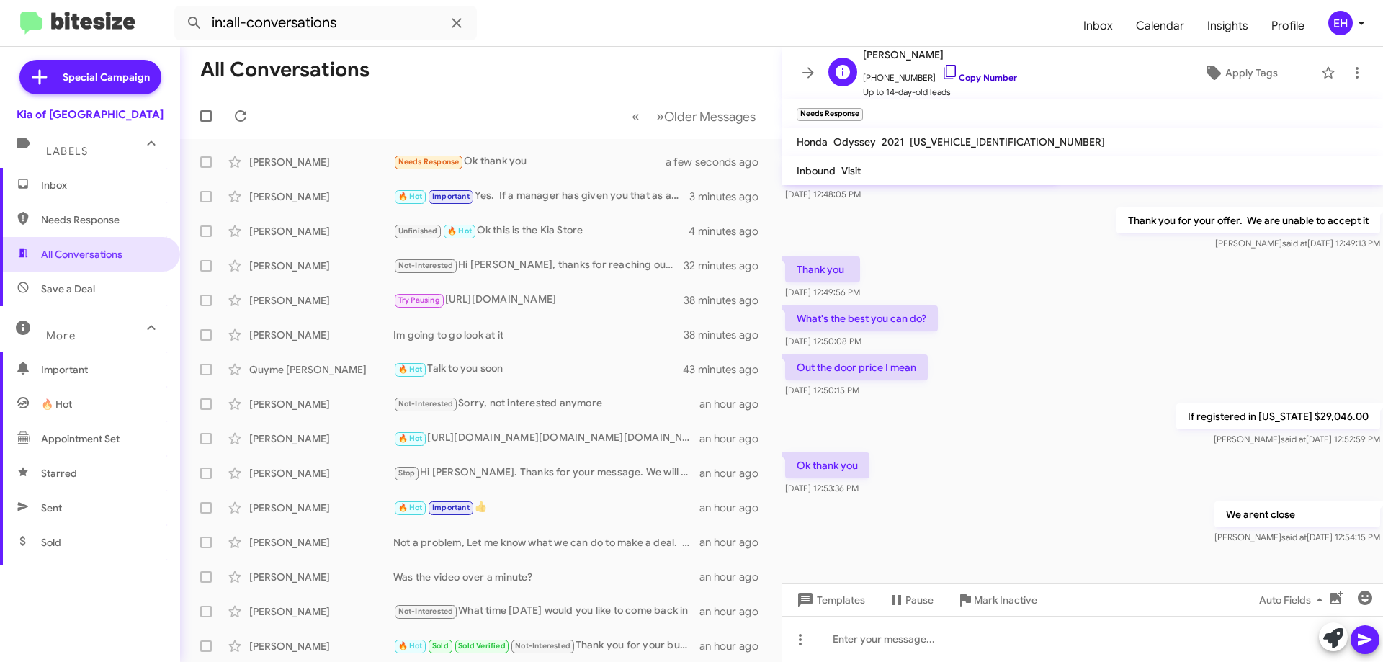
click at [960, 72] on link "Copy Number" at bounding box center [980, 77] width 76 height 11
click at [483, 161] on div "Needs Response Ok thank you" at bounding box center [552, 161] width 319 height 17
click at [52, 226] on span "Needs Response" at bounding box center [102, 220] width 122 height 14
type input "in:needs-response"
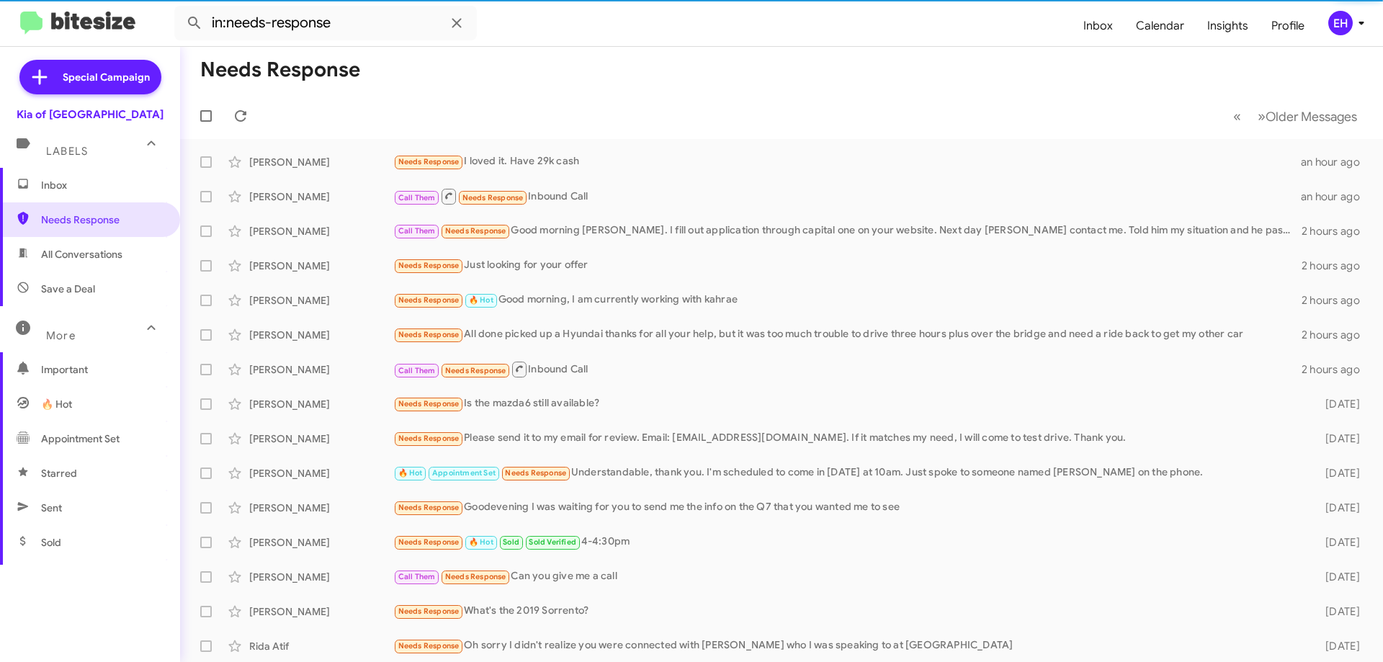
click at [66, 186] on span "Inbox" at bounding box center [102, 185] width 122 height 14
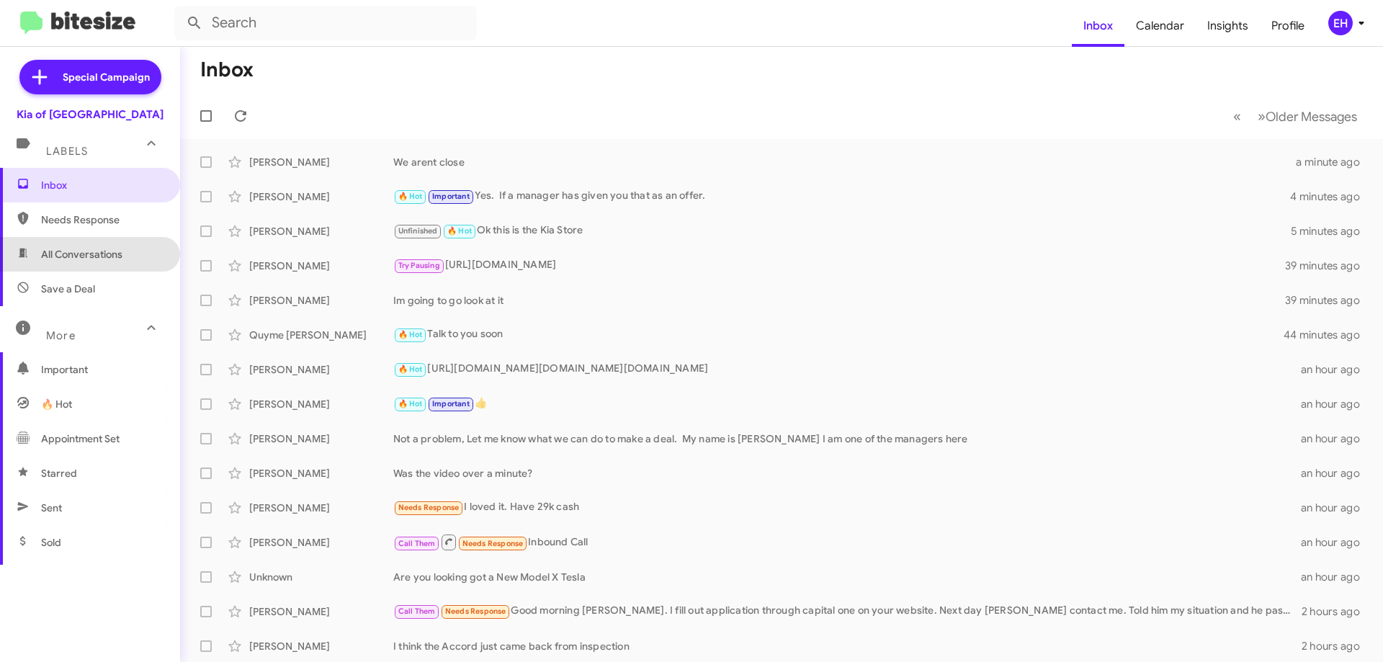
click at [94, 261] on span "All Conversations" at bounding box center [81, 254] width 81 height 14
type input "in:all-conversations"
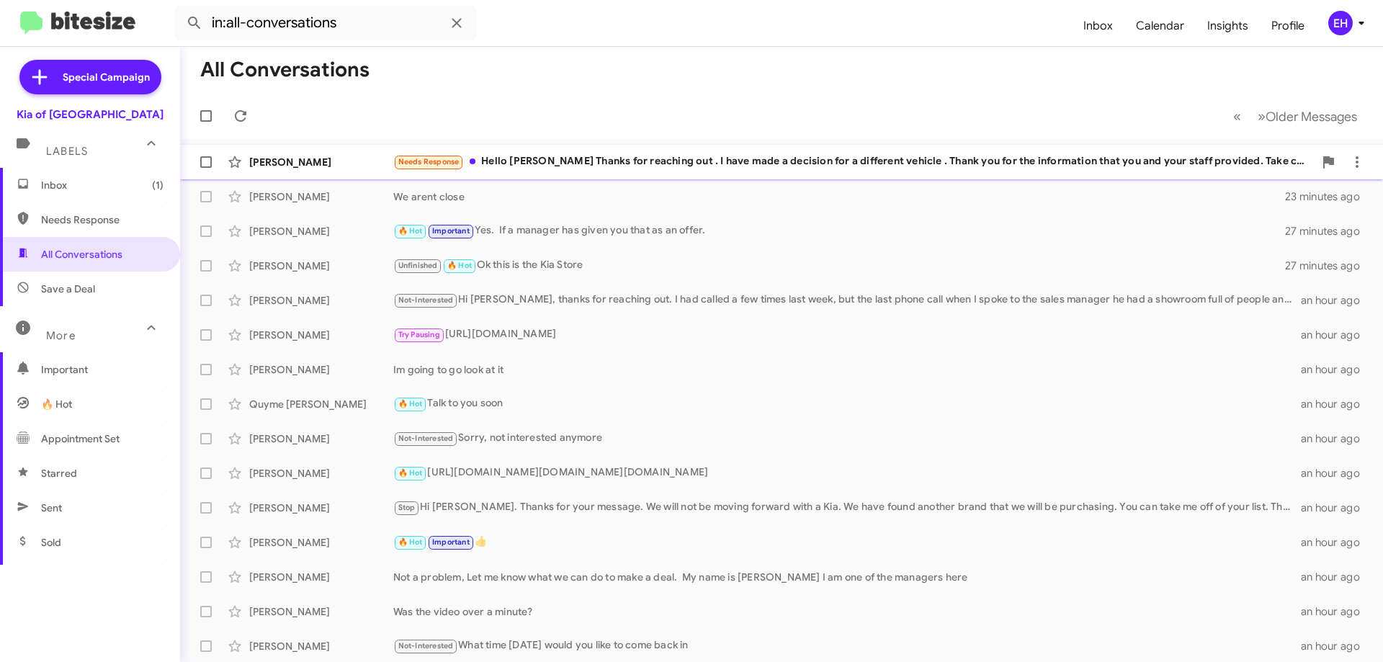
click at [646, 162] on div "Needs Response Hello [PERSON_NAME] Thanks for reaching out . I have made a deci…" at bounding box center [853, 161] width 921 height 17
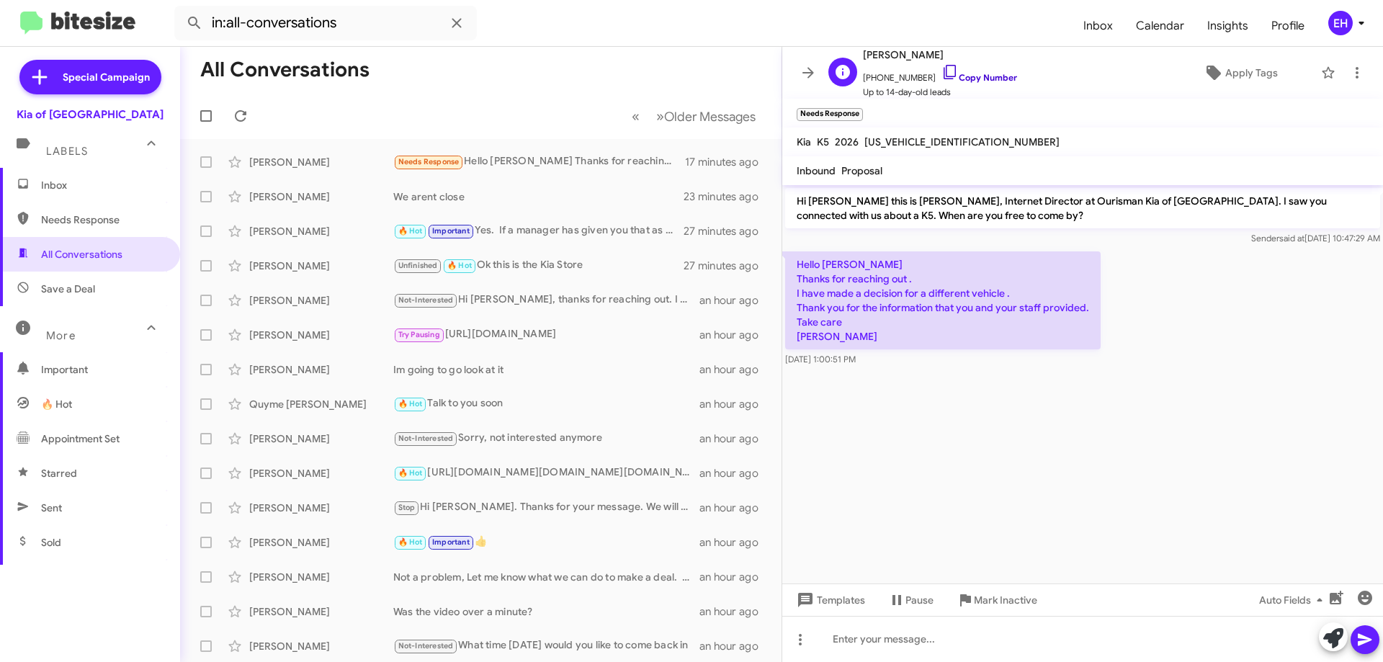
click at [981, 77] on link "Copy Number" at bounding box center [980, 77] width 76 height 11
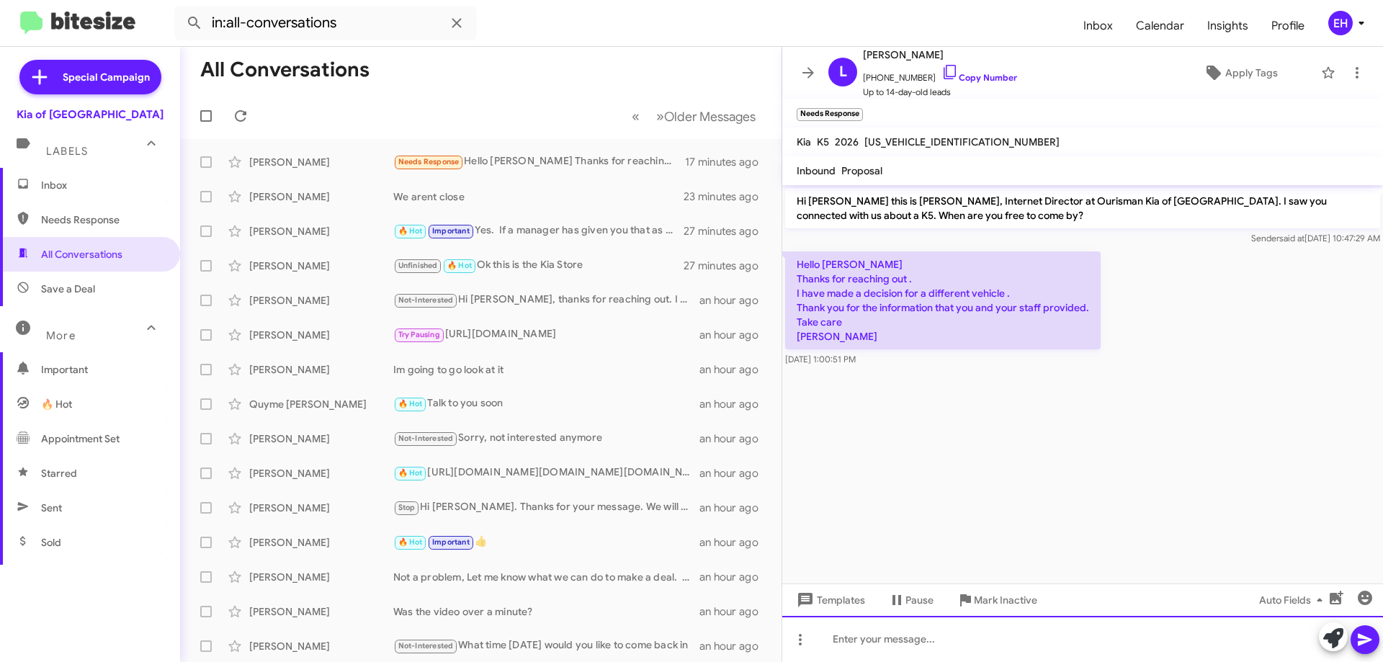
click at [961, 654] on div at bounding box center [1082, 639] width 601 height 46
click at [1383, 646] on div "COngratualtions perhaps next time" at bounding box center [1082, 639] width 601 height 46
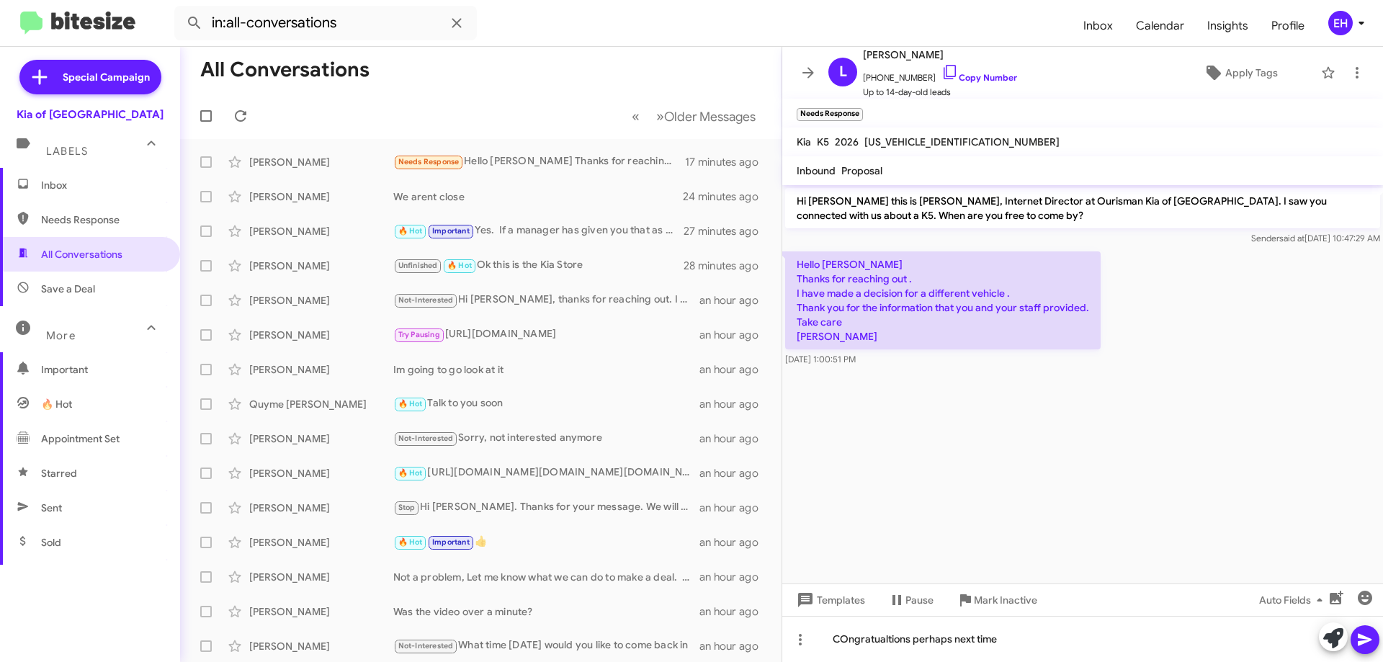
click at [1371, 648] on icon at bounding box center [1365, 639] width 17 height 17
